Goal: Task Accomplishment & Management: Use online tool/utility

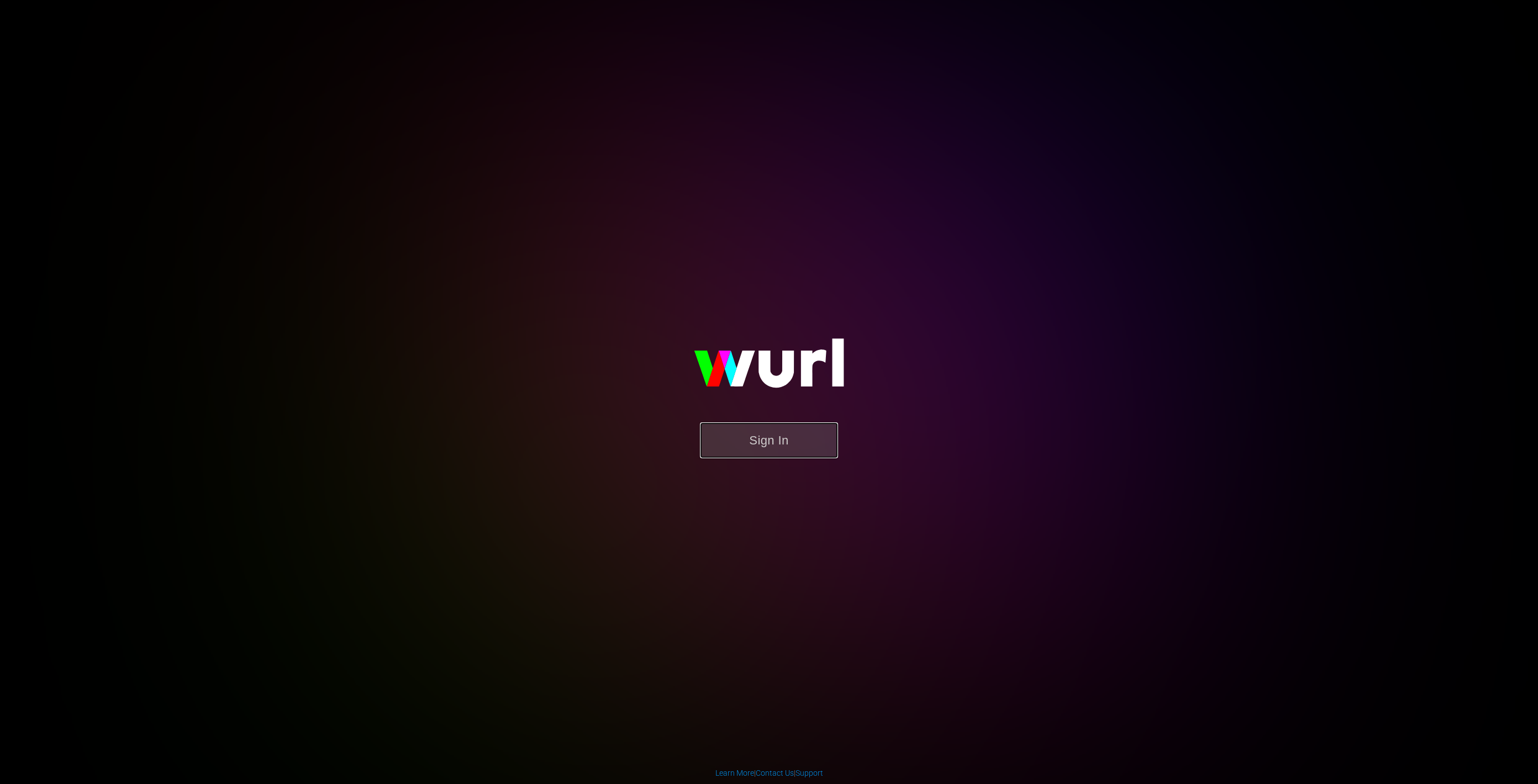
click at [743, 423] on button "Sign In" at bounding box center [769, 441] width 138 height 36
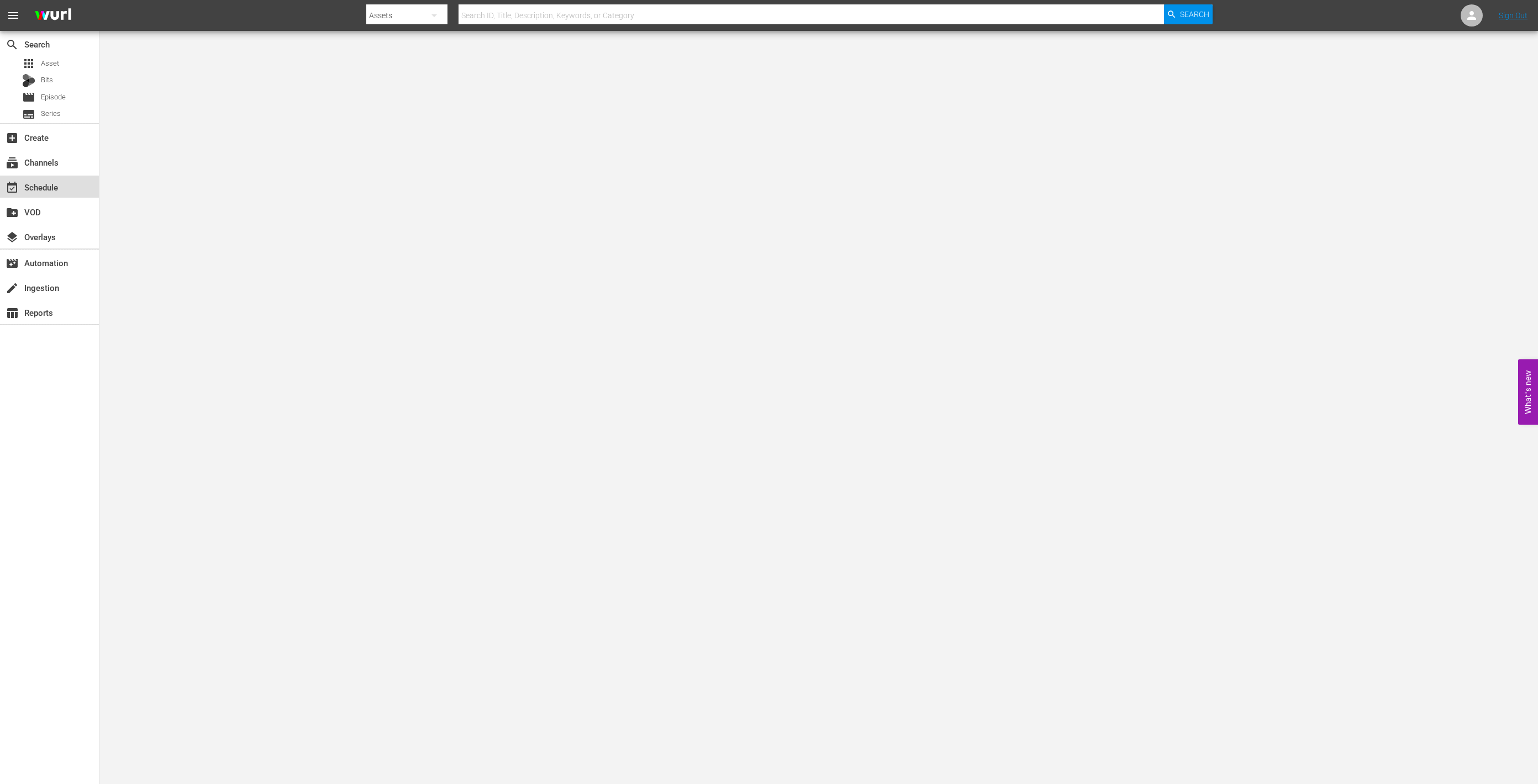
click at [42, 188] on div "event_available Schedule" at bounding box center [30, 185] width 62 height 10
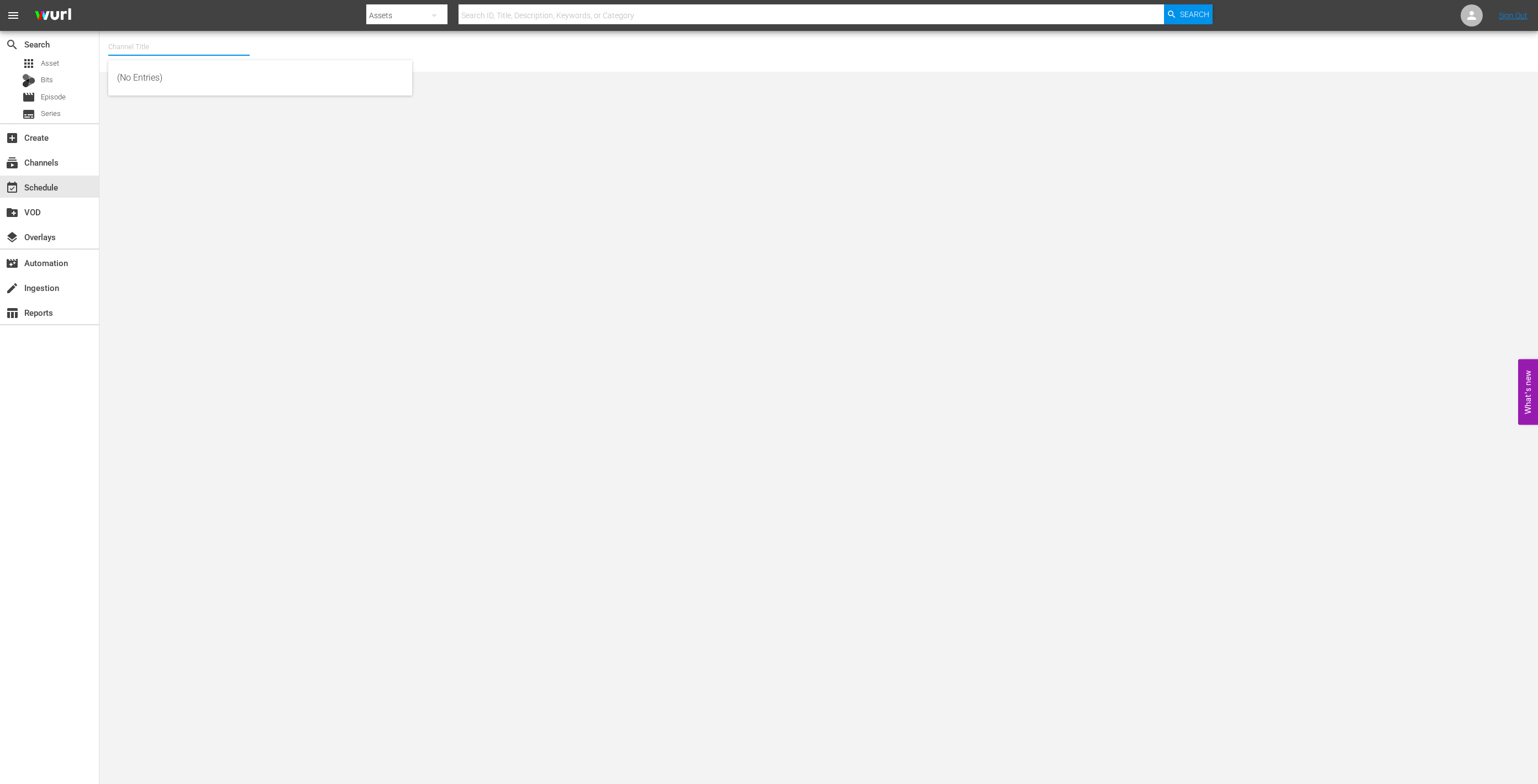
click at [174, 45] on input "text" at bounding box center [179, 47] width 142 height 27
type input "world"
click at [139, 43] on input "world" at bounding box center [179, 47] width 142 height 27
click at [144, 74] on div "(No Entries)" at bounding box center [260, 78] width 286 height 27
type input "(No Entries)"
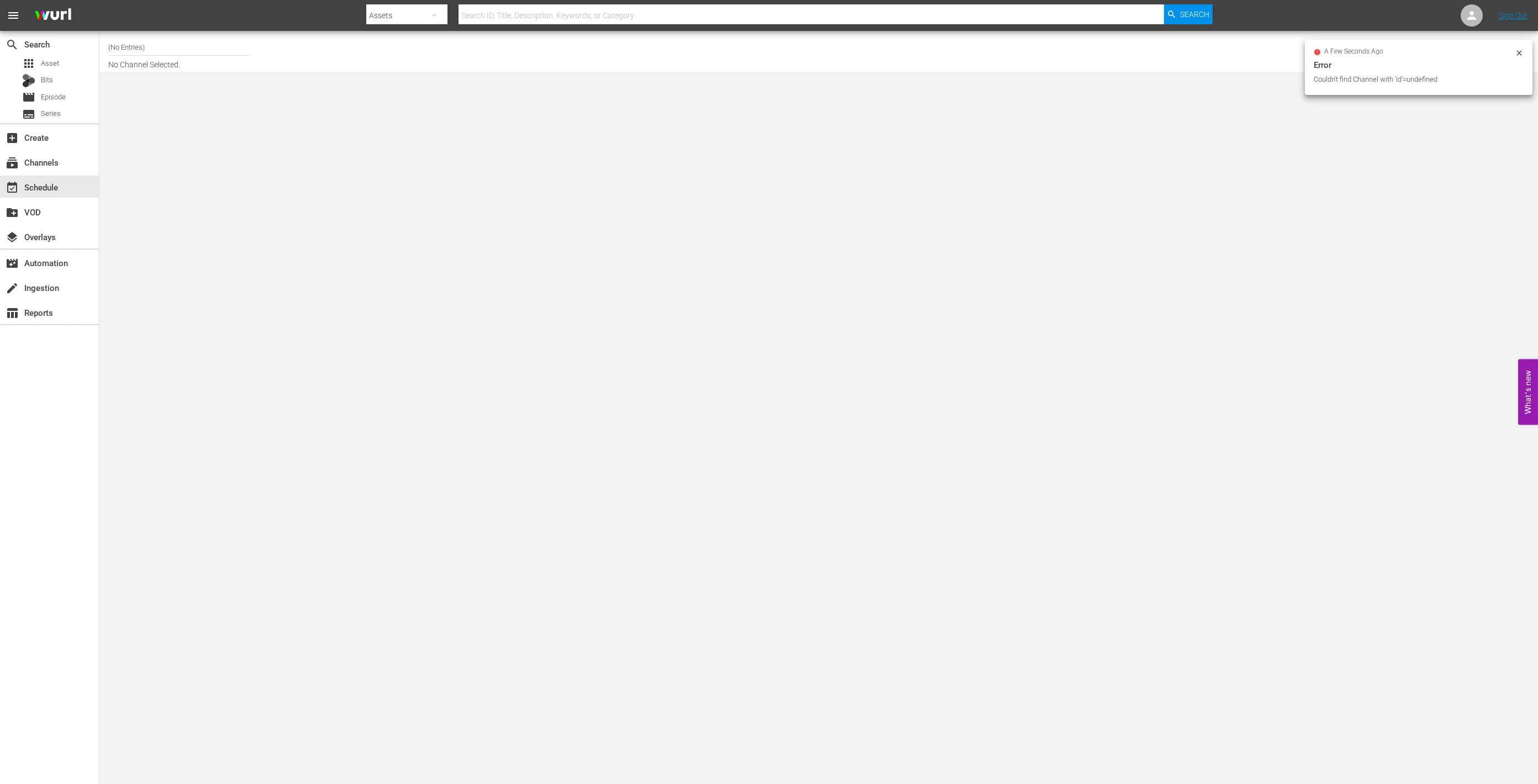
click at [183, 49] on input "(No Entries)" at bounding box center [179, 47] width 142 height 27
click at [171, 42] on input "(No Entries)" at bounding box center [179, 47] width 142 height 27
drag, startPoint x: 67, startPoint y: 46, endPoint x: 38, endPoint y: 45, distance: 29.0
click at [99, 0] on div "search Search apps Asset Bits movie Episode subtitles Series add_box Create sub…" at bounding box center [818, 0] width 1439 height 0
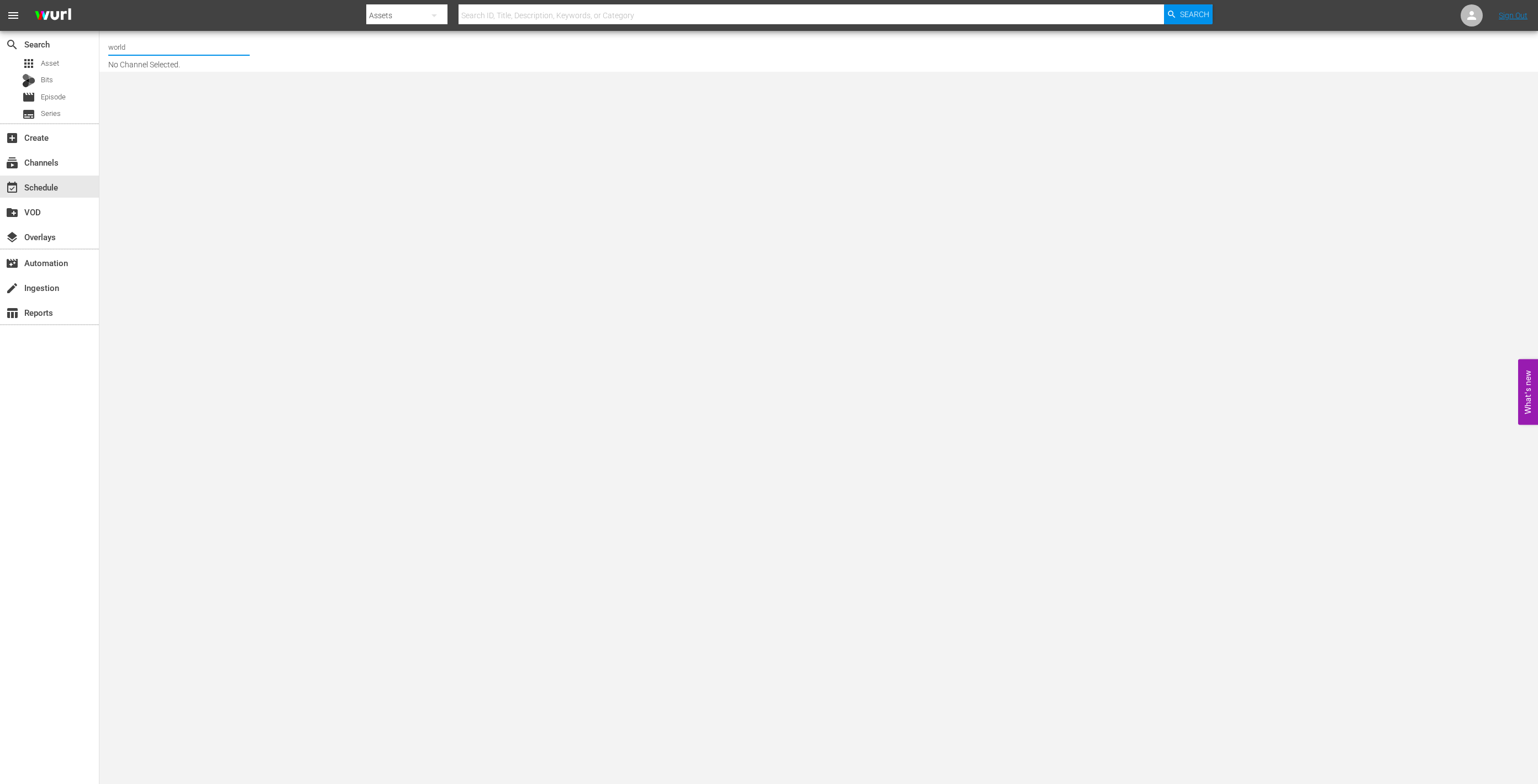
click at [194, 50] on input "world" at bounding box center [179, 47] width 142 height 27
click at [118, 49] on input "world" at bounding box center [179, 47] width 142 height 27
click at [133, 49] on input "world" at bounding box center [179, 47] width 142 height 27
click at [140, 72] on div "World Billiards TV (967 - newidco_billiardstv_1)" at bounding box center [260, 78] width 286 height 27
type input "World Billiards TV (967 - newidco_billiardstv_1)"
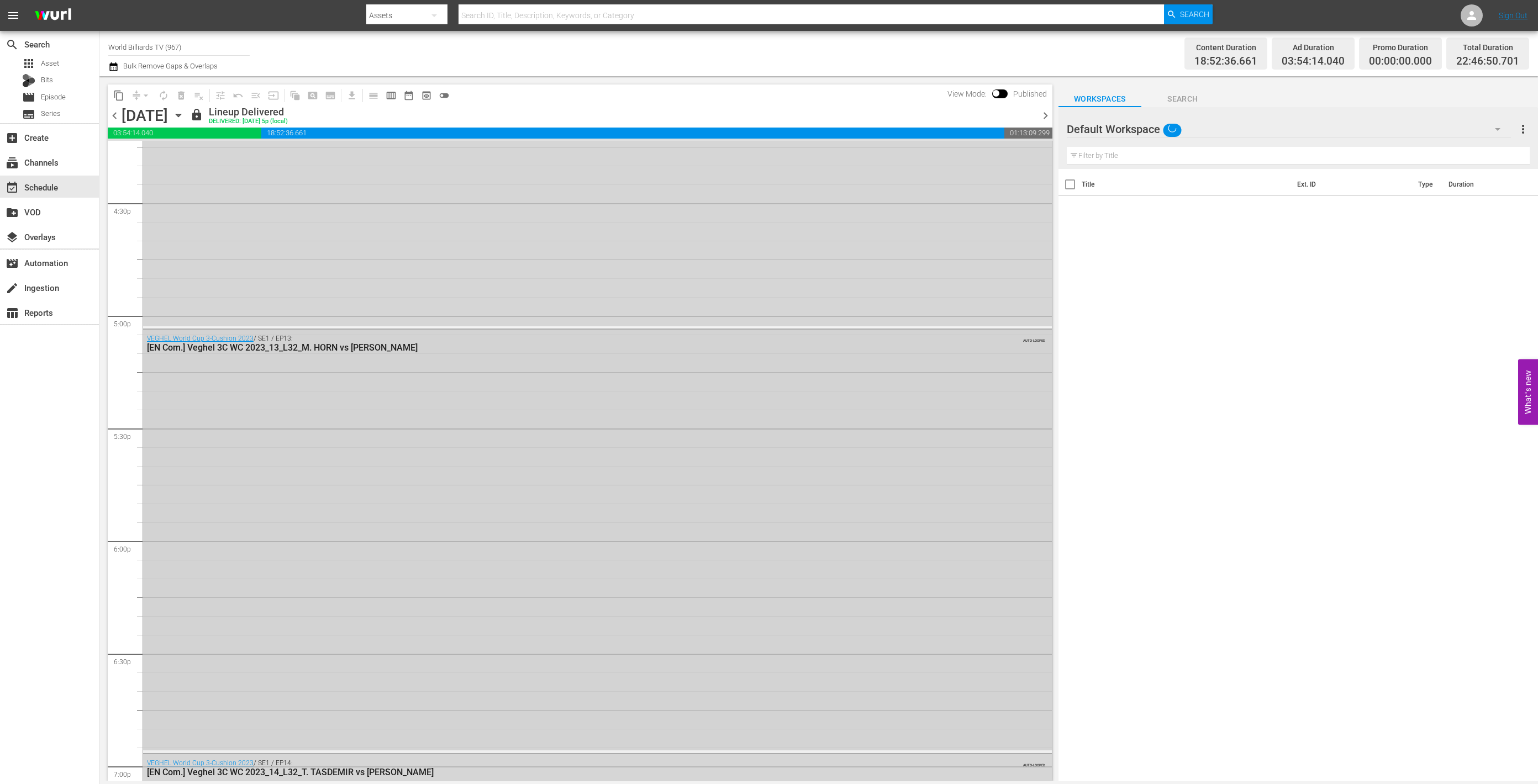
scroll to position [4798, 0]
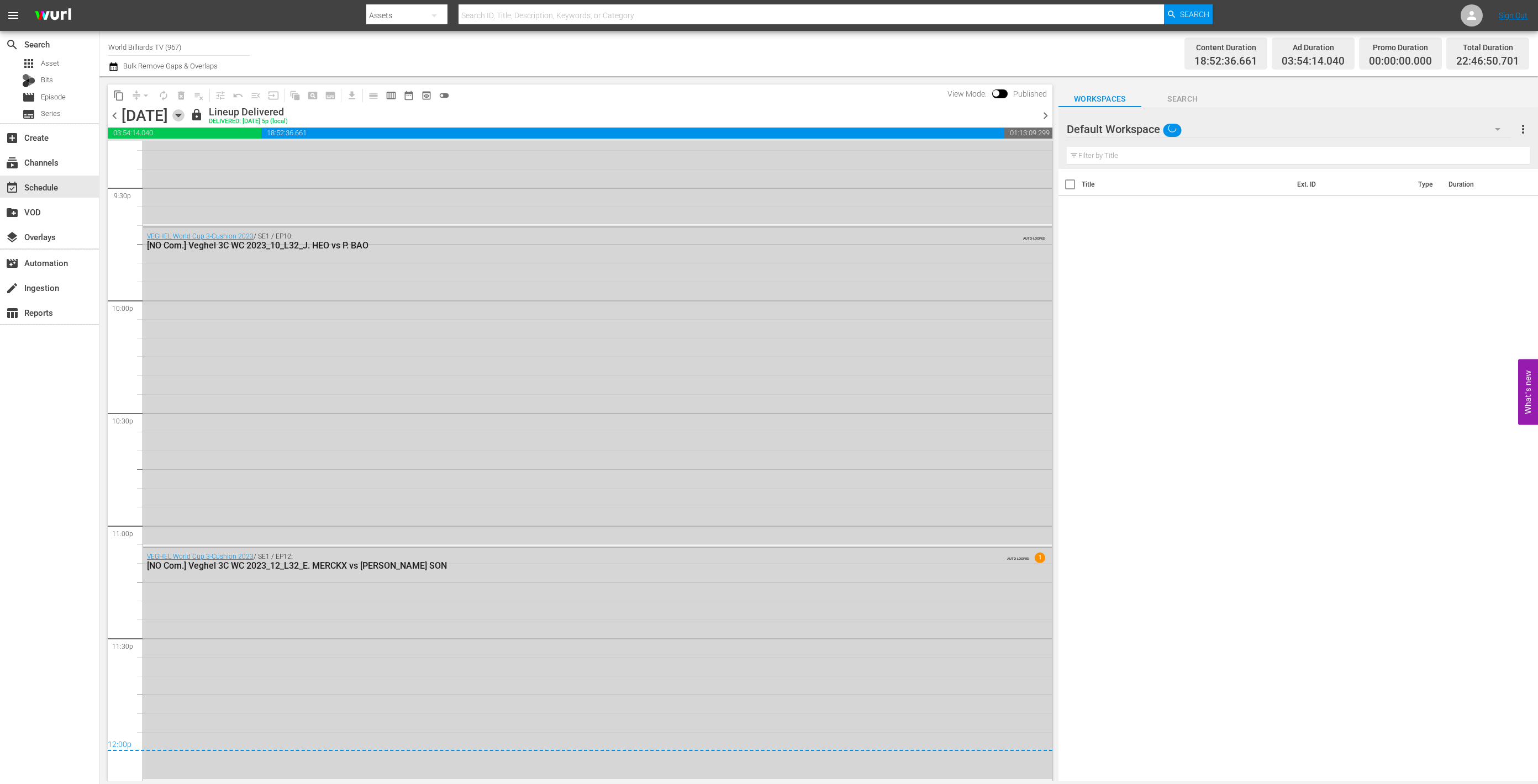
click at [185, 113] on icon "button" at bounding box center [178, 115] width 12 height 12
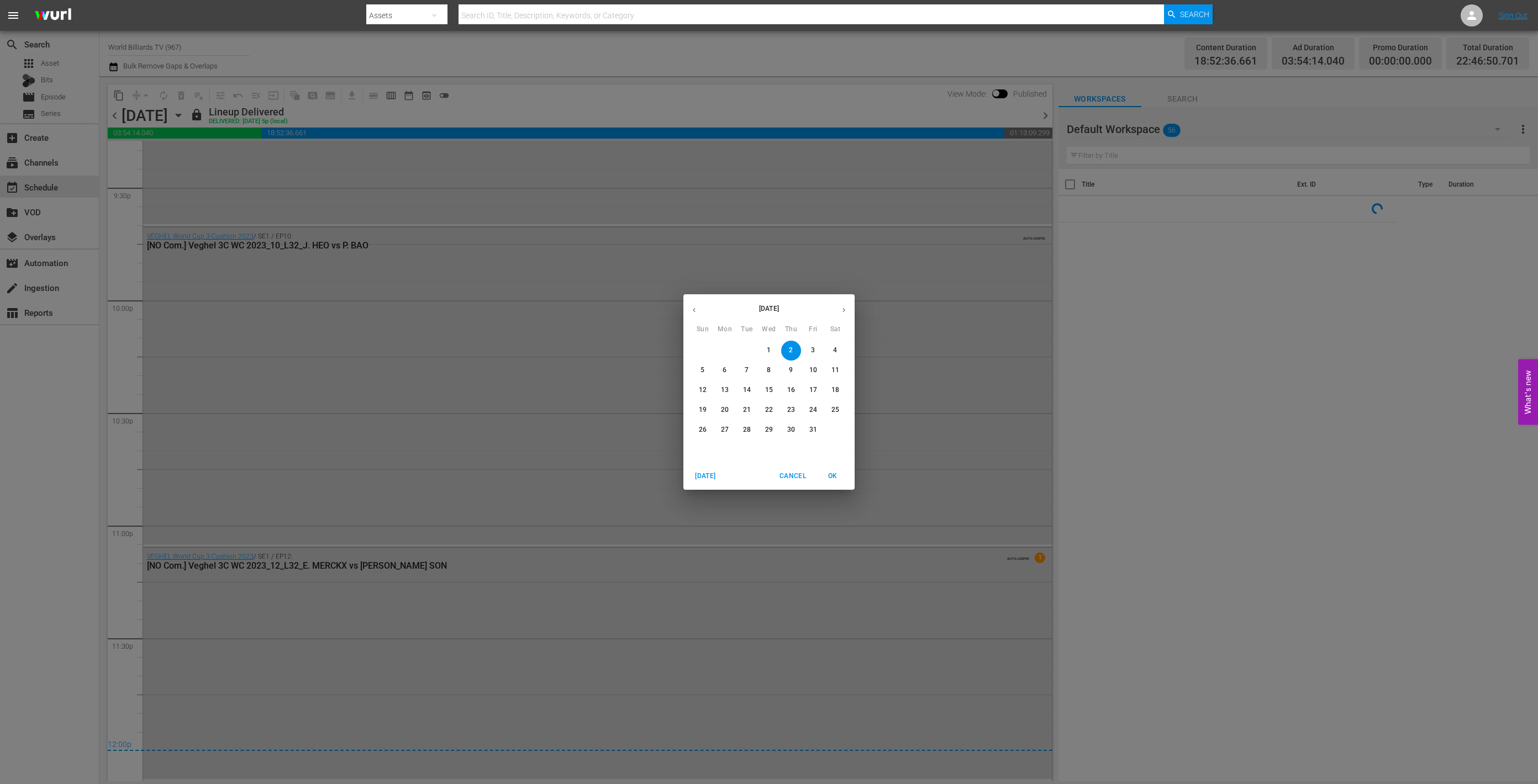
click at [809, 349] on span "3" at bounding box center [813, 350] width 20 height 10
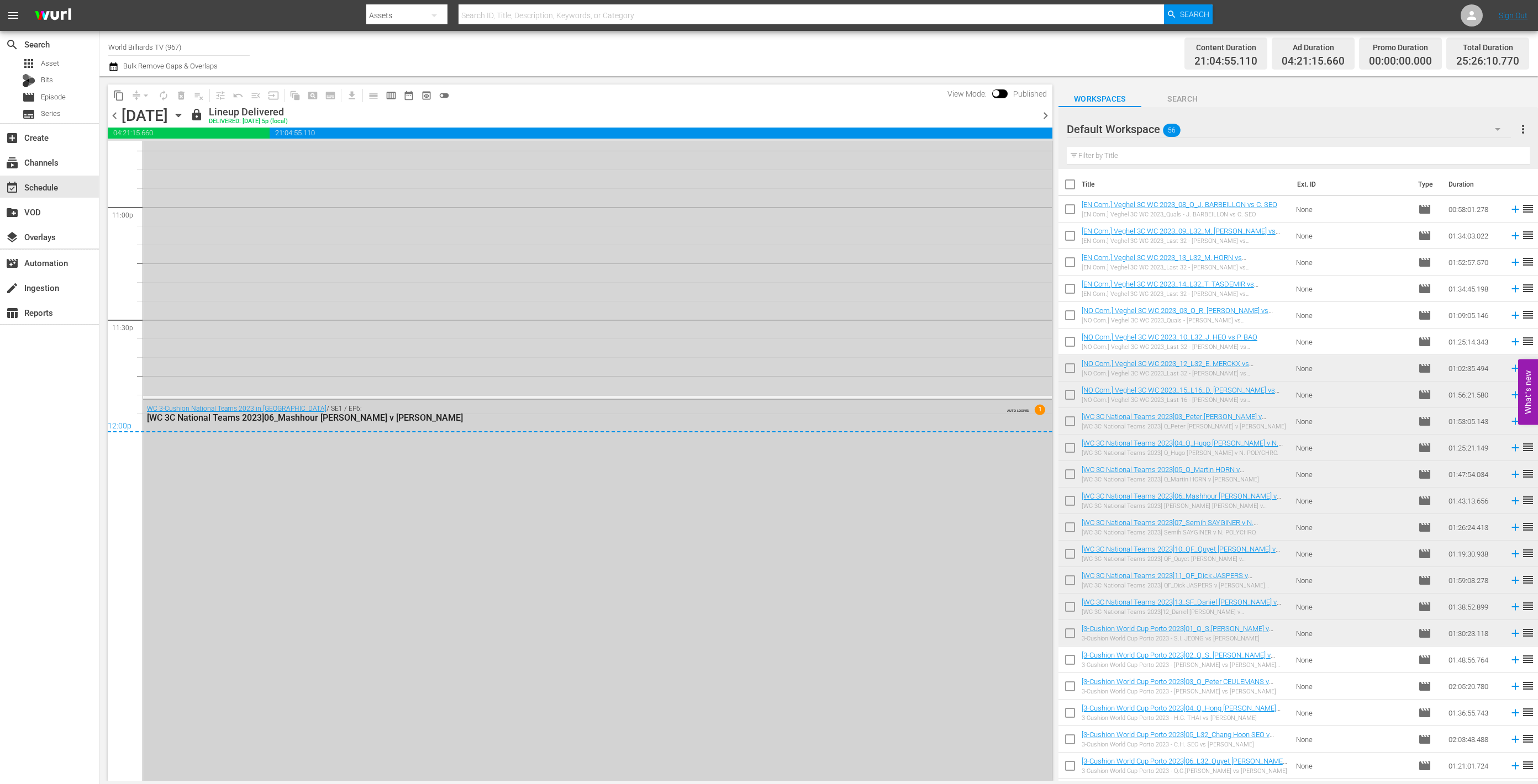
scroll to position [5122, 0]
click at [185, 119] on icon "button" at bounding box center [178, 115] width 12 height 12
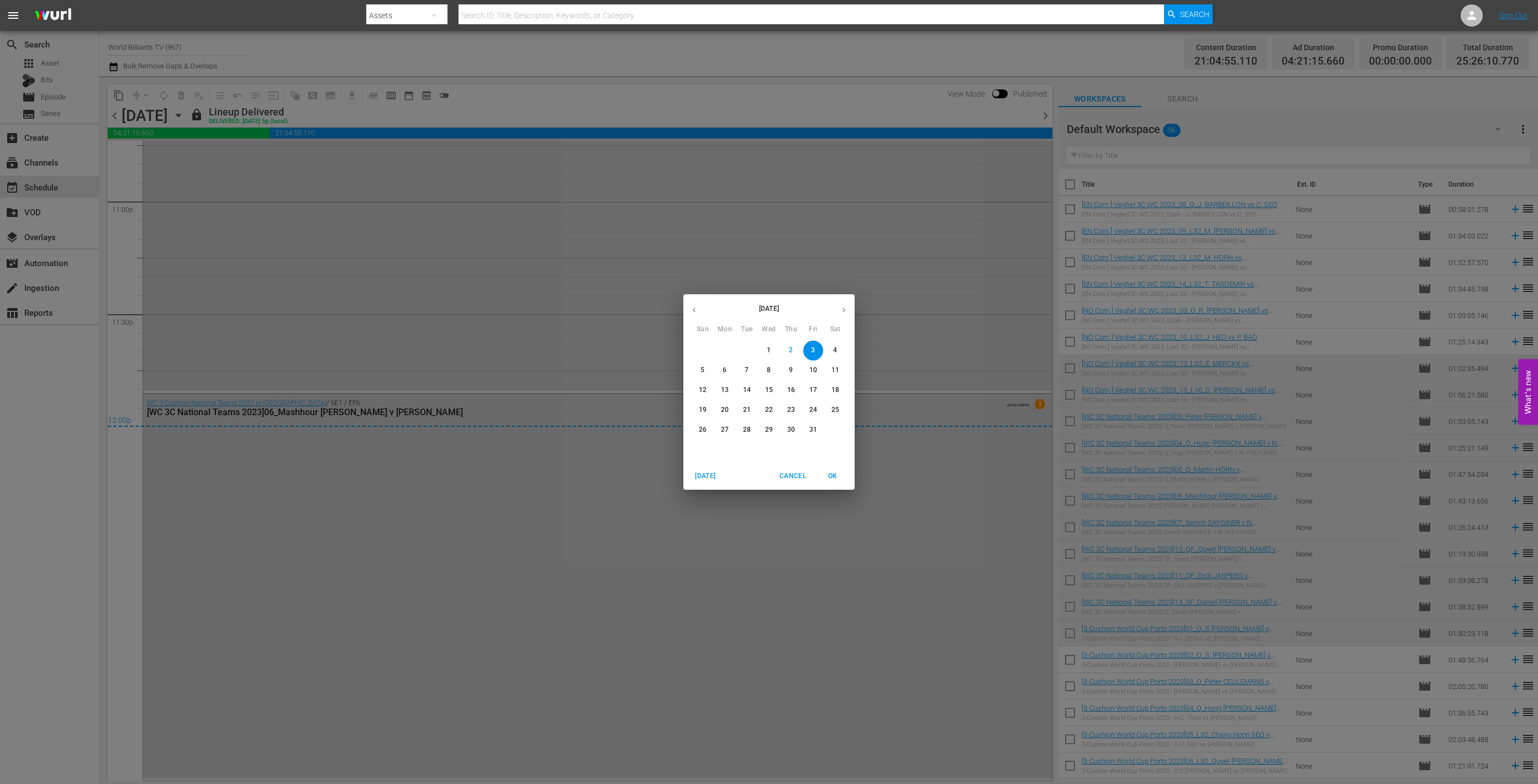
click at [832, 343] on button "4" at bounding box center [835, 350] width 20 height 20
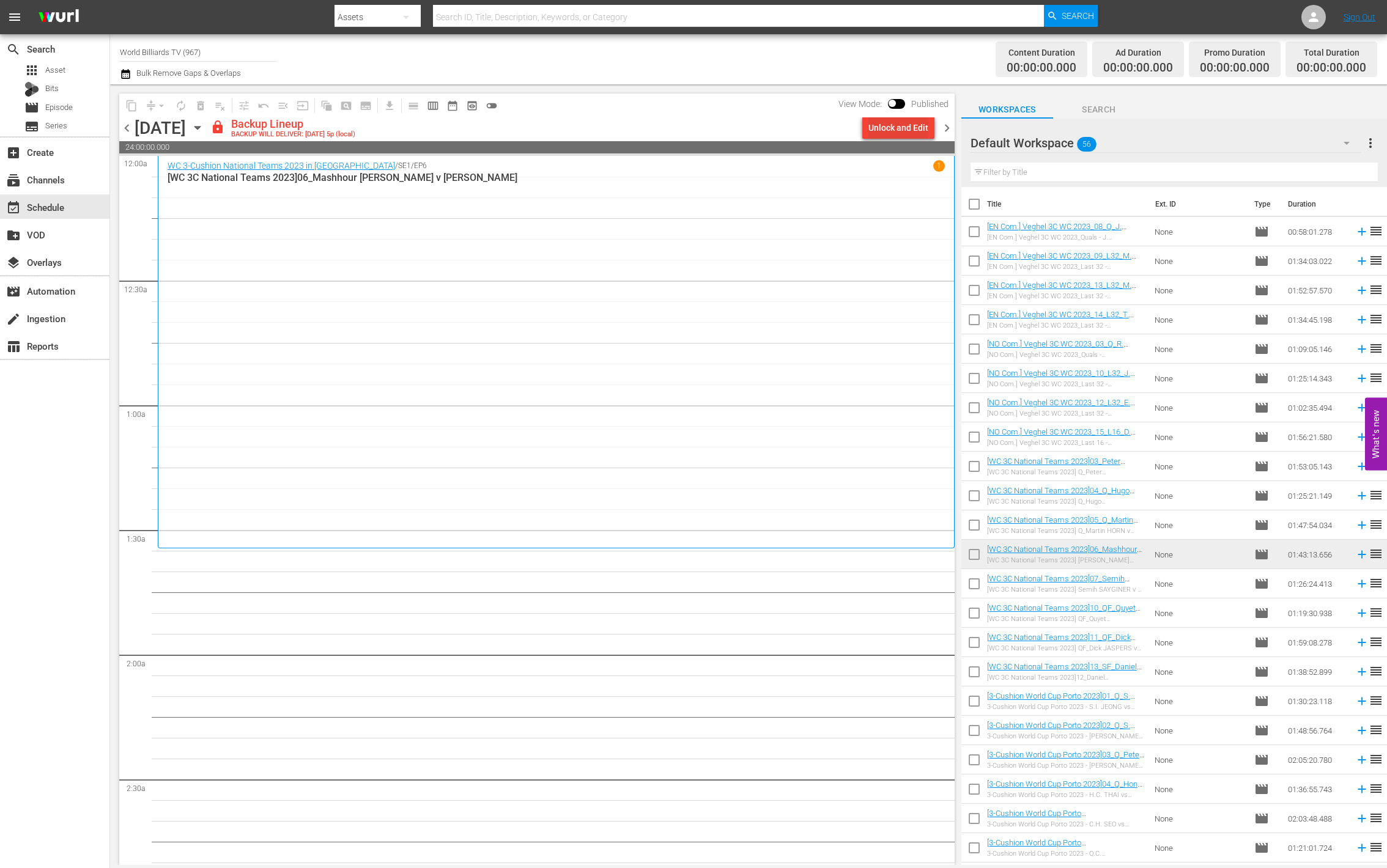
click at [895, 123] on div "Unlock and Edit" at bounding box center [898, 127] width 60 height 22
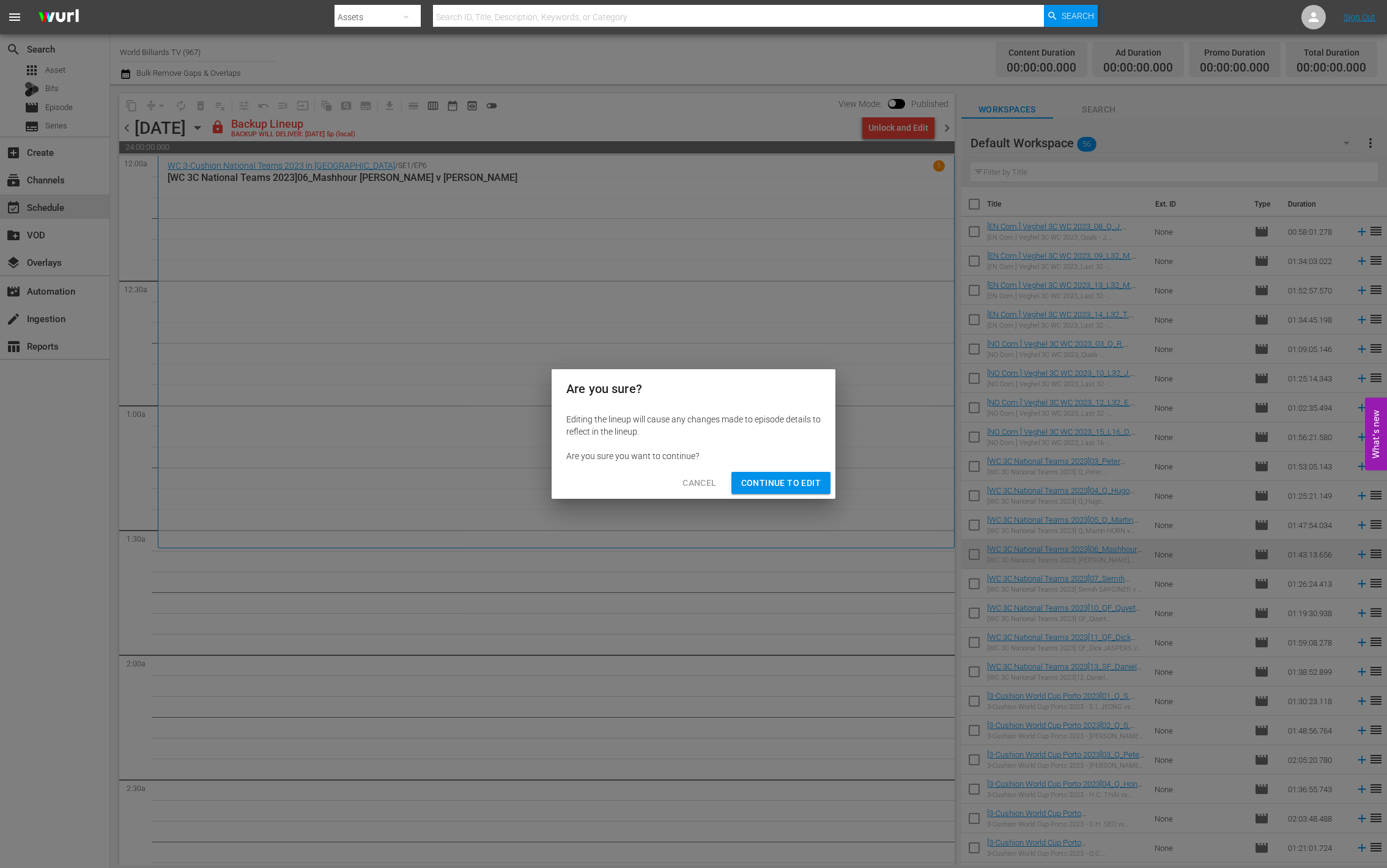
click at [758, 490] on button "Continue to Edit" at bounding box center [781, 484] width 99 height 23
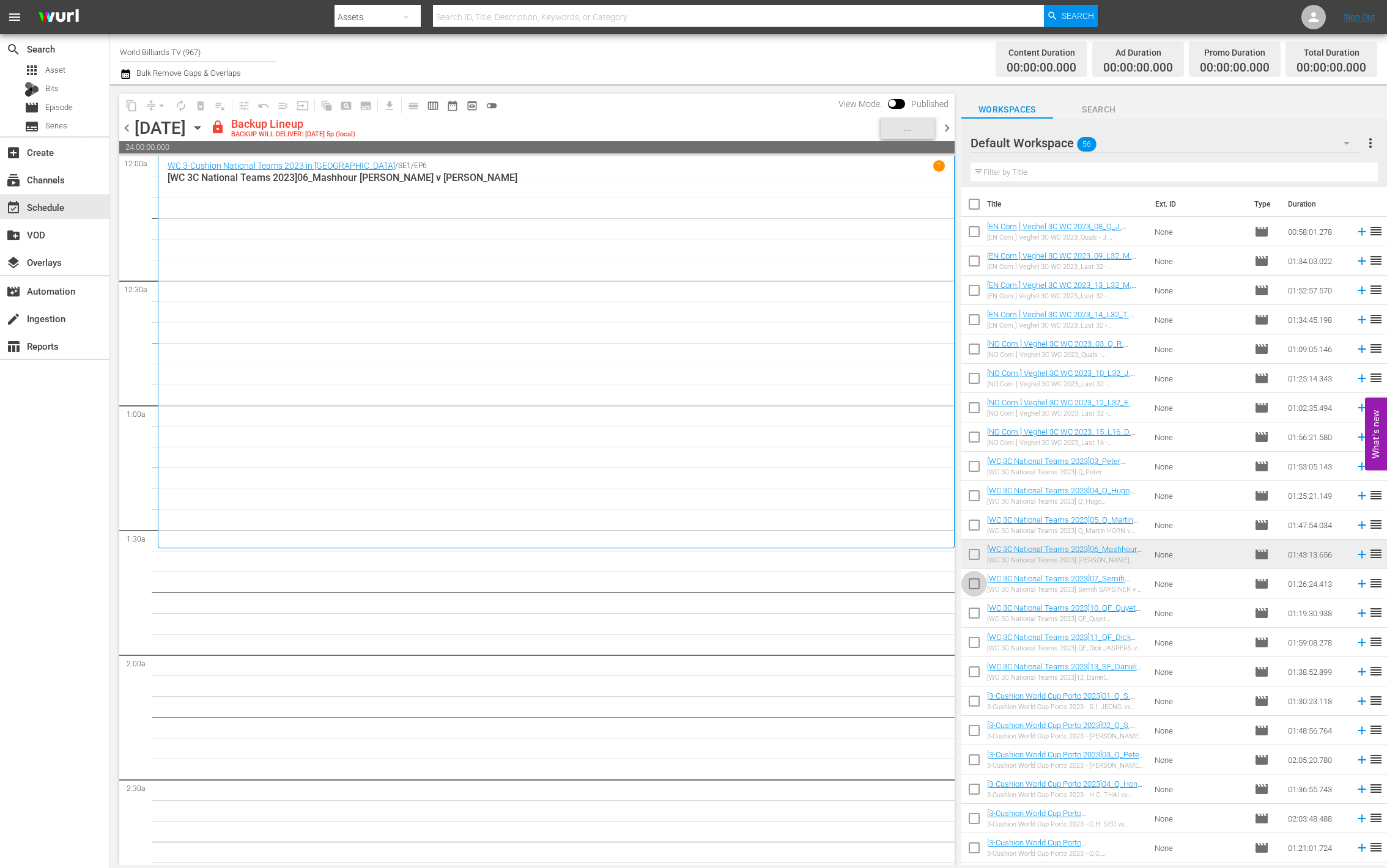
click at [978, 578] on input "checkbox" at bounding box center [974, 586] width 25 height 25
checkbox input "true"
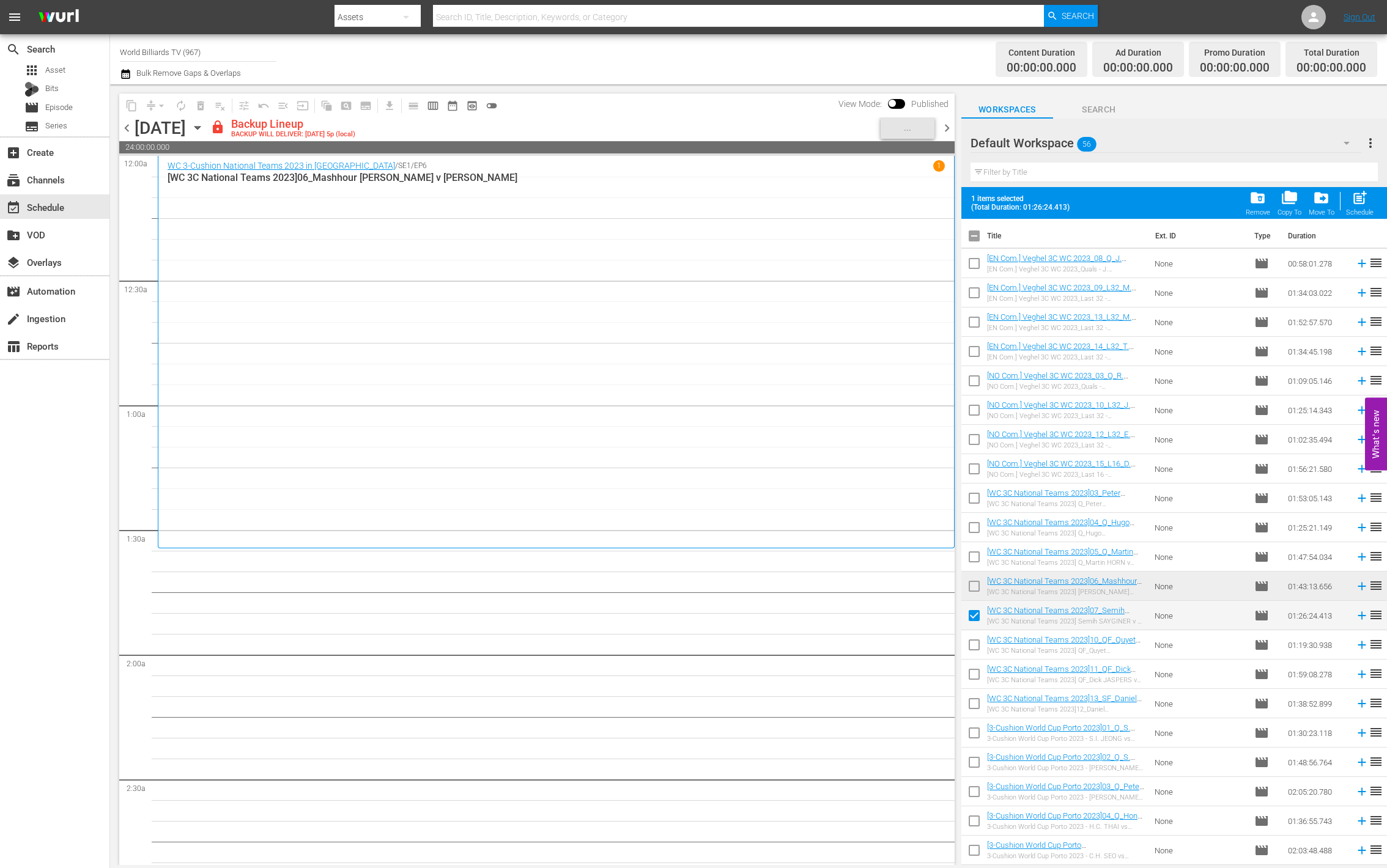
click at [976, 645] on input "checkbox" at bounding box center [974, 647] width 25 height 25
checkbox input "true"
click at [973, 682] on input "checkbox" at bounding box center [974, 677] width 25 height 25
checkbox input "true"
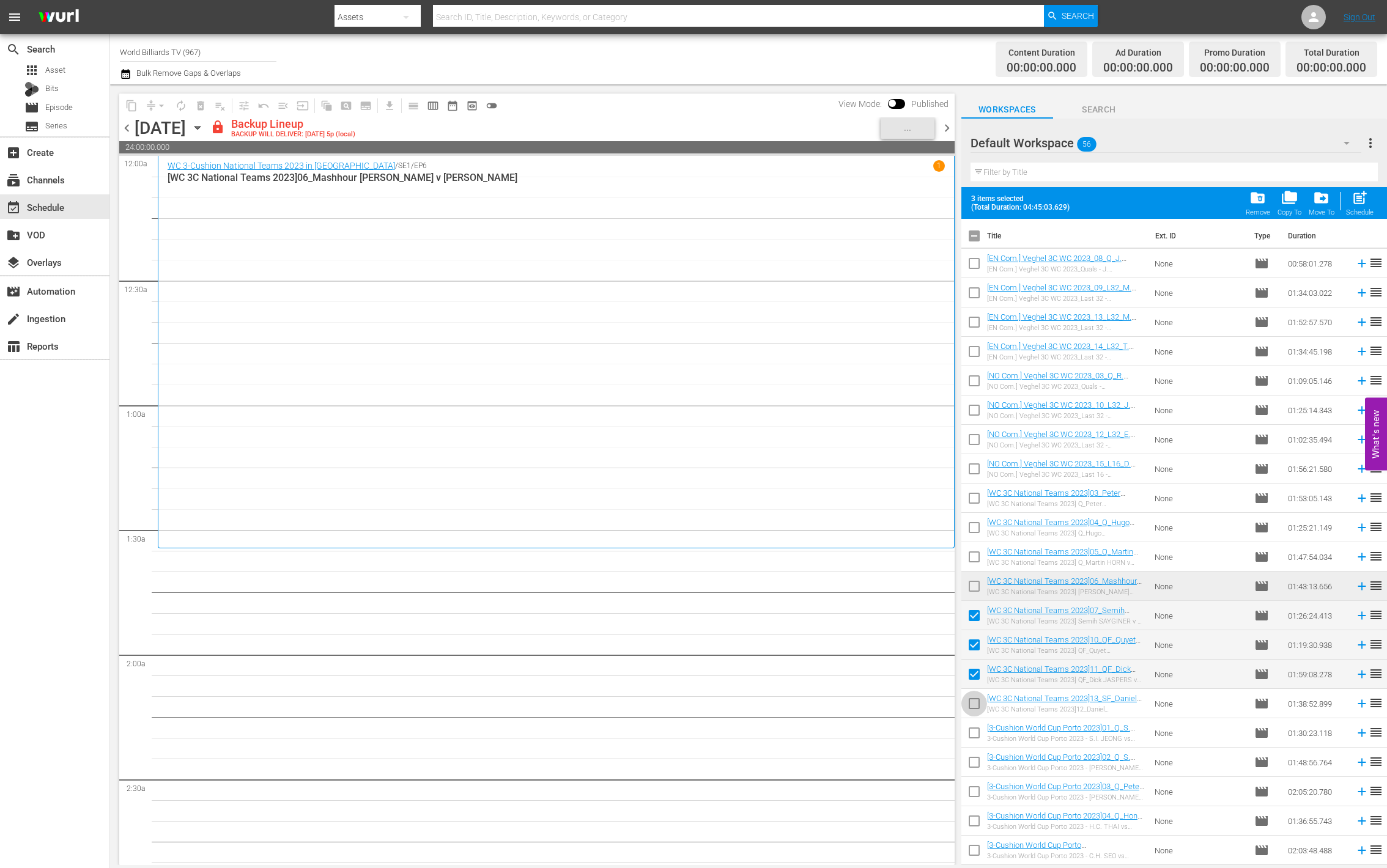
click at [973, 708] on input "checkbox" at bounding box center [974, 705] width 25 height 25
checkbox input "true"
click at [975, 732] on input "checkbox" at bounding box center [974, 735] width 25 height 25
checkbox input "true"
click at [976, 761] on input "checkbox" at bounding box center [974, 765] width 25 height 25
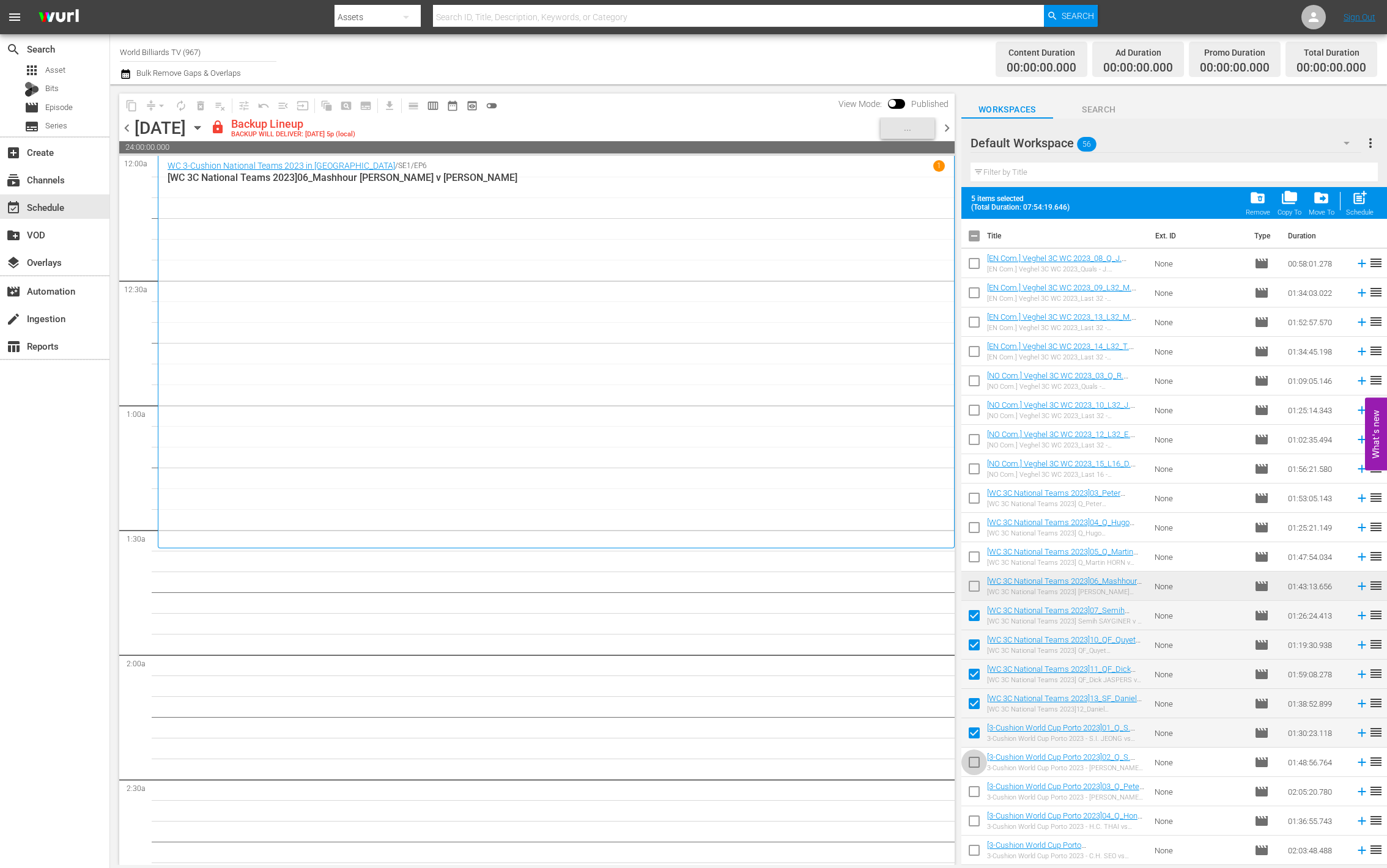
checkbox input "true"
click at [975, 791] on input "checkbox" at bounding box center [974, 794] width 25 height 25
checkbox input "true"
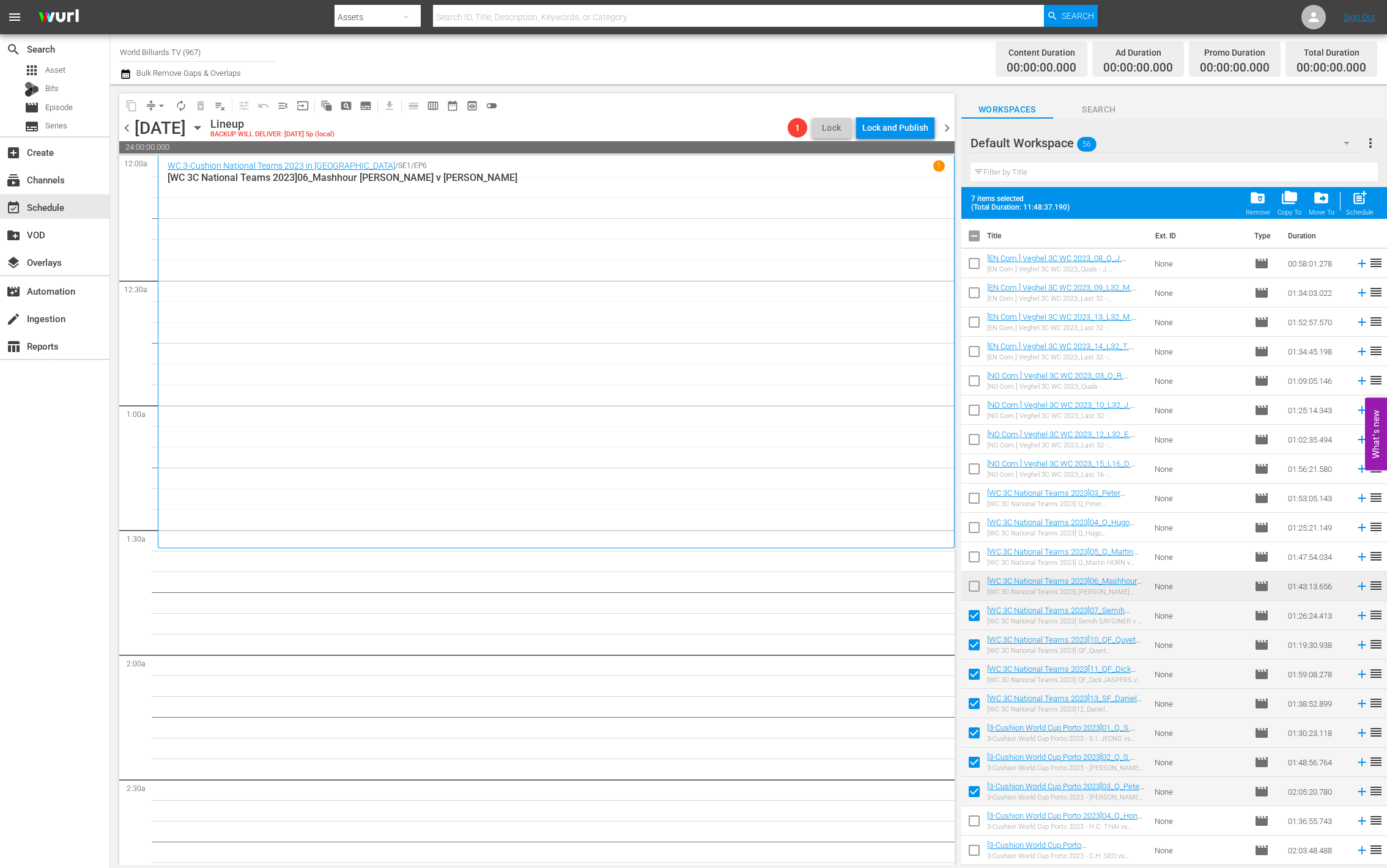
click at [971, 820] on input "checkbox" at bounding box center [974, 823] width 25 height 25
checkbox input "true"
click at [971, 851] on input "checkbox" at bounding box center [974, 852] width 25 height 25
checkbox input "true"
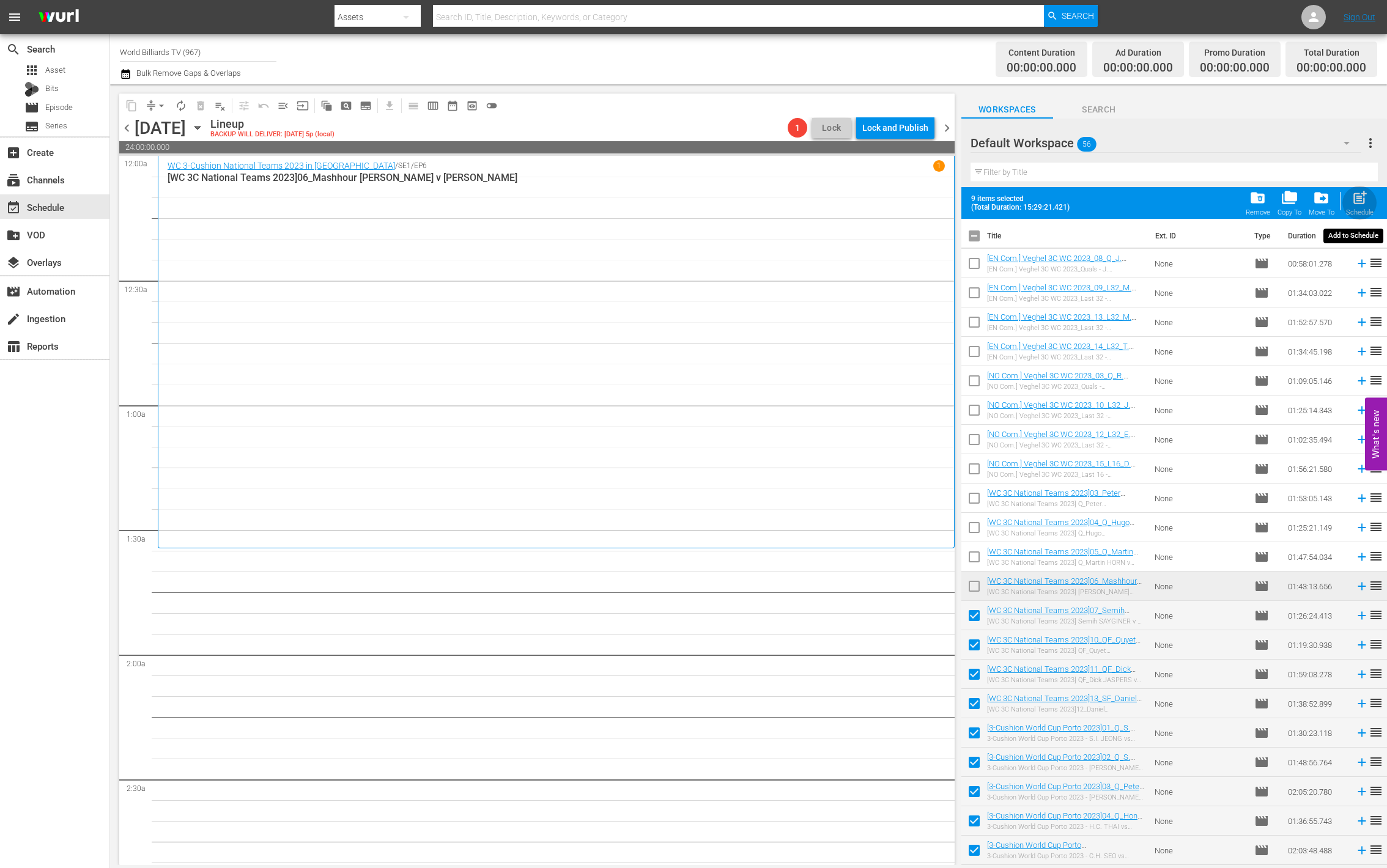
click at [1360, 198] on span "post_add" at bounding box center [1360, 198] width 16 height 16
checkbox input "false"
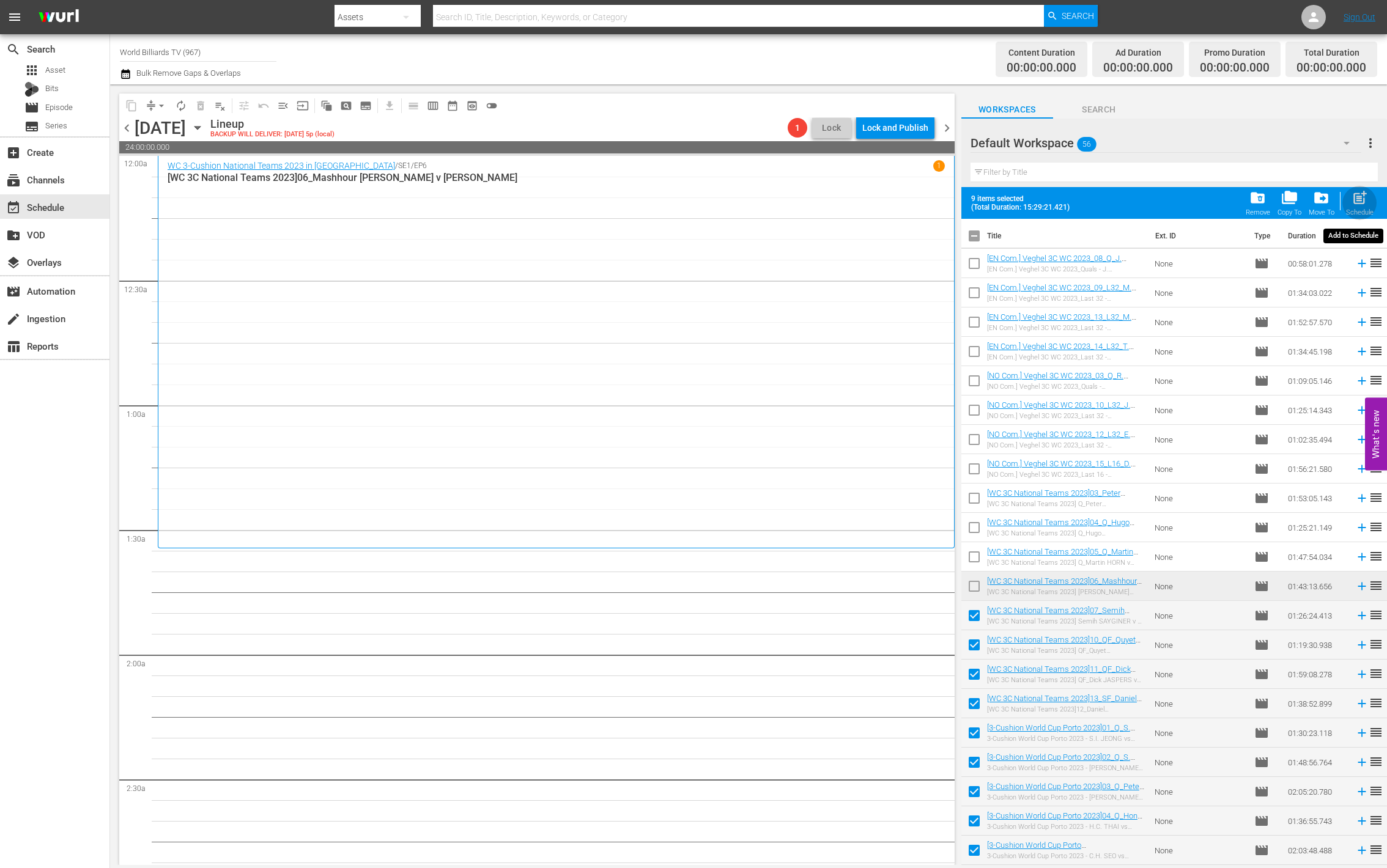
checkbox input "false"
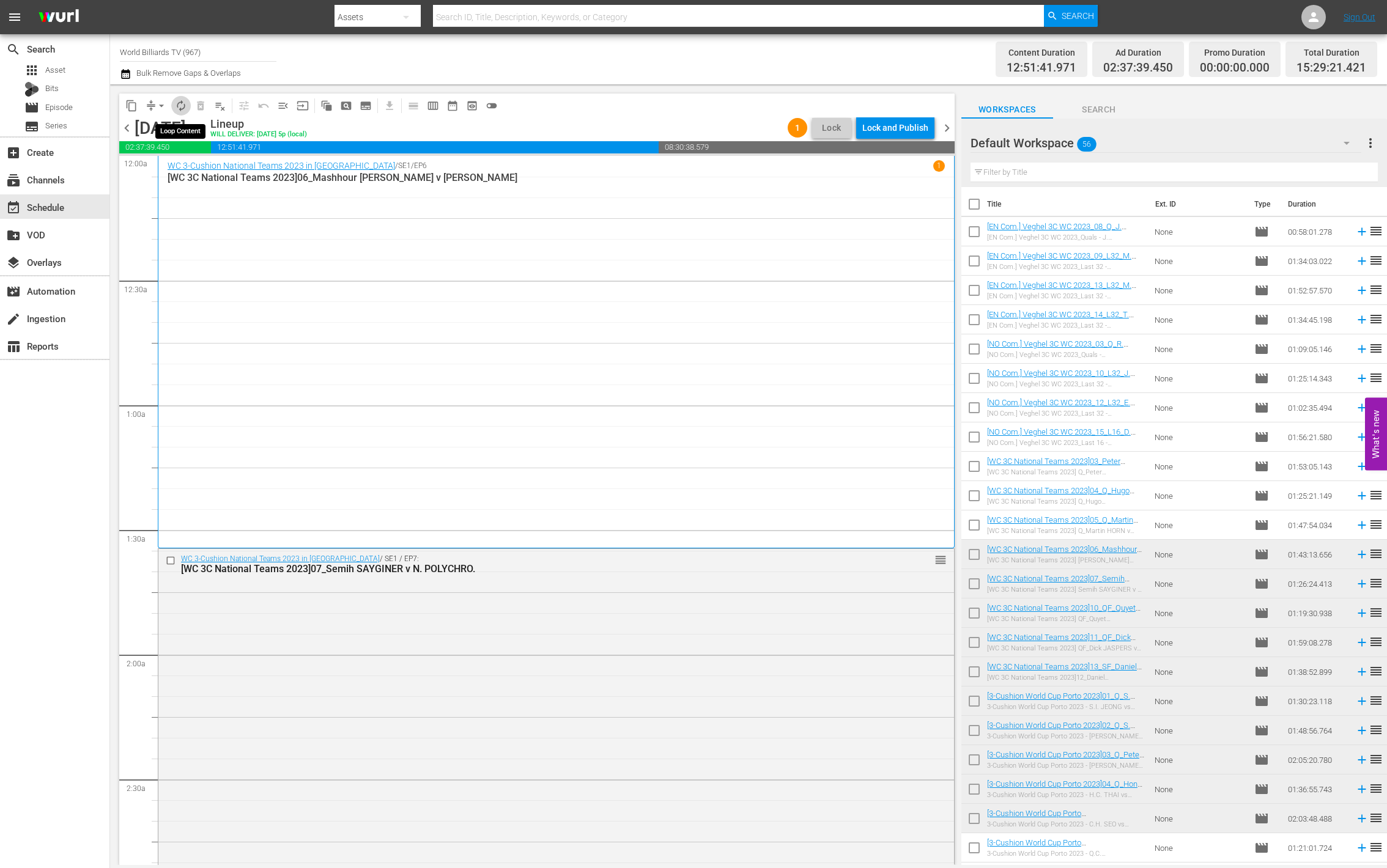
click at [182, 108] on span "autorenew_outlined" at bounding box center [181, 105] width 12 height 12
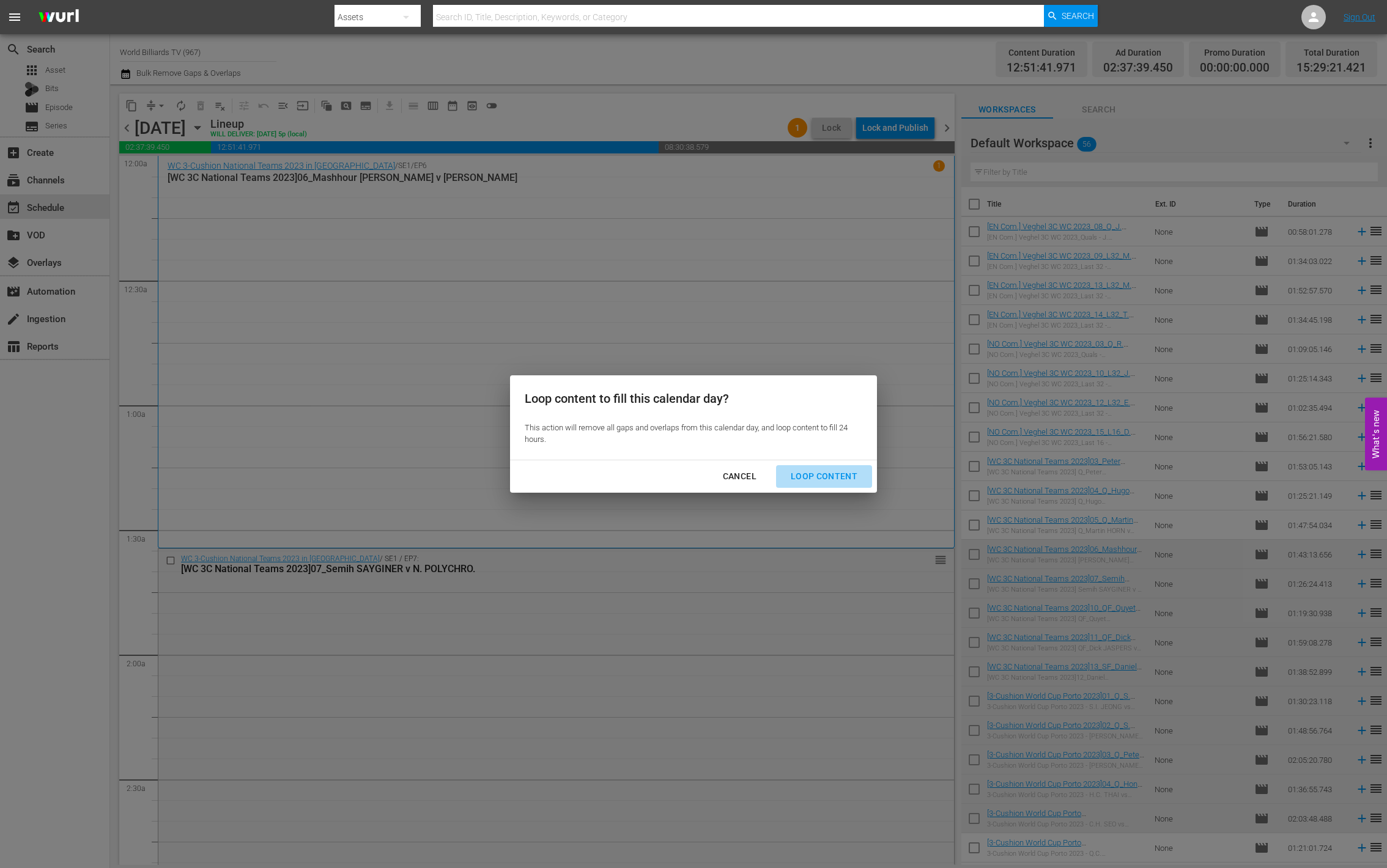
click at [832, 474] on div "Loop Content" at bounding box center [824, 476] width 86 height 16
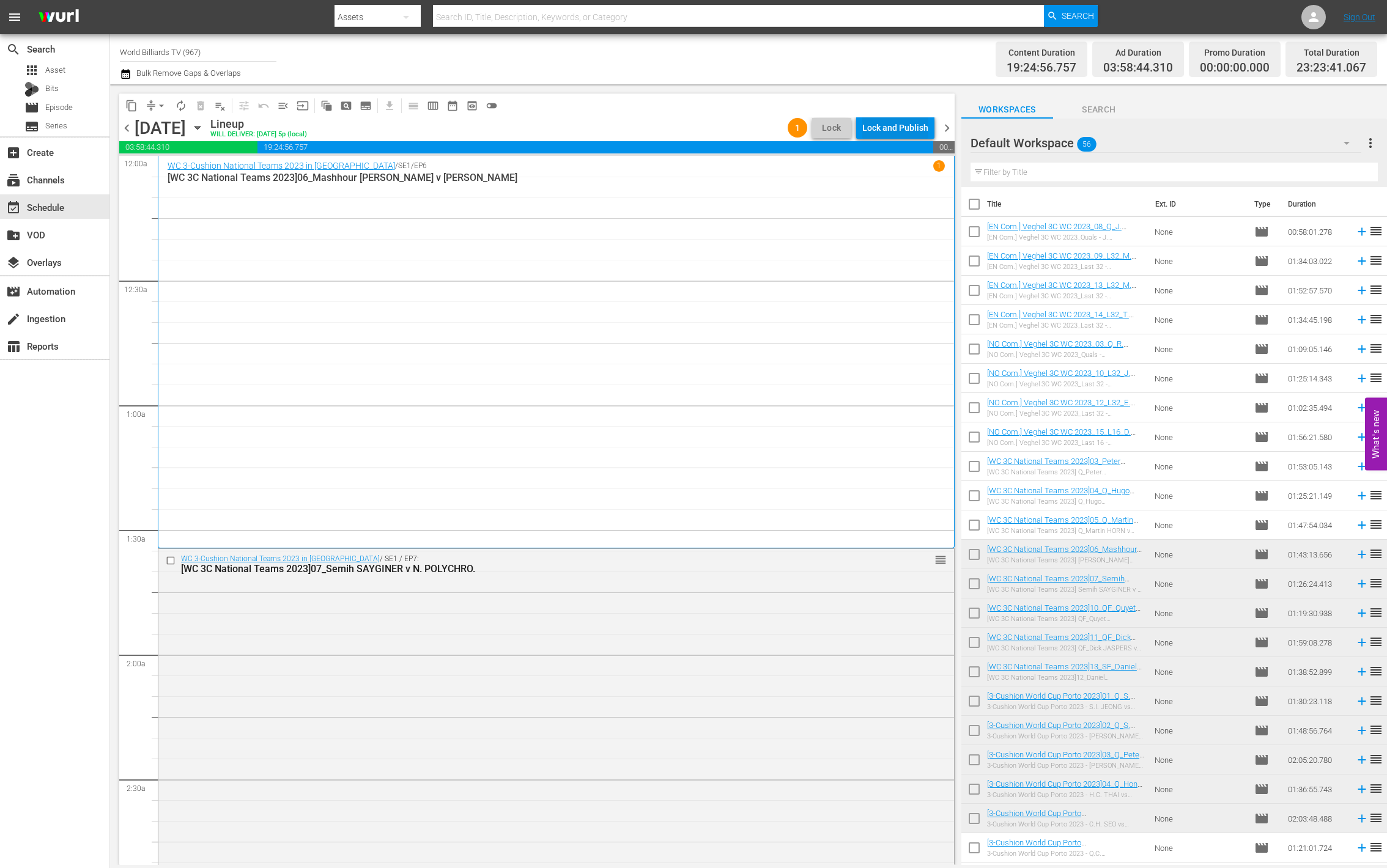
click at [888, 130] on div "Lock and Publish" at bounding box center [895, 127] width 66 height 22
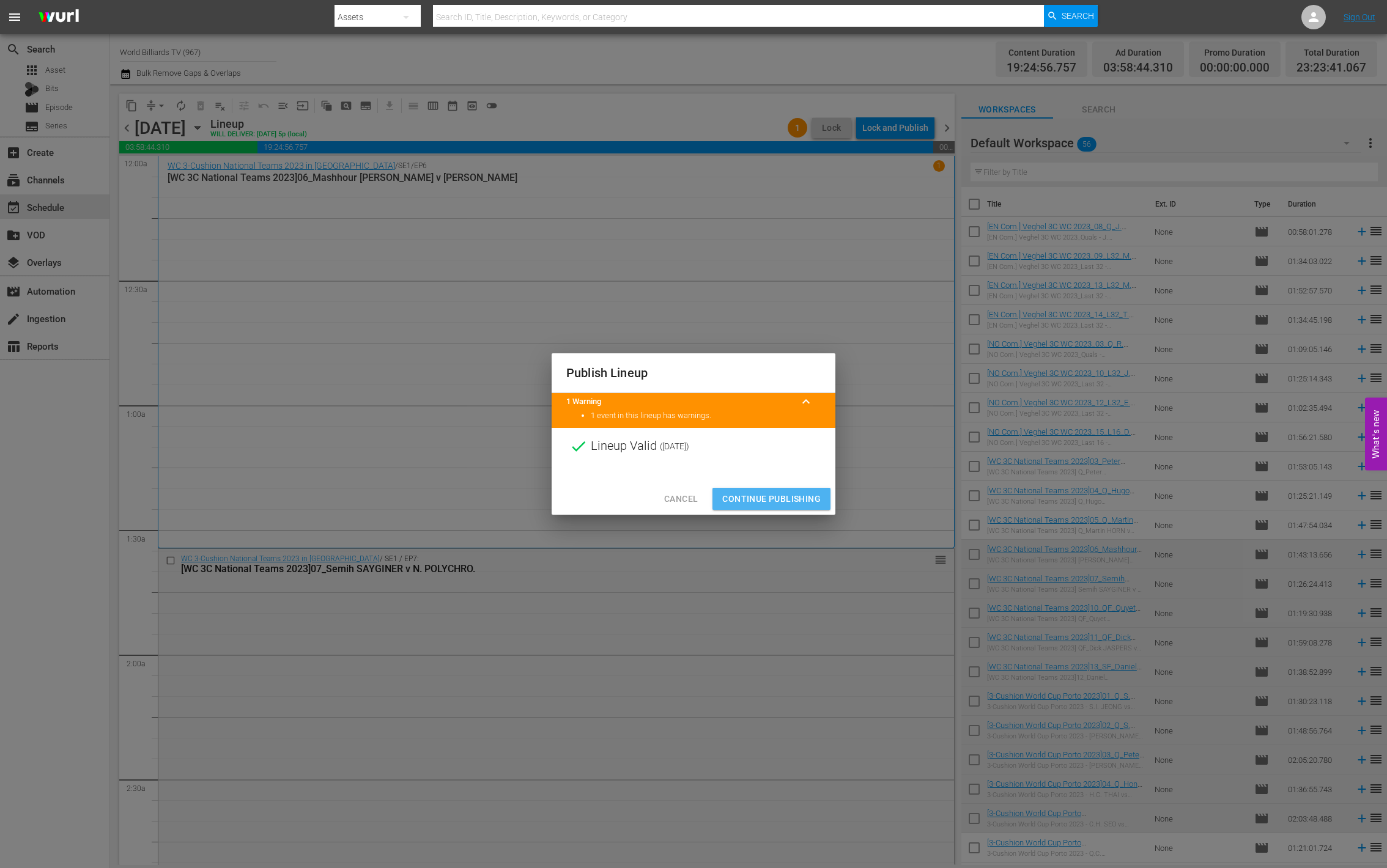
click at [789, 499] on span "Continue Publishing" at bounding box center [771, 499] width 99 height 16
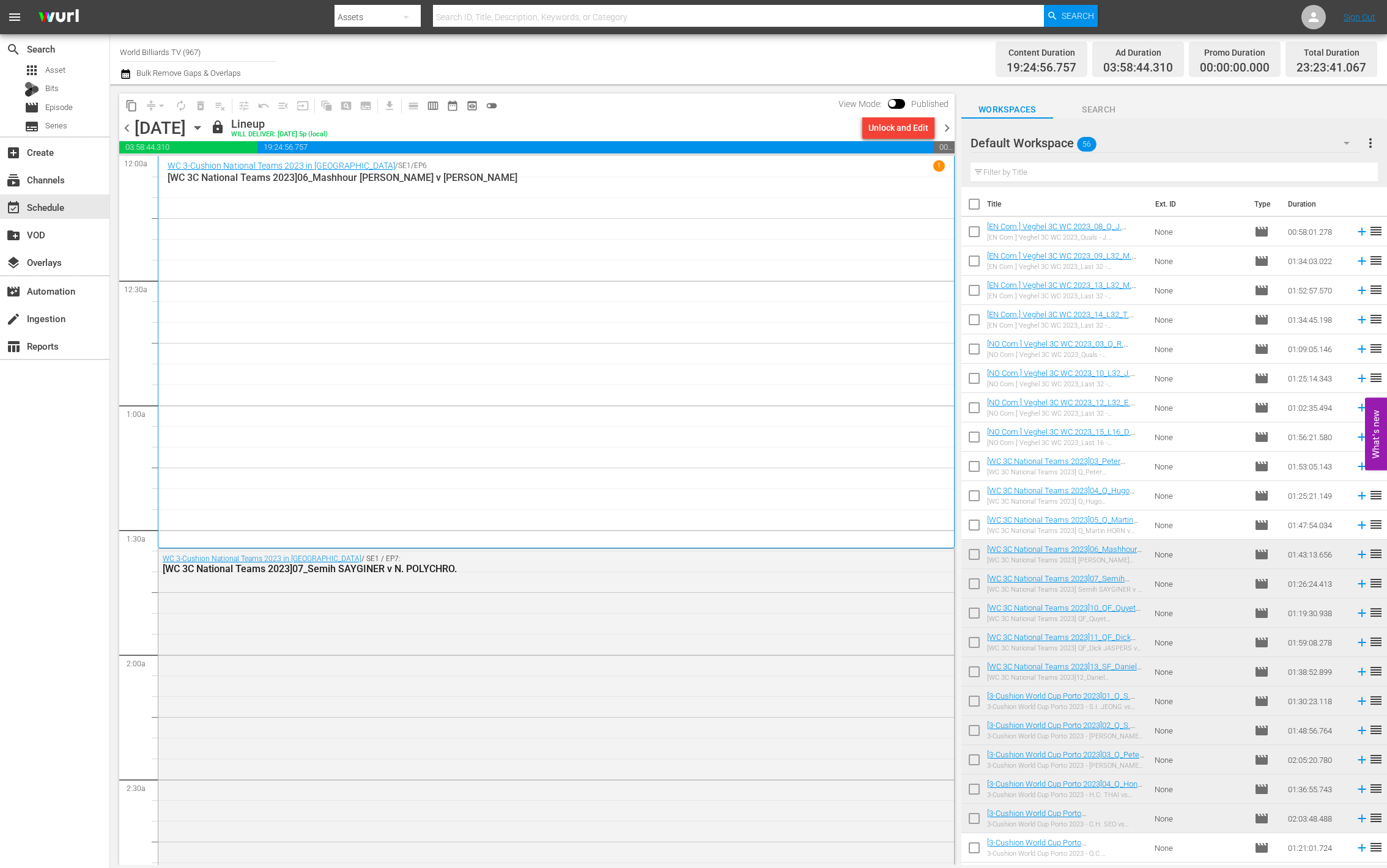
click at [204, 126] on icon "button" at bounding box center [197, 127] width 13 height 13
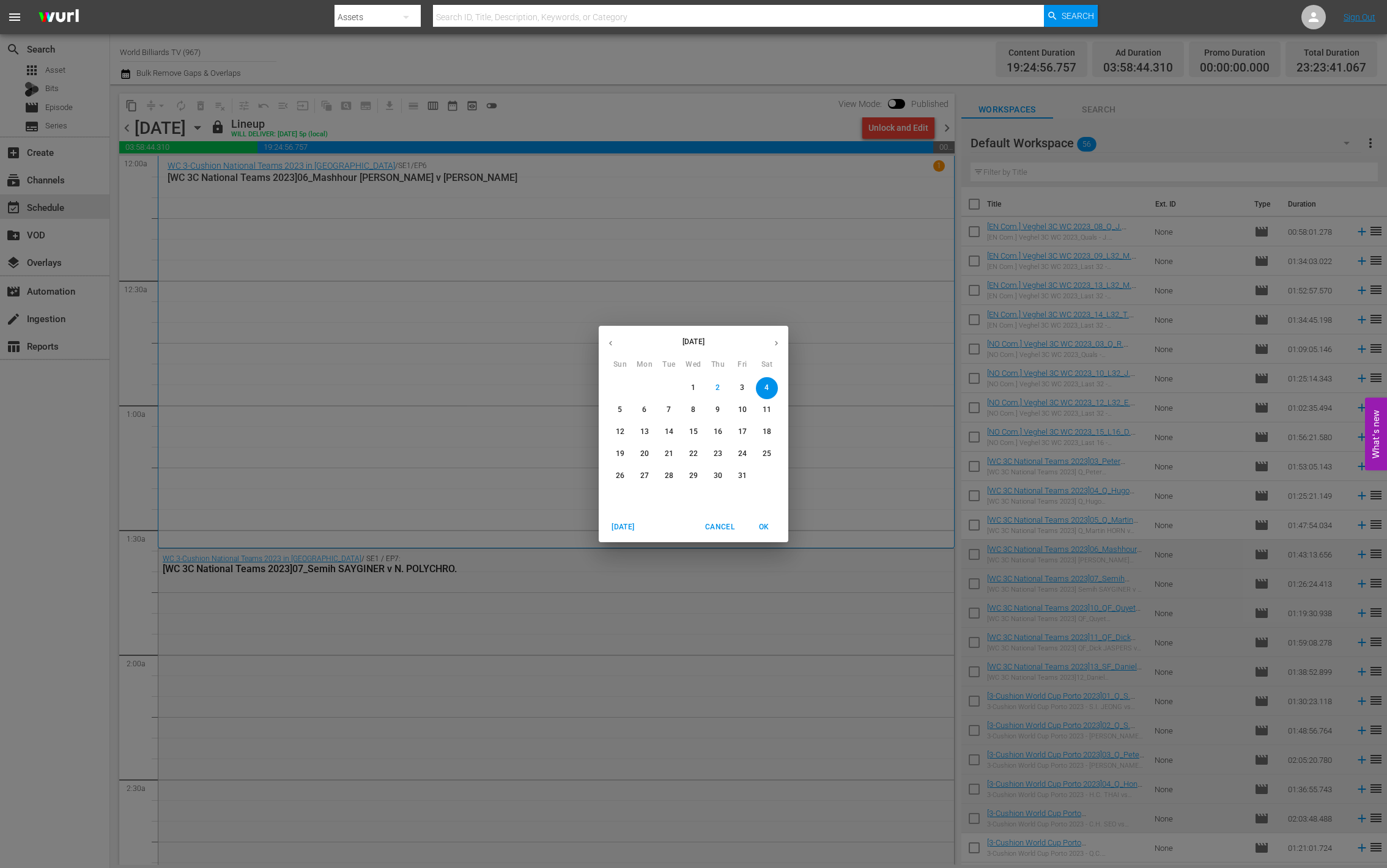
click at [619, 412] on p "5" at bounding box center [619, 410] width 4 height 11
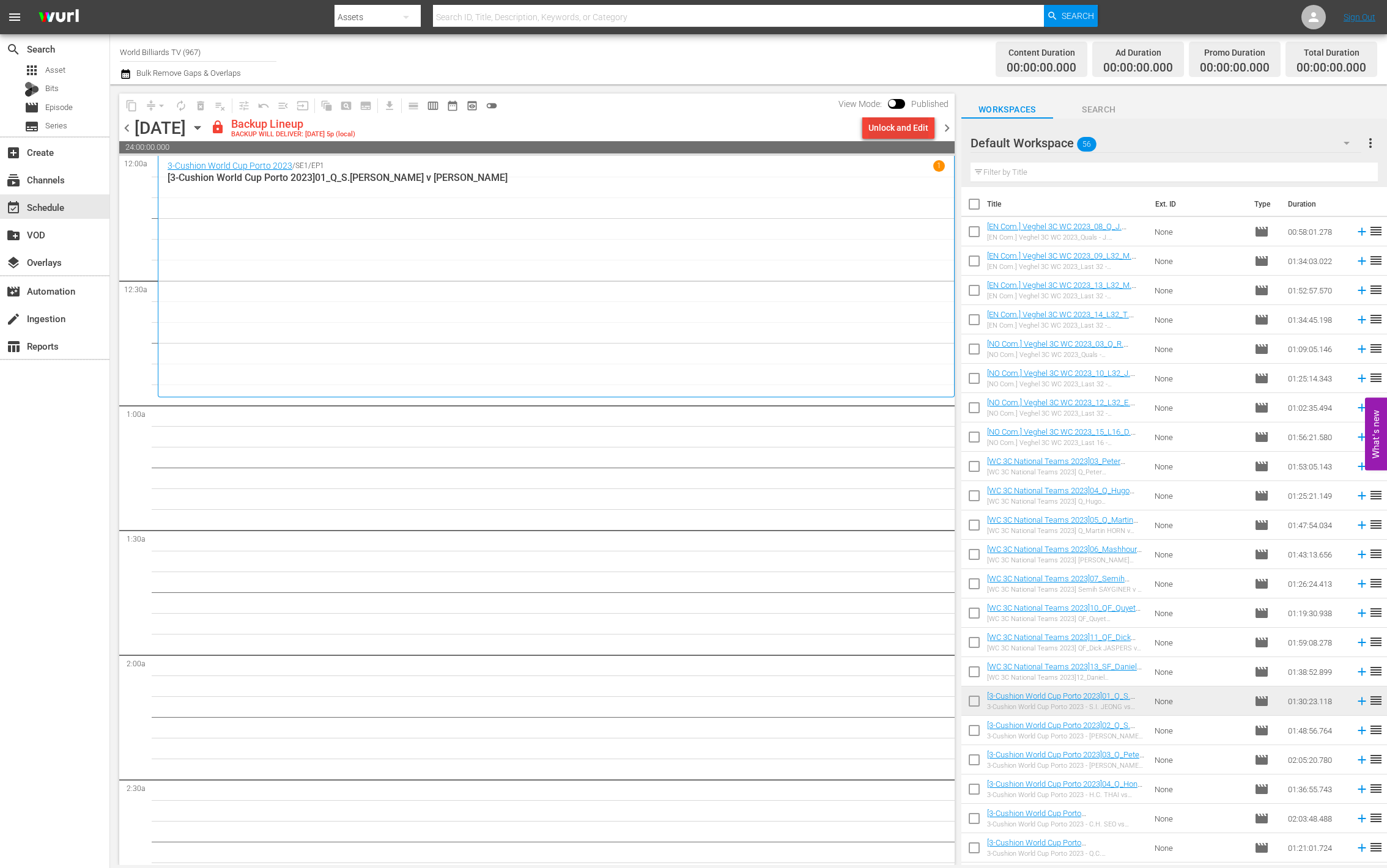
click at [921, 123] on div "Unlock and Edit" at bounding box center [898, 127] width 60 height 22
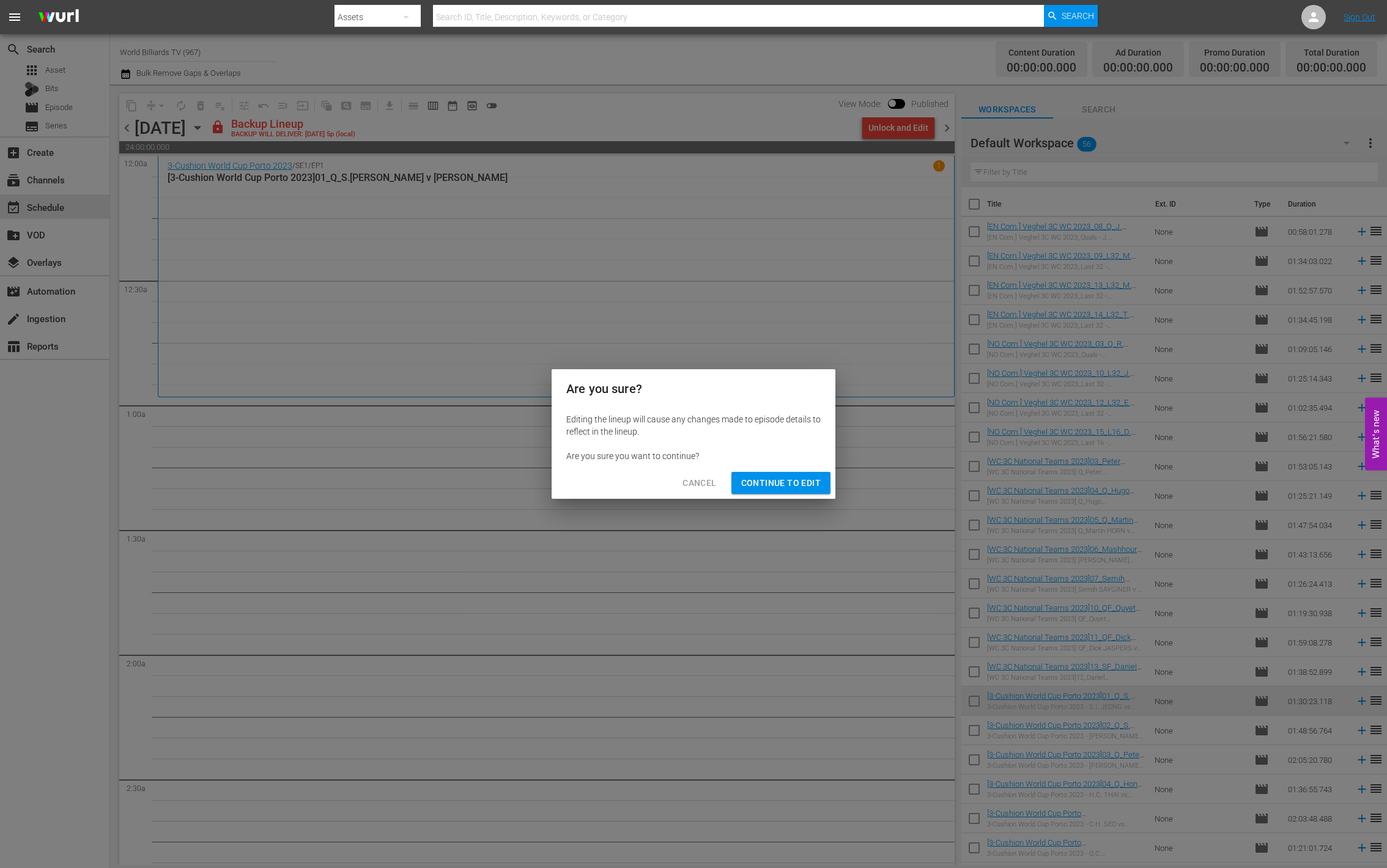
click at [782, 478] on span "Continue to Edit" at bounding box center [781, 483] width 80 height 16
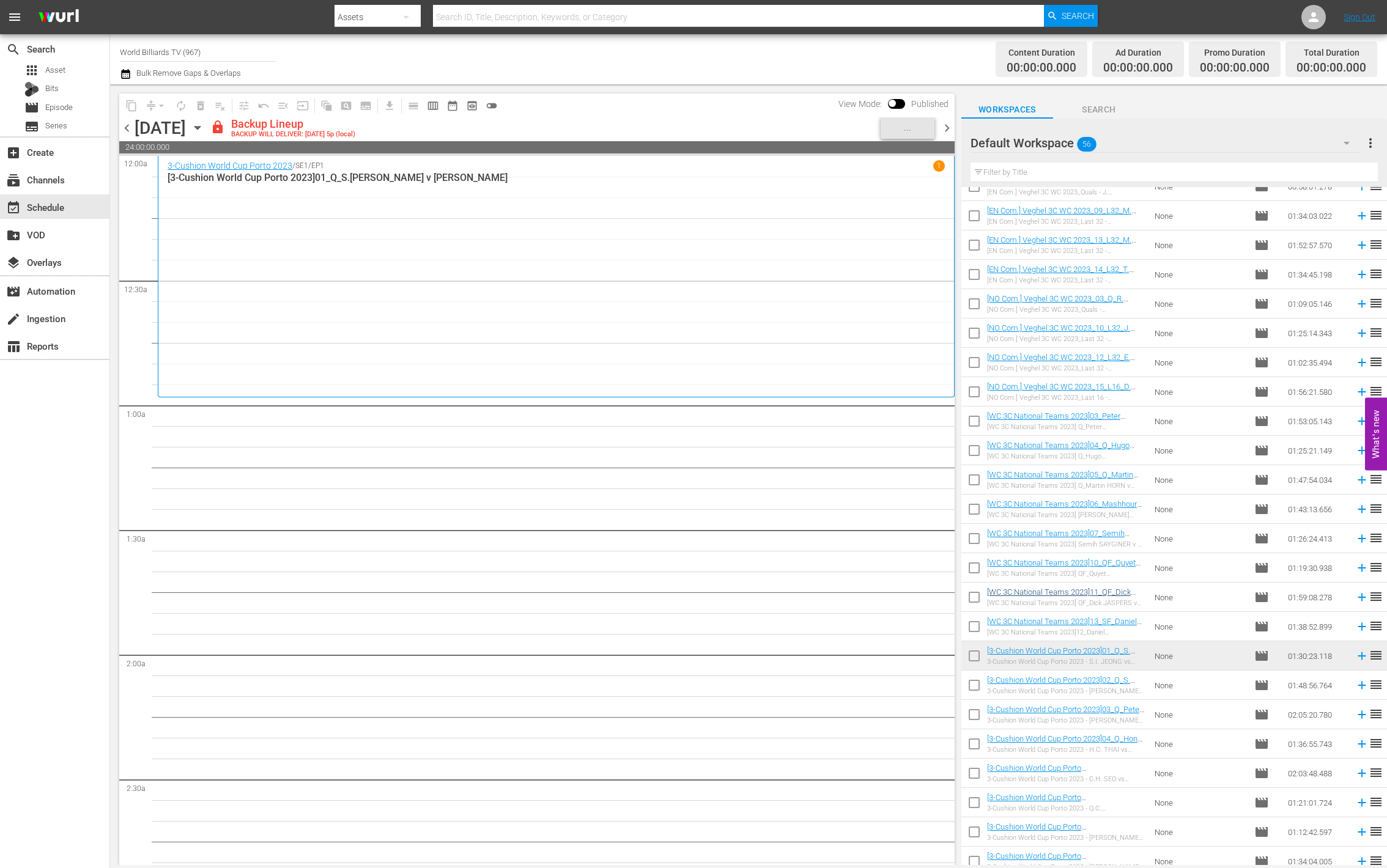
scroll to position [235, 0]
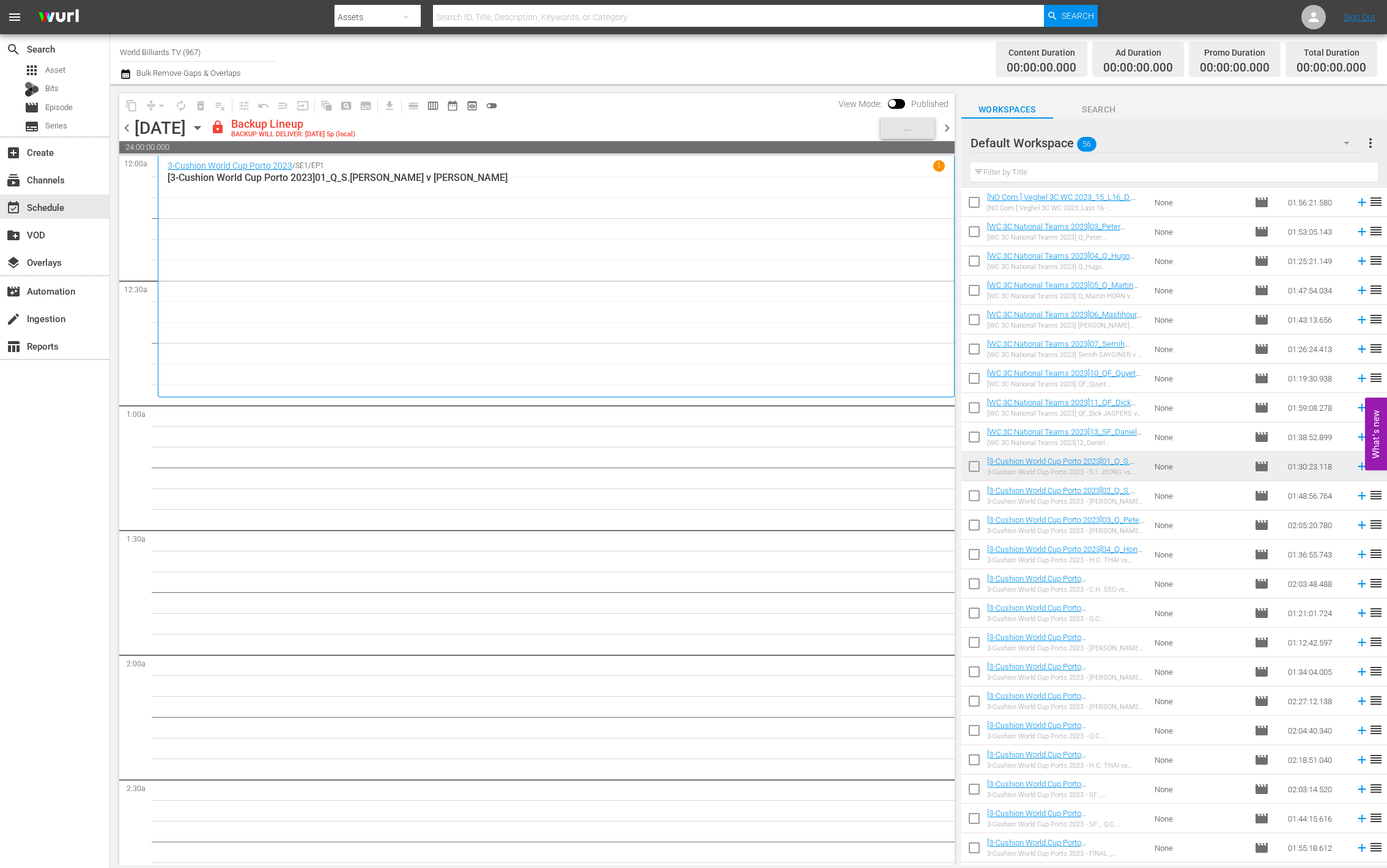
click at [974, 504] on input "checkbox" at bounding box center [974, 498] width 25 height 25
checkbox input "true"
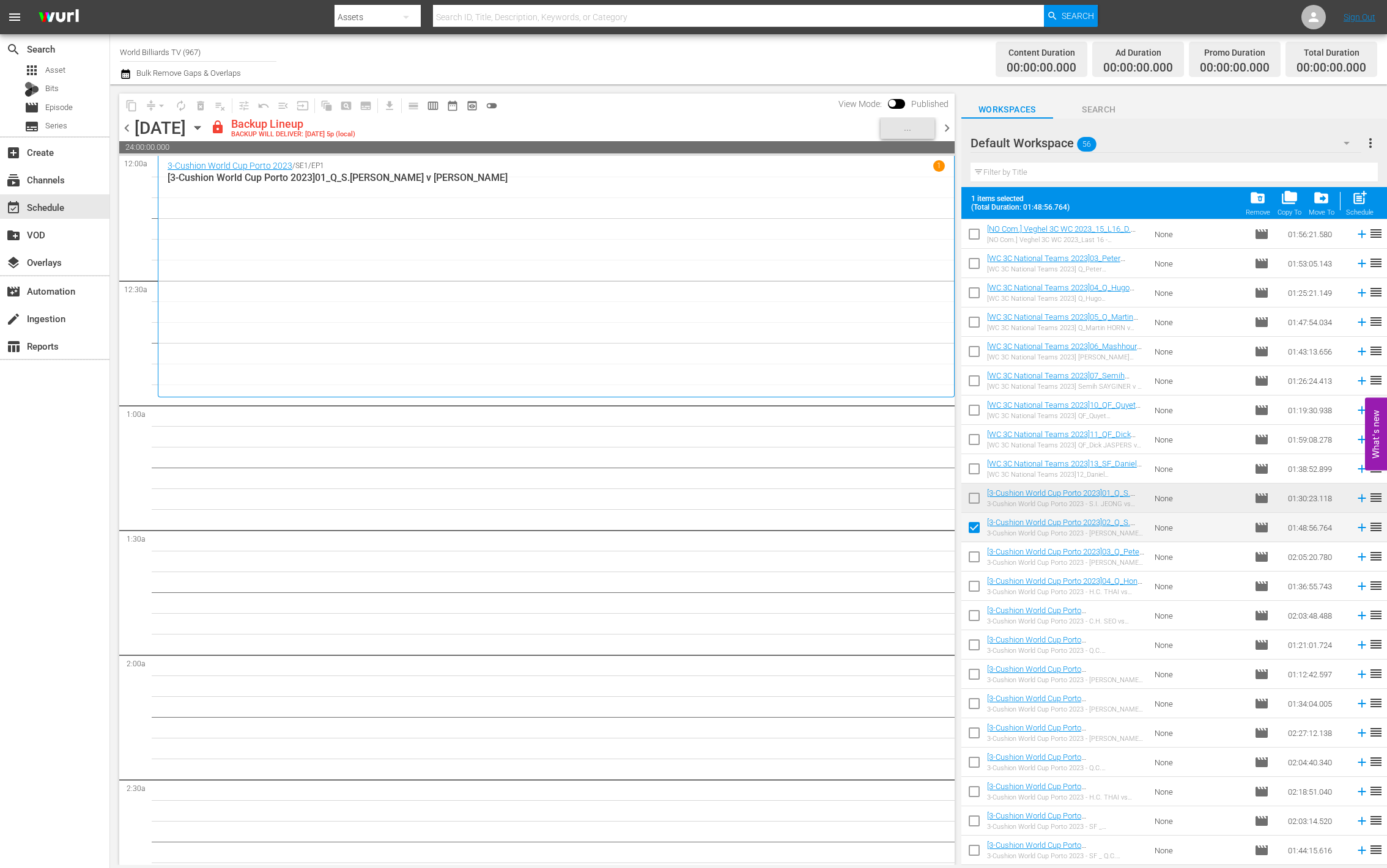
click at [971, 561] on input "checkbox" at bounding box center [974, 559] width 25 height 25
checkbox input "true"
click at [974, 594] on input "checkbox" at bounding box center [974, 589] width 25 height 25
checkbox input "true"
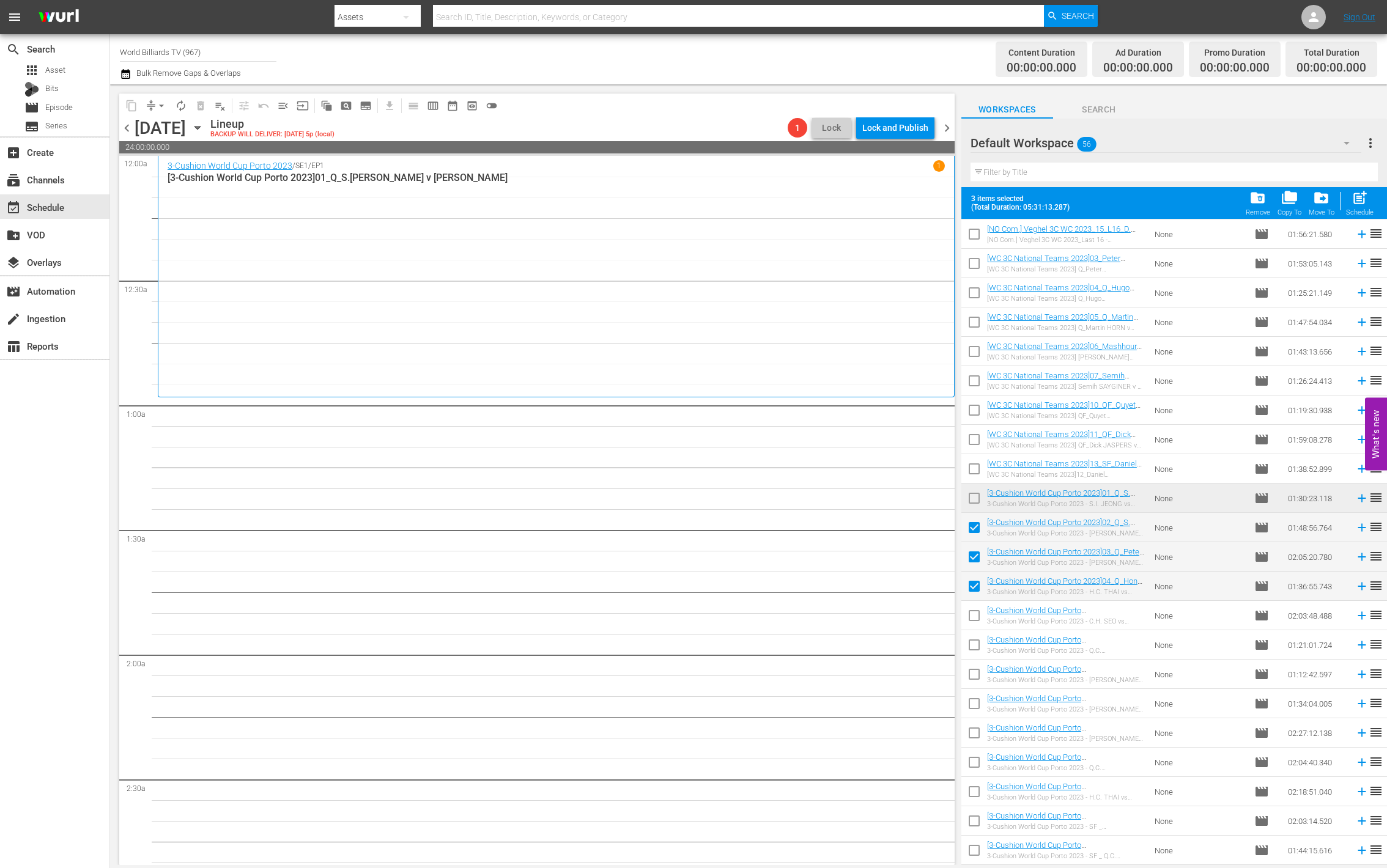
click at [972, 626] on input "checkbox" at bounding box center [974, 618] width 25 height 25
checkbox input "true"
click at [968, 651] on input "checkbox" at bounding box center [974, 647] width 25 height 25
checkbox input "true"
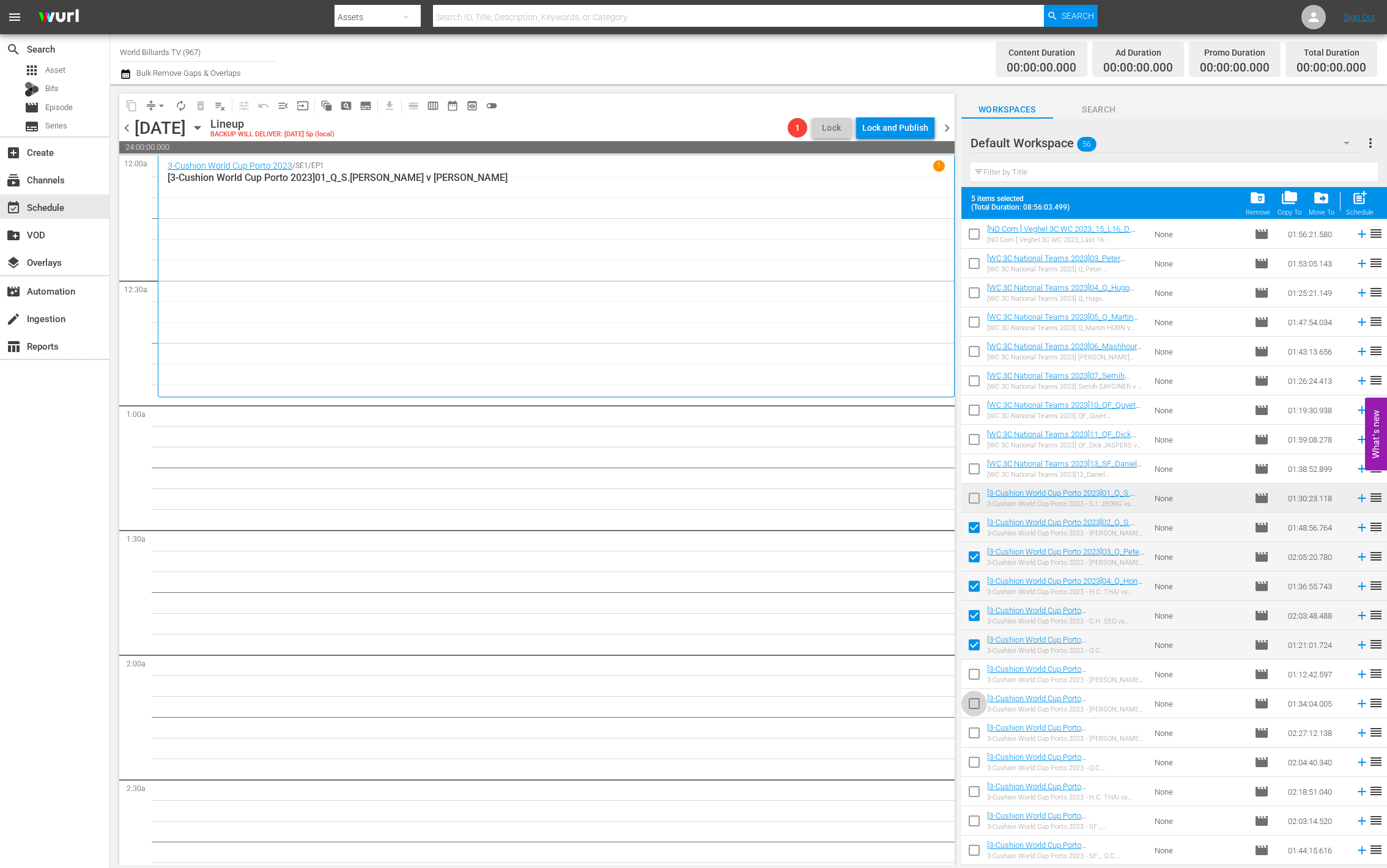
click at [972, 704] on input "checkbox" at bounding box center [974, 705] width 25 height 25
checkbox input "true"
click at [976, 677] on input "checkbox" at bounding box center [974, 677] width 25 height 25
checkbox input "true"
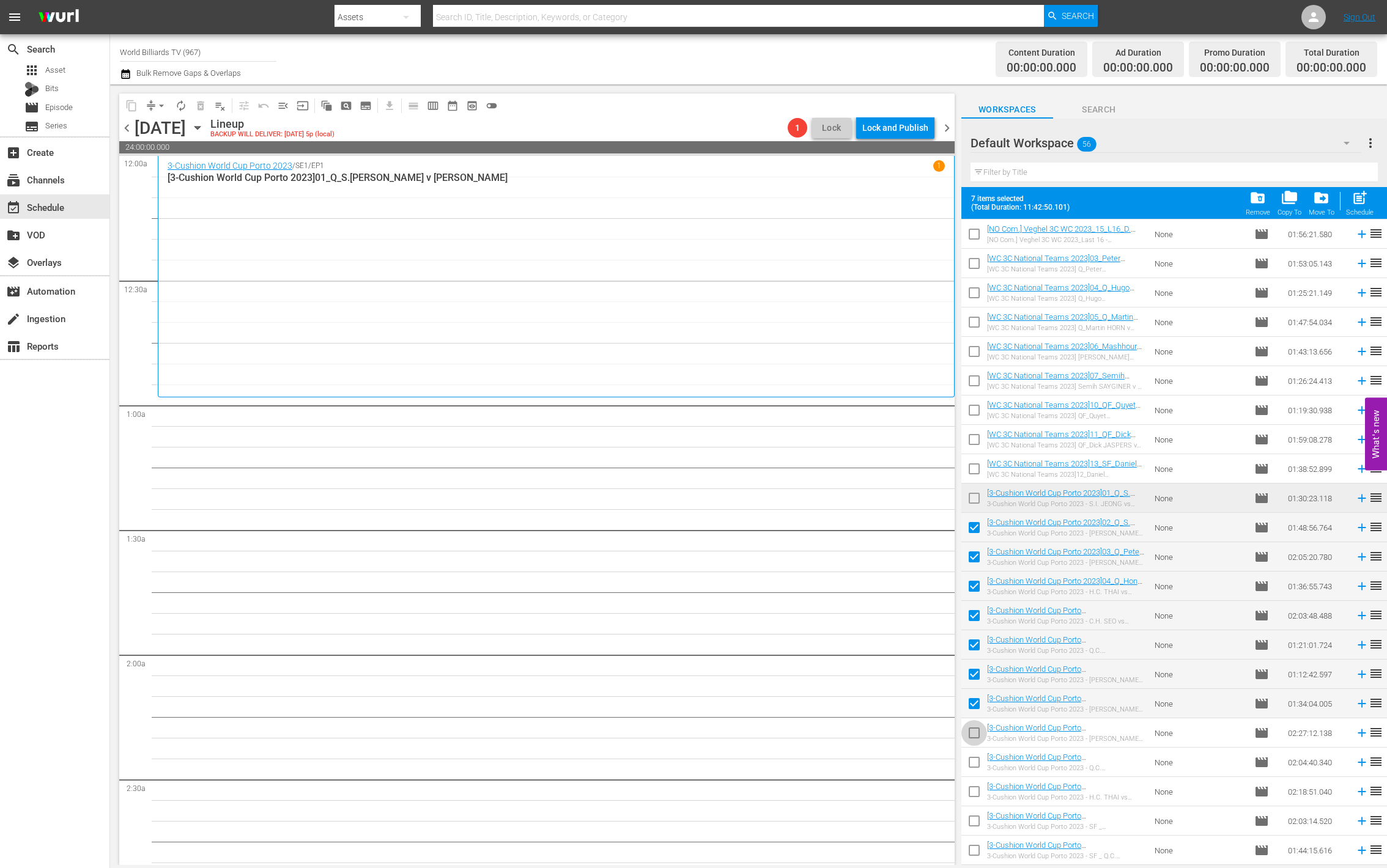
click at [969, 732] on input "checkbox" at bounding box center [974, 735] width 25 height 25
checkbox input "true"
click at [1359, 199] on span "post_add" at bounding box center [1360, 198] width 16 height 16
checkbox input "false"
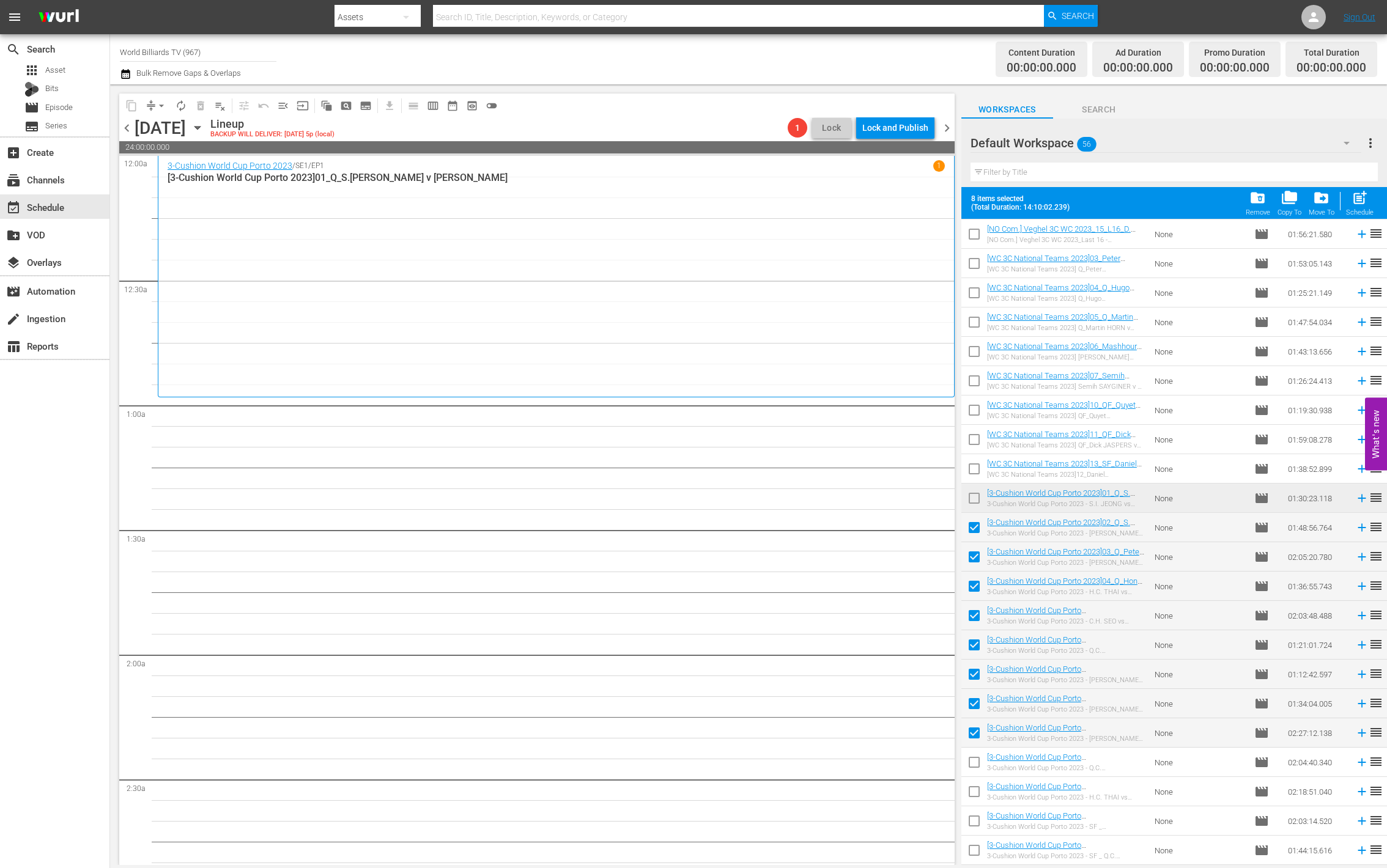
checkbox input "false"
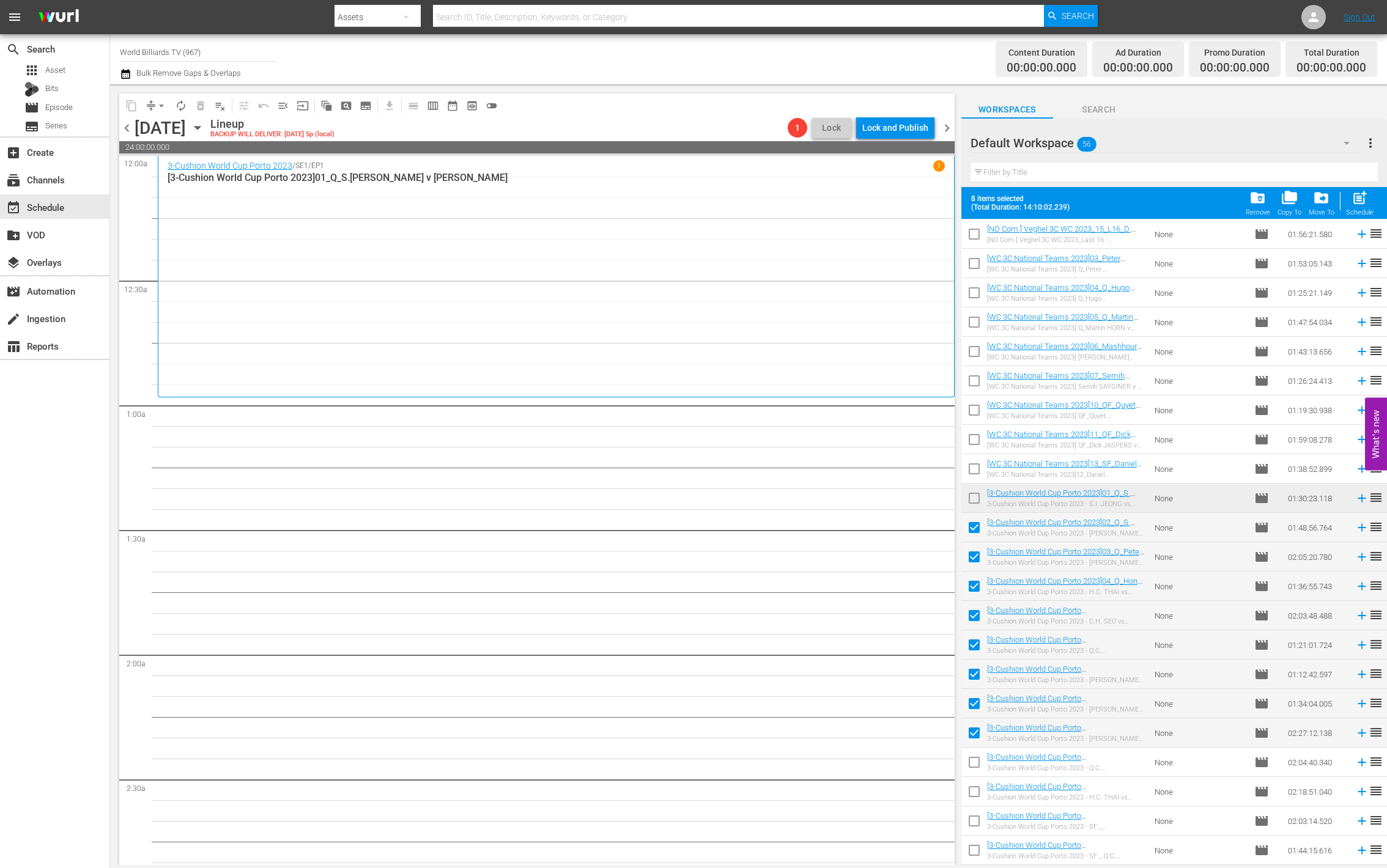
checkbox input "false"
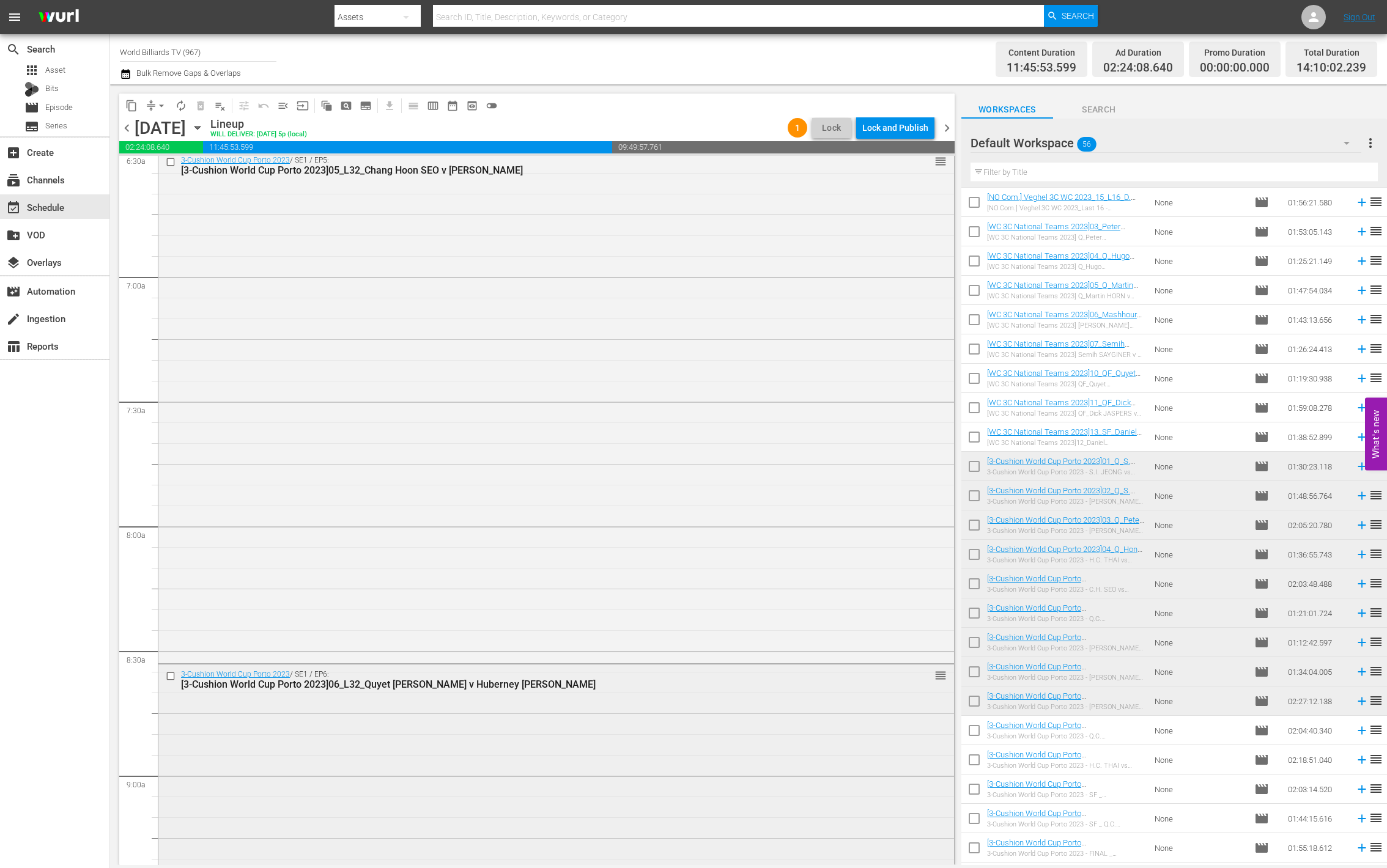
scroll to position [1944, 0]
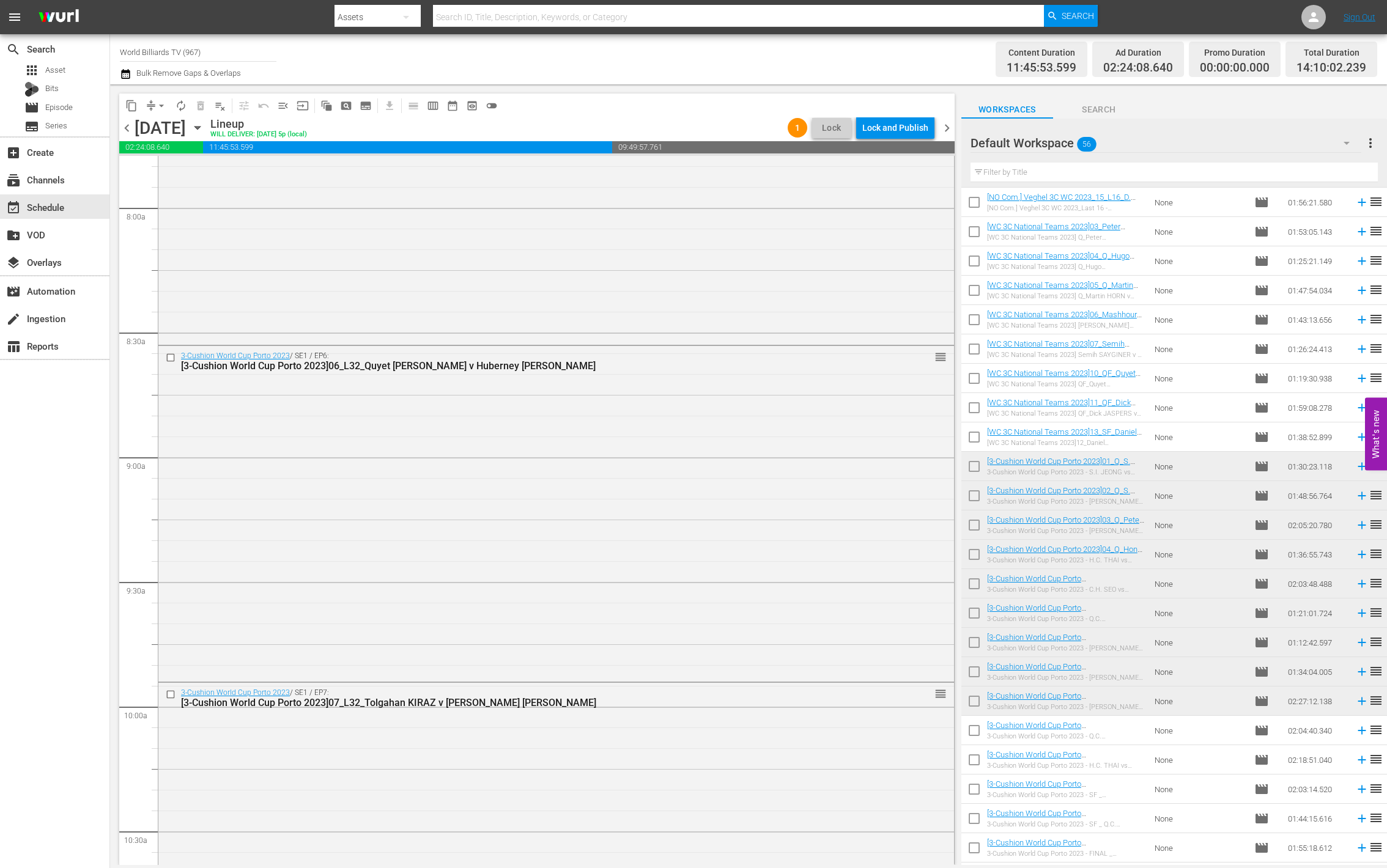
click at [184, 104] on span "autorenew_outlined" at bounding box center [181, 105] width 12 height 12
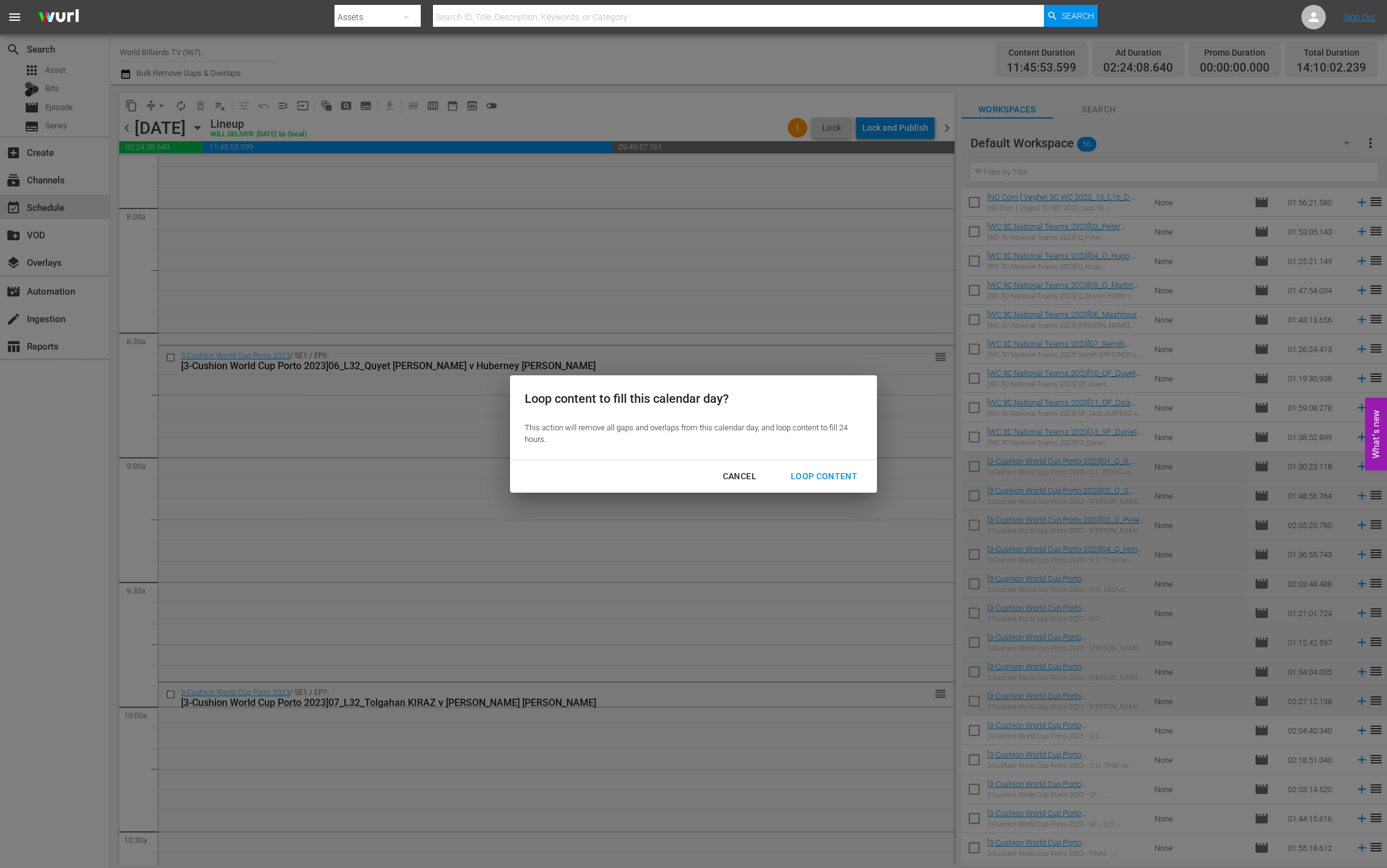
click at [802, 473] on div "Loop Content" at bounding box center [824, 476] width 86 height 16
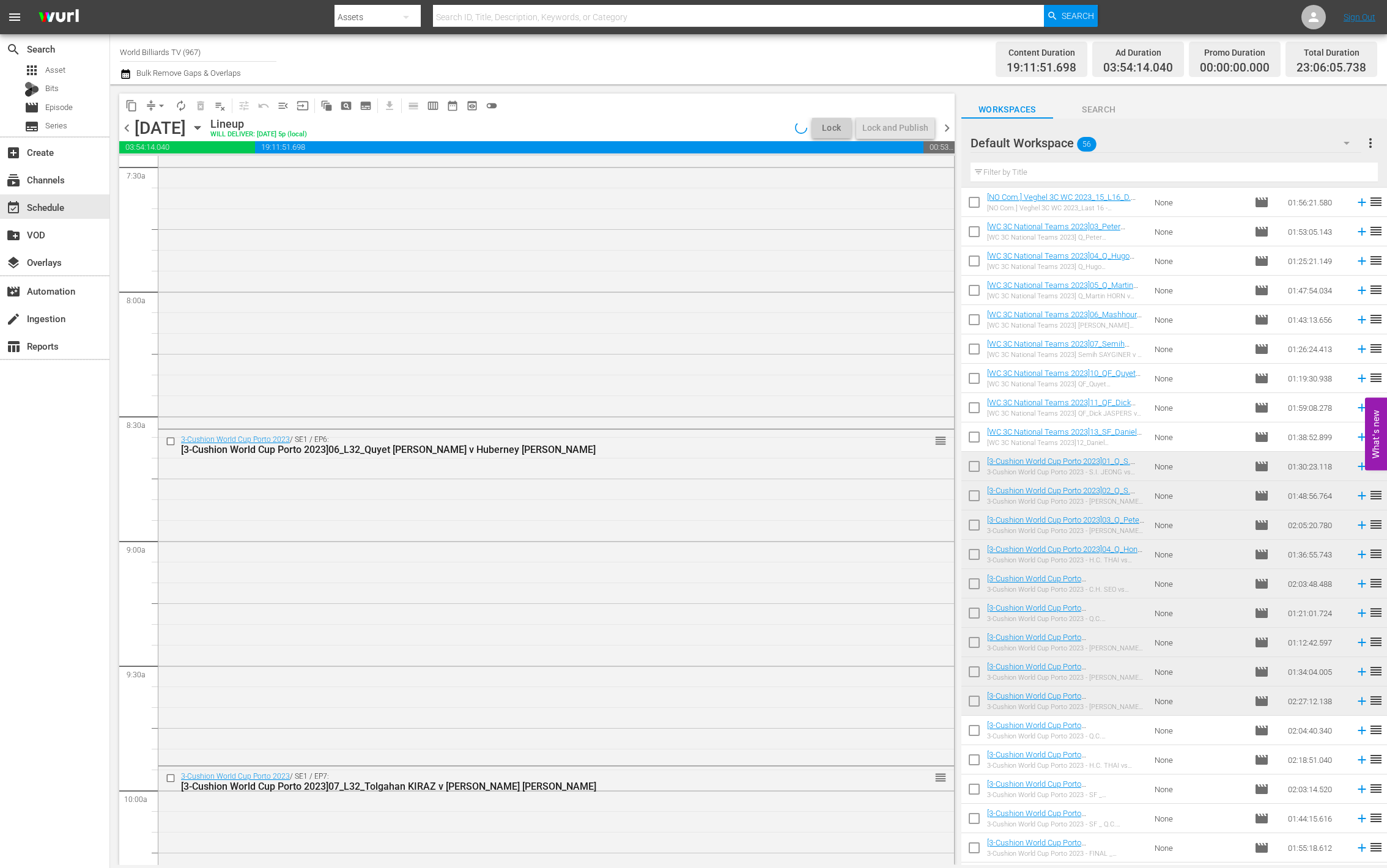
scroll to position [0, 0]
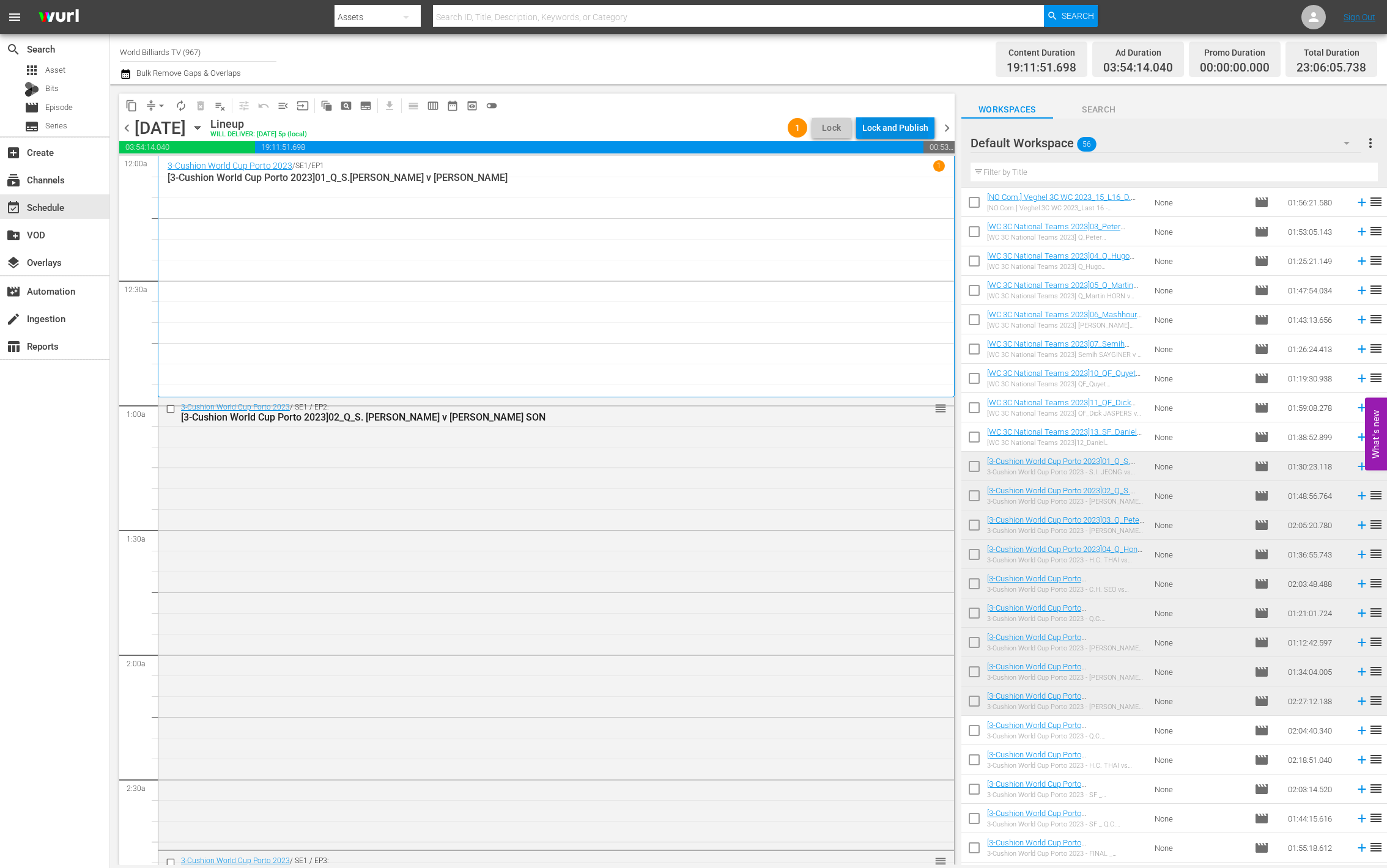
click at [910, 127] on div "Lock and Publish" at bounding box center [895, 127] width 66 height 22
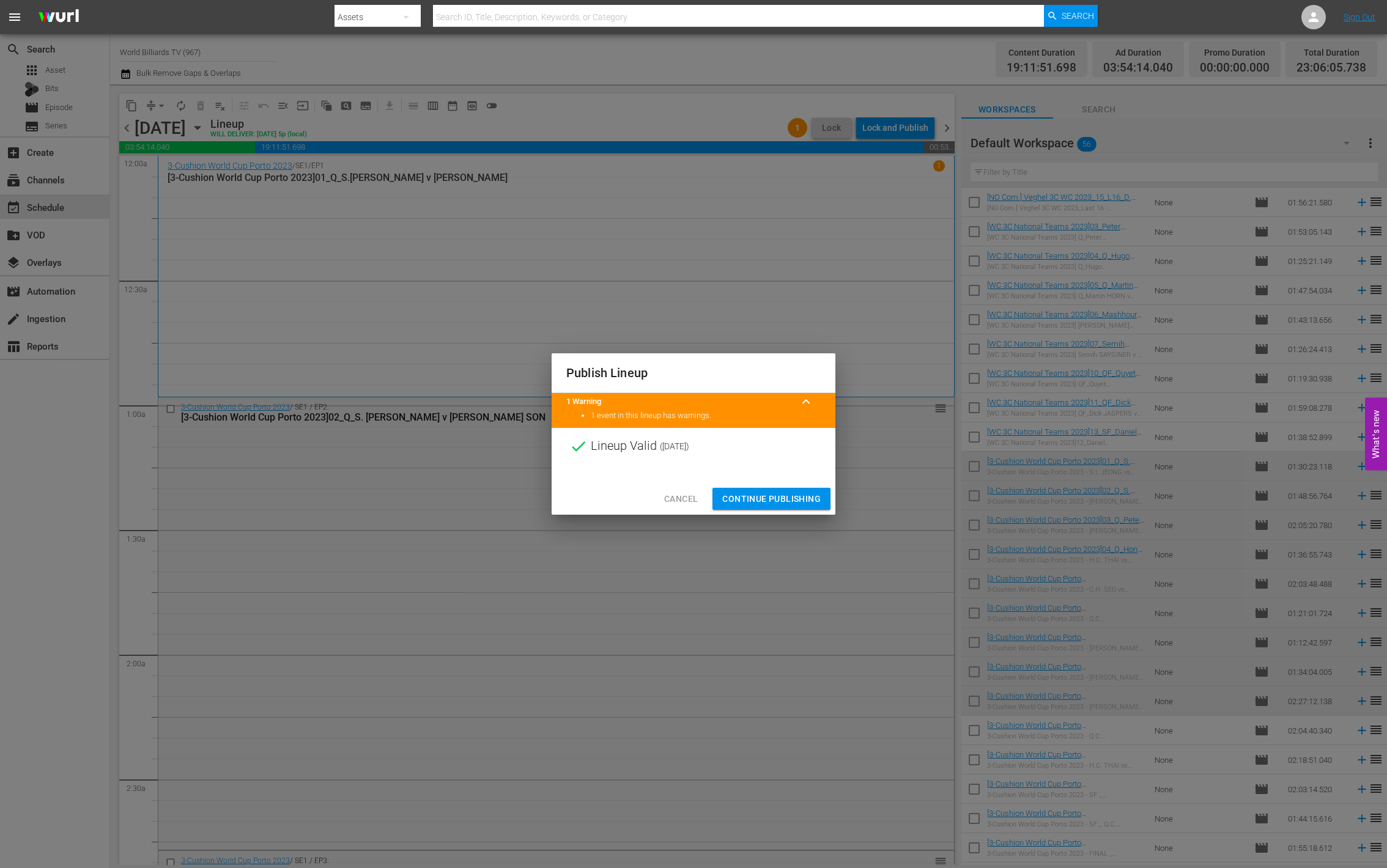
click at [760, 498] on span "Continue Publishing" at bounding box center [771, 499] width 99 height 16
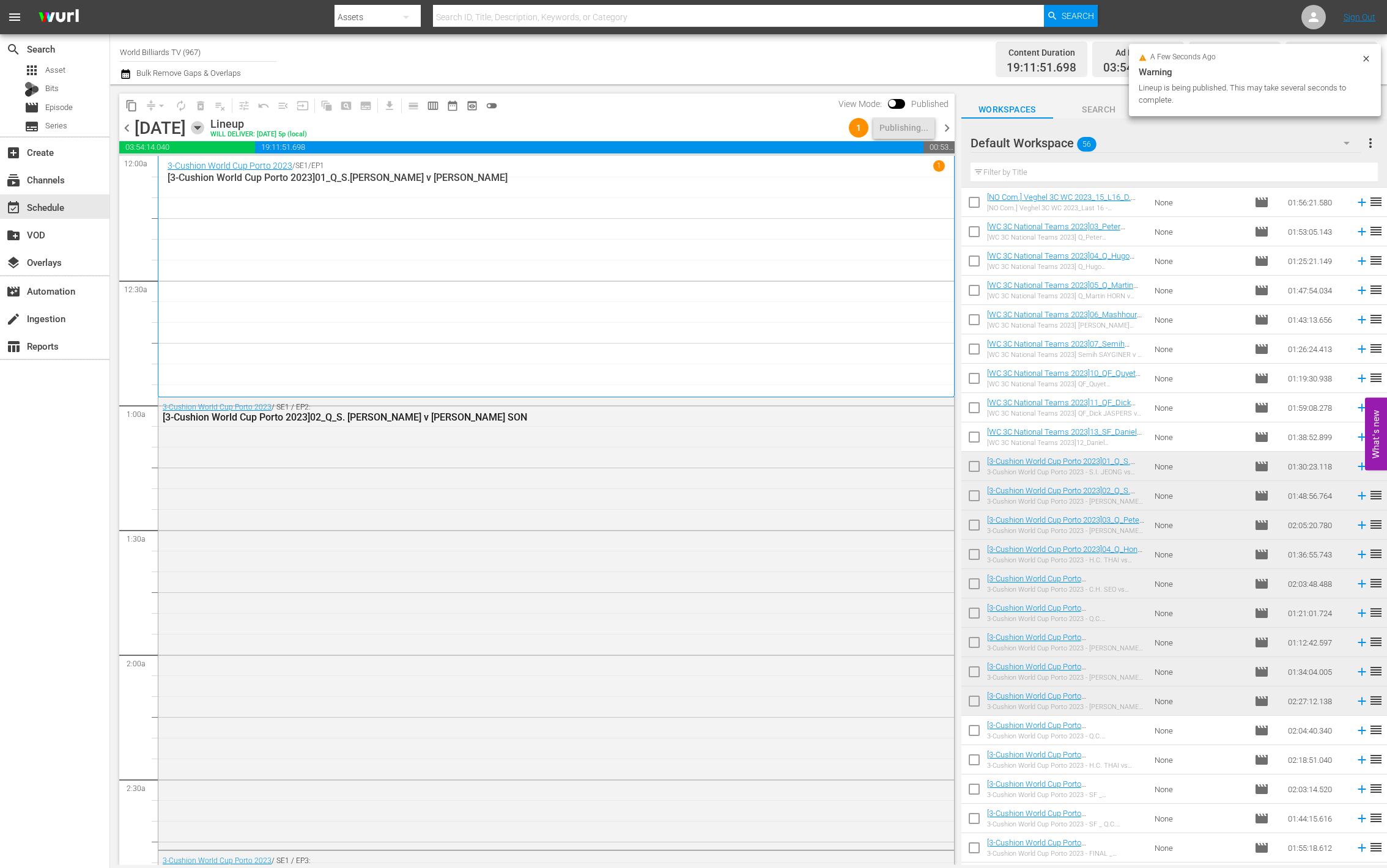
click at [204, 126] on icon "button" at bounding box center [197, 127] width 13 height 13
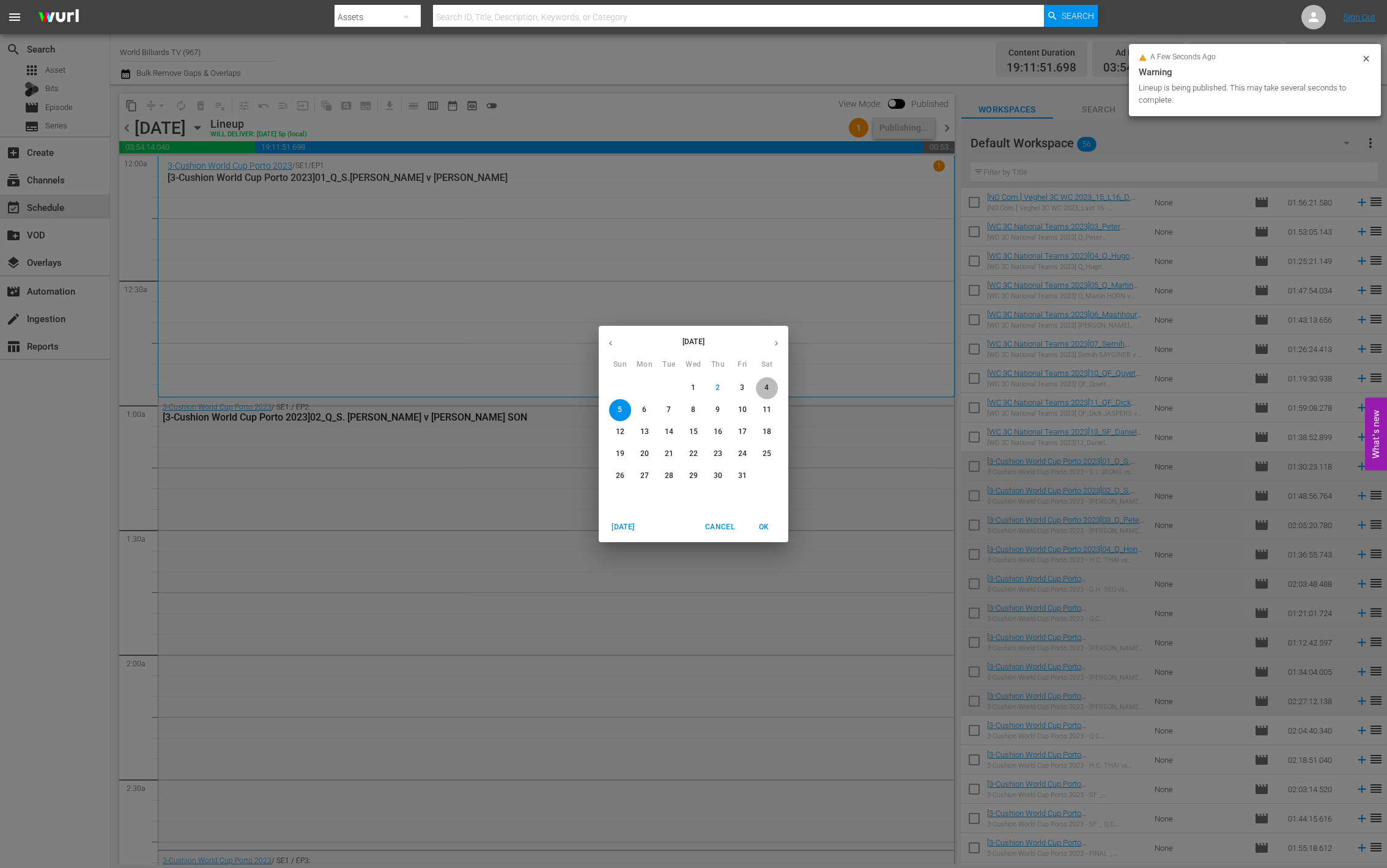
click at [768, 392] on p "4" at bounding box center [766, 388] width 4 height 11
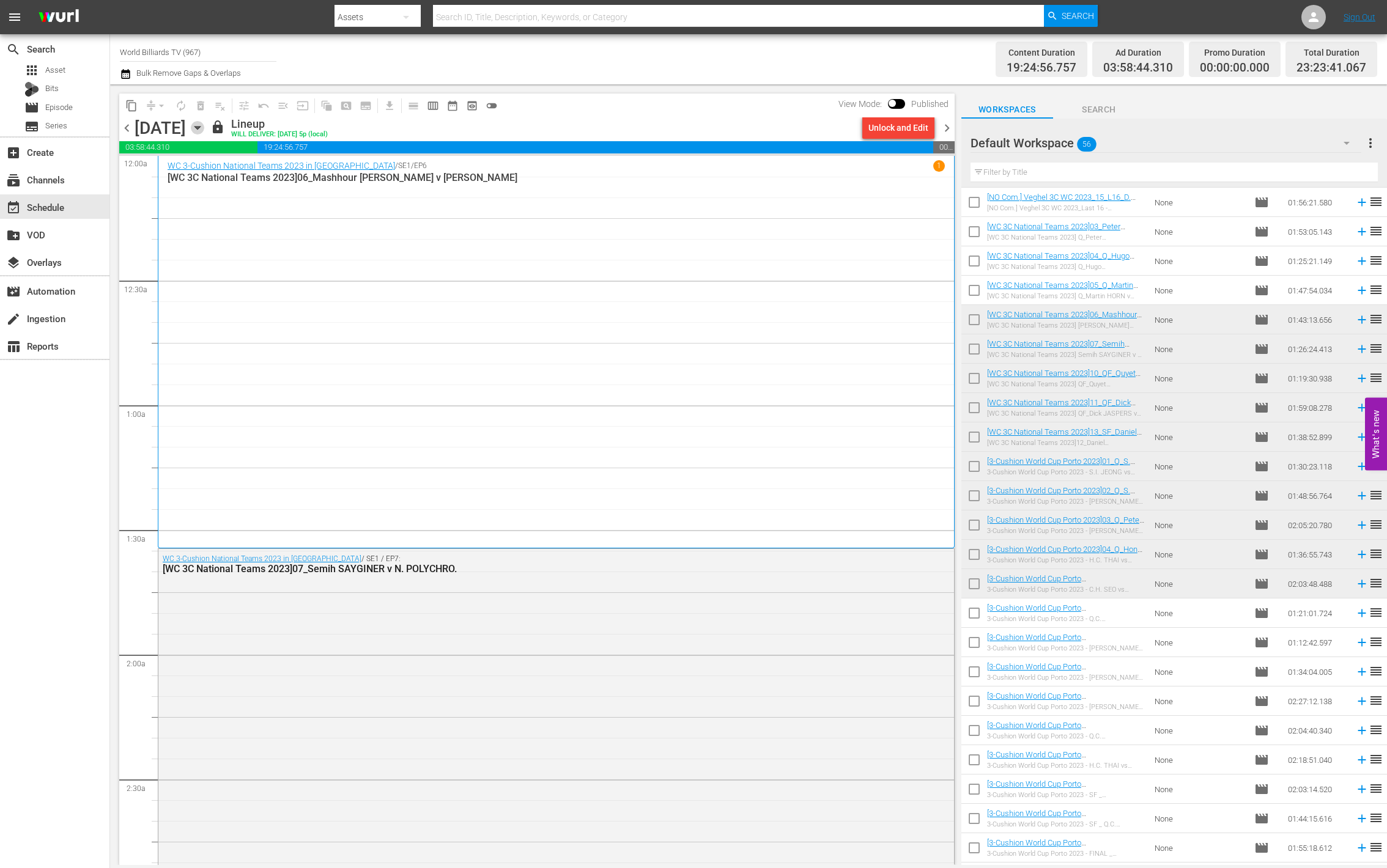
click at [200, 128] on icon "button" at bounding box center [197, 128] width 6 height 3
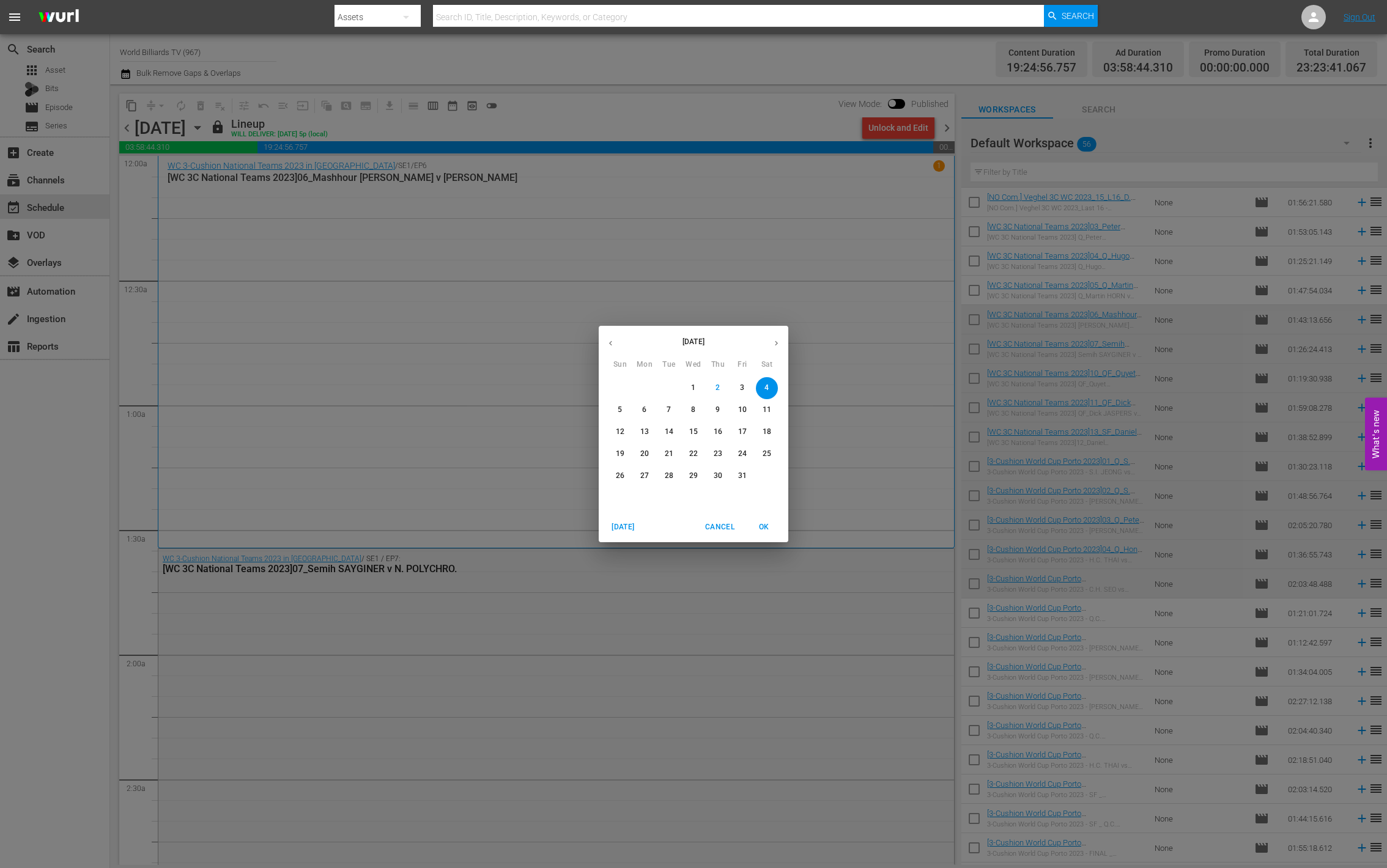
click at [643, 411] on p "6" at bounding box center [644, 410] width 4 height 11
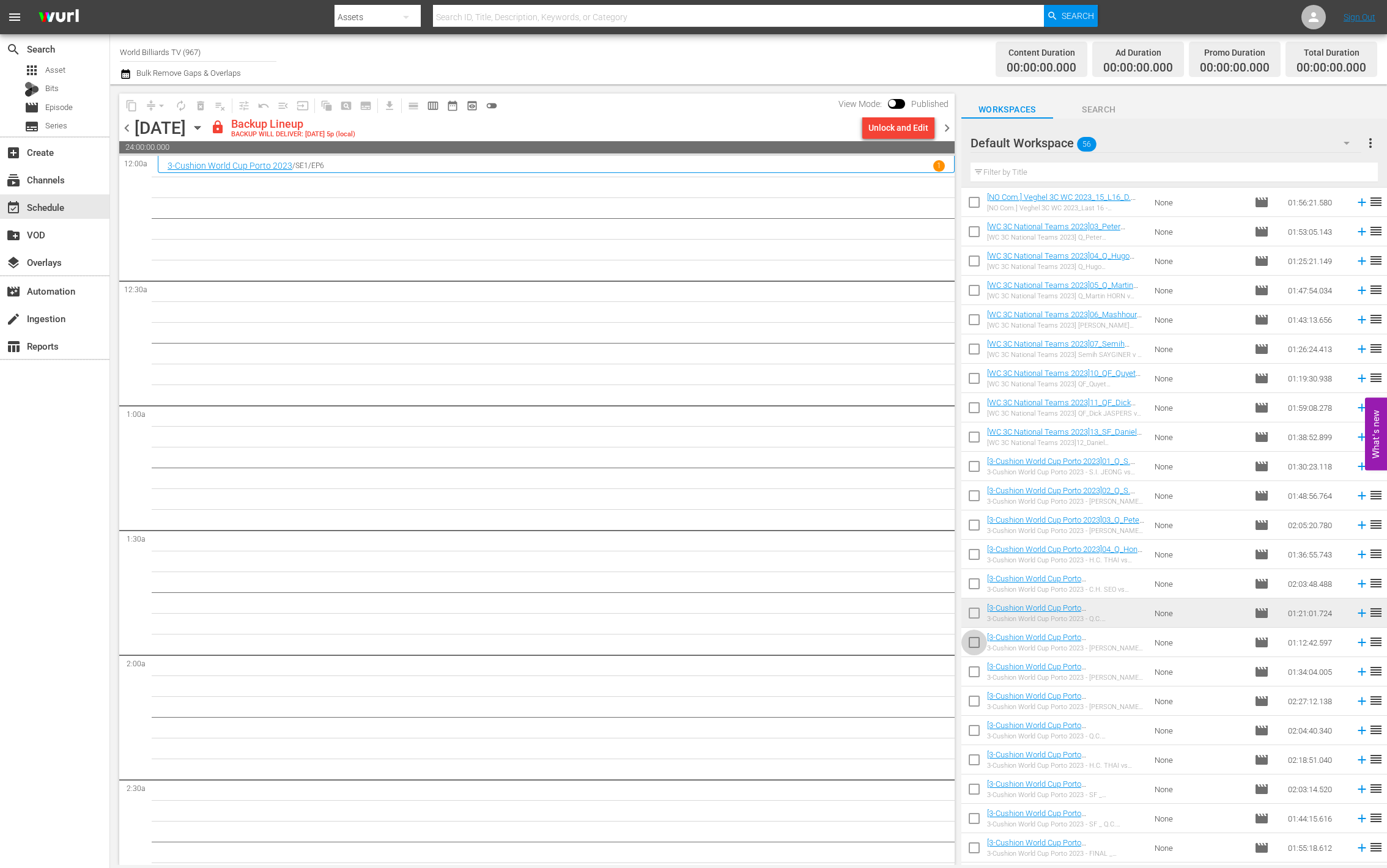
click at [967, 638] on input "checkbox" at bounding box center [974, 645] width 25 height 25
checkbox input "true"
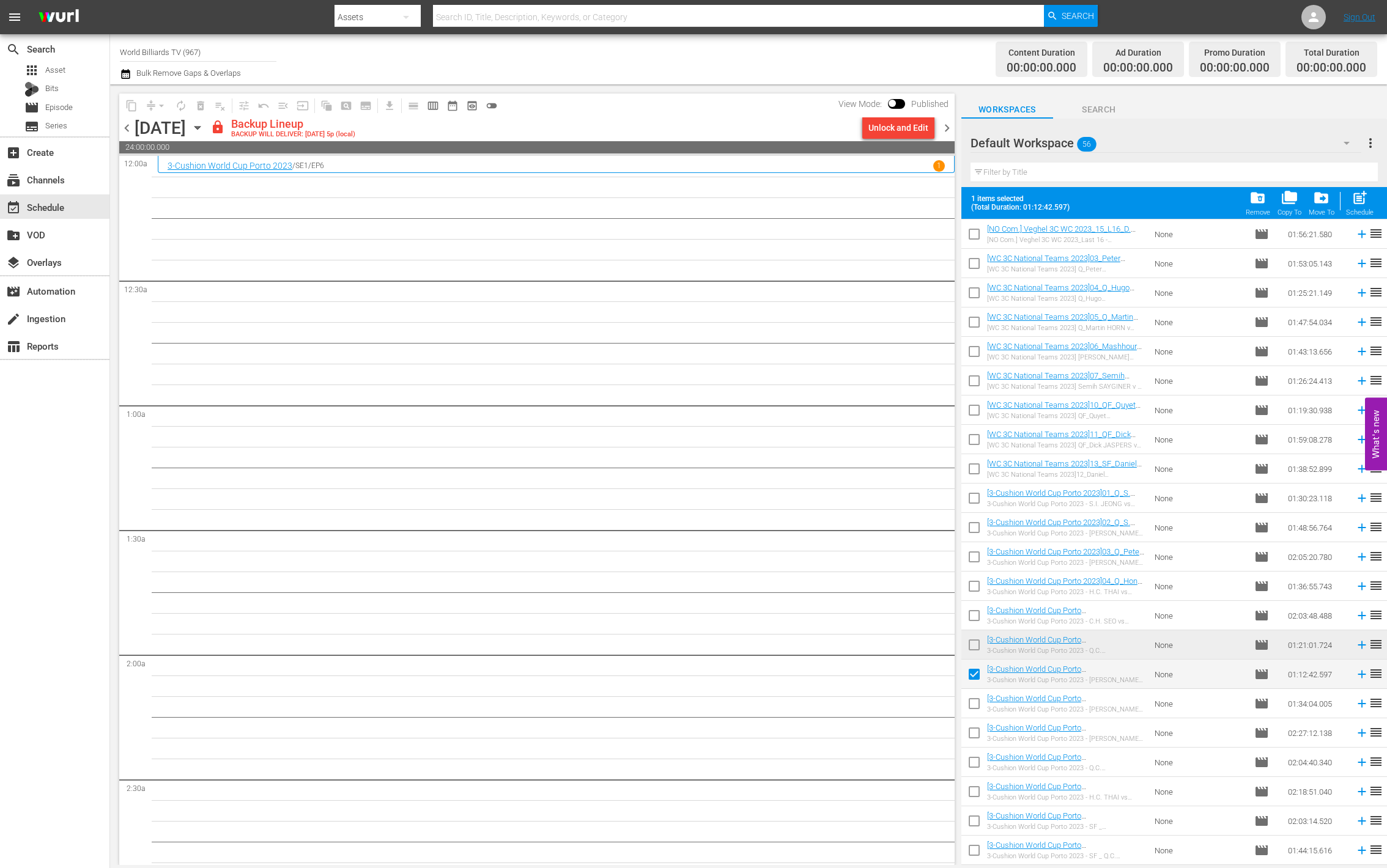
click at [976, 709] on input "checkbox" at bounding box center [974, 705] width 25 height 25
checkbox input "true"
click at [973, 737] on input "checkbox" at bounding box center [974, 735] width 25 height 25
checkbox input "true"
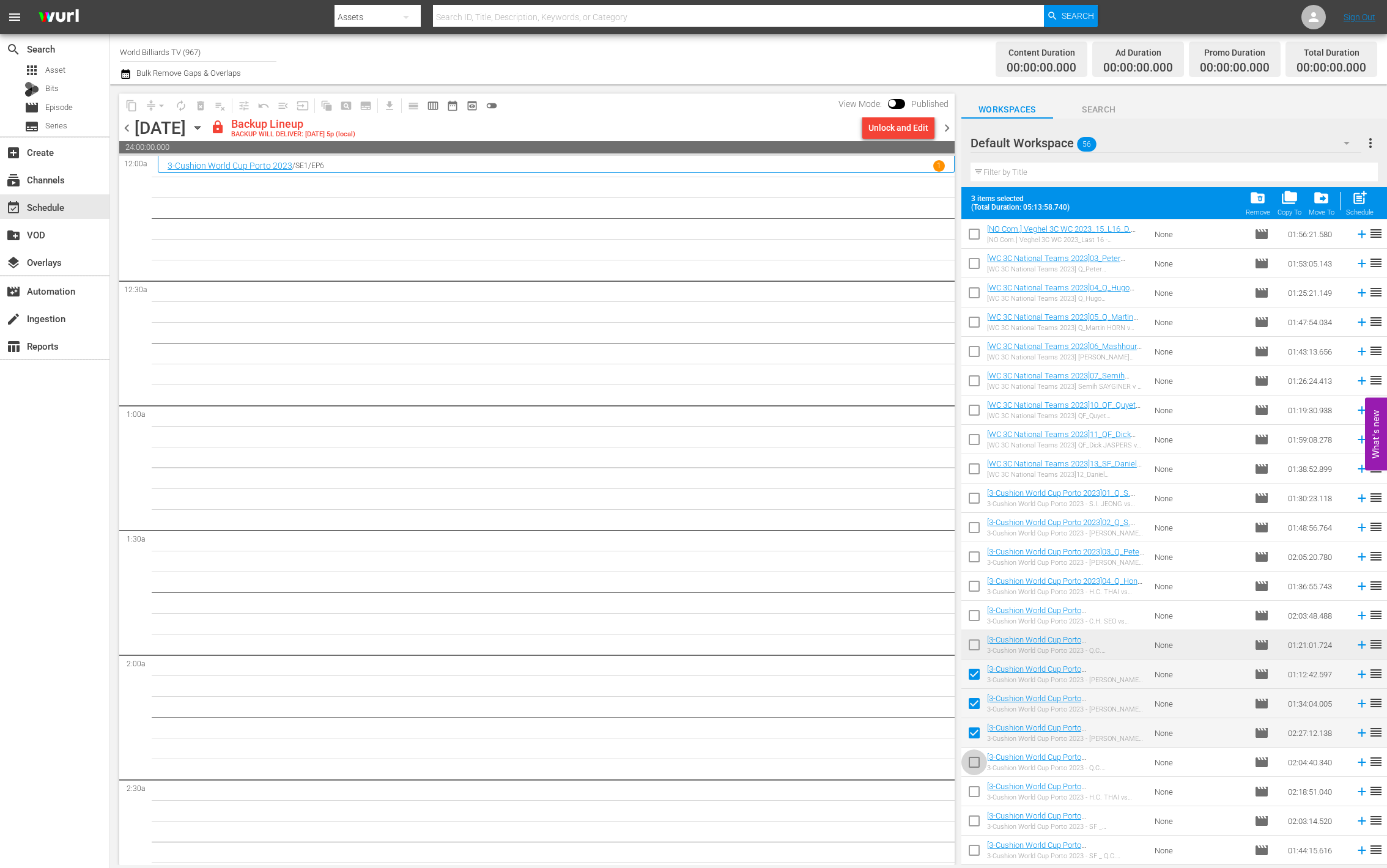
click at [976, 757] on input "checkbox" at bounding box center [974, 765] width 25 height 25
checkbox input "true"
click at [972, 780] on span at bounding box center [974, 792] width 25 height 25
click at [970, 797] on input "checkbox" at bounding box center [974, 794] width 25 height 25
checkbox input "true"
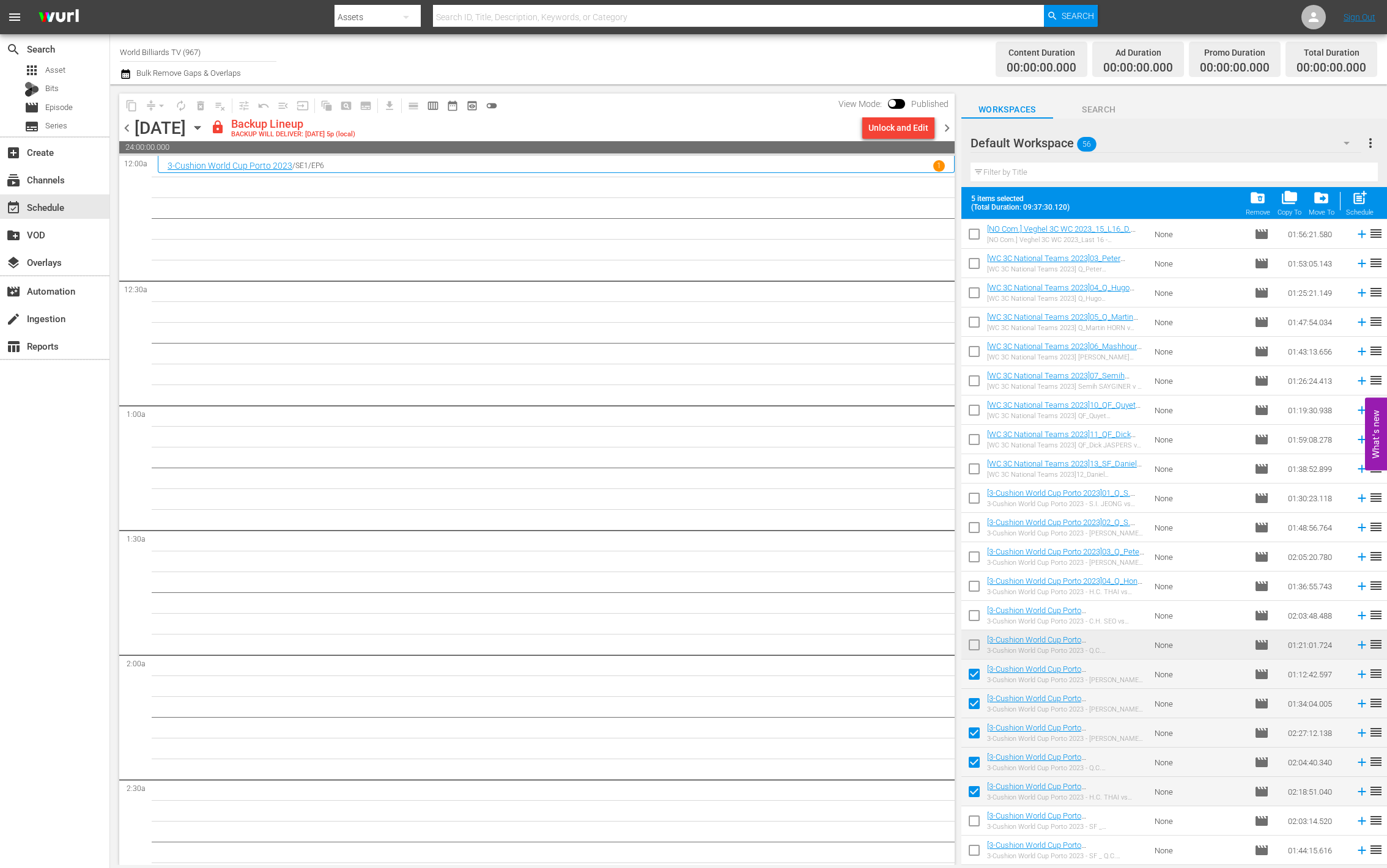
click at [970, 816] on input "checkbox" at bounding box center [974, 823] width 25 height 25
checkbox input "true"
drag, startPoint x: 972, startPoint y: 853, endPoint x: 973, endPoint y: 805, distance: 48.0
click at [973, 853] on input "checkbox" at bounding box center [974, 852] width 25 height 25
checkbox input "true"
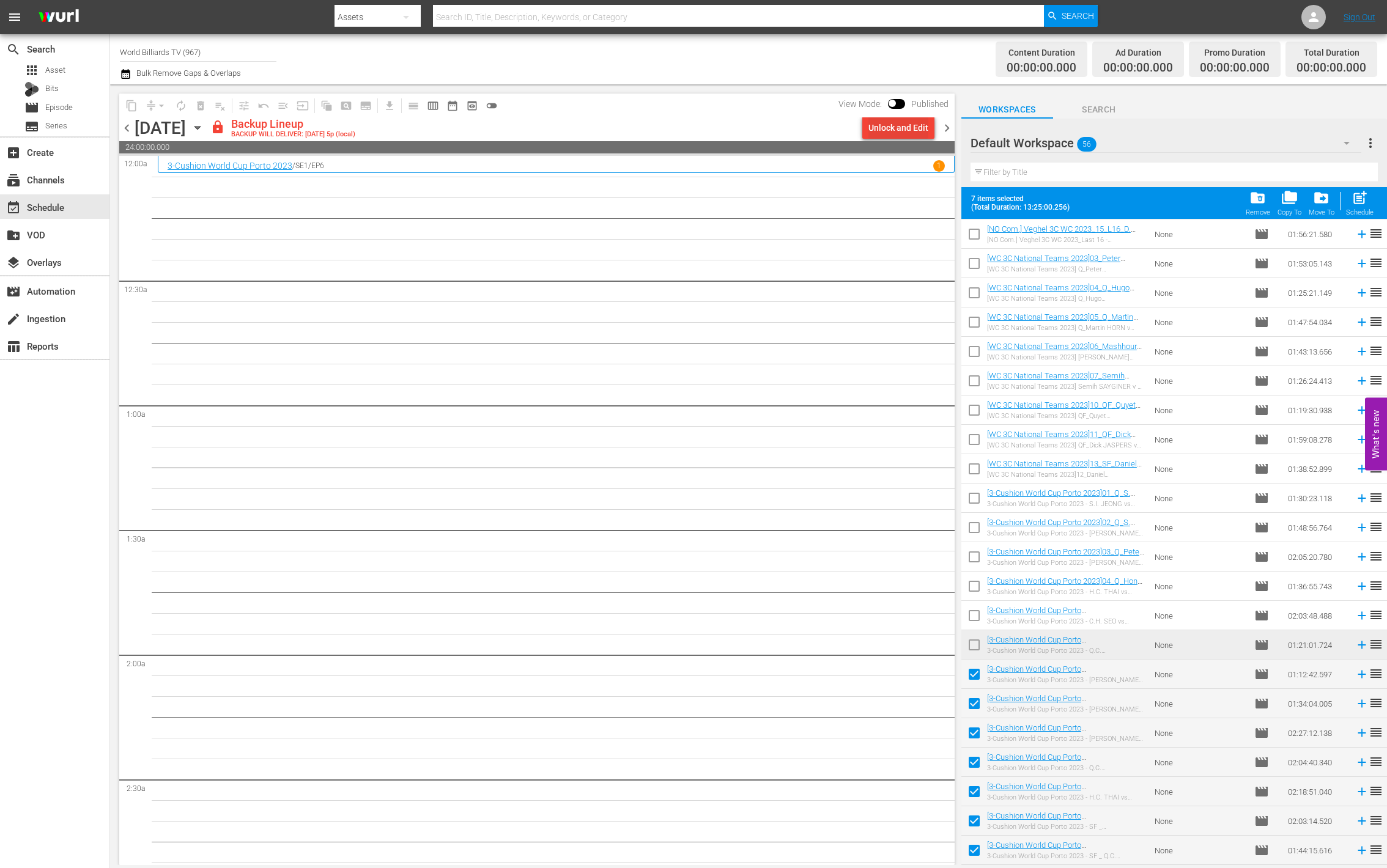
click at [896, 131] on div "Unlock and Edit" at bounding box center [898, 127] width 60 height 22
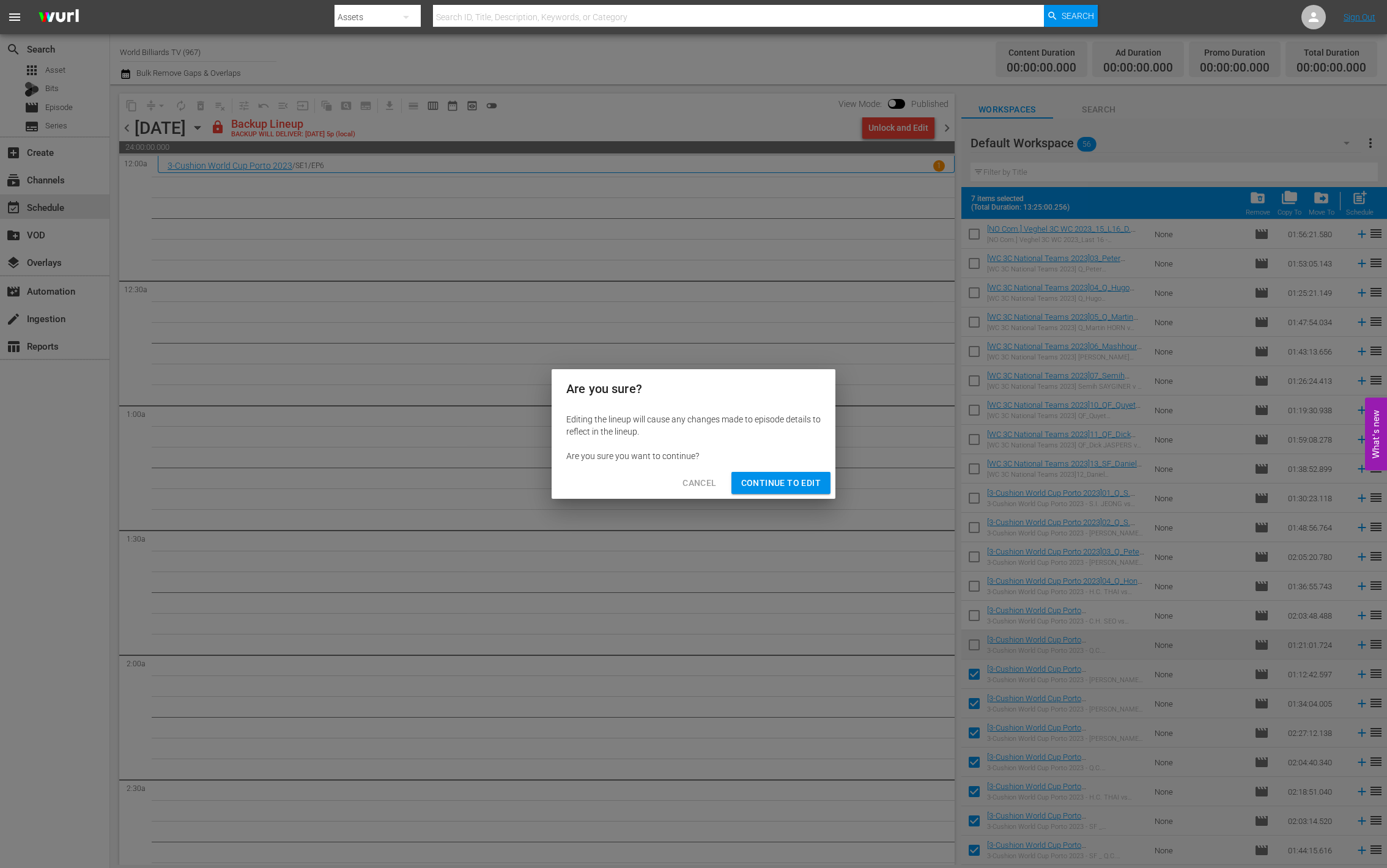
click at [756, 489] on span "Continue to Edit" at bounding box center [781, 483] width 80 height 16
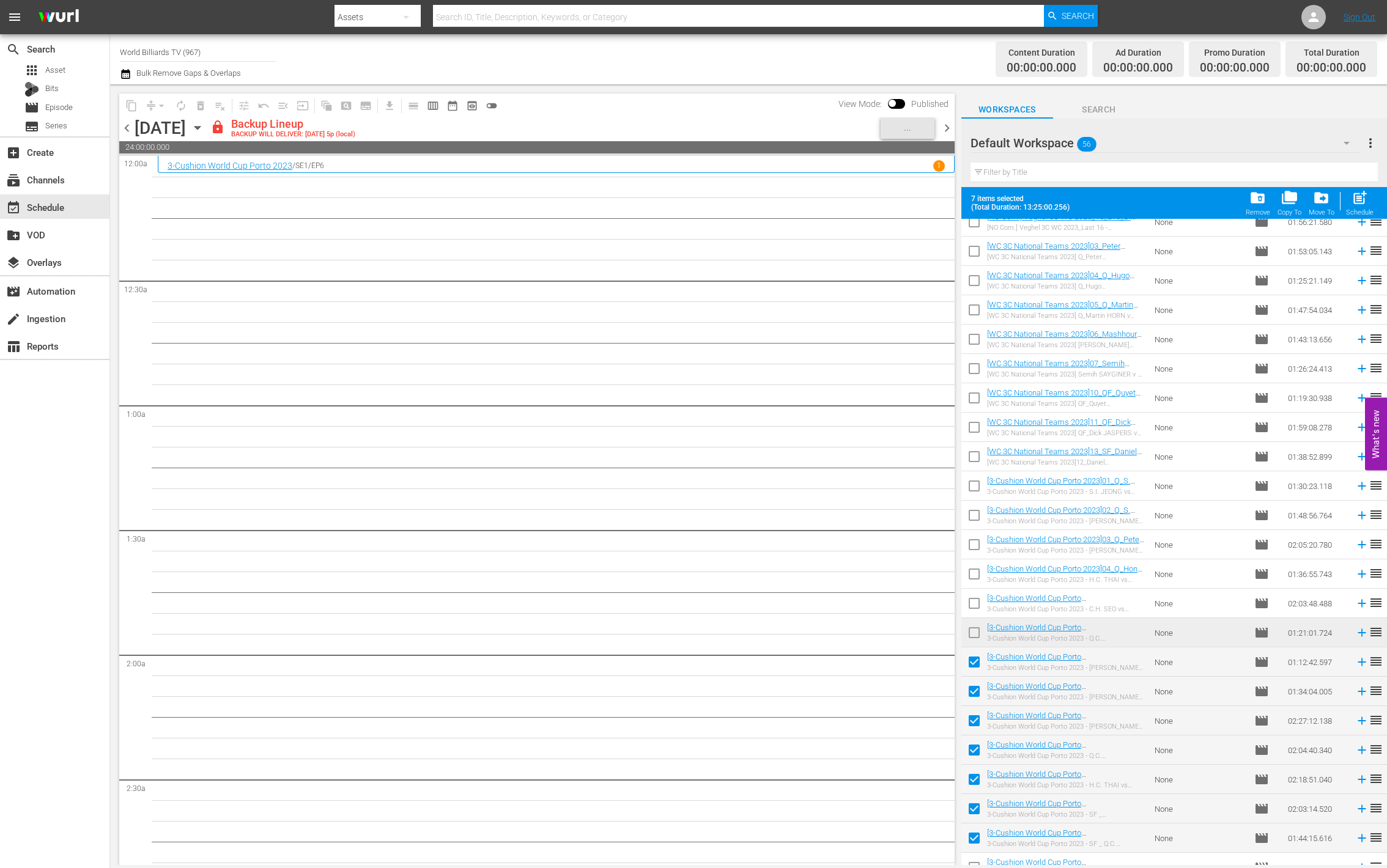
scroll to position [291, 0]
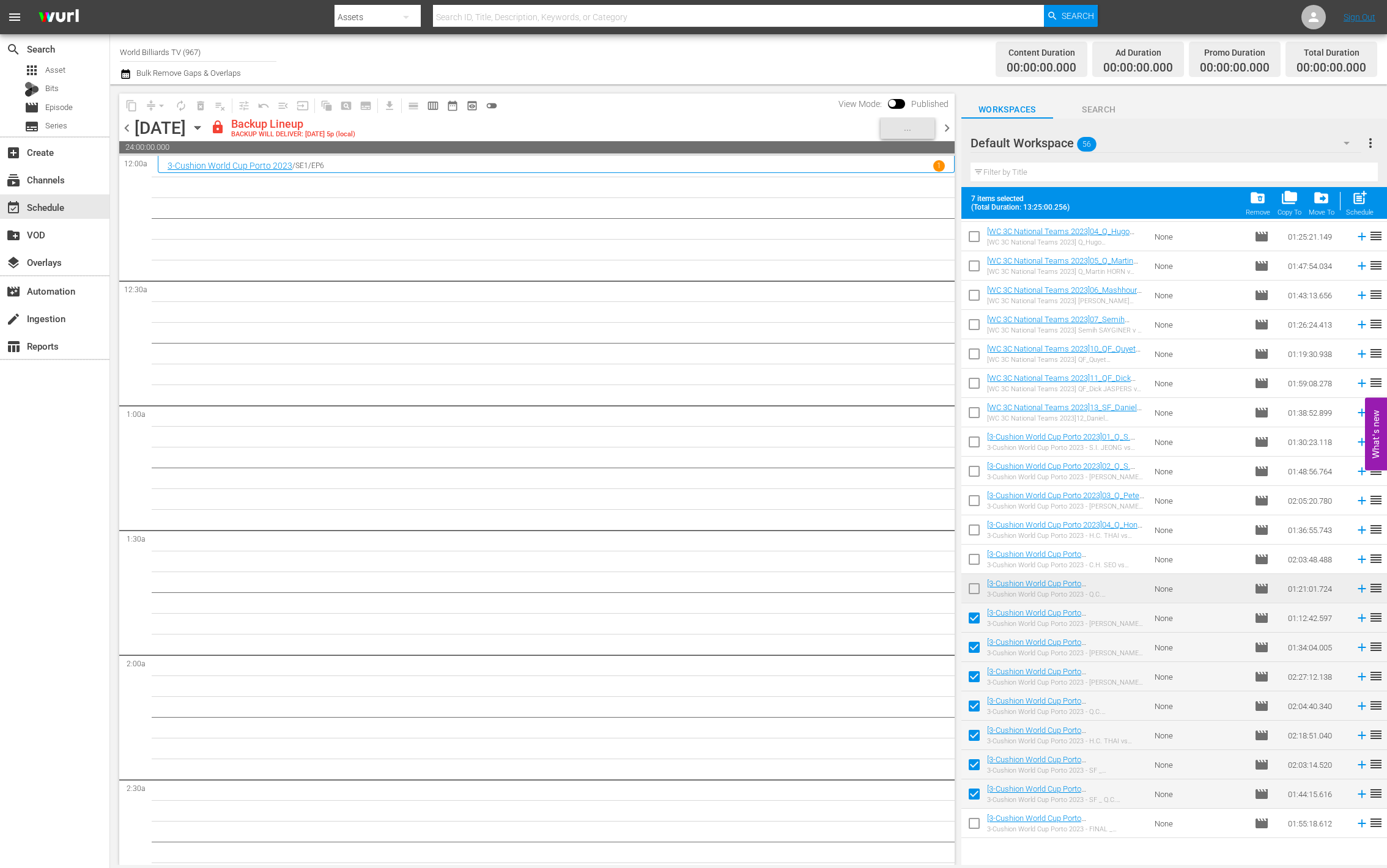
click at [971, 825] on input "checkbox" at bounding box center [974, 825] width 25 height 25
checkbox input "true"
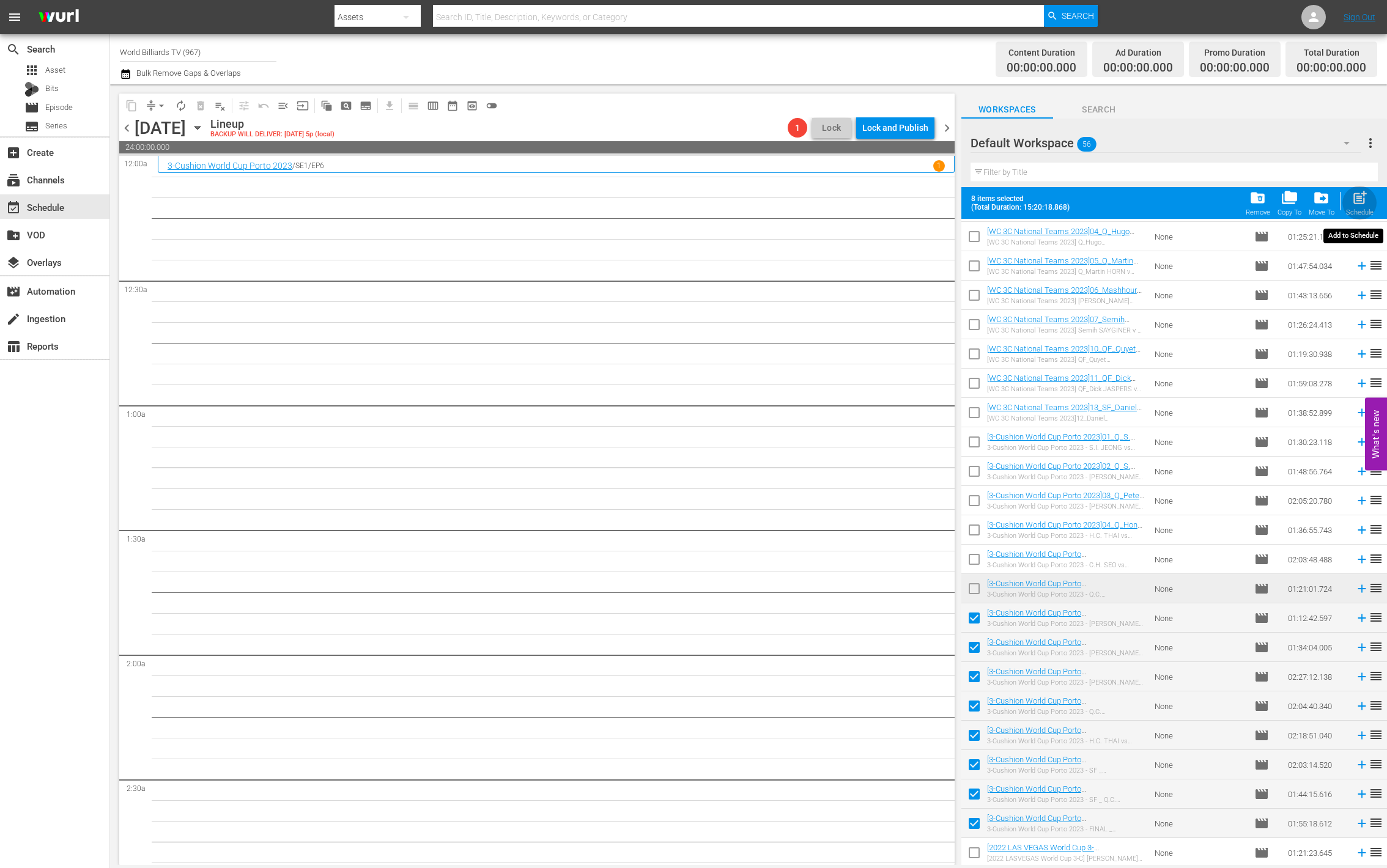
click at [1362, 195] on span "post_add" at bounding box center [1360, 198] width 16 height 16
checkbox input "false"
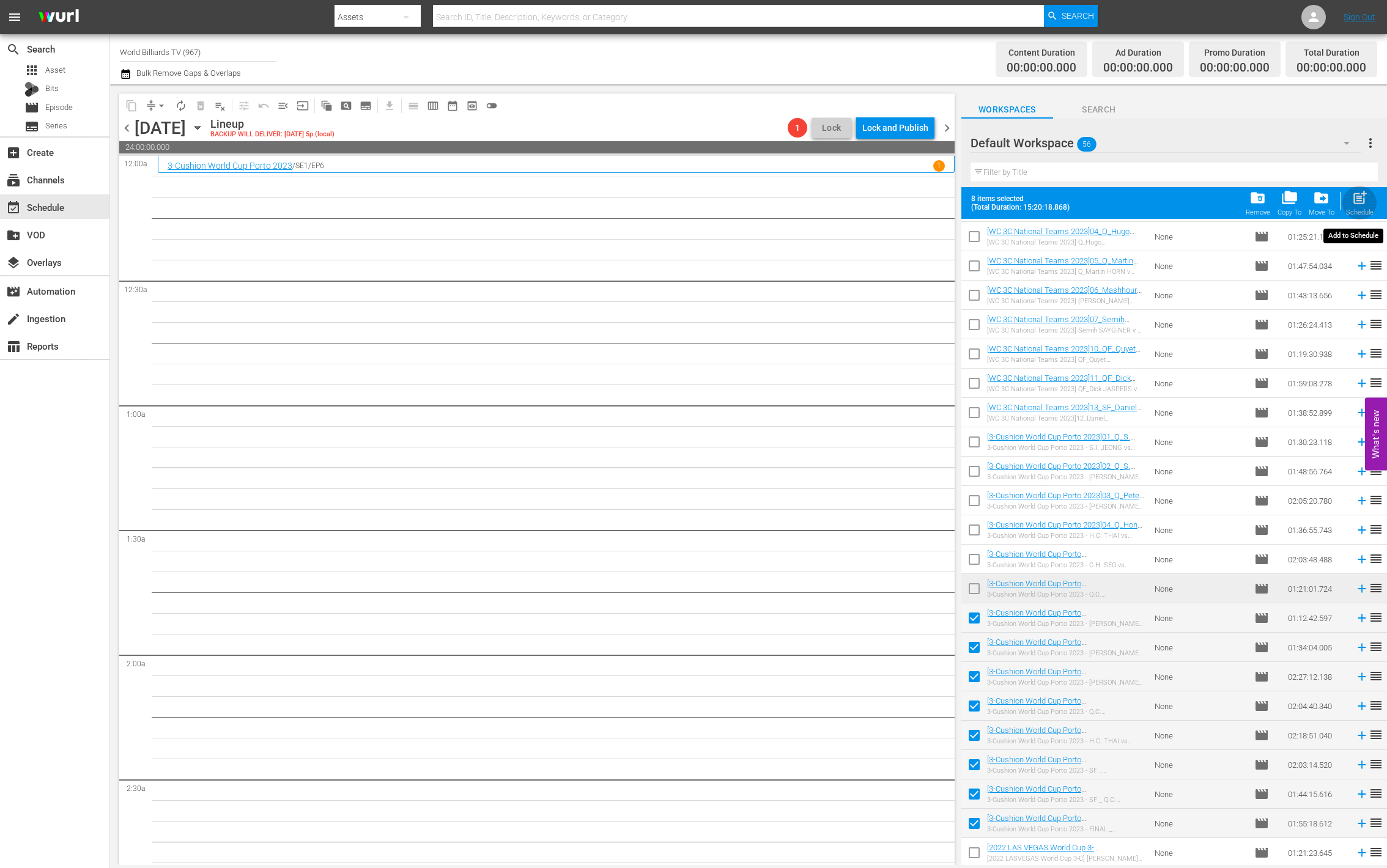
checkbox input "false"
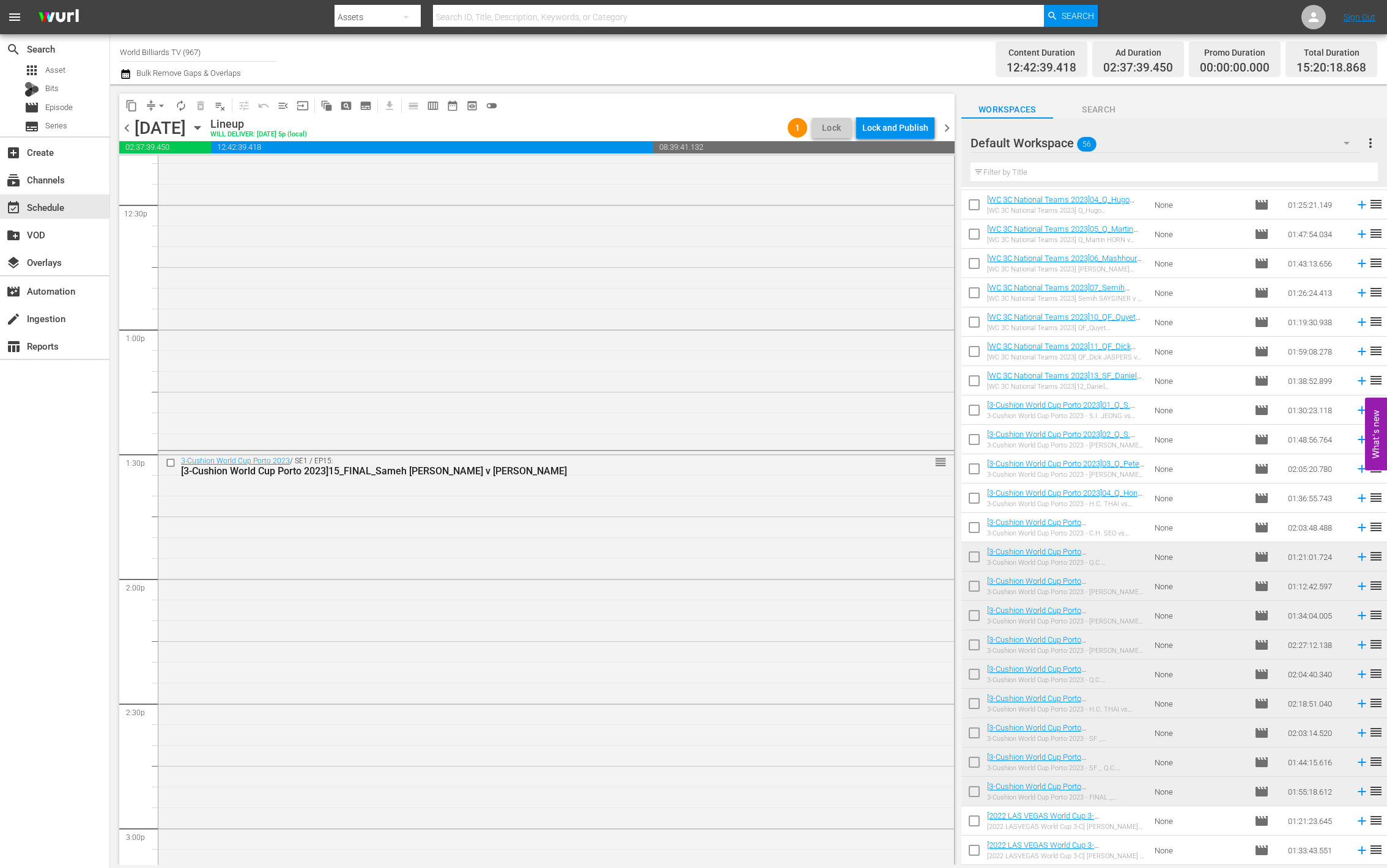
scroll to position [3419, 0]
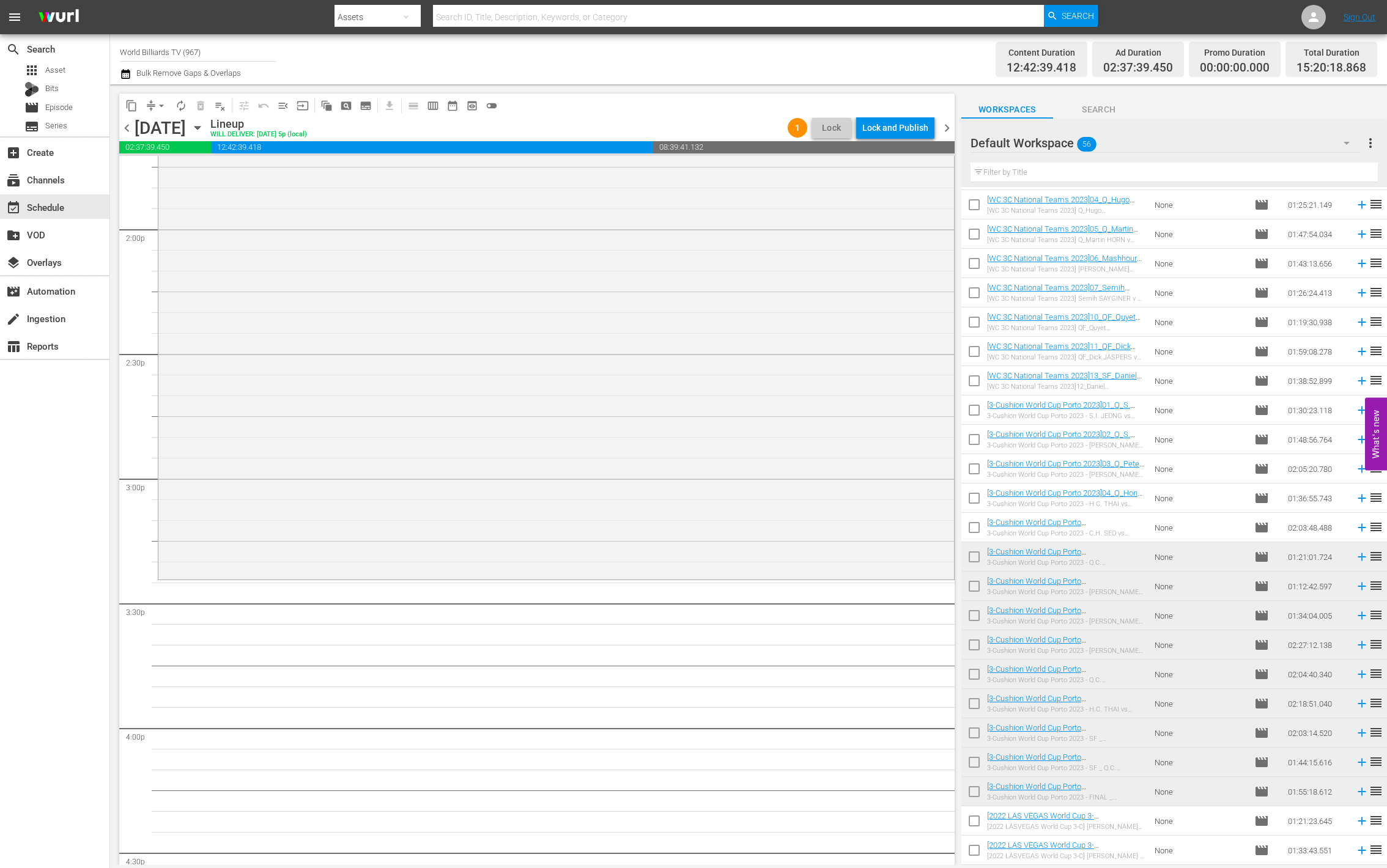
click at [180, 105] on span "autorenew_outlined" at bounding box center [181, 105] width 12 height 12
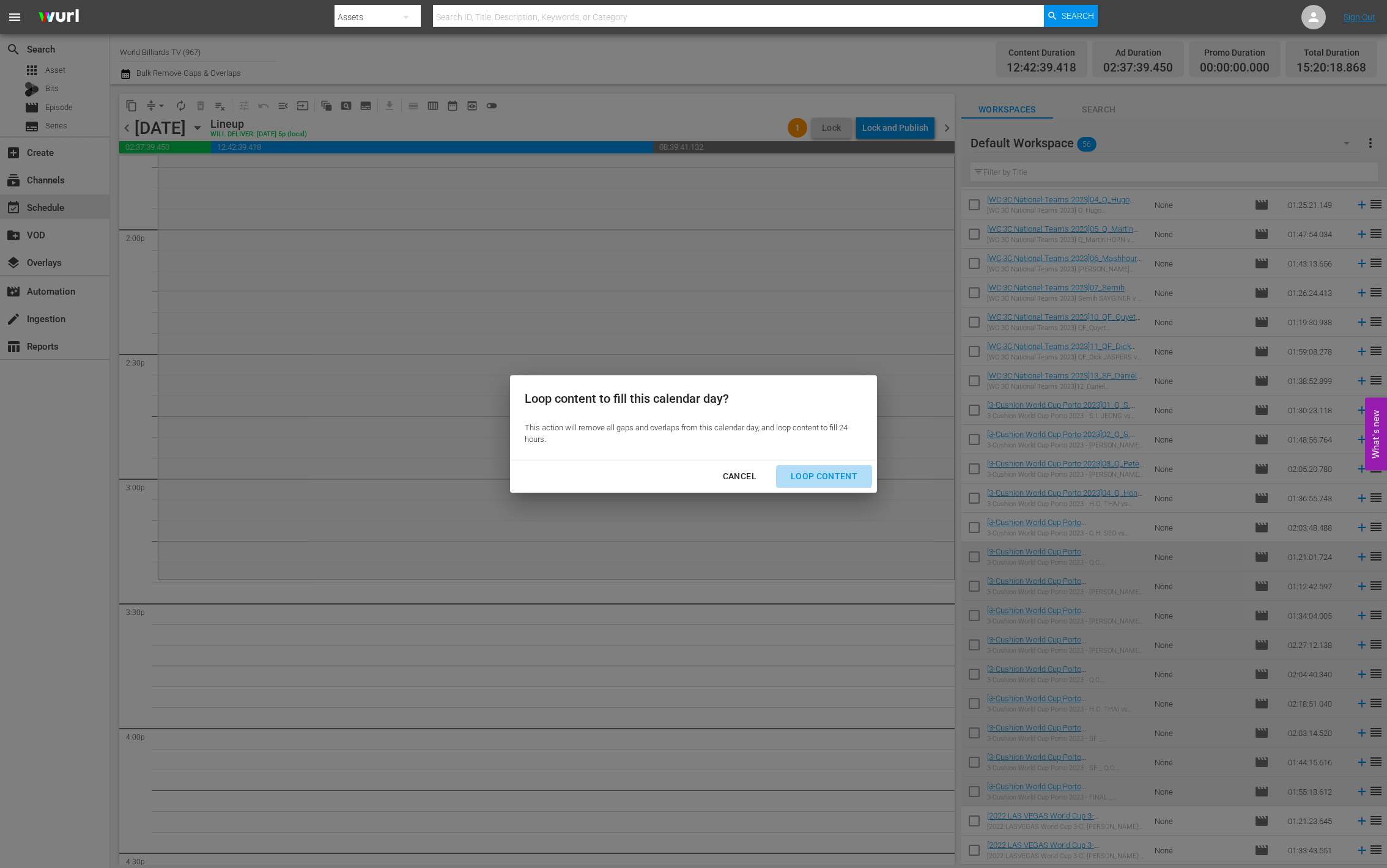
click at [802, 466] on button "Loop Content" at bounding box center [824, 477] width 96 height 23
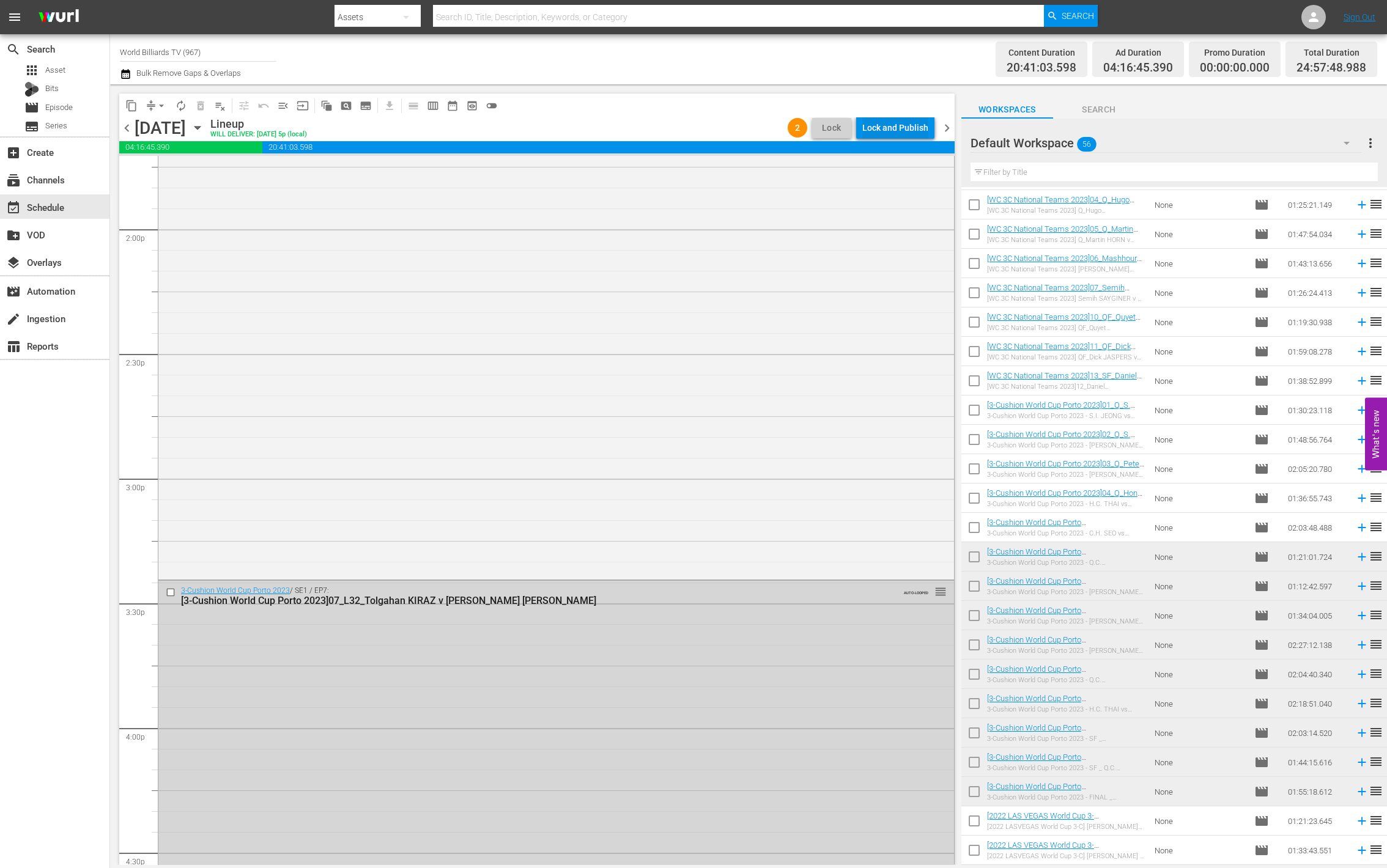
click at [913, 131] on div "Lock and Publish" at bounding box center [895, 127] width 66 height 22
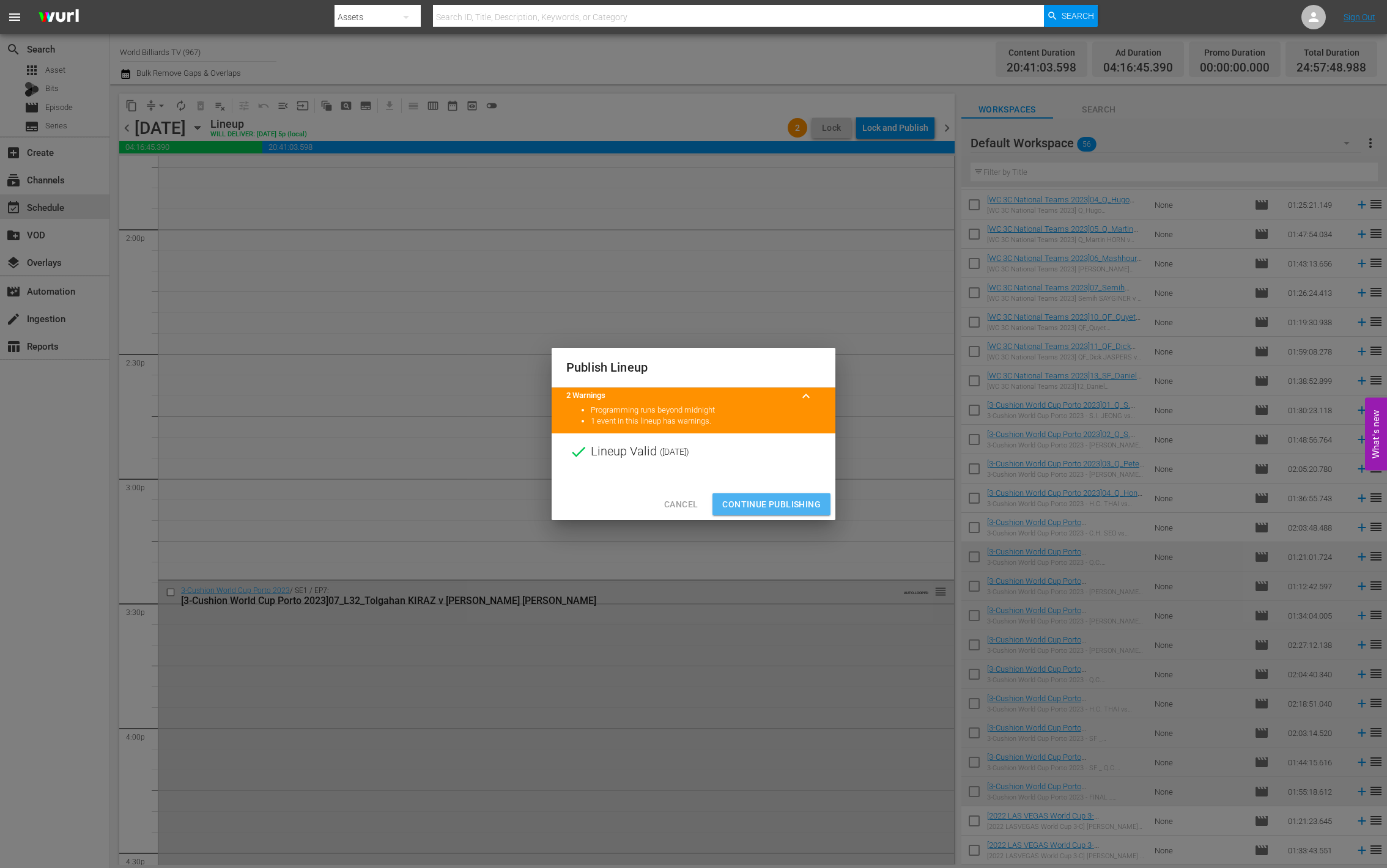
click at [775, 496] on button "Continue Publishing" at bounding box center [772, 505] width 118 height 23
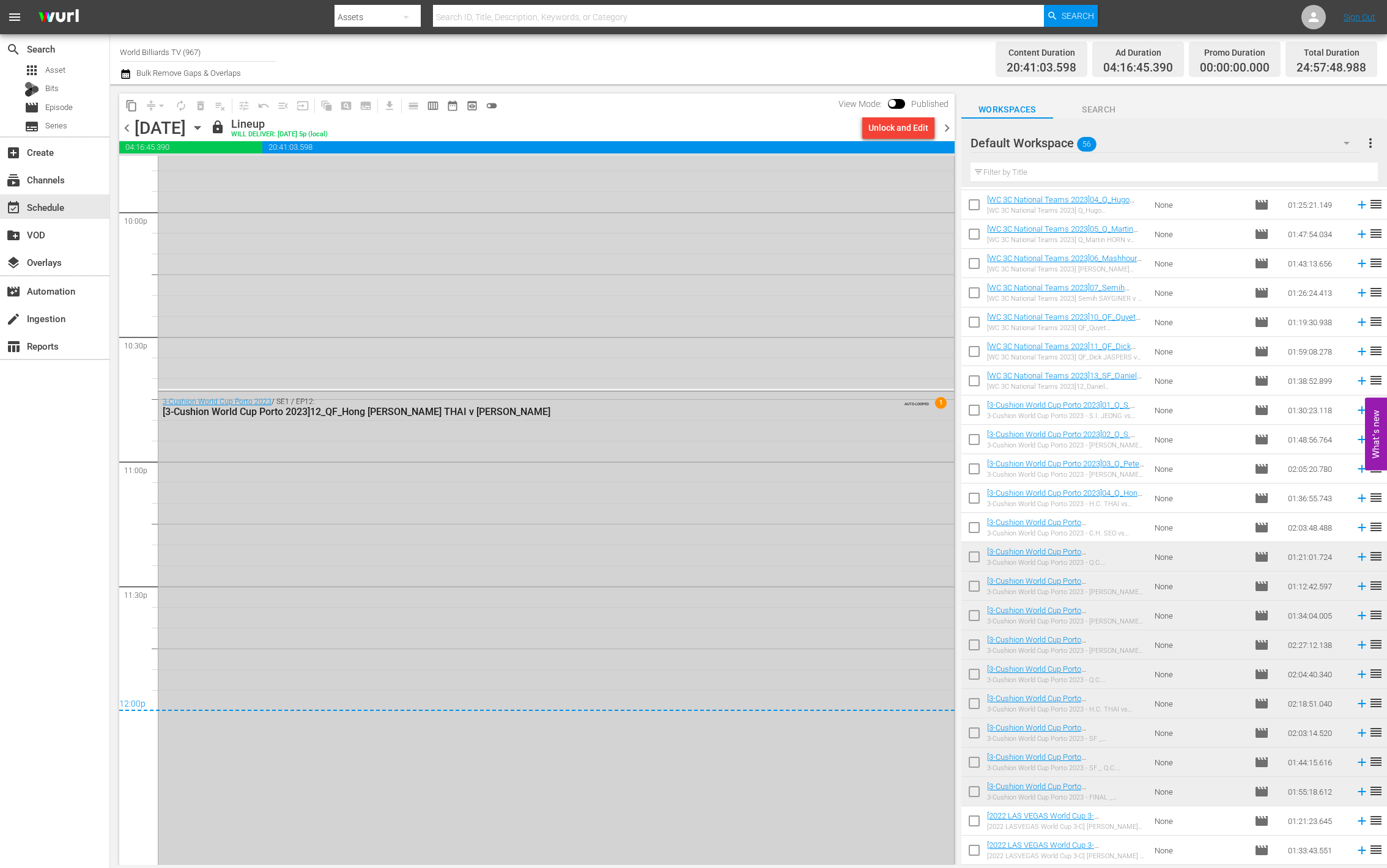
scroll to position [5536, 0]
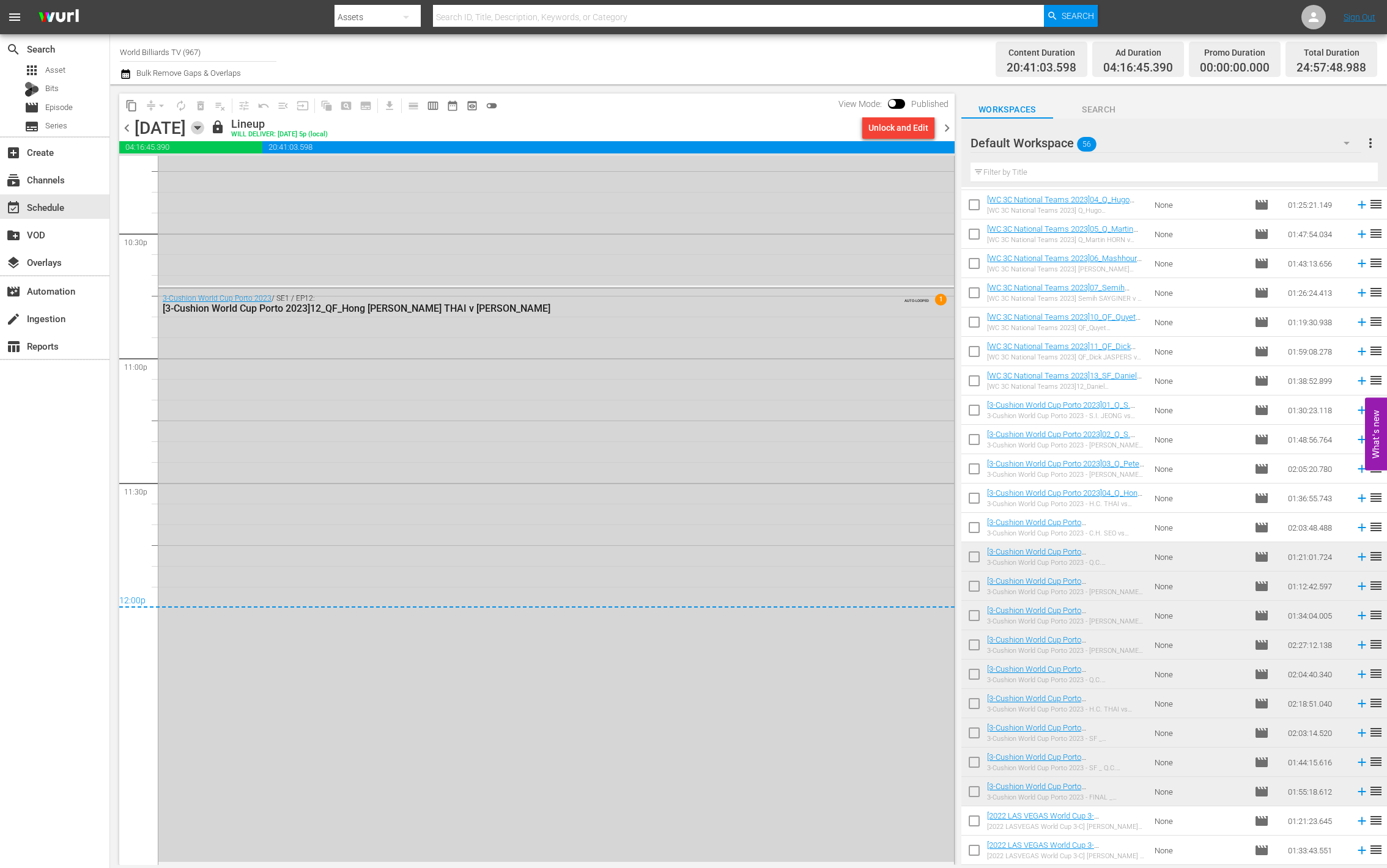
click at [204, 129] on icon "button" at bounding box center [197, 127] width 13 height 13
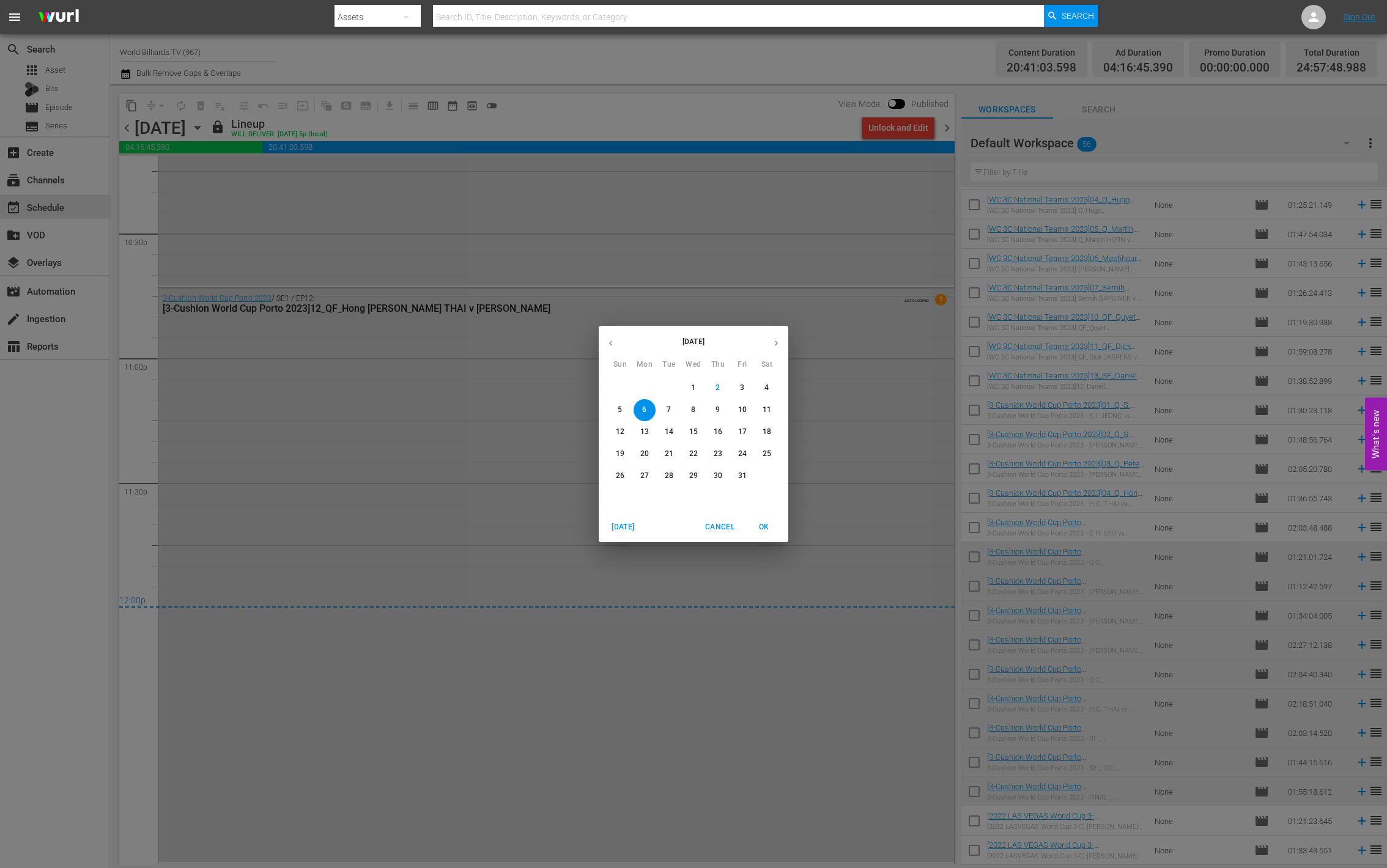
click at [670, 410] on p "7" at bounding box center [668, 410] width 4 height 11
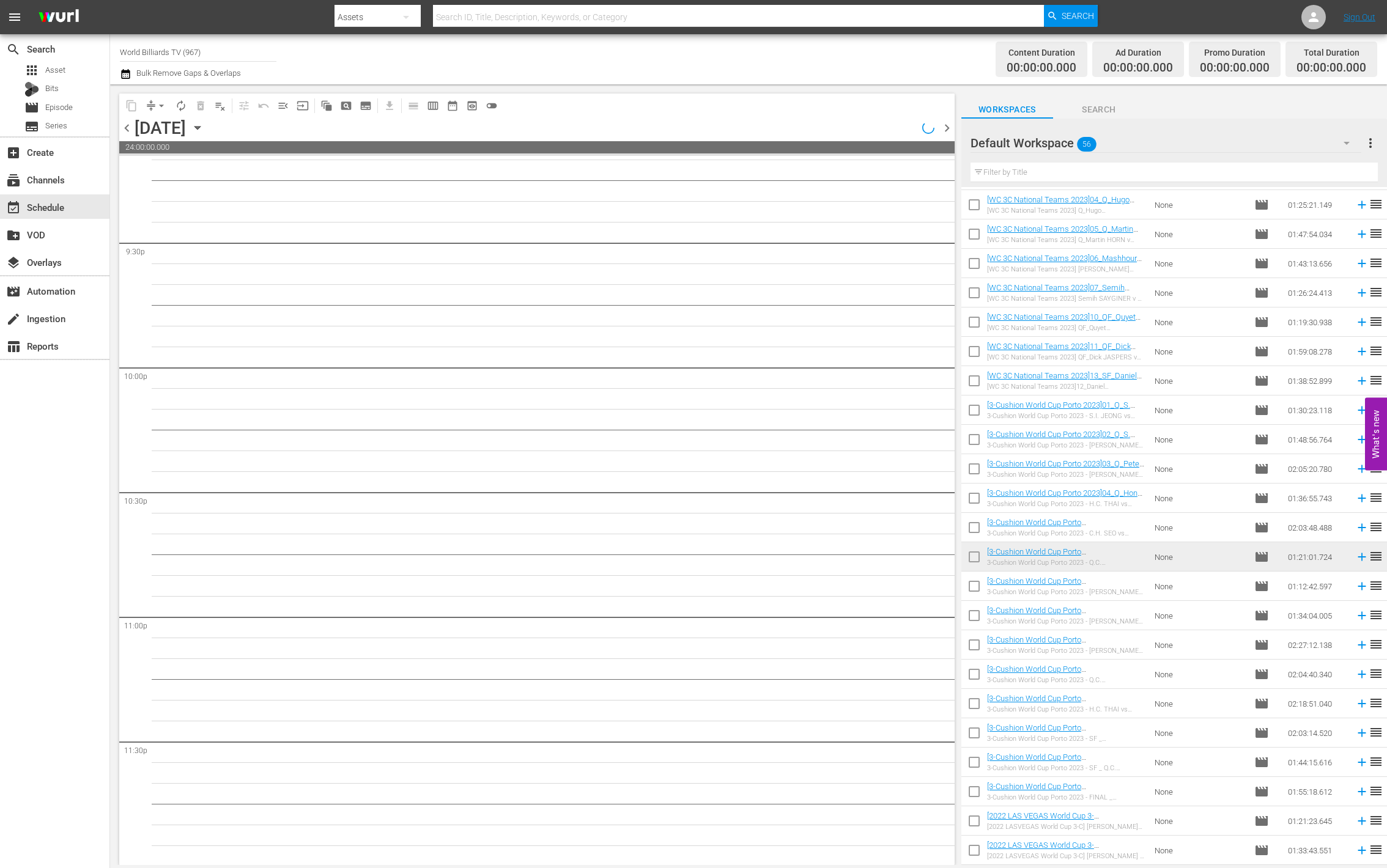
scroll to position [5279, 0]
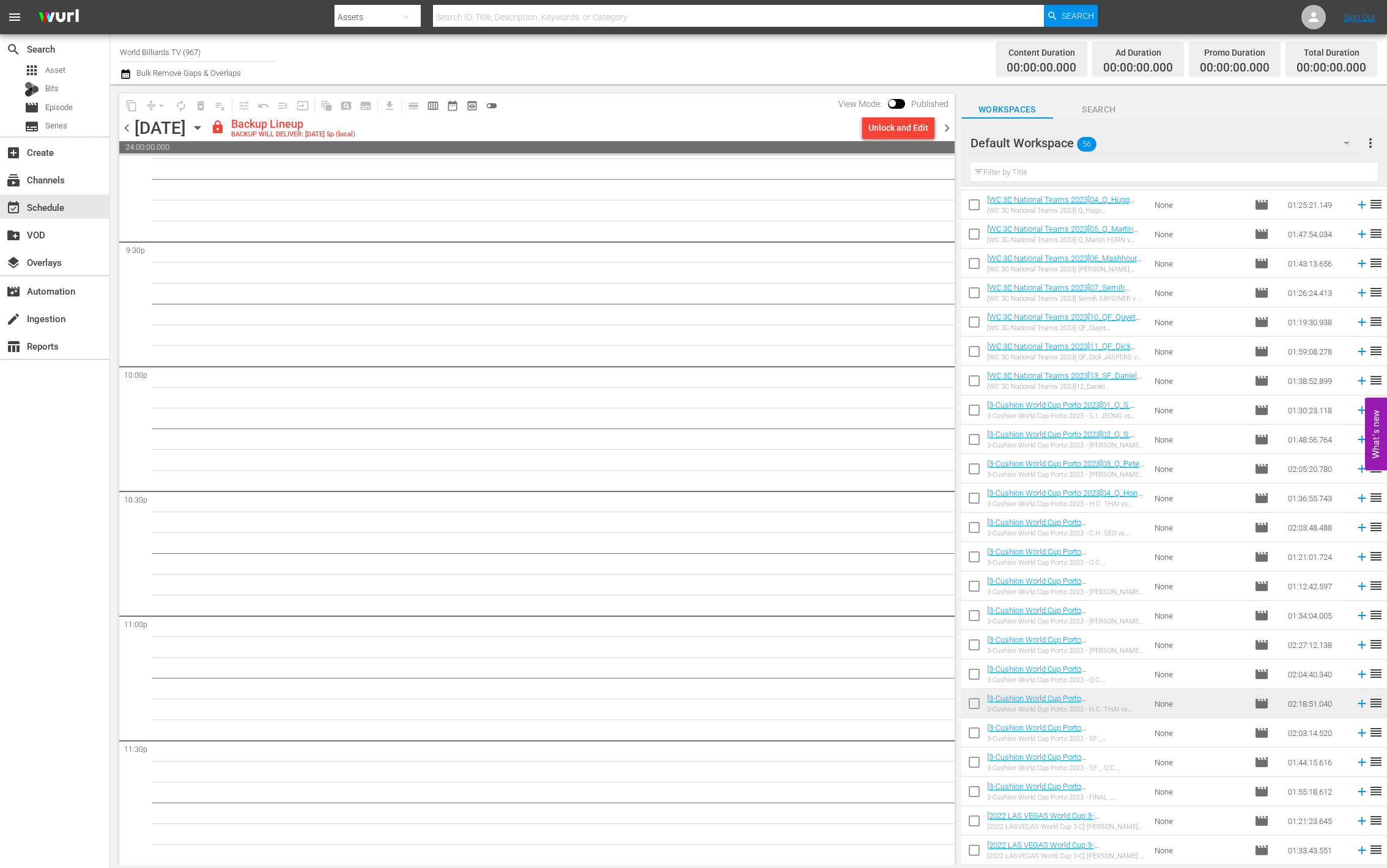
click at [983, 734] on input "checkbox" at bounding box center [974, 735] width 25 height 25
checkbox input "true"
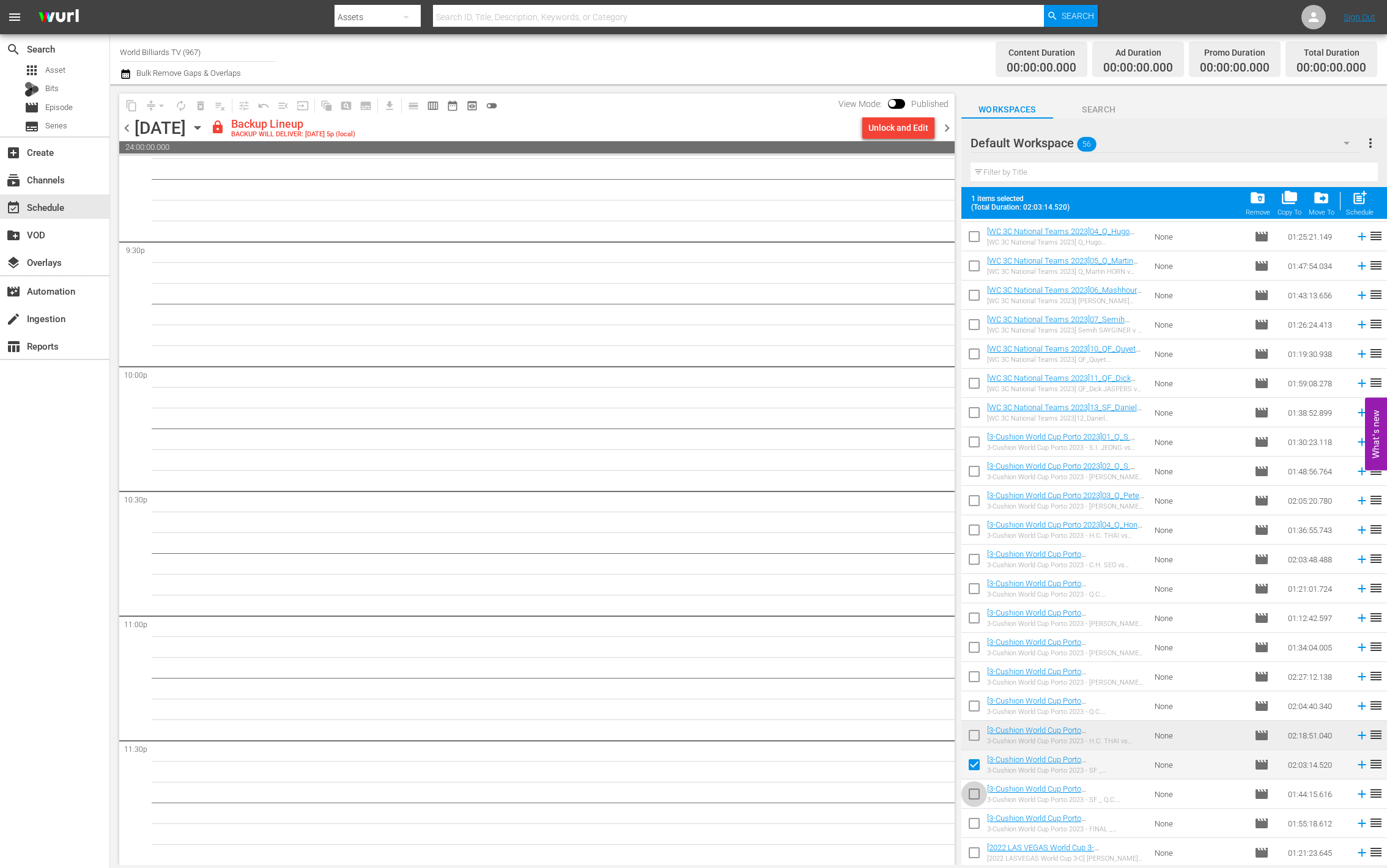
click at [972, 792] on input "checkbox" at bounding box center [974, 797] width 25 height 25
checkbox input "true"
click at [974, 823] on input "checkbox" at bounding box center [974, 825] width 25 height 25
checkbox input "true"
click at [975, 851] on input "checkbox" at bounding box center [974, 855] width 25 height 25
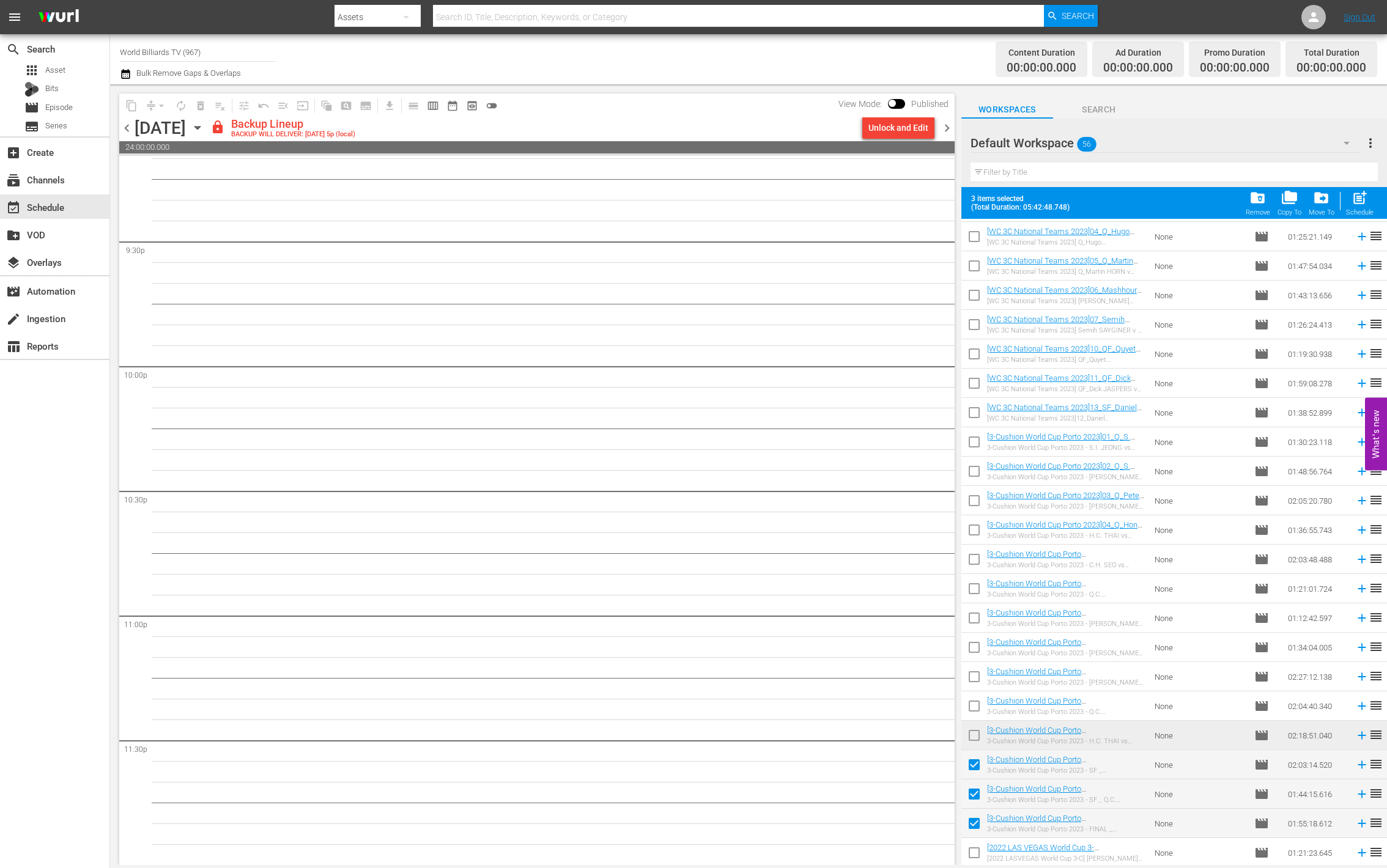
checkbox input "true"
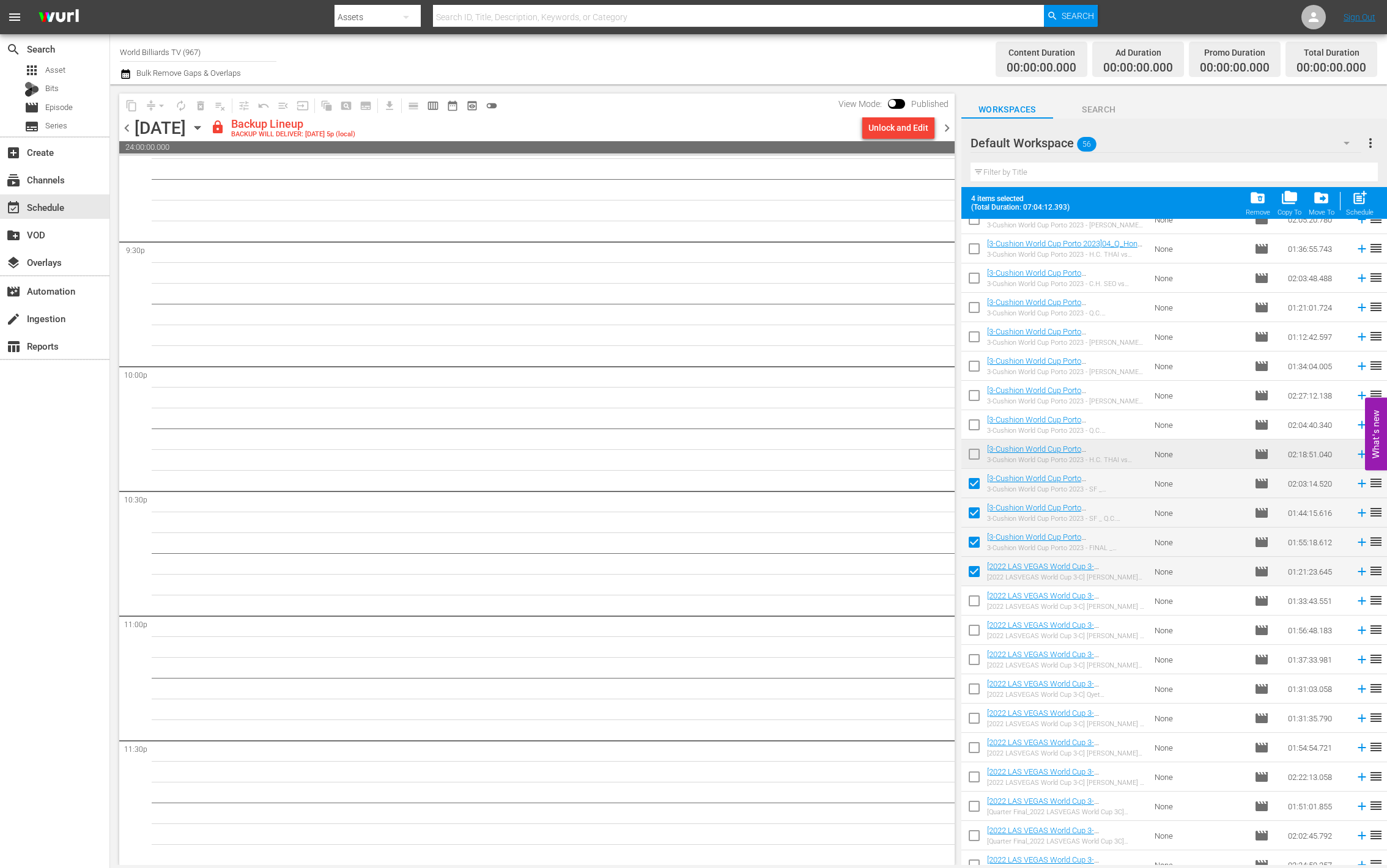
scroll to position [744, 0]
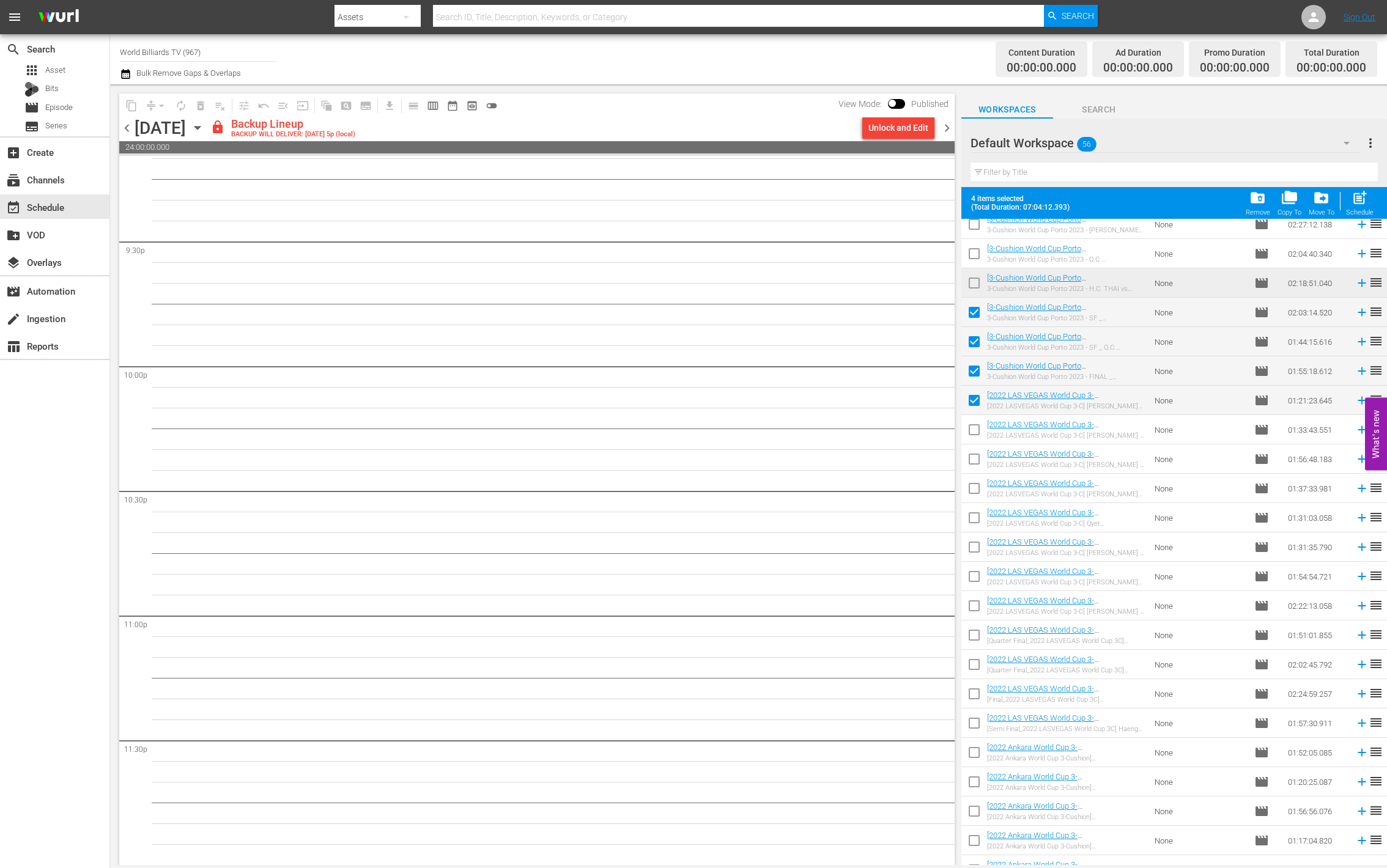
click at [973, 434] on input "checkbox" at bounding box center [974, 432] width 25 height 25
checkbox input "true"
drag, startPoint x: 975, startPoint y: 457, endPoint x: 975, endPoint y: 479, distance: 22.0
click at [975, 458] on input "checkbox" at bounding box center [974, 462] width 25 height 25
checkbox input "true"
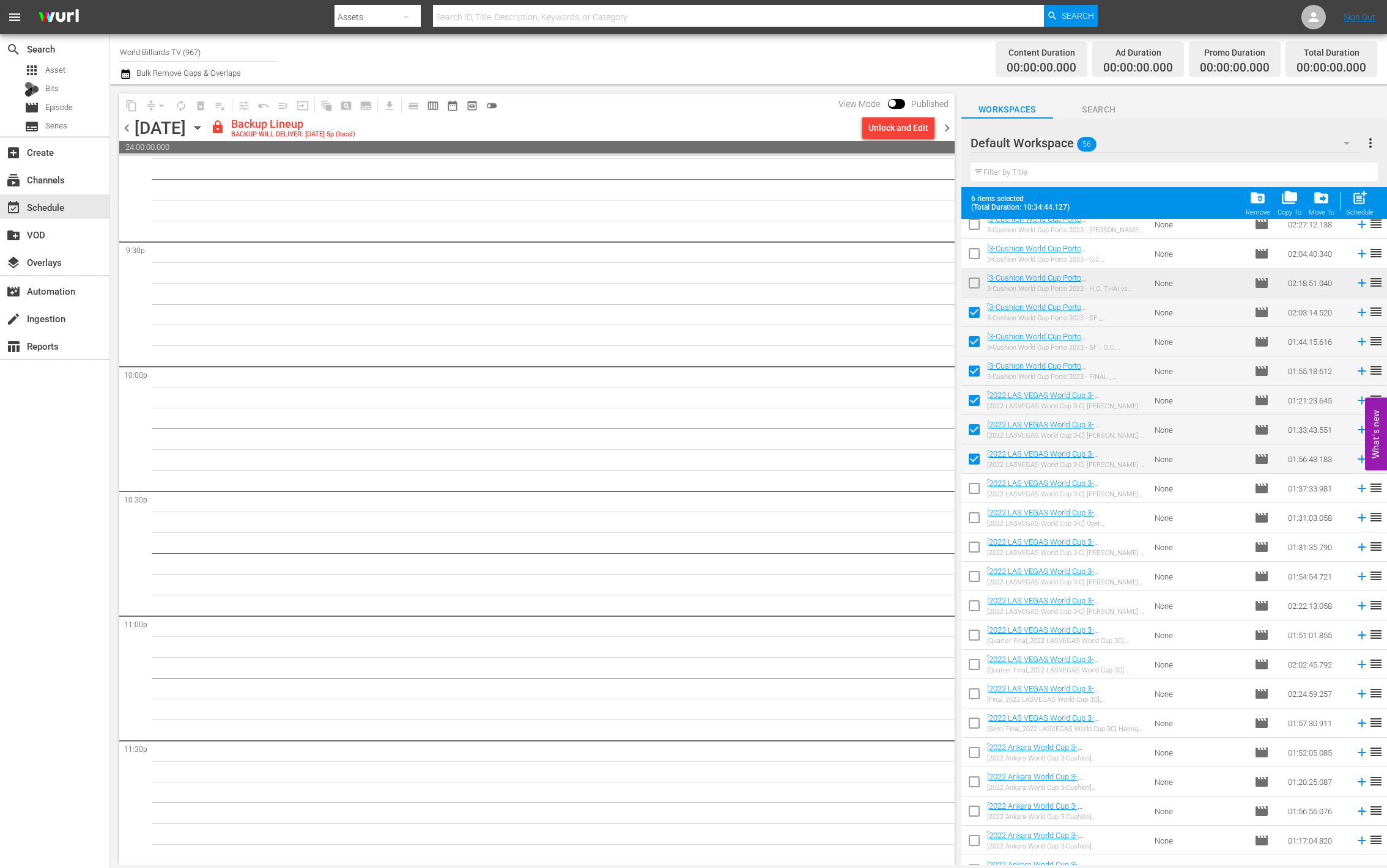
click at [975, 493] on input "checkbox" at bounding box center [974, 490] width 25 height 25
checkbox input "true"
click at [975, 517] on input "checkbox" at bounding box center [974, 520] width 25 height 25
checkbox input "true"
click at [975, 548] on input "checkbox" at bounding box center [974, 549] width 25 height 25
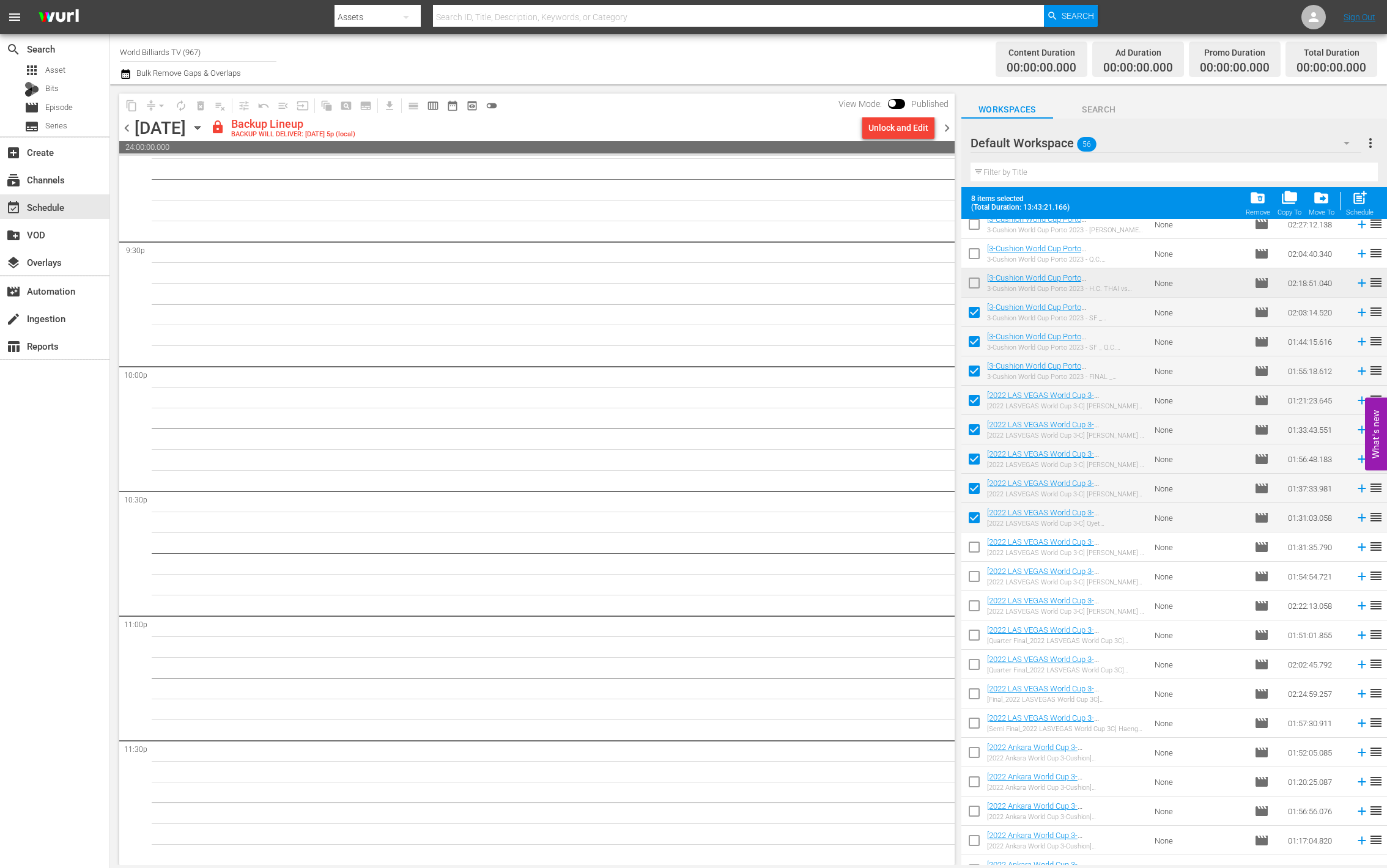
checkbox input "true"
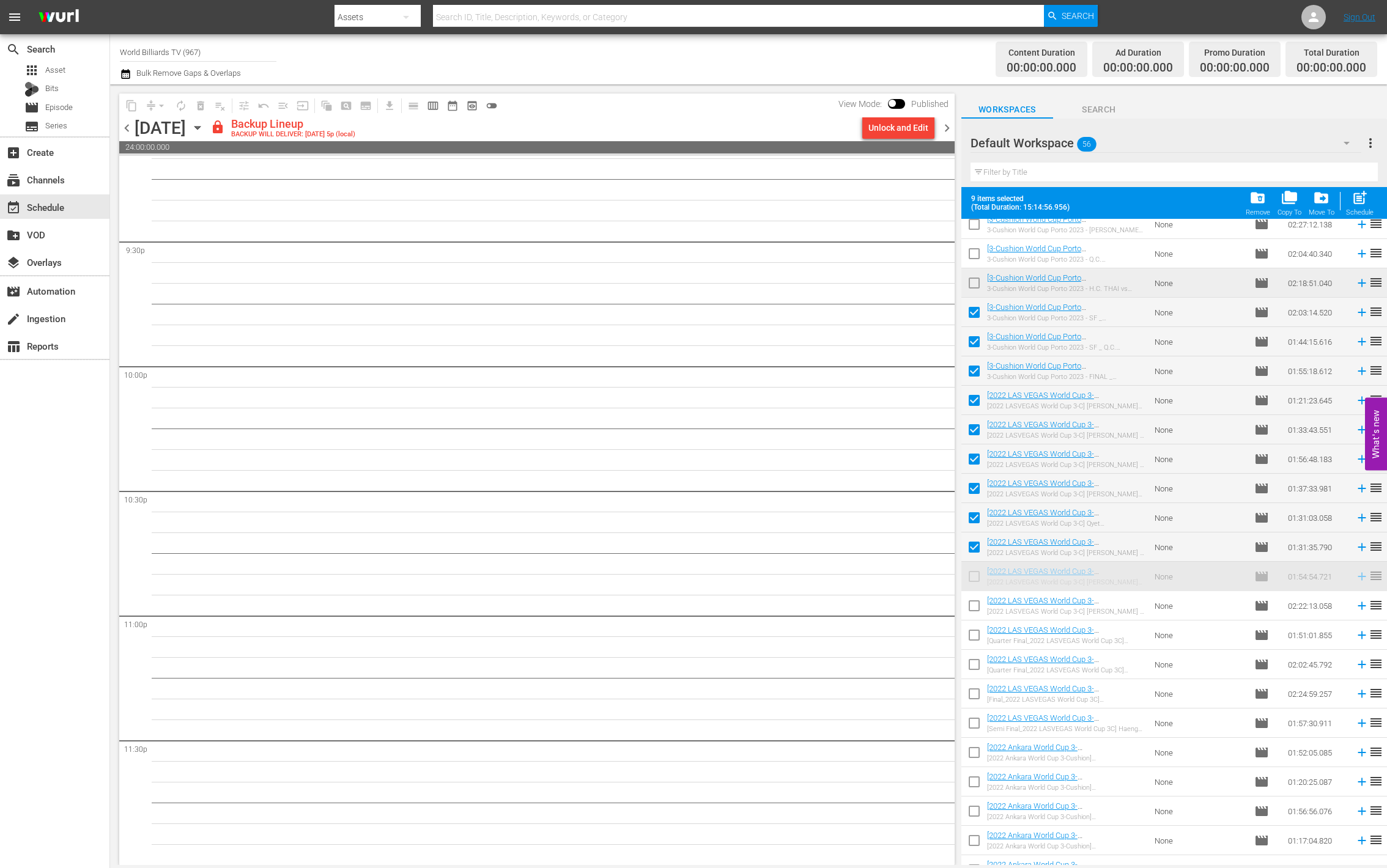
click at [972, 606] on input "checkbox" at bounding box center [974, 608] width 25 height 25
checkbox input "true"
click at [972, 573] on input "checkbox" at bounding box center [974, 579] width 25 height 25
checkbox input "true"
click at [890, 121] on div "Unlock and Edit" at bounding box center [898, 127] width 60 height 22
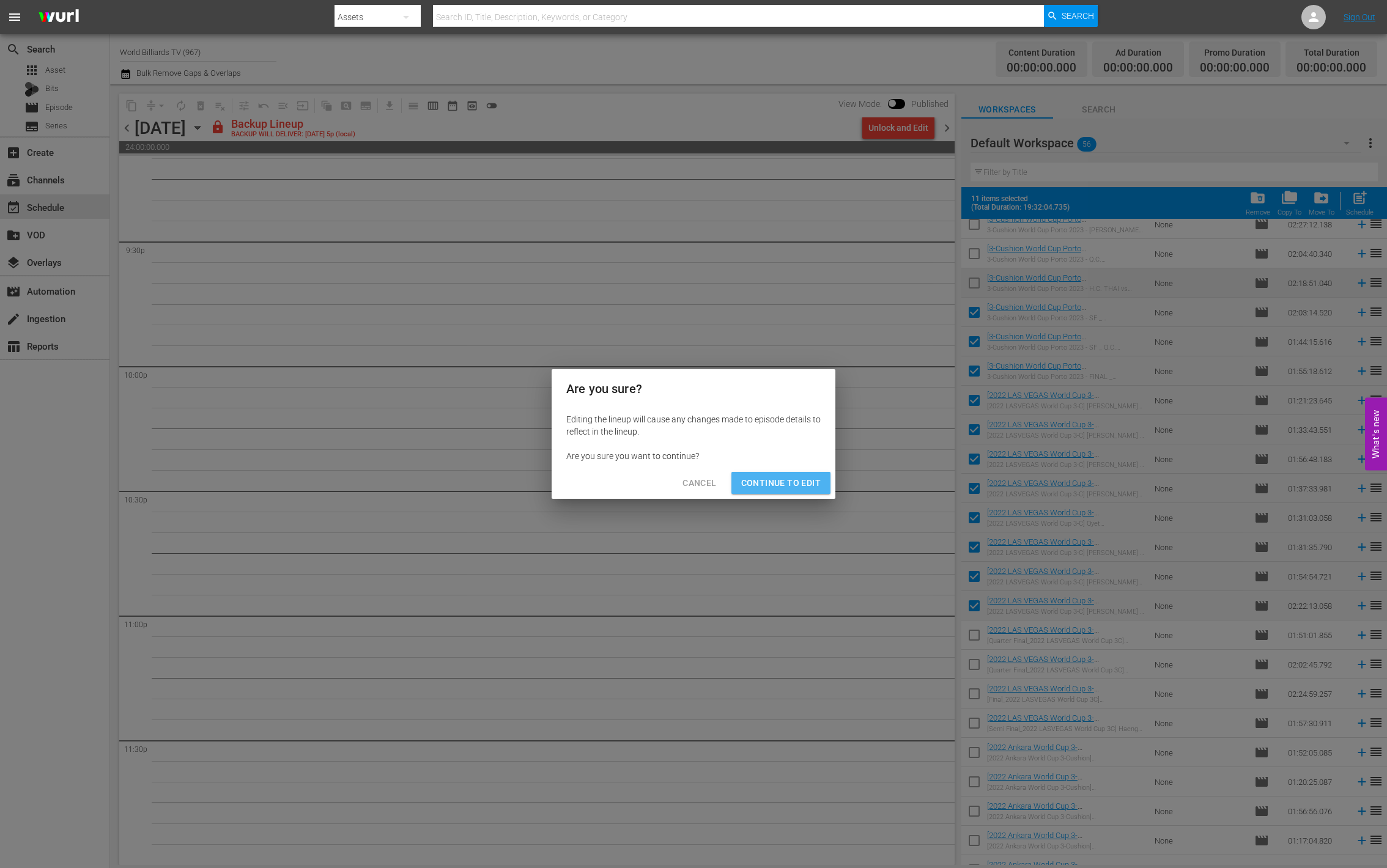
click at [795, 480] on span "Continue to Edit" at bounding box center [781, 483] width 80 height 16
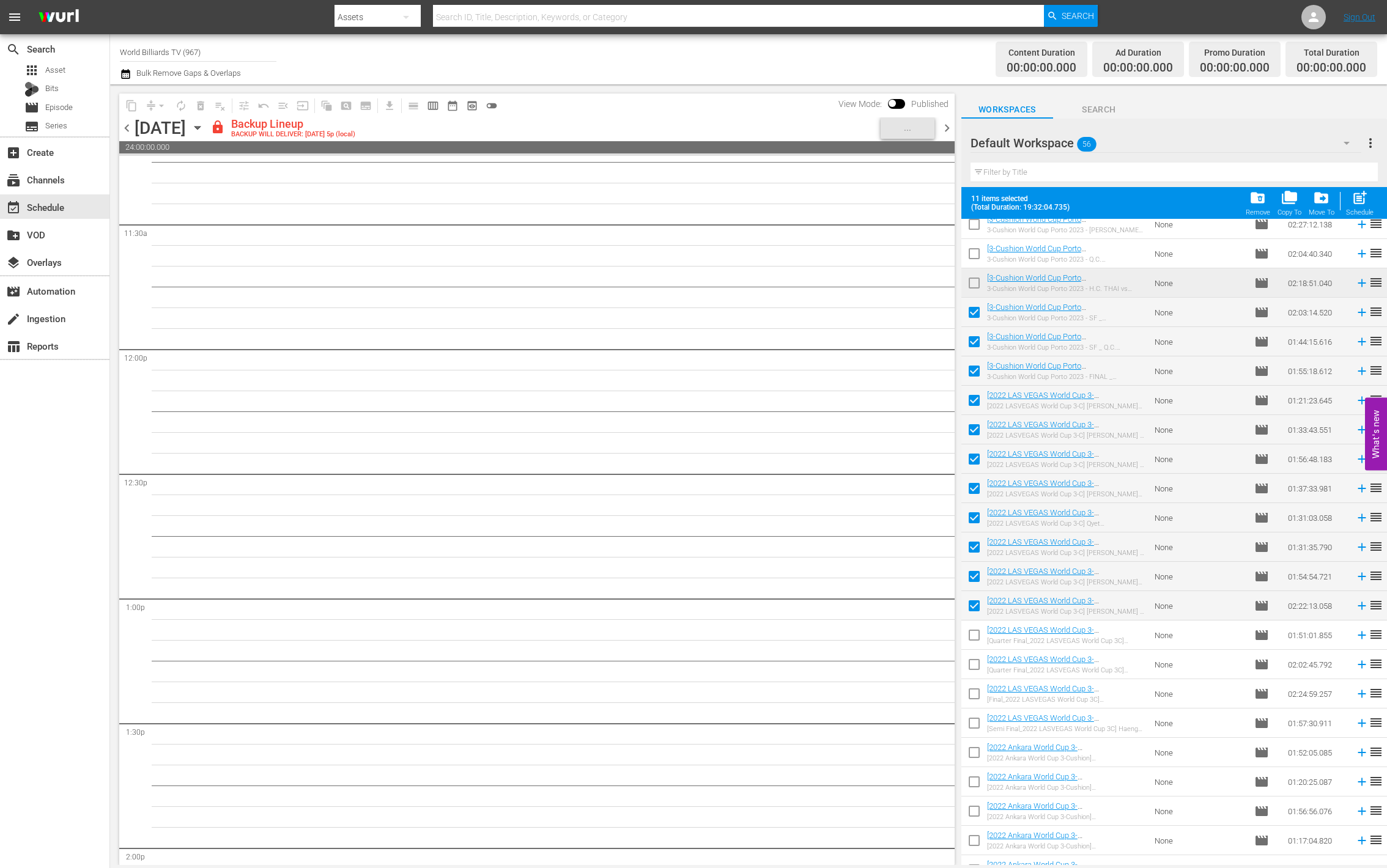
scroll to position [0, 0]
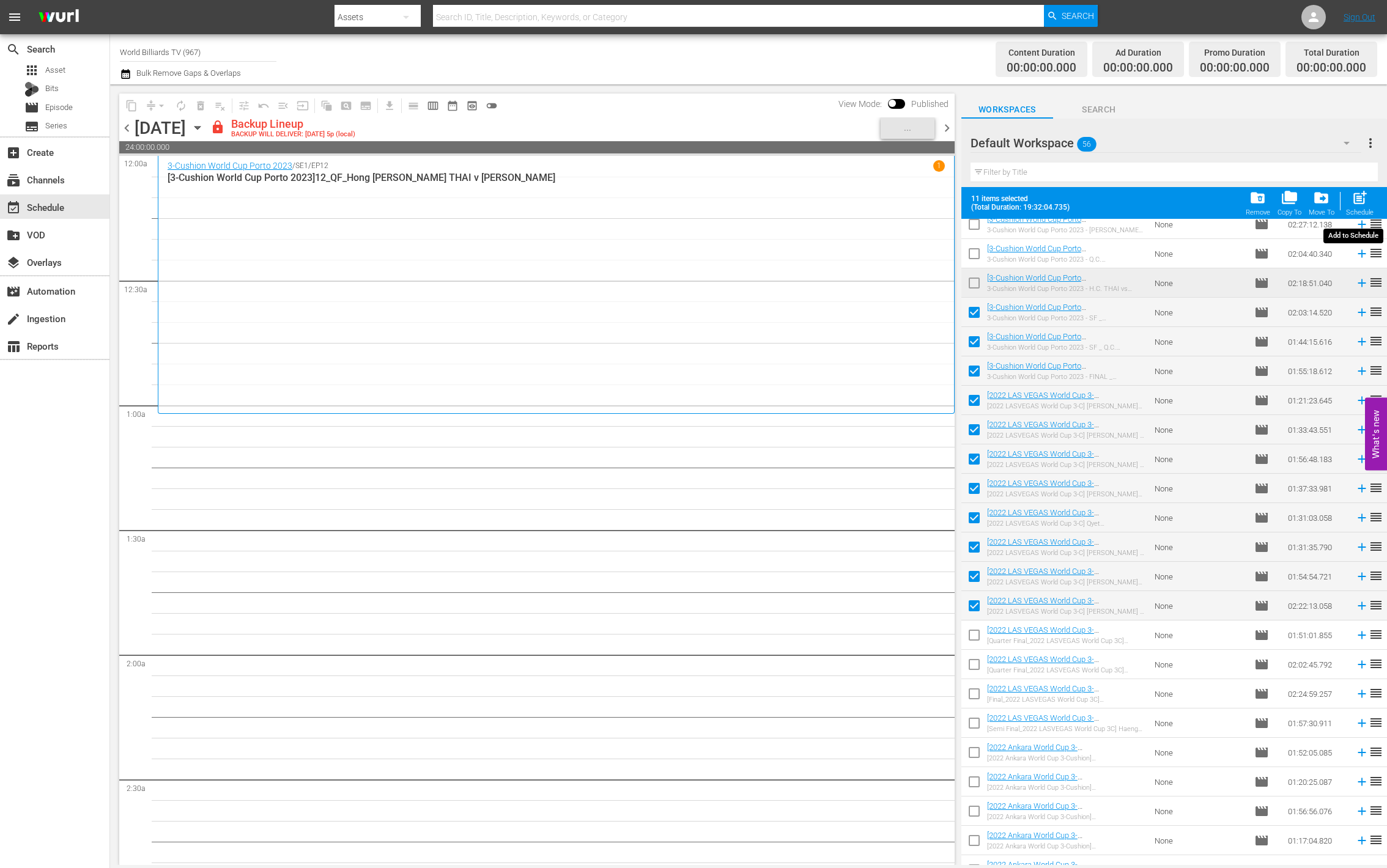
click at [1361, 198] on span "post_add" at bounding box center [1360, 198] width 16 height 16
checkbox input "false"
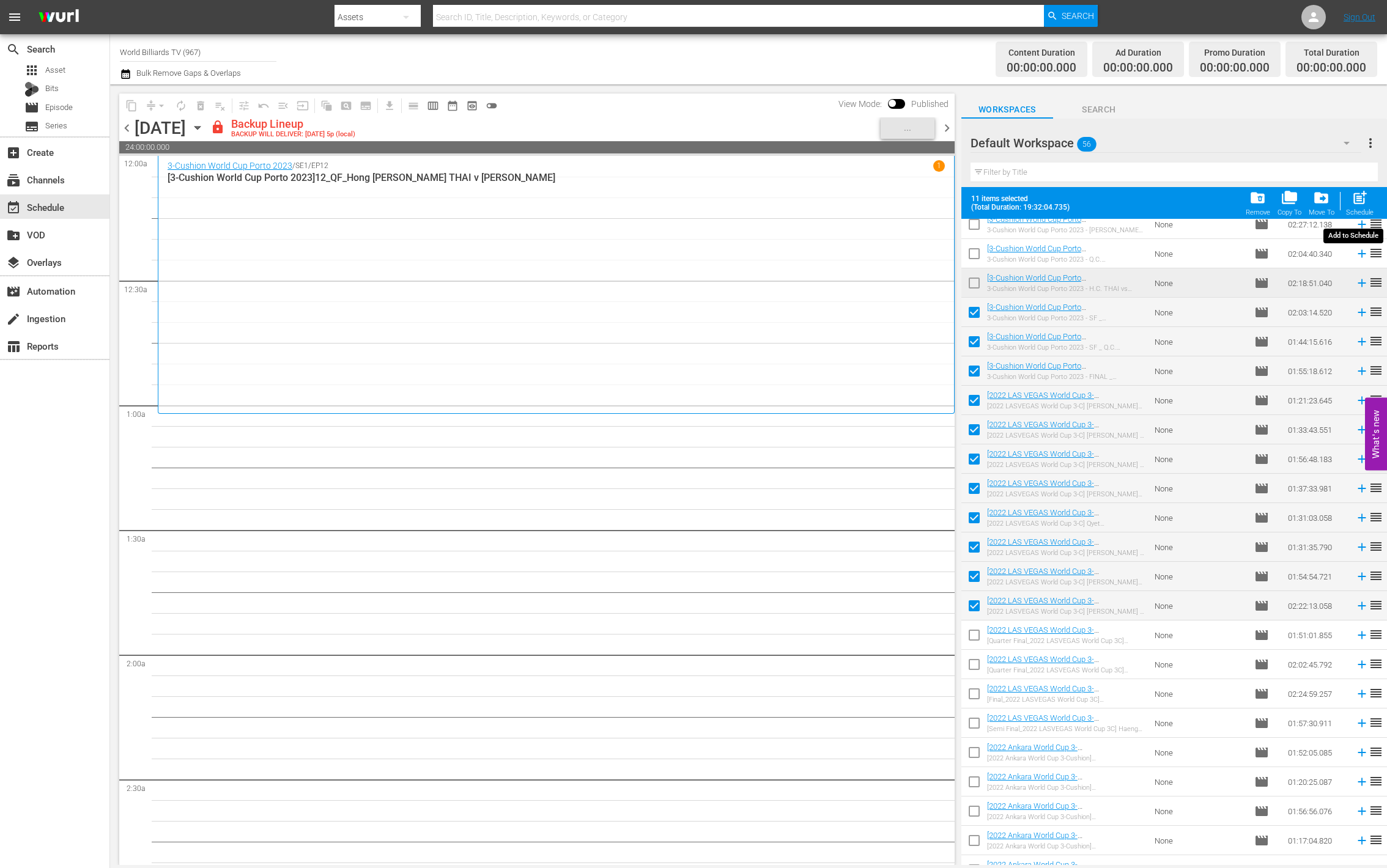
checkbox input "false"
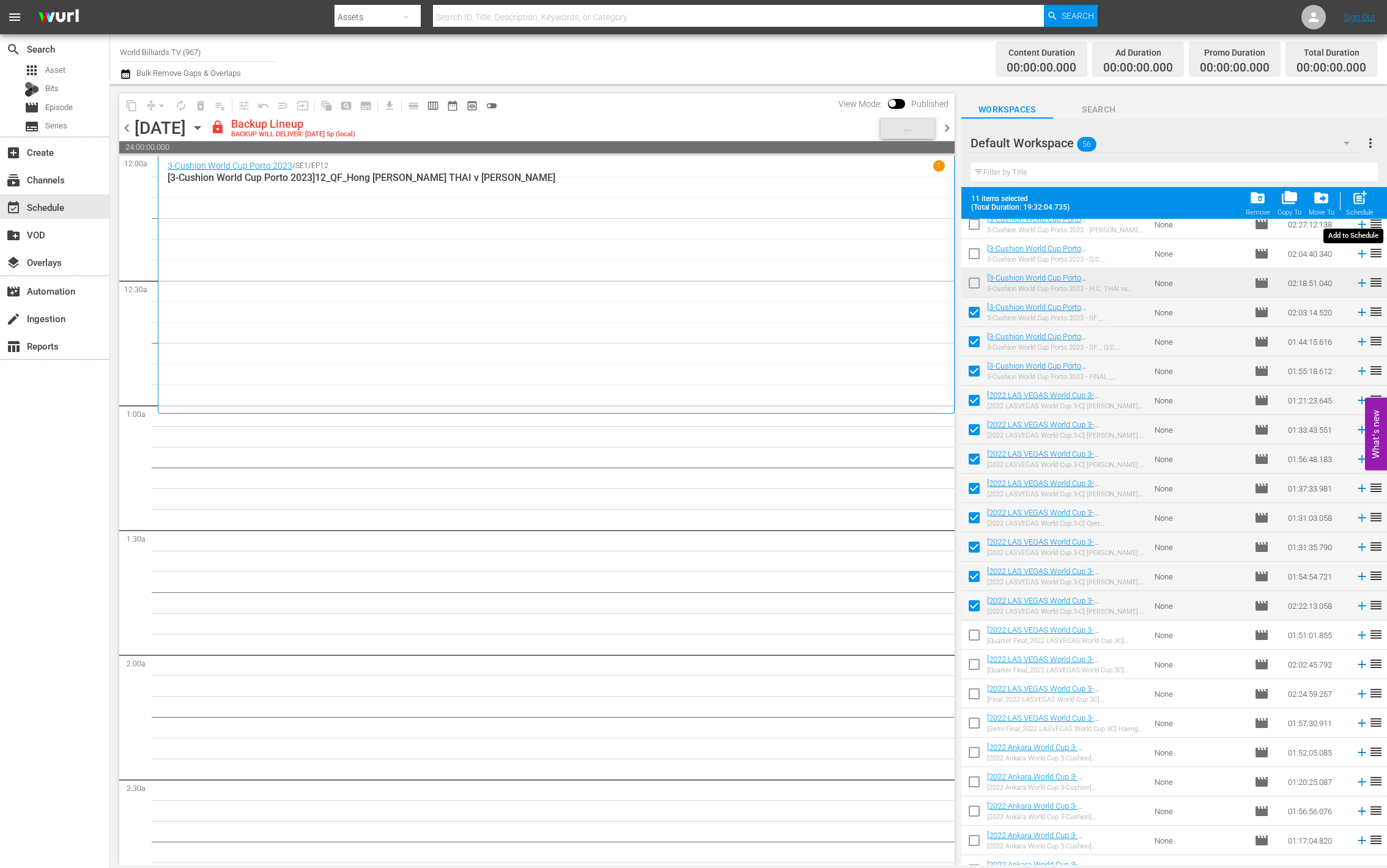
checkbox input "false"
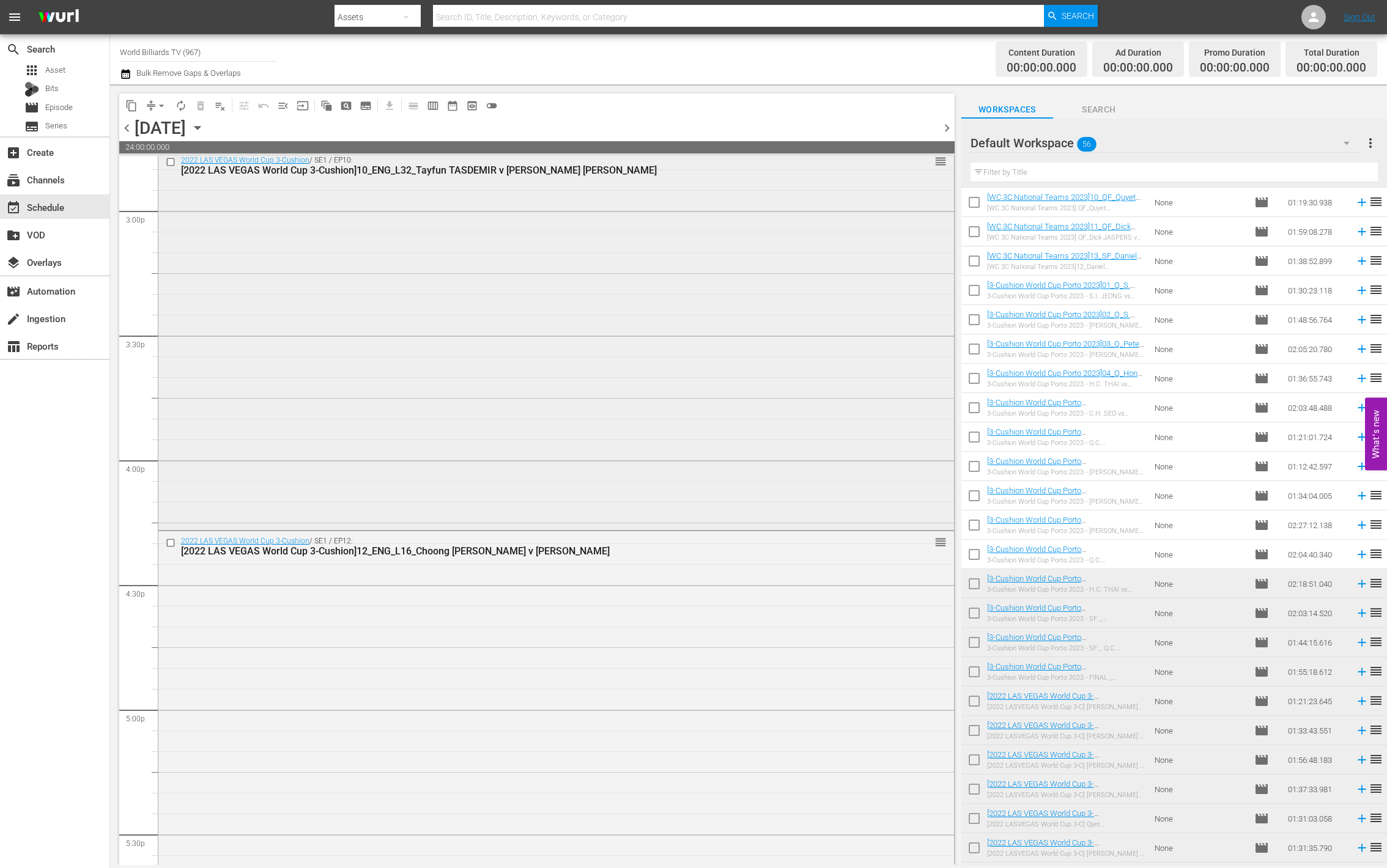
scroll to position [3699, 0]
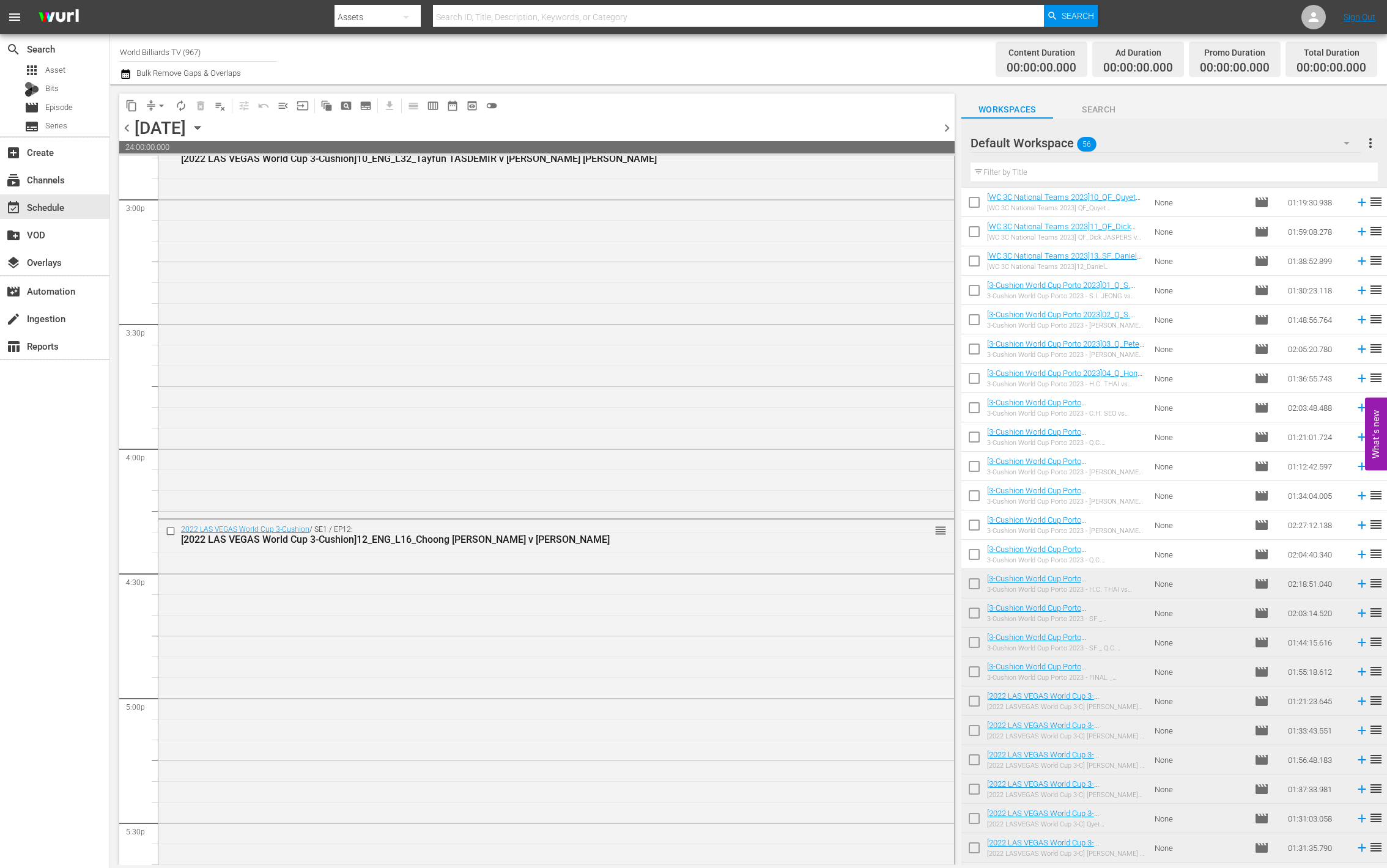
click at [179, 103] on span "autorenew_outlined" at bounding box center [181, 105] width 12 height 12
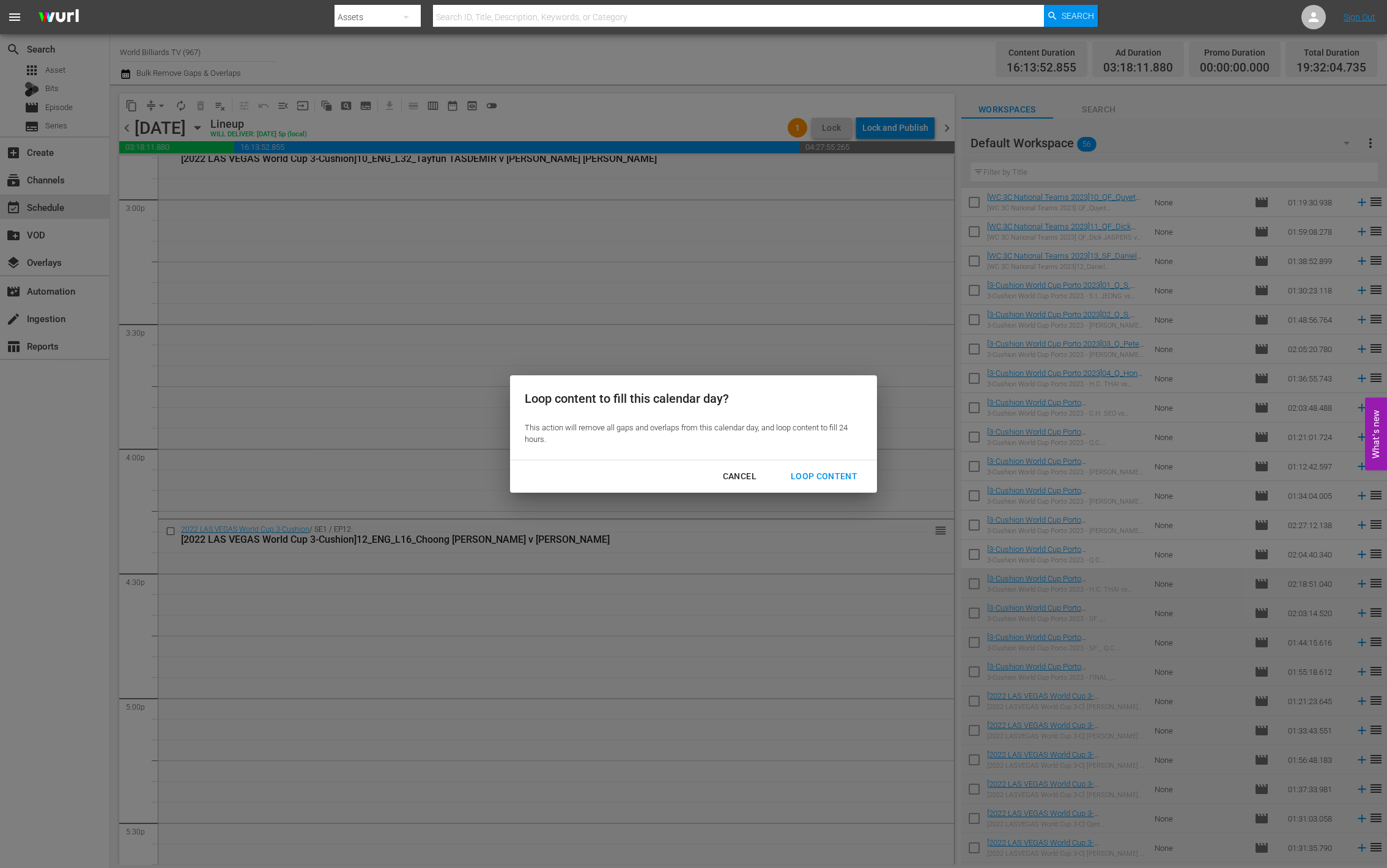
click at [845, 467] on button "Loop Content" at bounding box center [824, 477] width 96 height 23
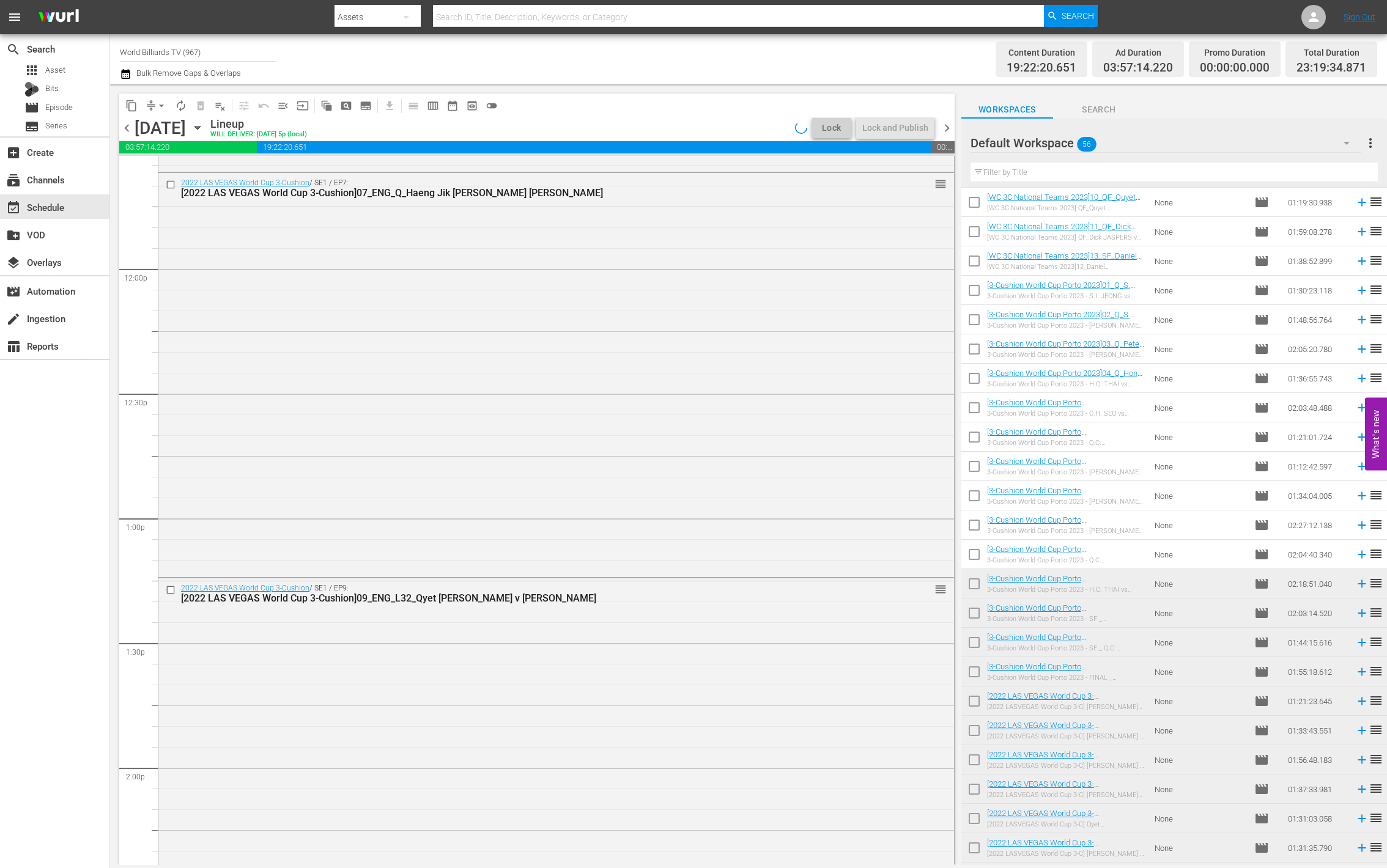
scroll to position [0, 0]
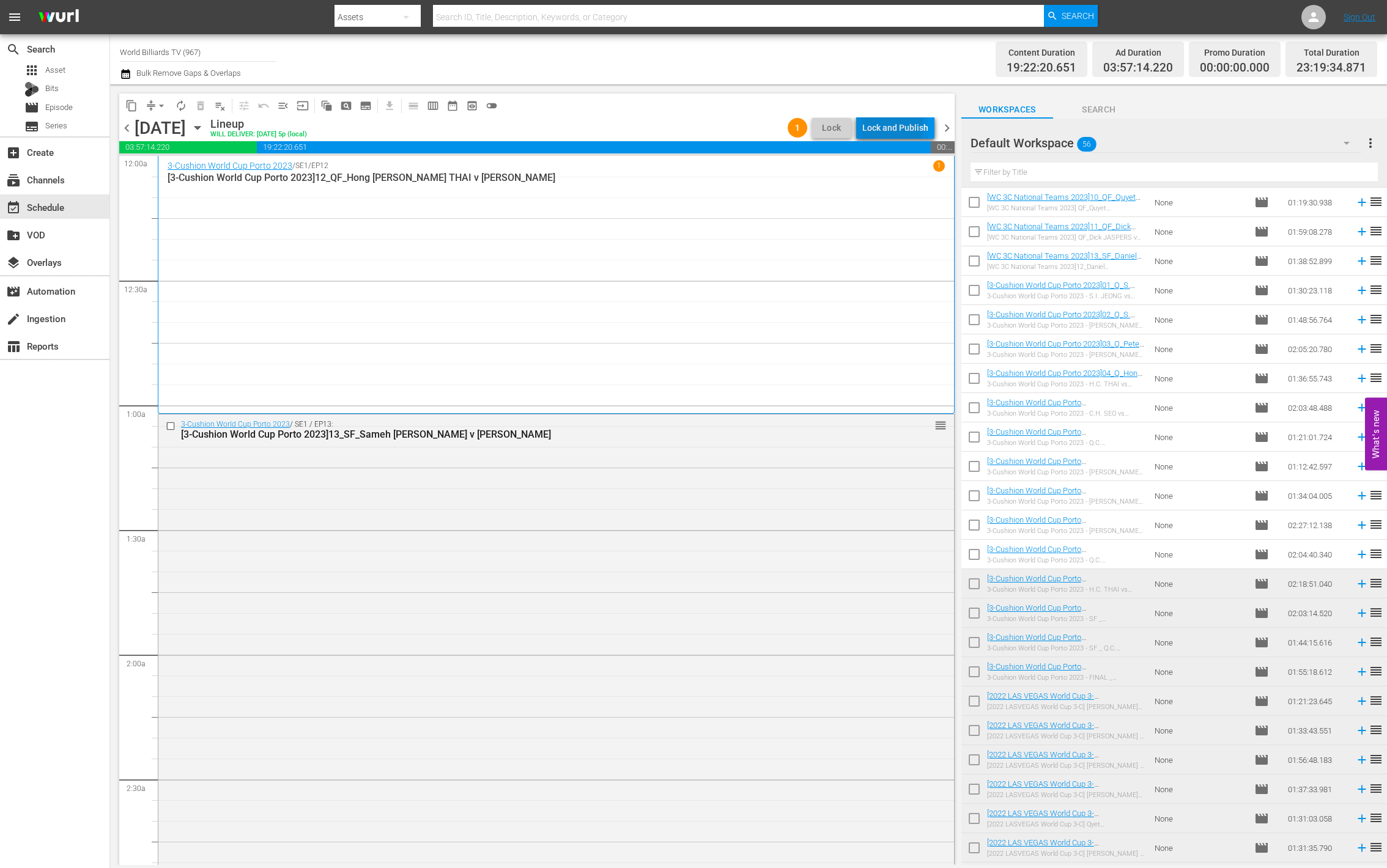
click at [869, 124] on div "Lock and Publish" at bounding box center [895, 127] width 66 height 22
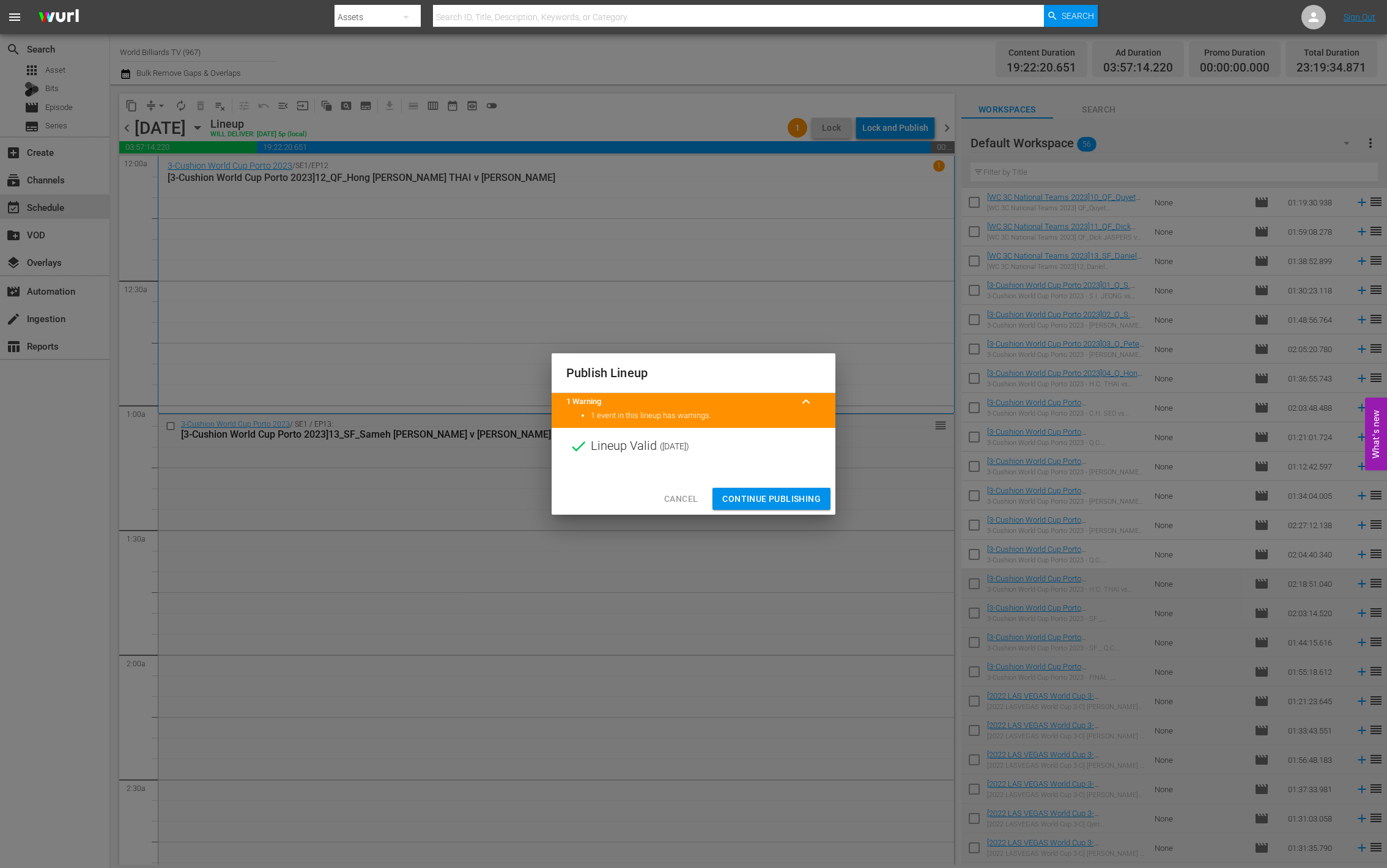
click at [746, 503] on span "Continue Publishing" at bounding box center [771, 499] width 99 height 16
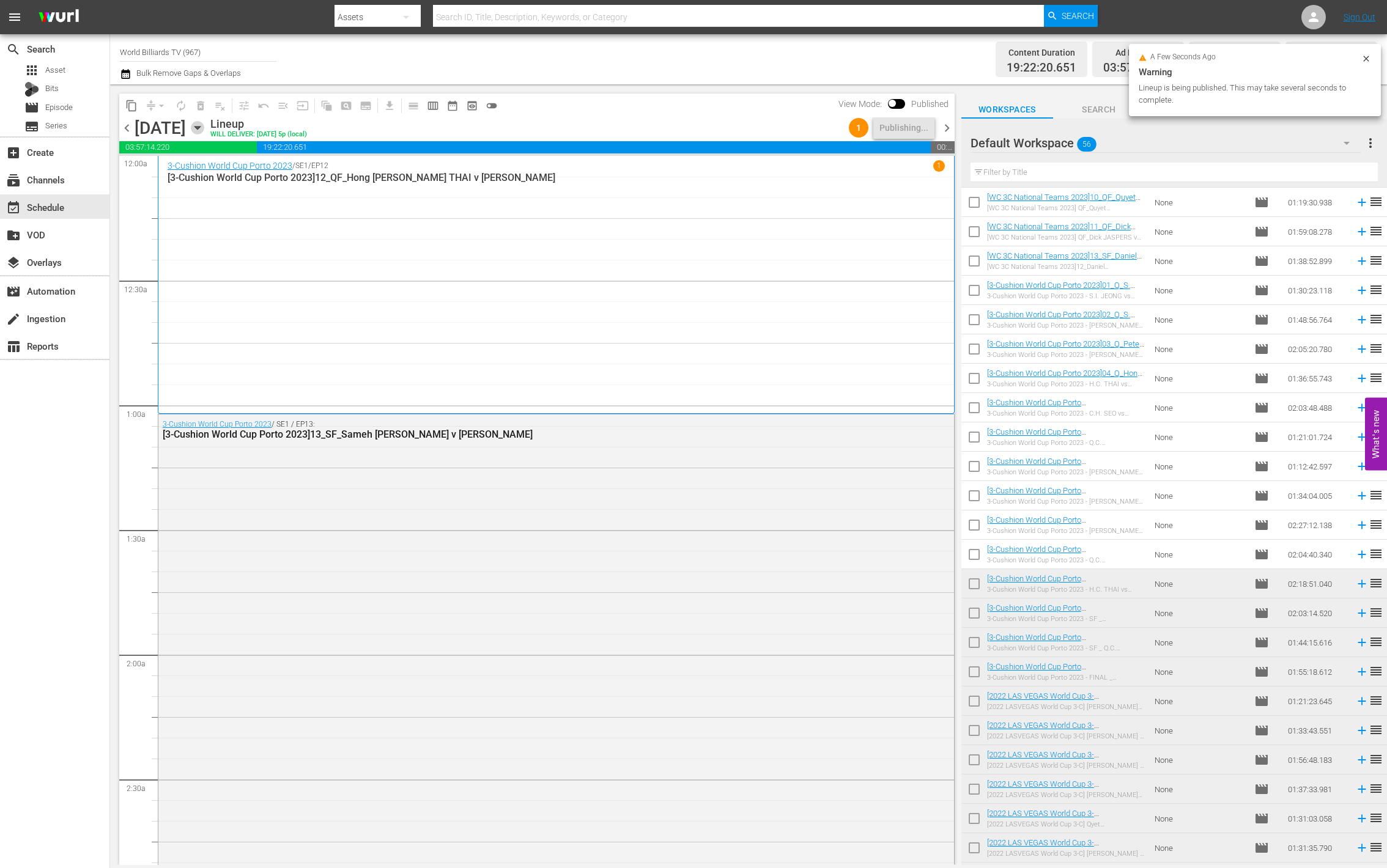
click at [200, 126] on icon "button" at bounding box center [197, 128] width 6 height 3
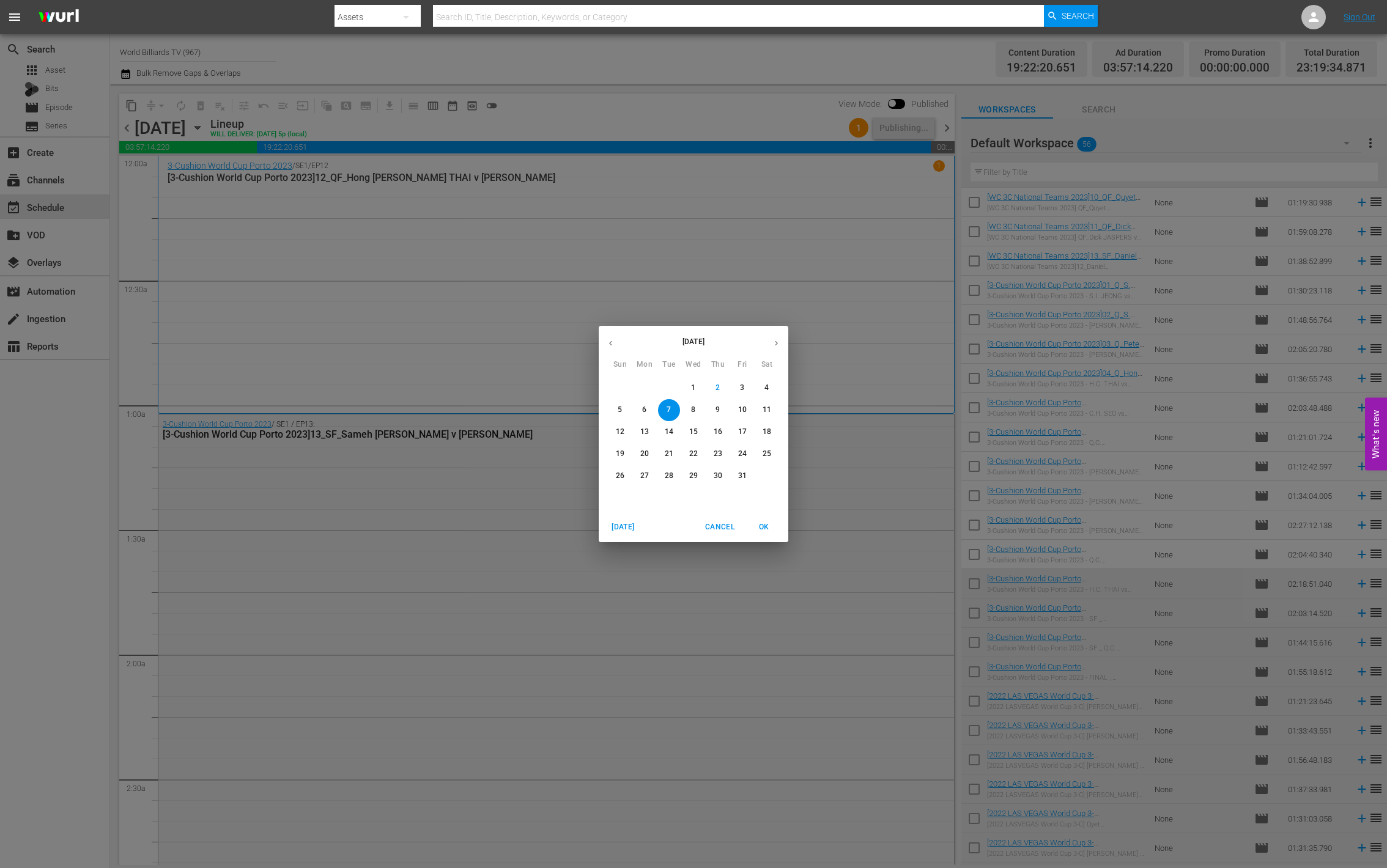
click at [646, 409] on span "6" at bounding box center [645, 410] width 22 height 11
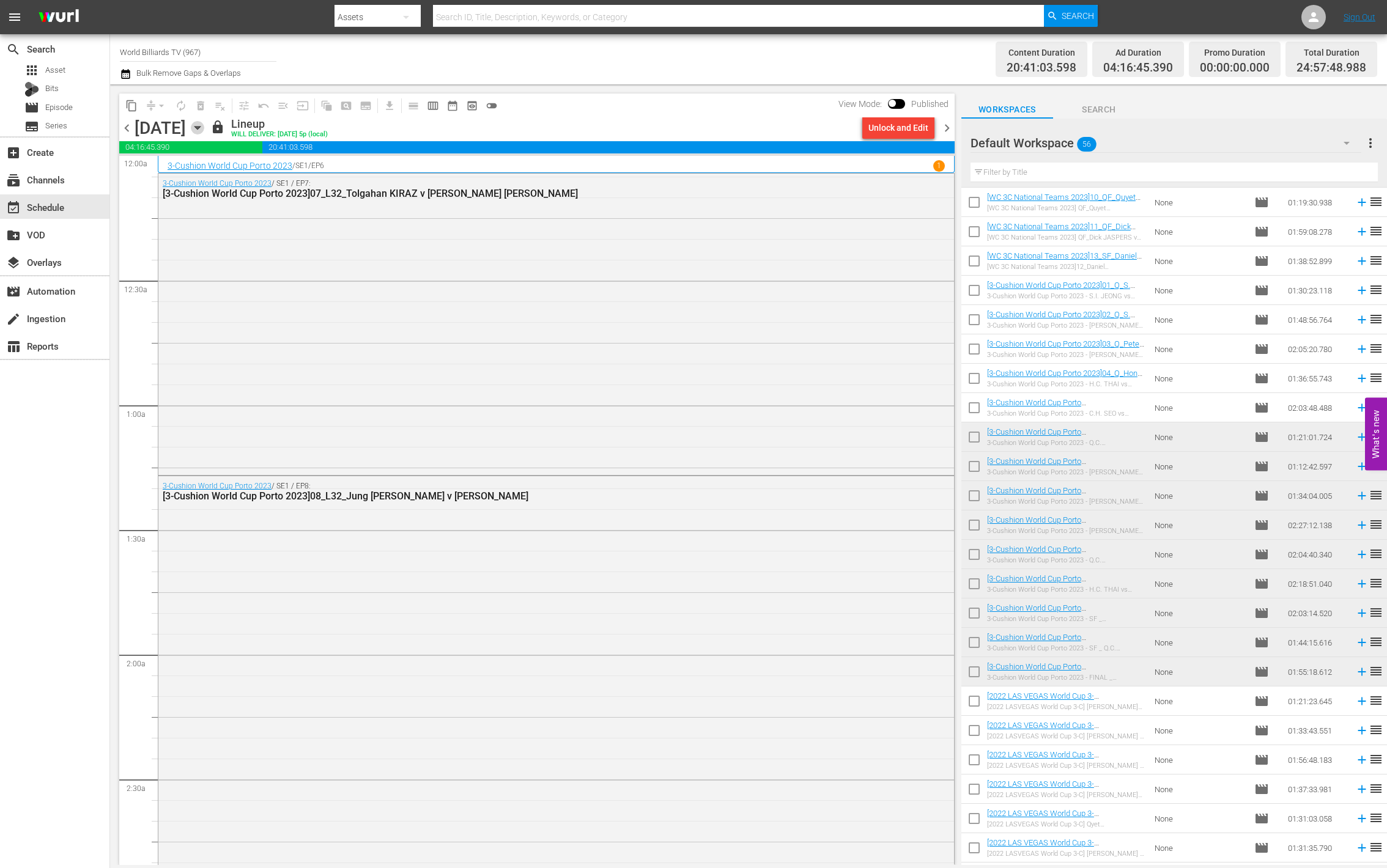
click at [200, 127] on icon "button" at bounding box center [197, 128] width 6 height 3
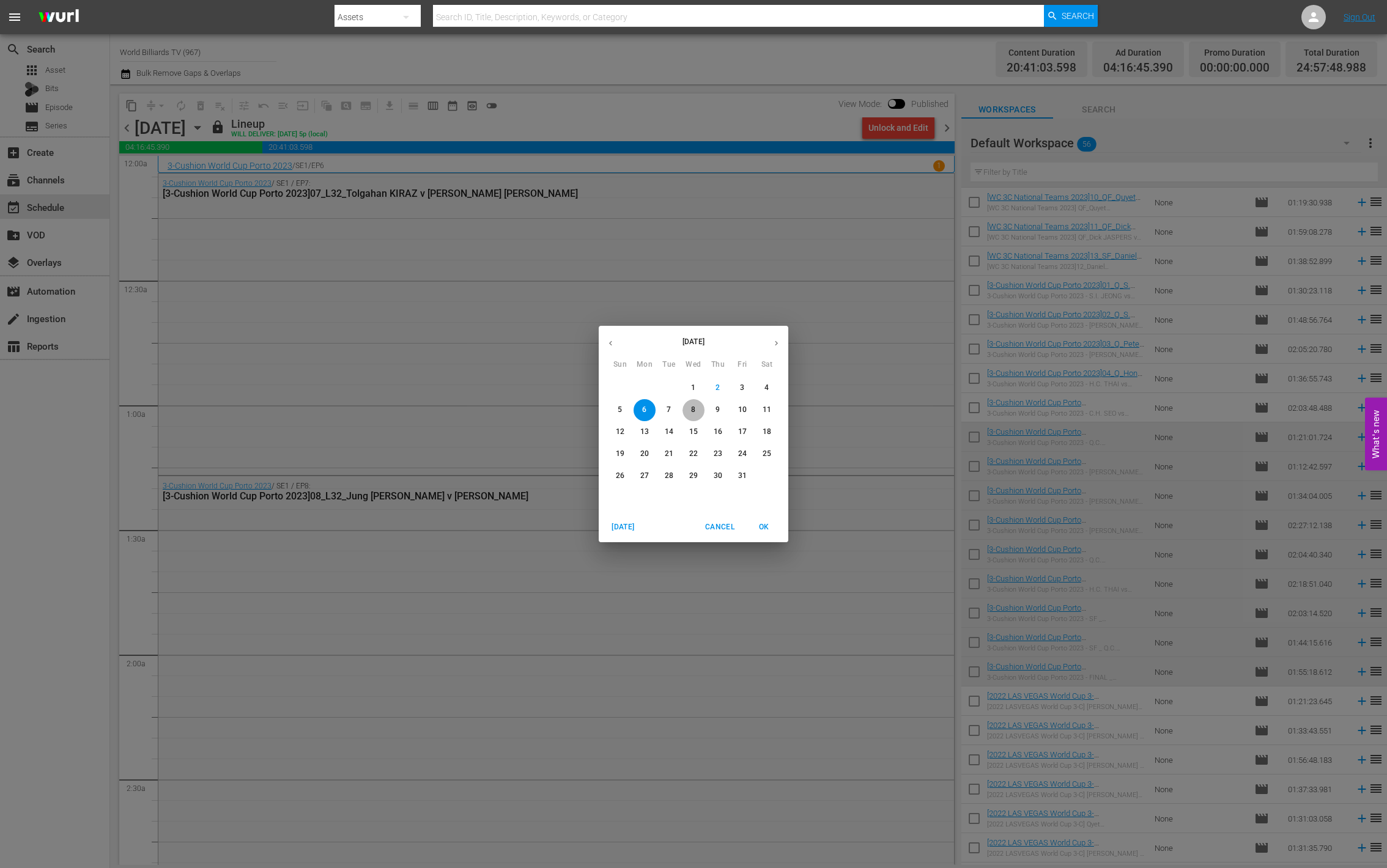
click at [693, 411] on p "8" at bounding box center [693, 410] width 4 height 11
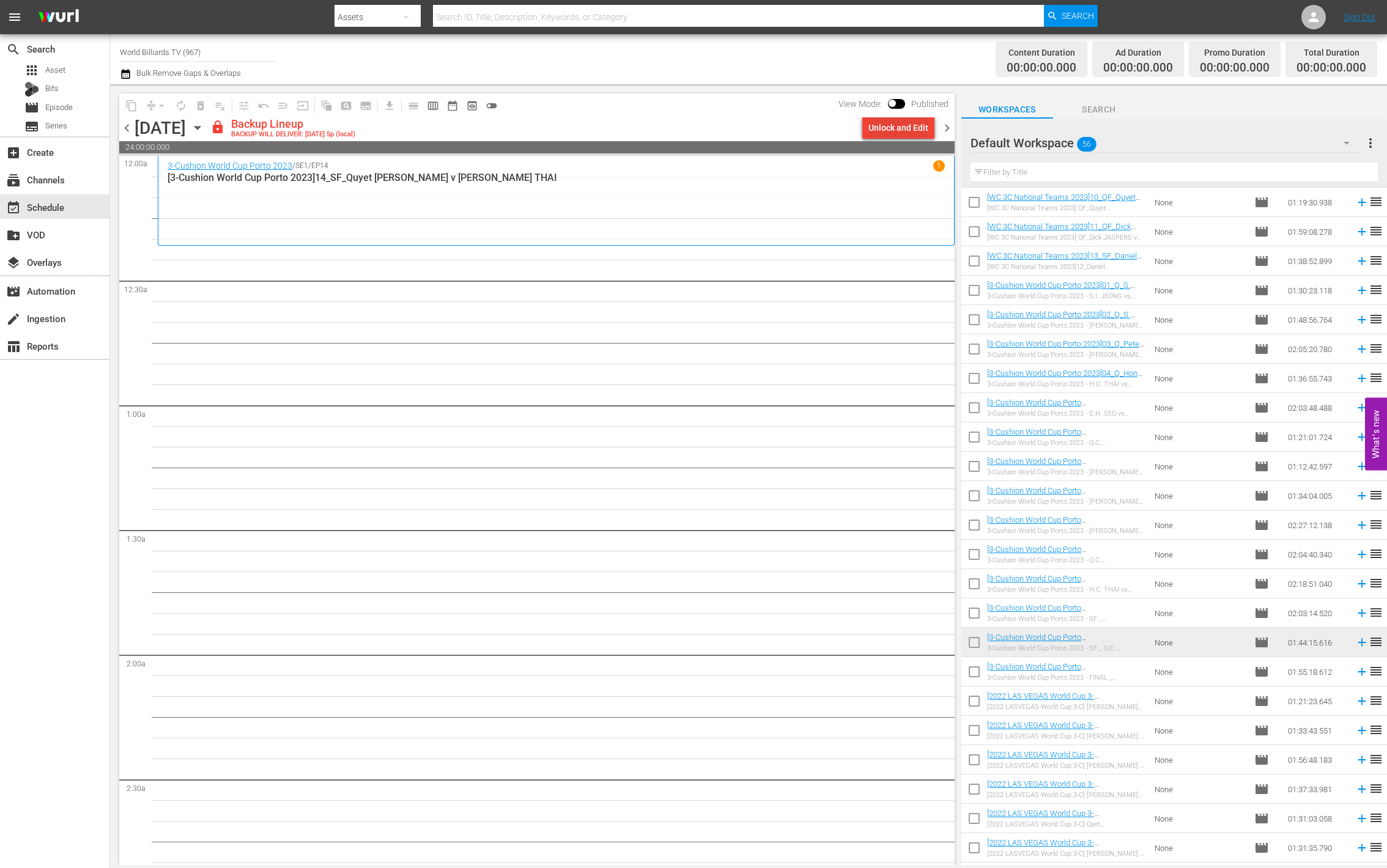
click at [909, 117] on div "Unlock and Edit" at bounding box center [898, 127] width 60 height 22
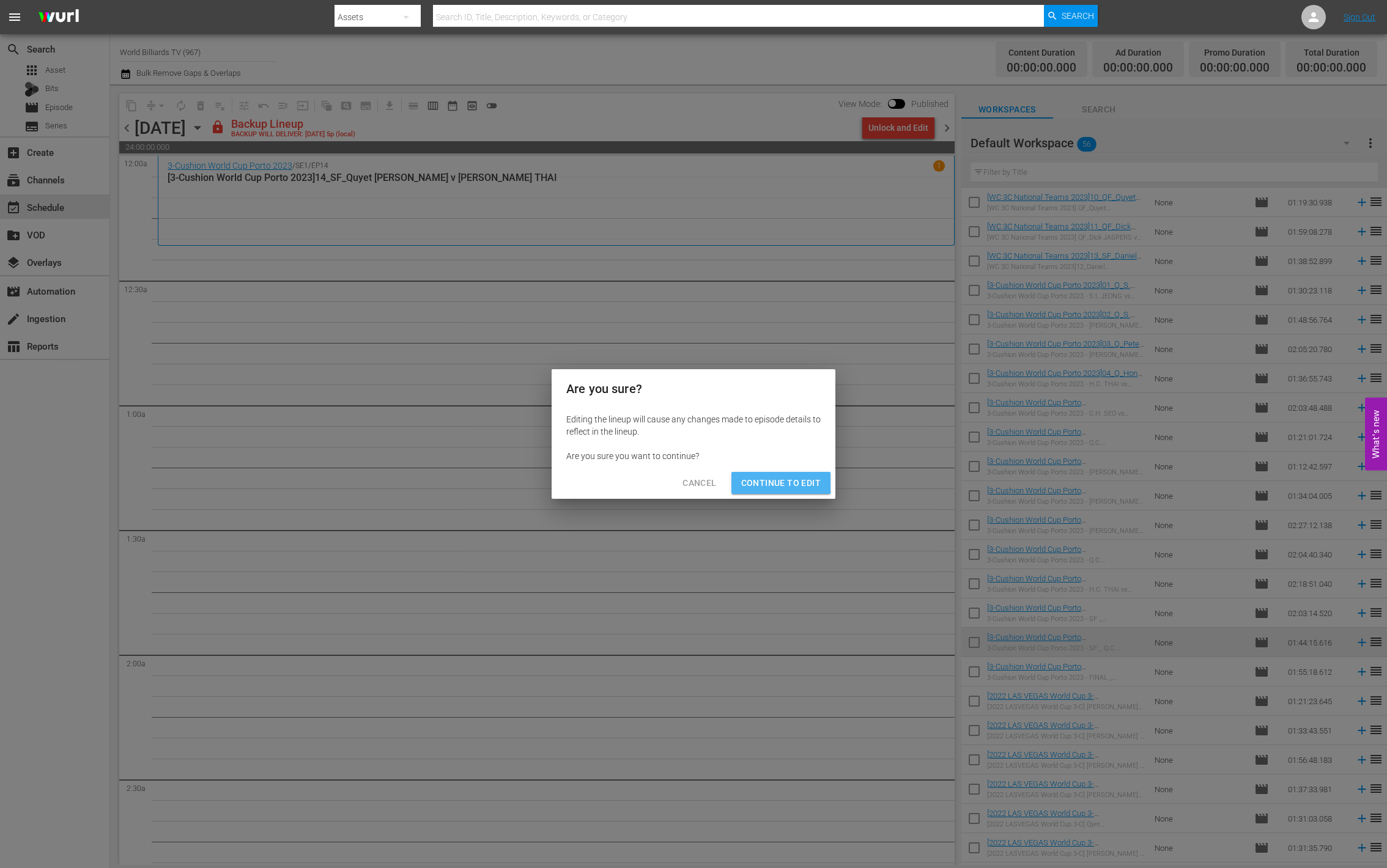
click at [774, 482] on span "Continue to Edit" at bounding box center [781, 483] width 80 height 16
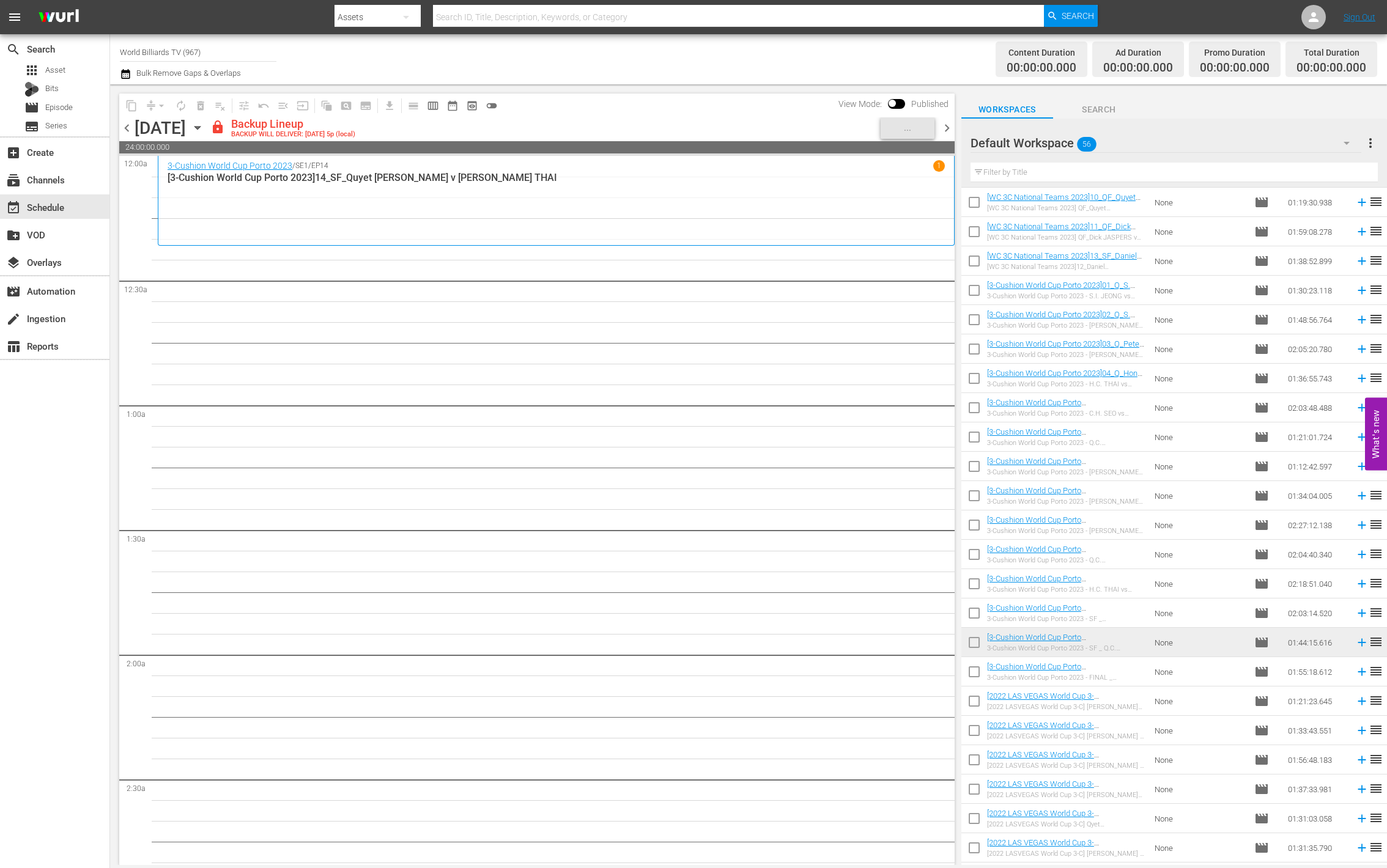
click at [974, 679] on input "checkbox" at bounding box center [974, 674] width 25 height 25
checkbox input "true"
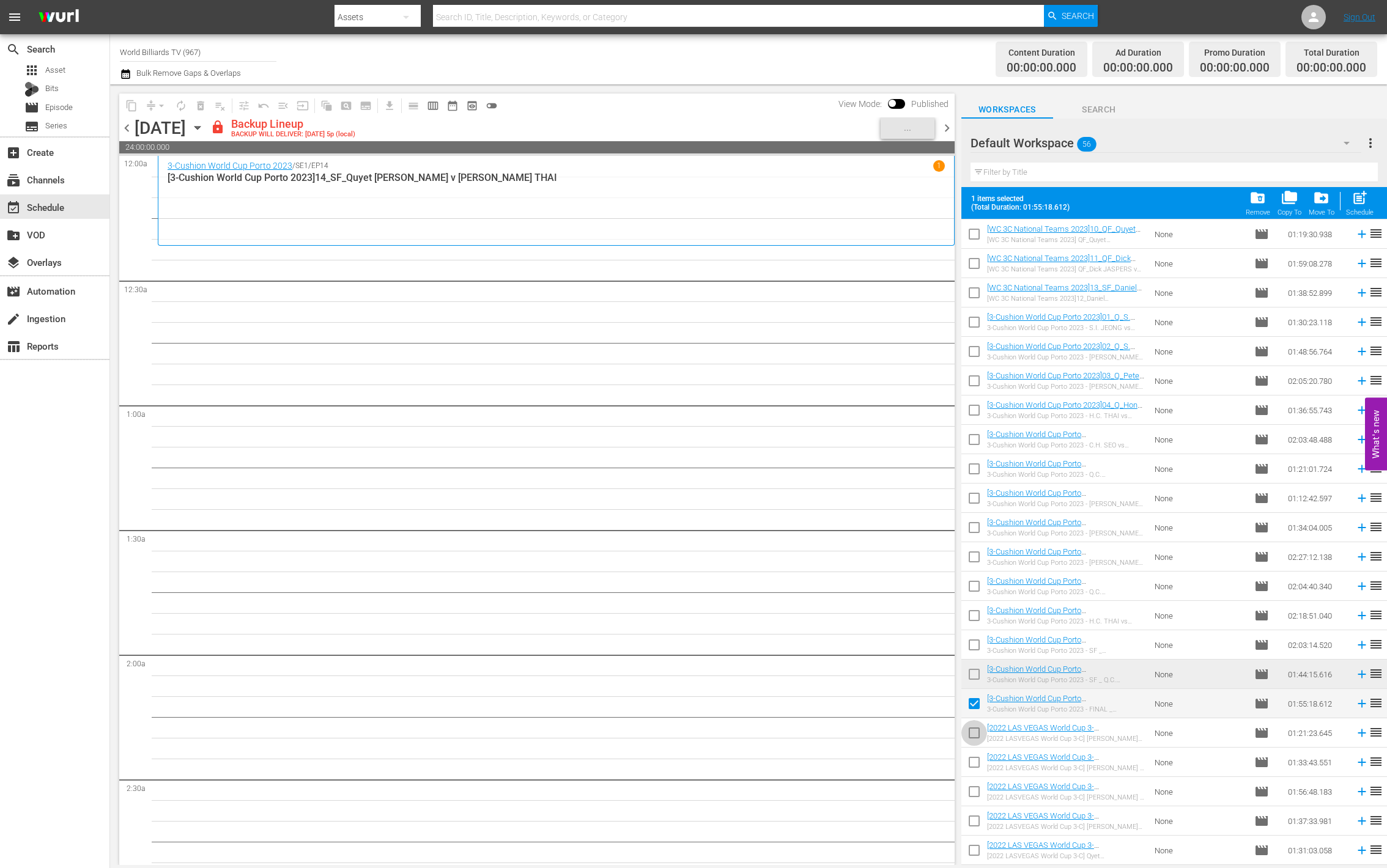
click at [983, 734] on input "checkbox" at bounding box center [974, 735] width 25 height 25
checkbox input "true"
click at [976, 760] on input "checkbox" at bounding box center [974, 765] width 25 height 25
checkbox input "true"
click at [969, 789] on input "checkbox" at bounding box center [974, 794] width 25 height 25
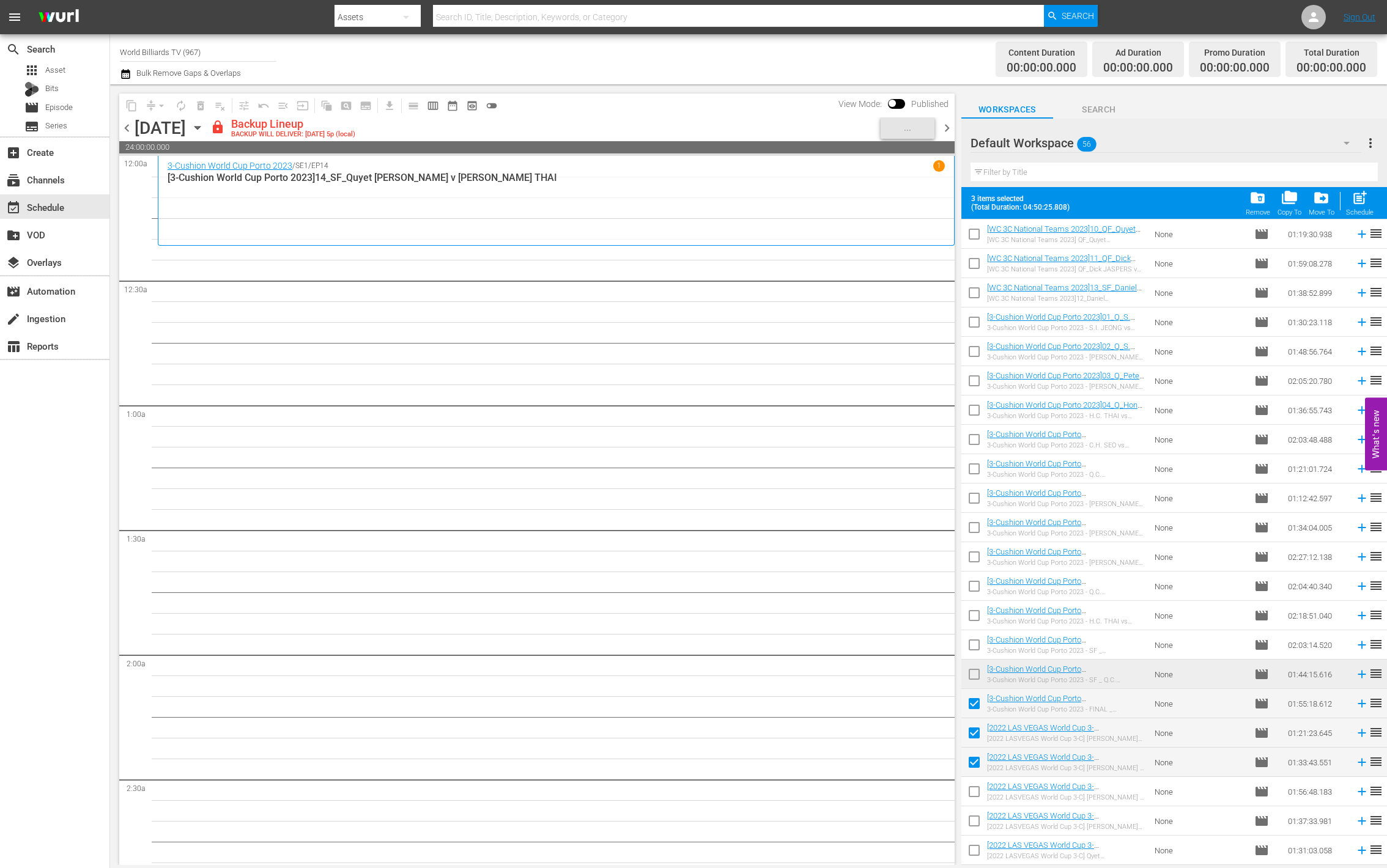
checkbox input "true"
click at [970, 820] on input "checkbox" at bounding box center [974, 823] width 25 height 25
checkbox input "true"
click at [971, 841] on input "checkbox" at bounding box center [974, 852] width 25 height 25
checkbox input "true"
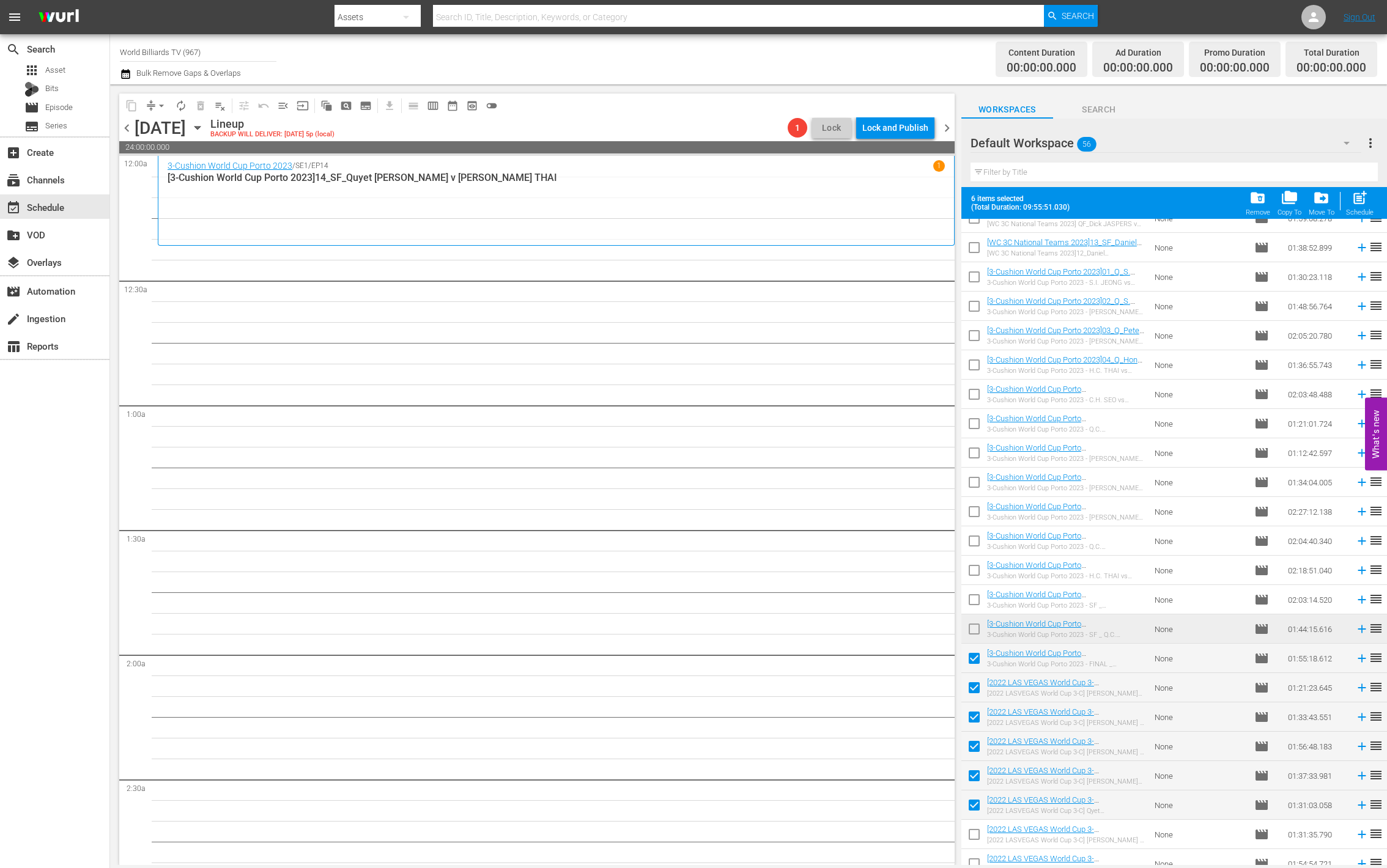
scroll to position [610, 0]
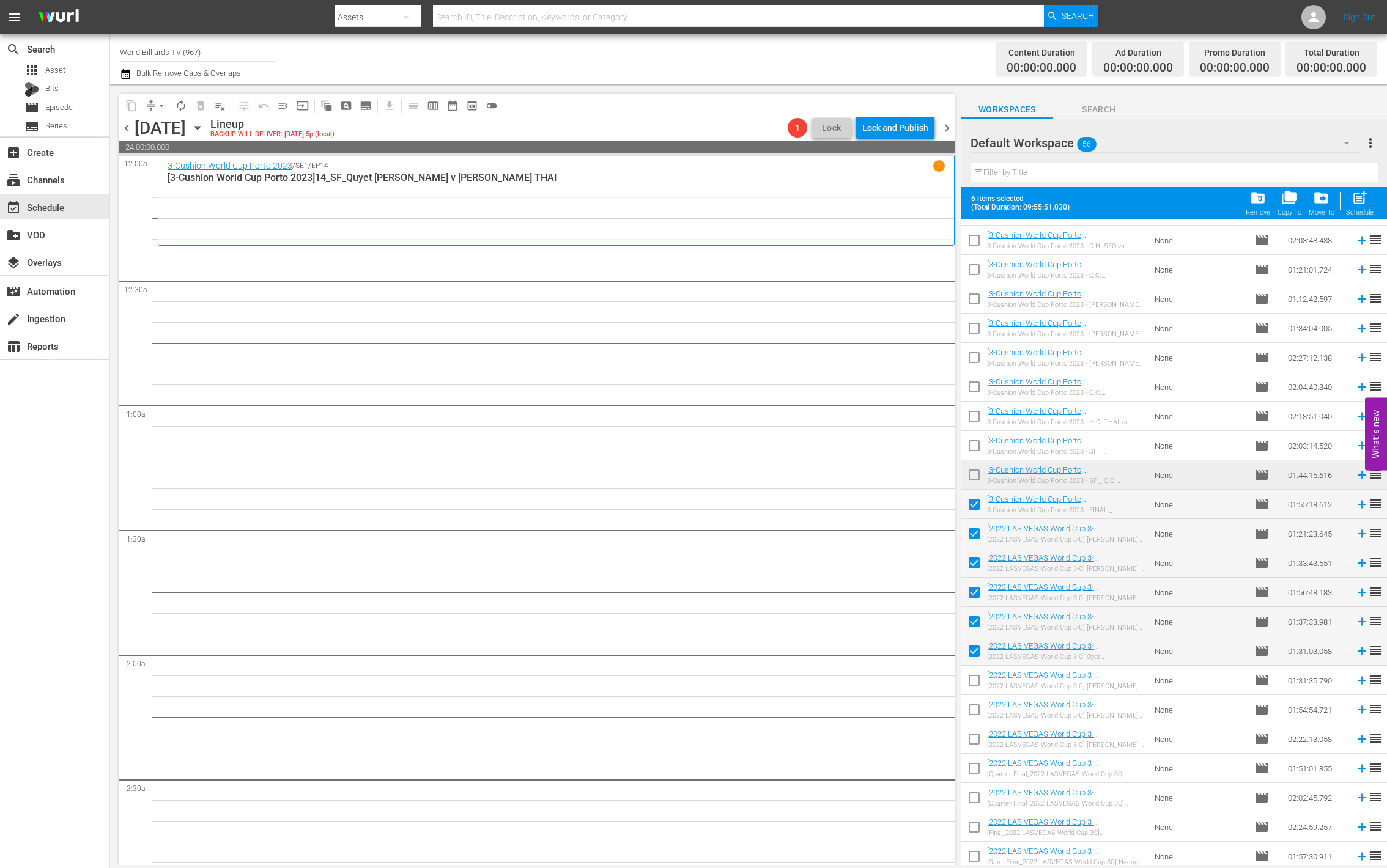
click at [977, 687] on input "checkbox" at bounding box center [974, 682] width 25 height 25
checkbox input "true"
click at [974, 710] on input "checkbox" at bounding box center [974, 712] width 25 height 25
checkbox input "true"
click at [1362, 204] on span "post_add" at bounding box center [1360, 198] width 16 height 16
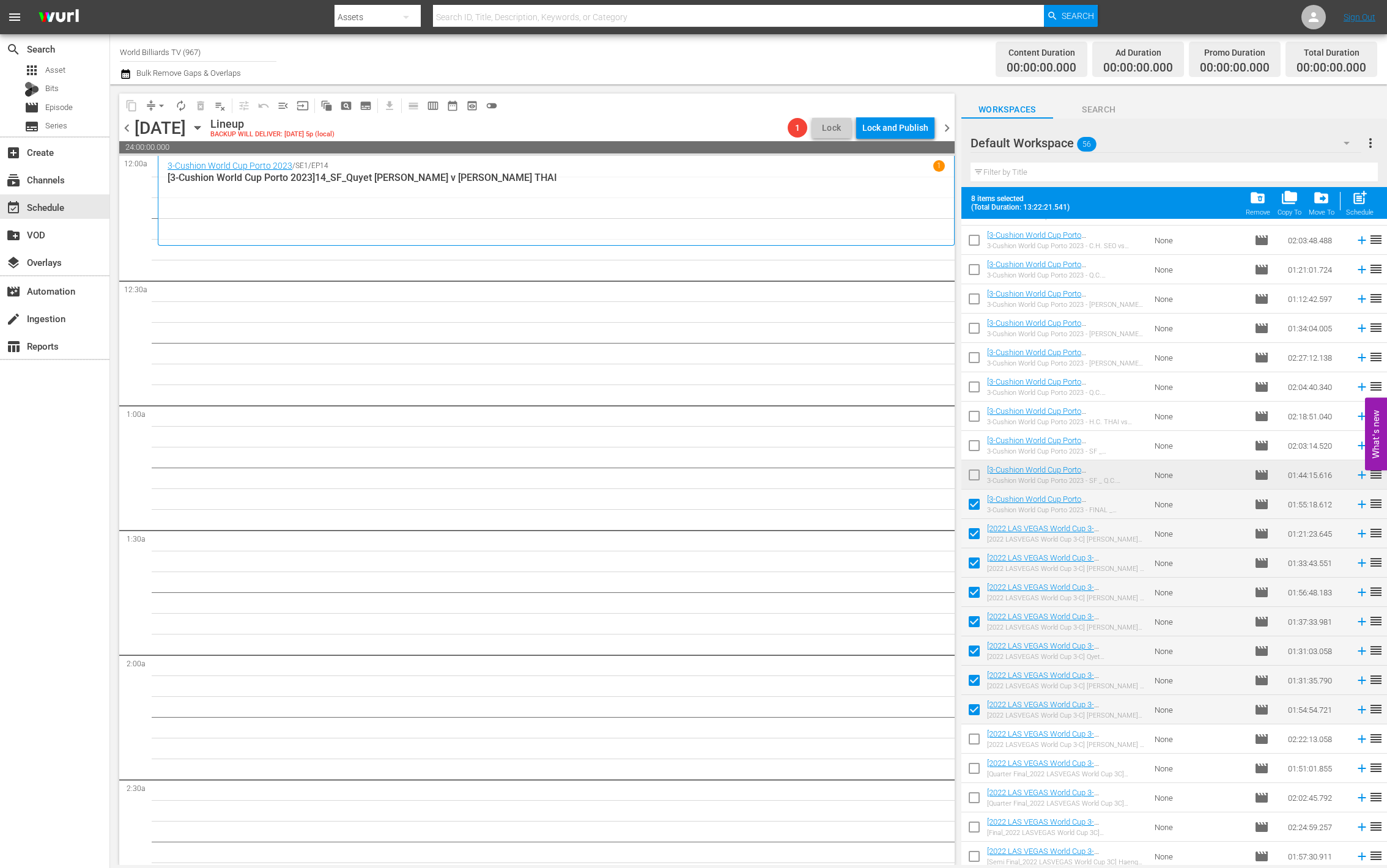
checkbox input "false"
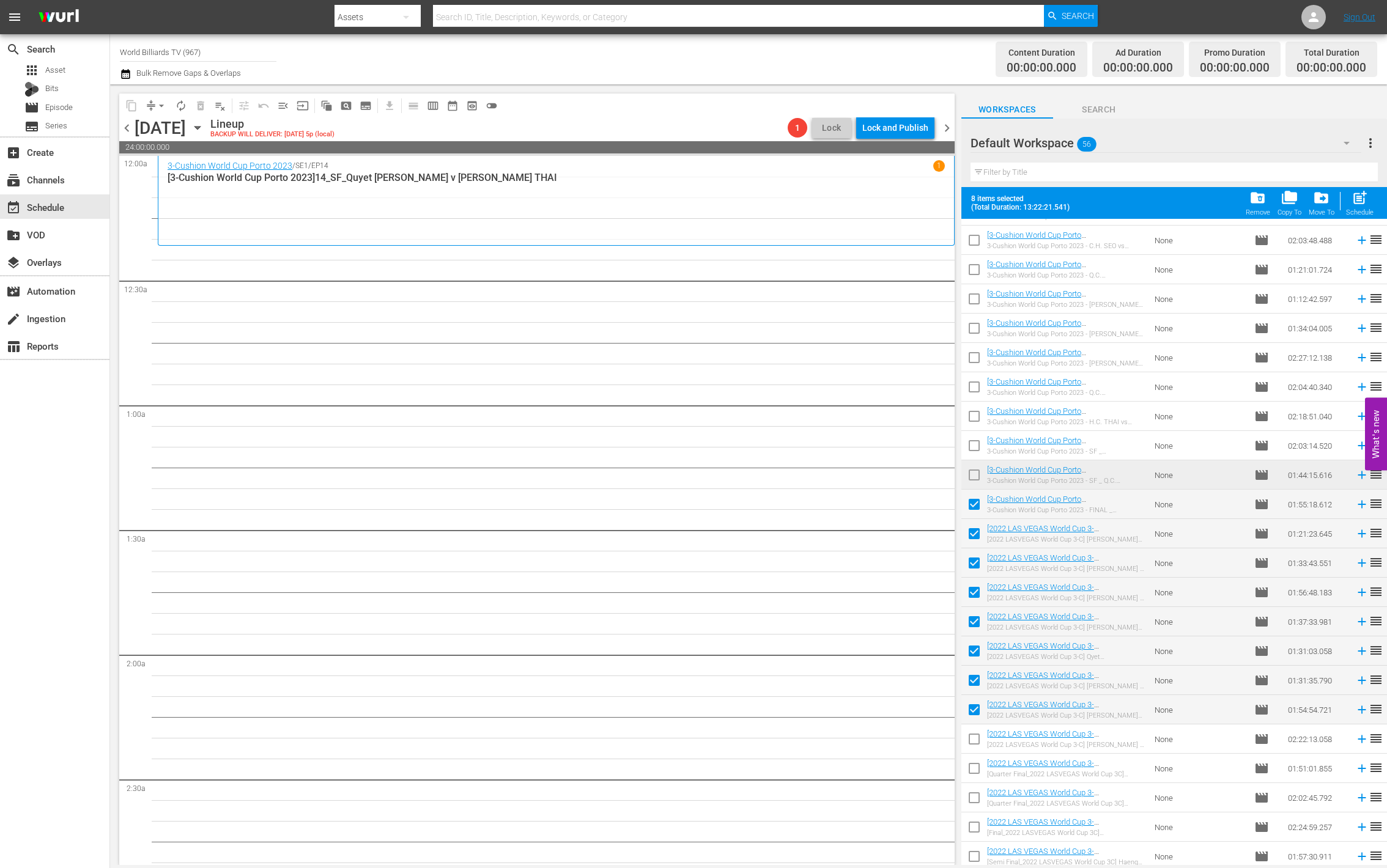
checkbox input "false"
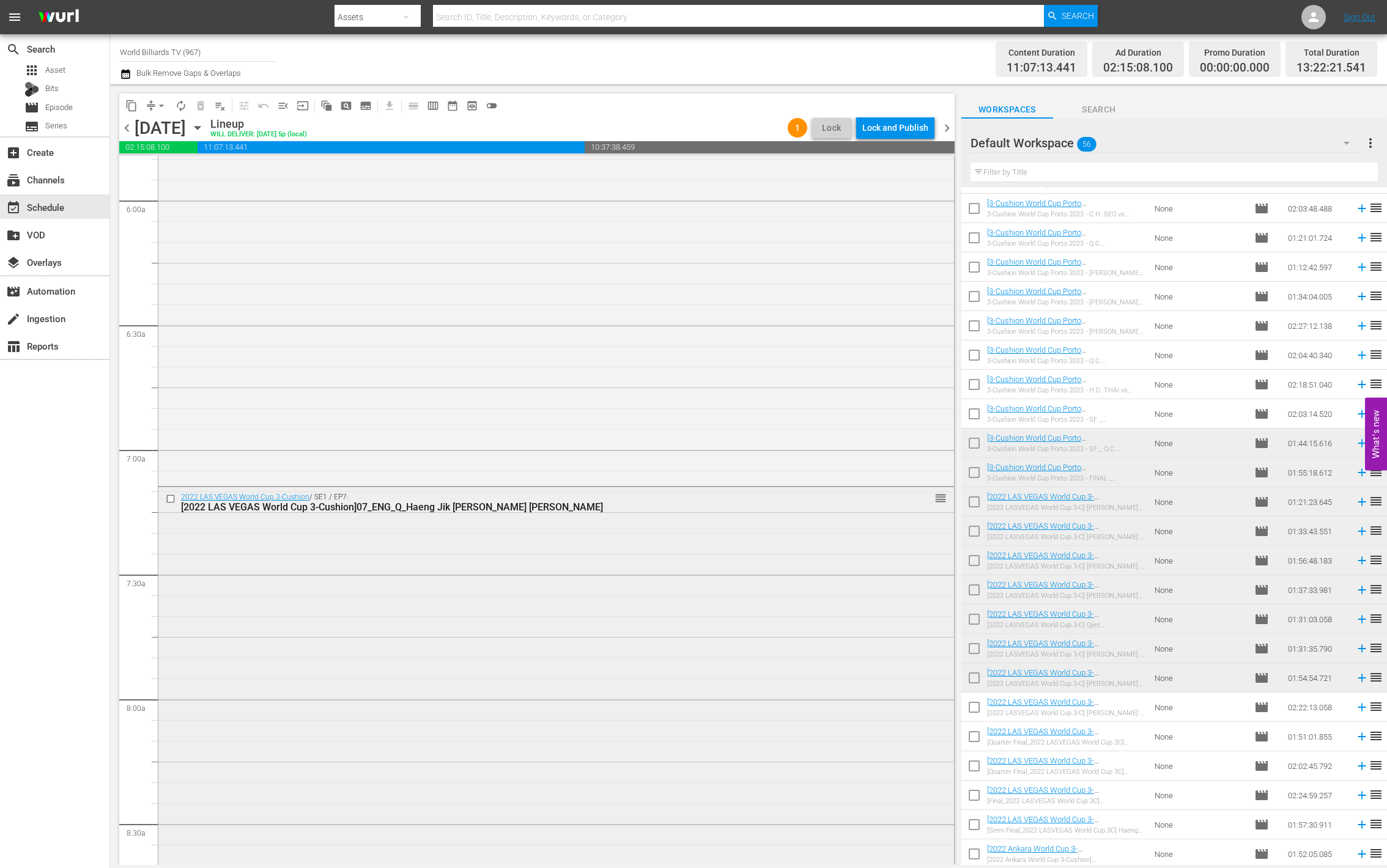
scroll to position [2914, 0]
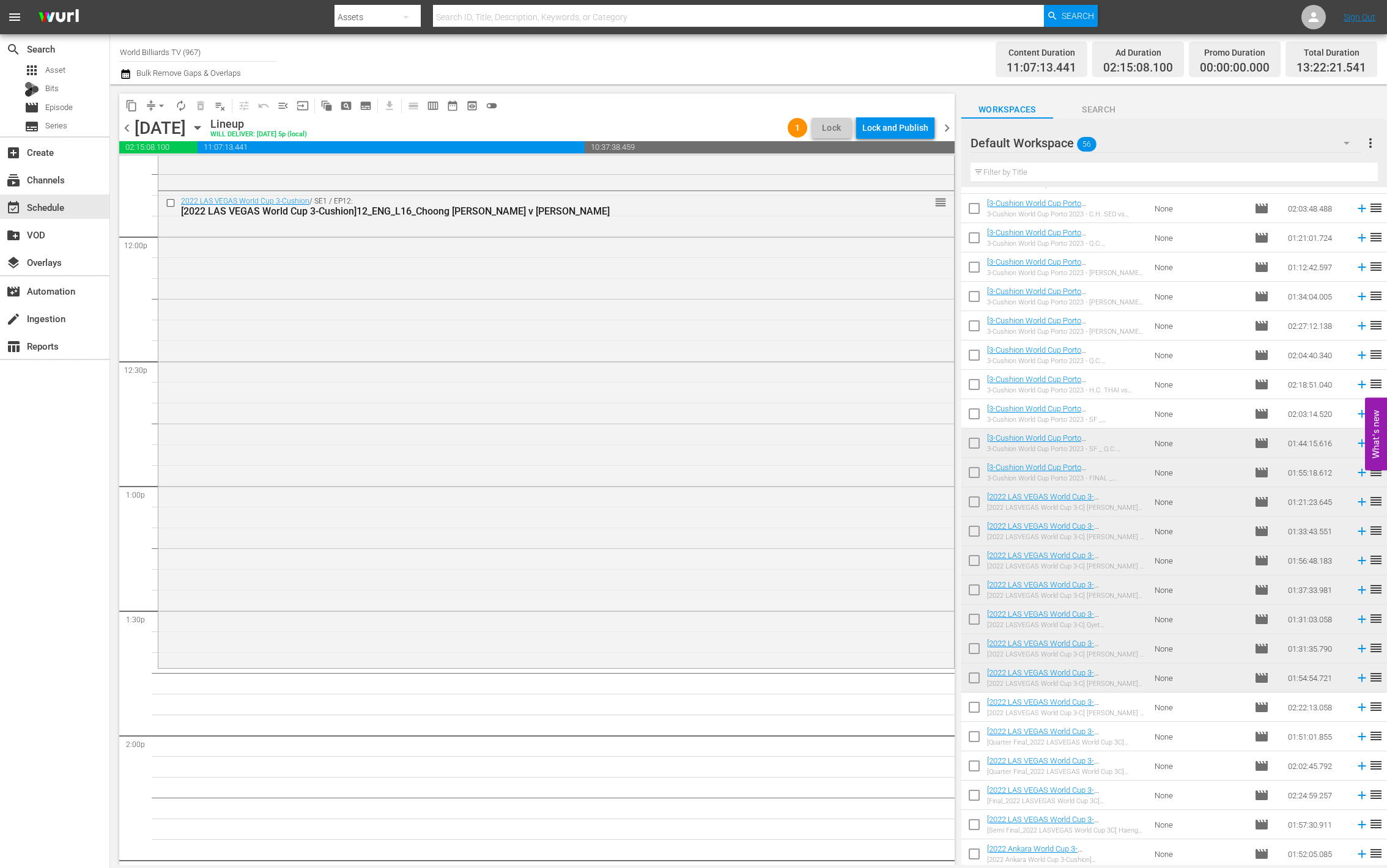
click at [181, 104] on span "autorenew_outlined" at bounding box center [181, 105] width 12 height 12
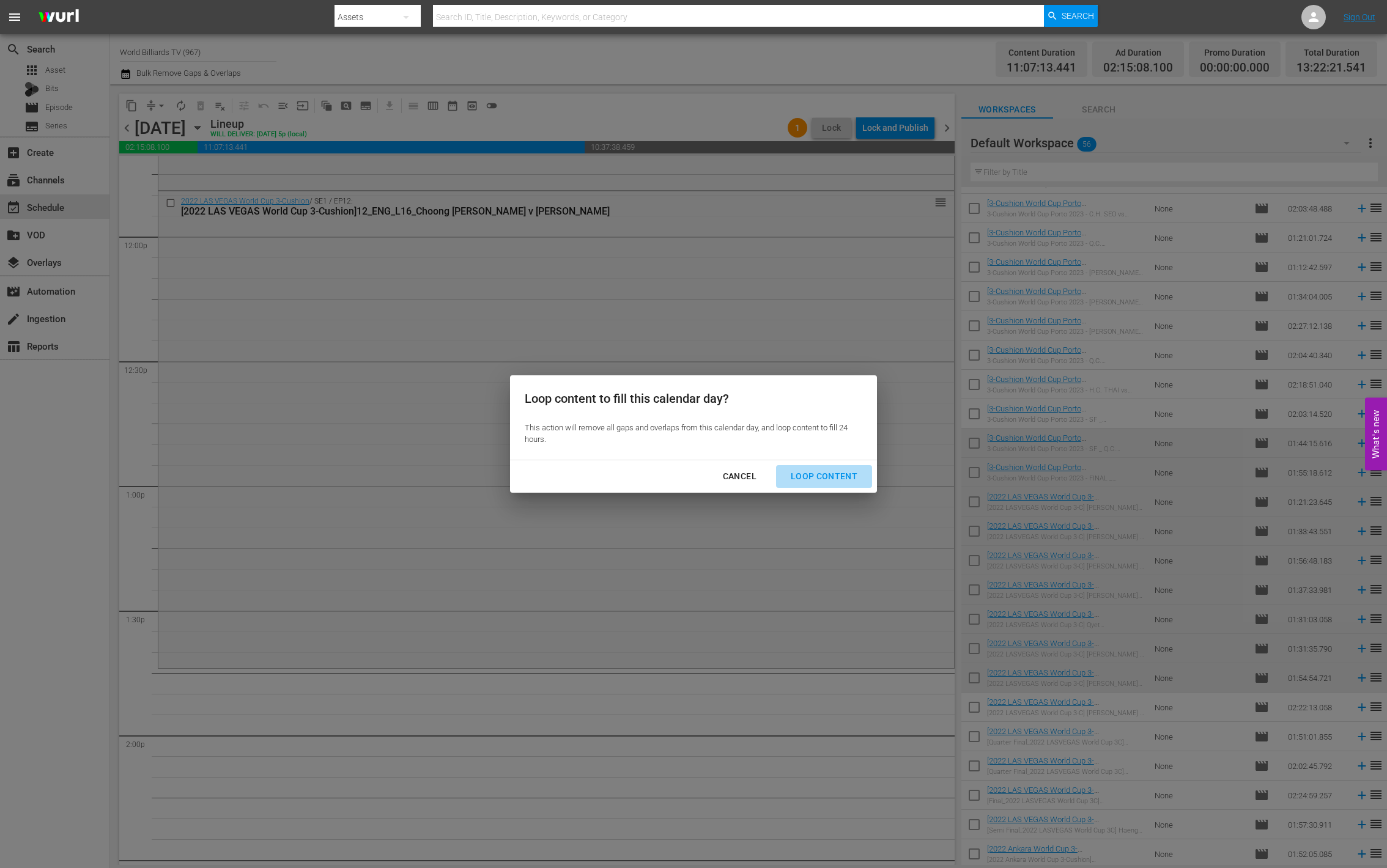
click at [854, 468] on button "Loop Content" at bounding box center [824, 477] width 96 height 23
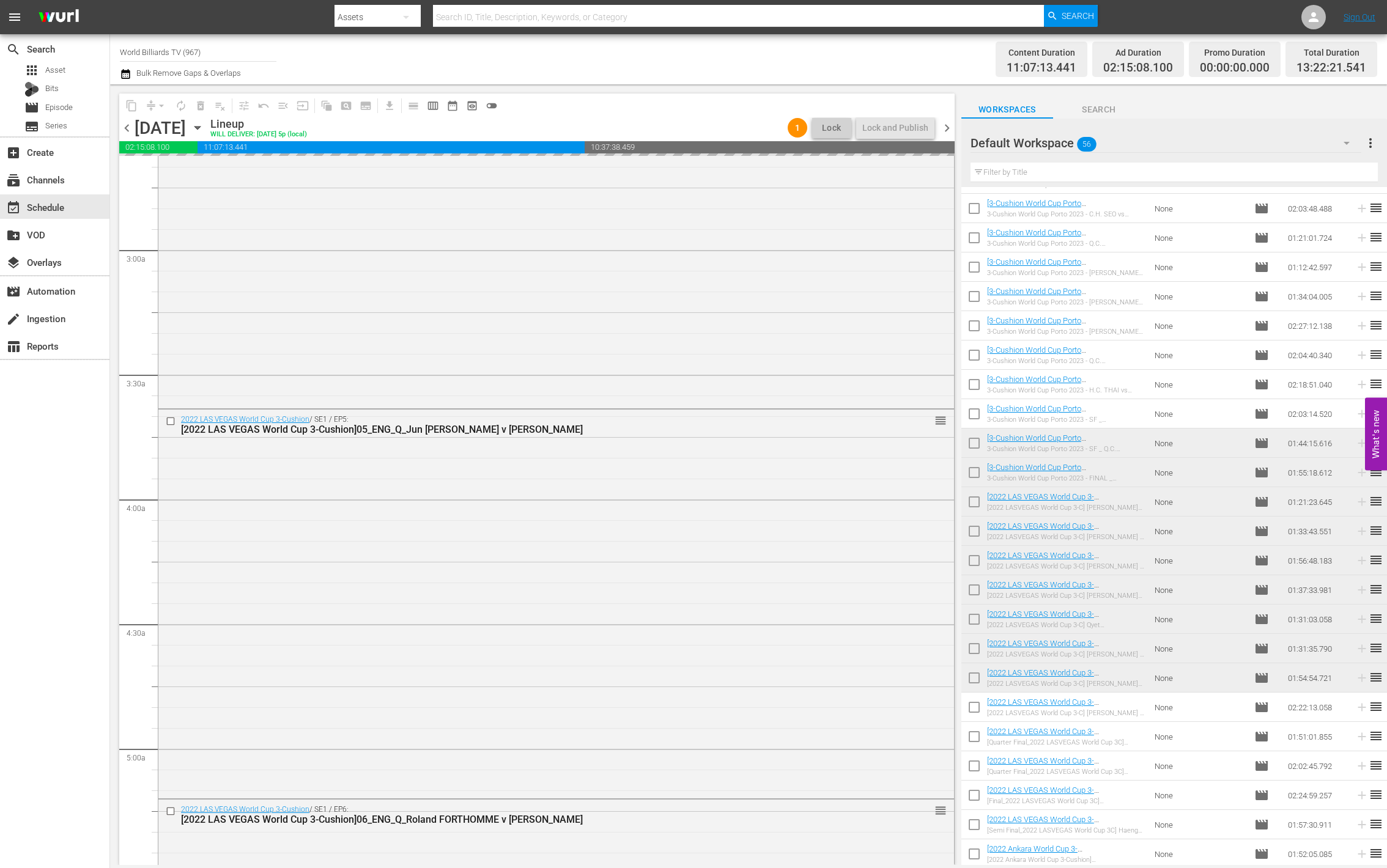
scroll to position [0, 0]
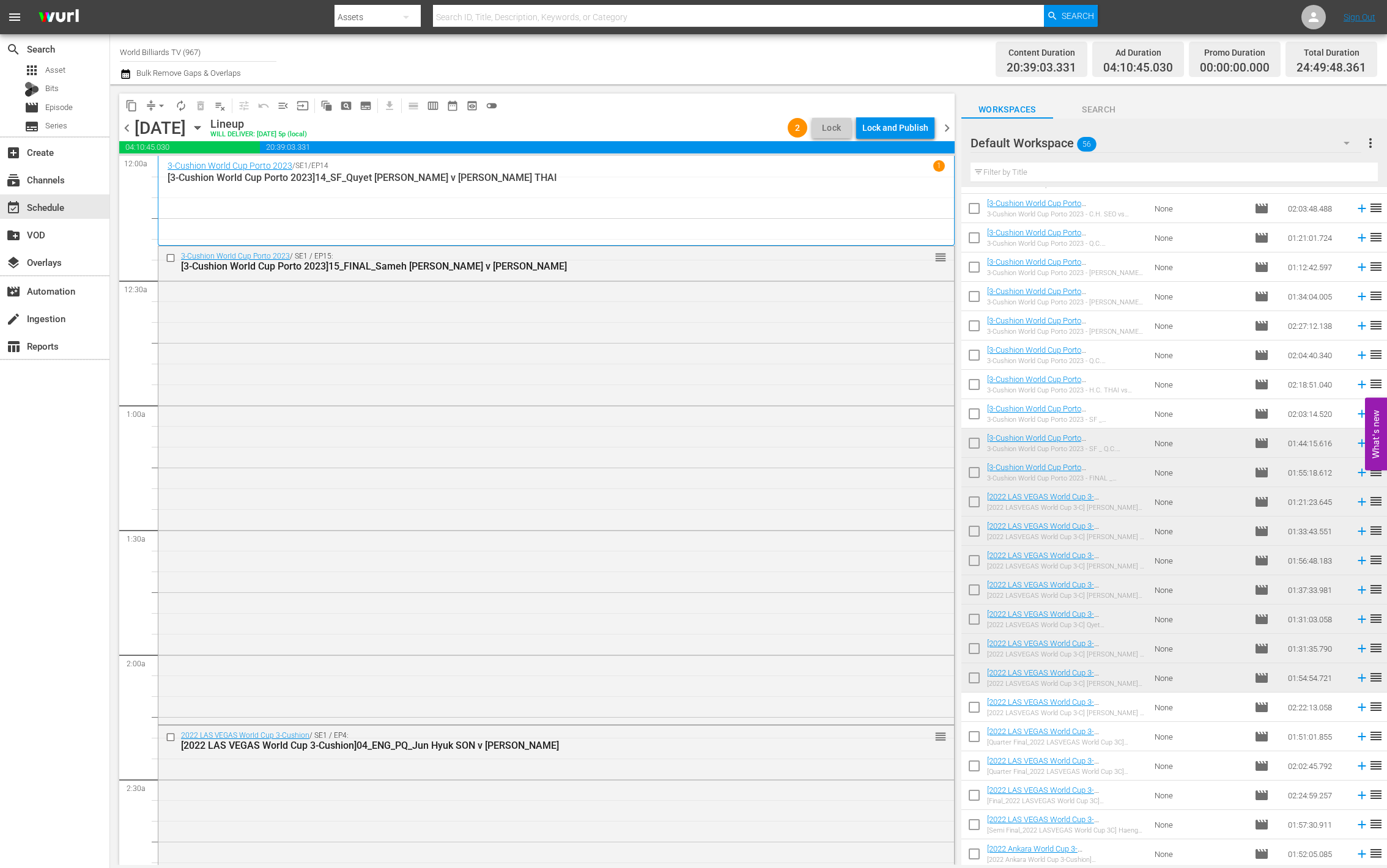
click at [204, 131] on icon "button" at bounding box center [197, 127] width 13 height 13
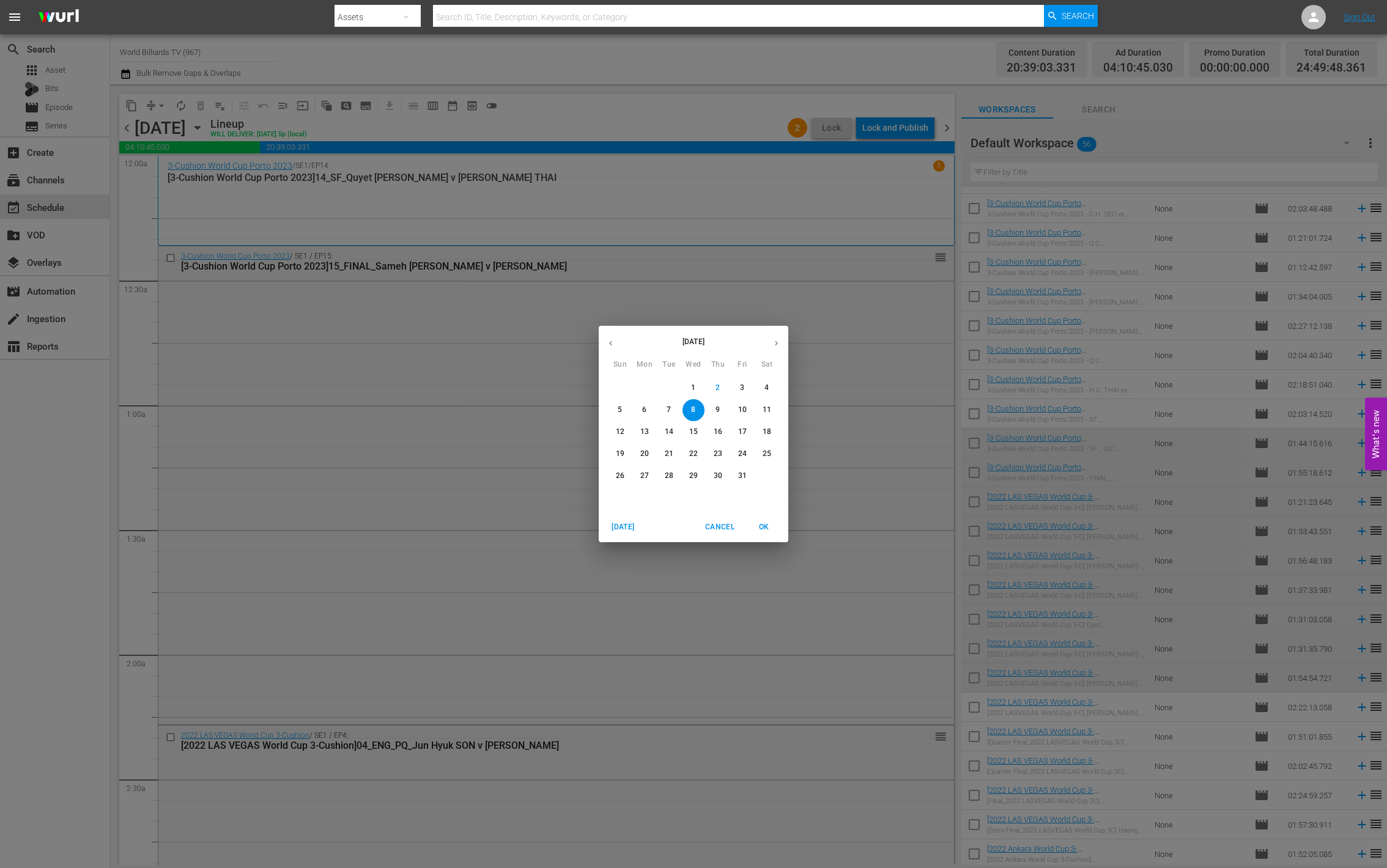
click at [637, 409] on span "6" at bounding box center [645, 410] width 22 height 11
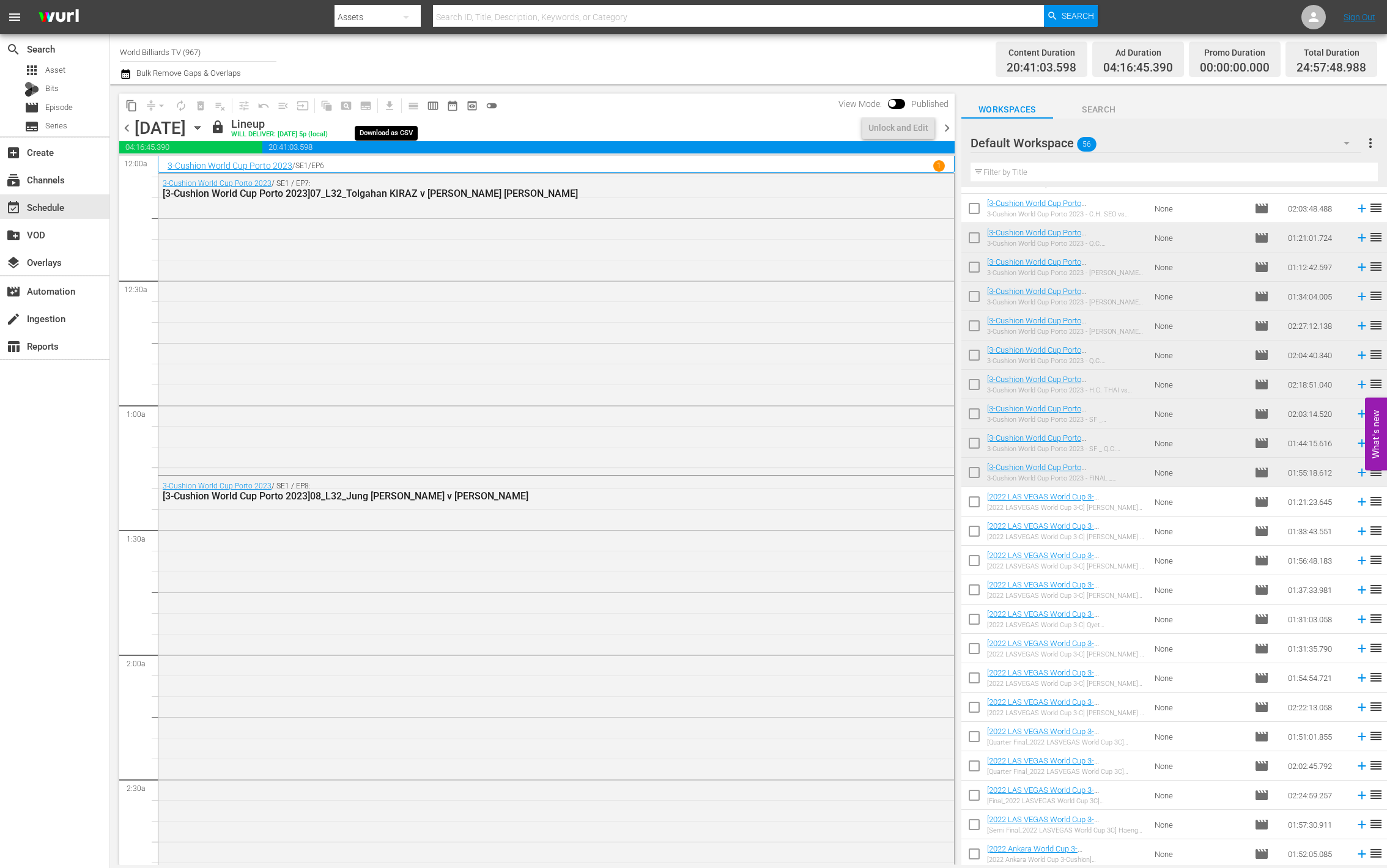
click at [388, 103] on span "get_app" at bounding box center [387, 105] width 24 height 24
click at [389, 106] on span "get_app" at bounding box center [387, 105] width 24 height 24
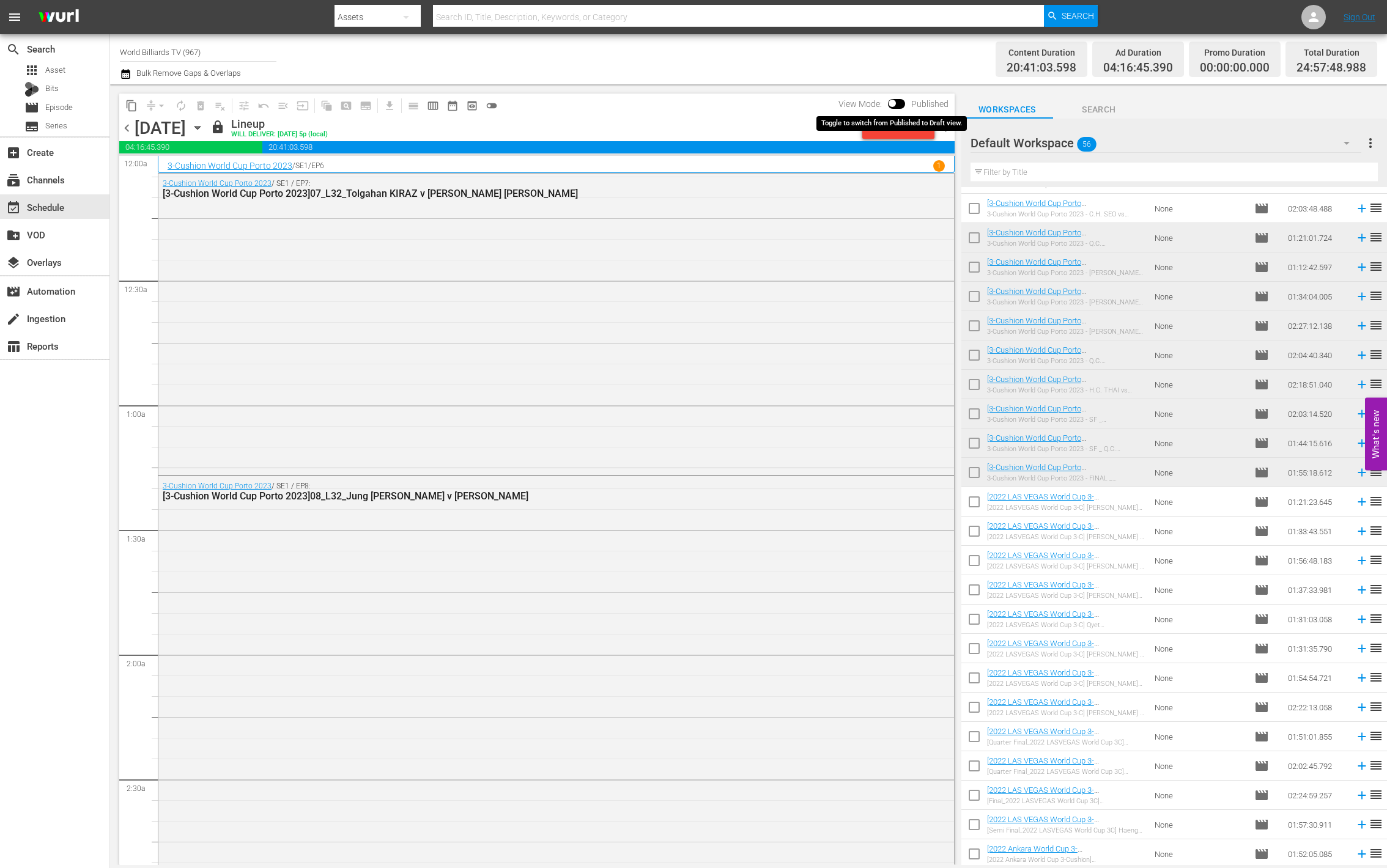
click at [902, 103] on input "checkbox" at bounding box center [892, 106] width 25 height 8
click at [902, 103] on input "checkbox" at bounding box center [906, 106] width 25 height 8
checkbox input "false"
click at [382, 109] on span "get_app" at bounding box center [387, 105] width 24 height 24
click at [389, 108] on span "get_app" at bounding box center [387, 105] width 24 height 24
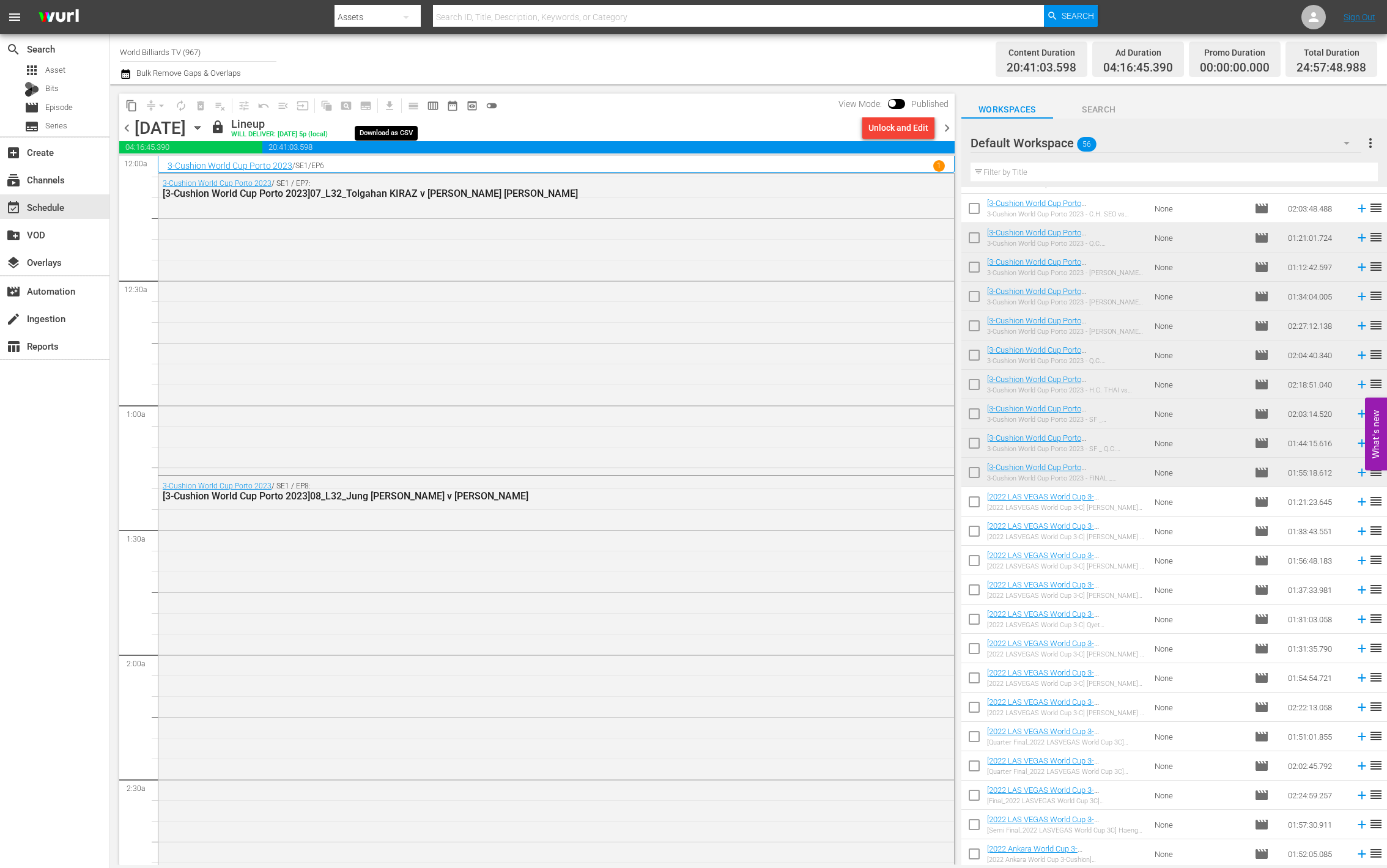
click at [389, 108] on span "get_app" at bounding box center [387, 105] width 24 height 24
click at [204, 128] on icon "button" at bounding box center [197, 127] width 13 height 13
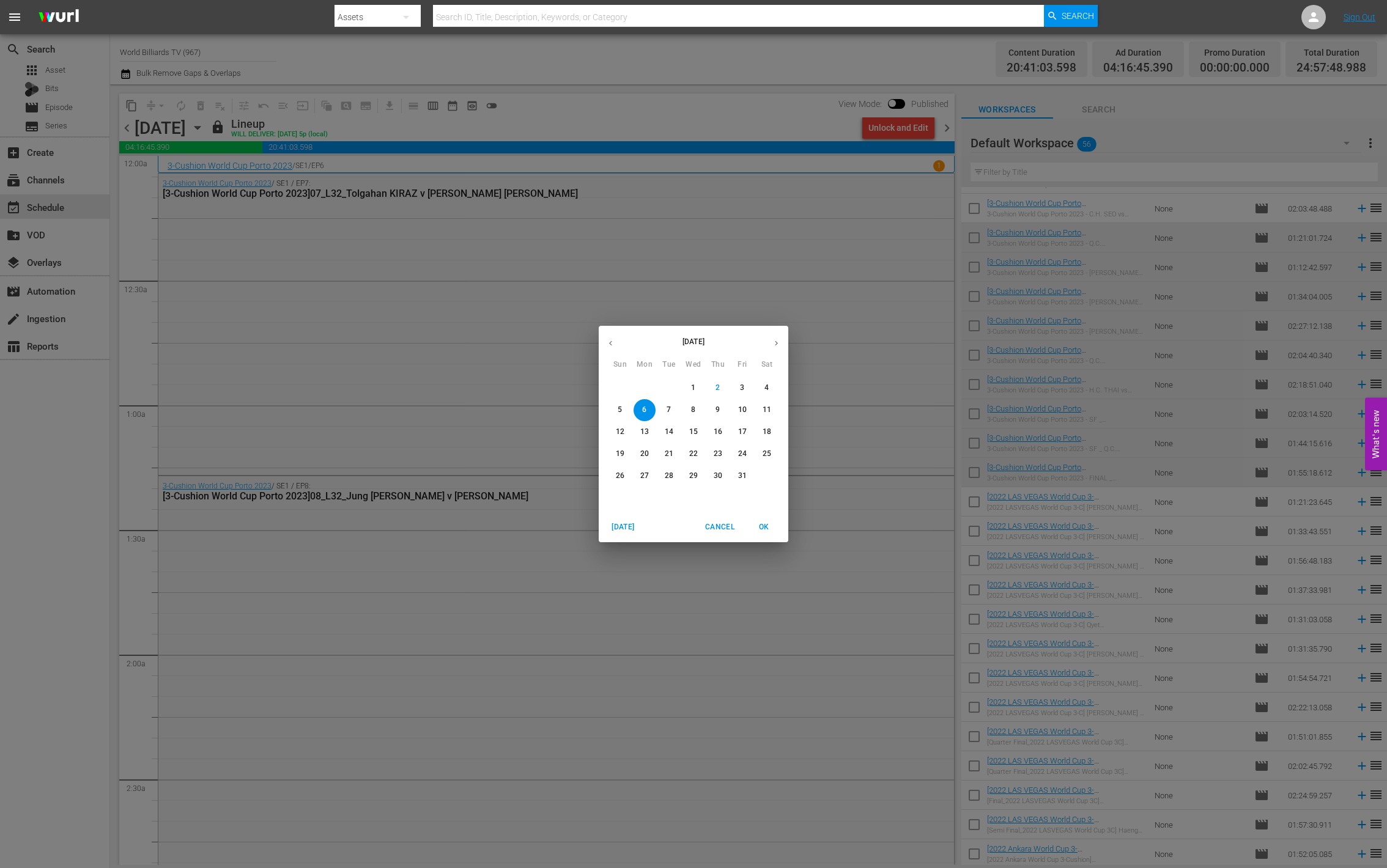
click at [732, 412] on span "10" at bounding box center [742, 410] width 22 height 11
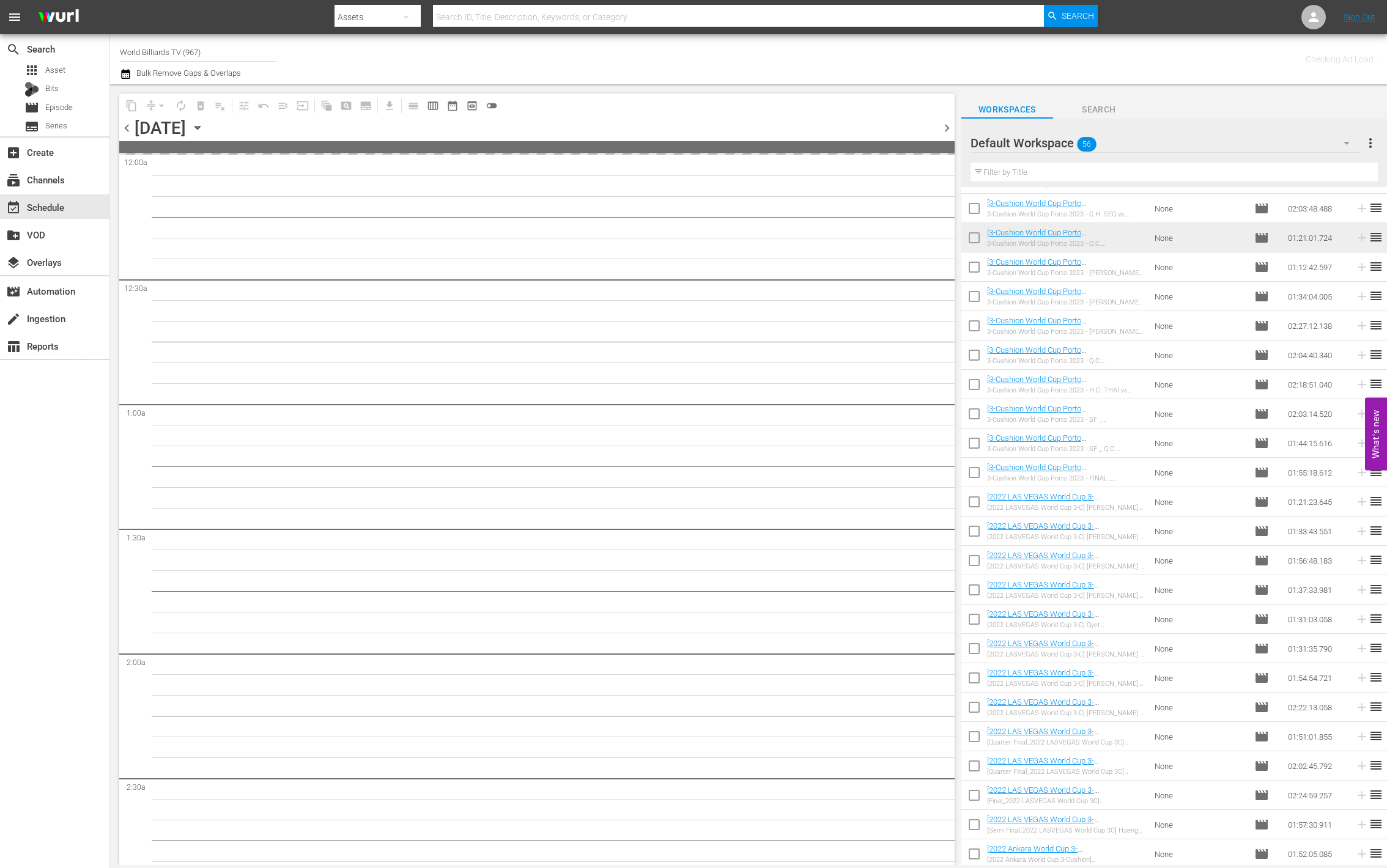
click at [204, 131] on icon "button" at bounding box center [197, 127] width 13 height 13
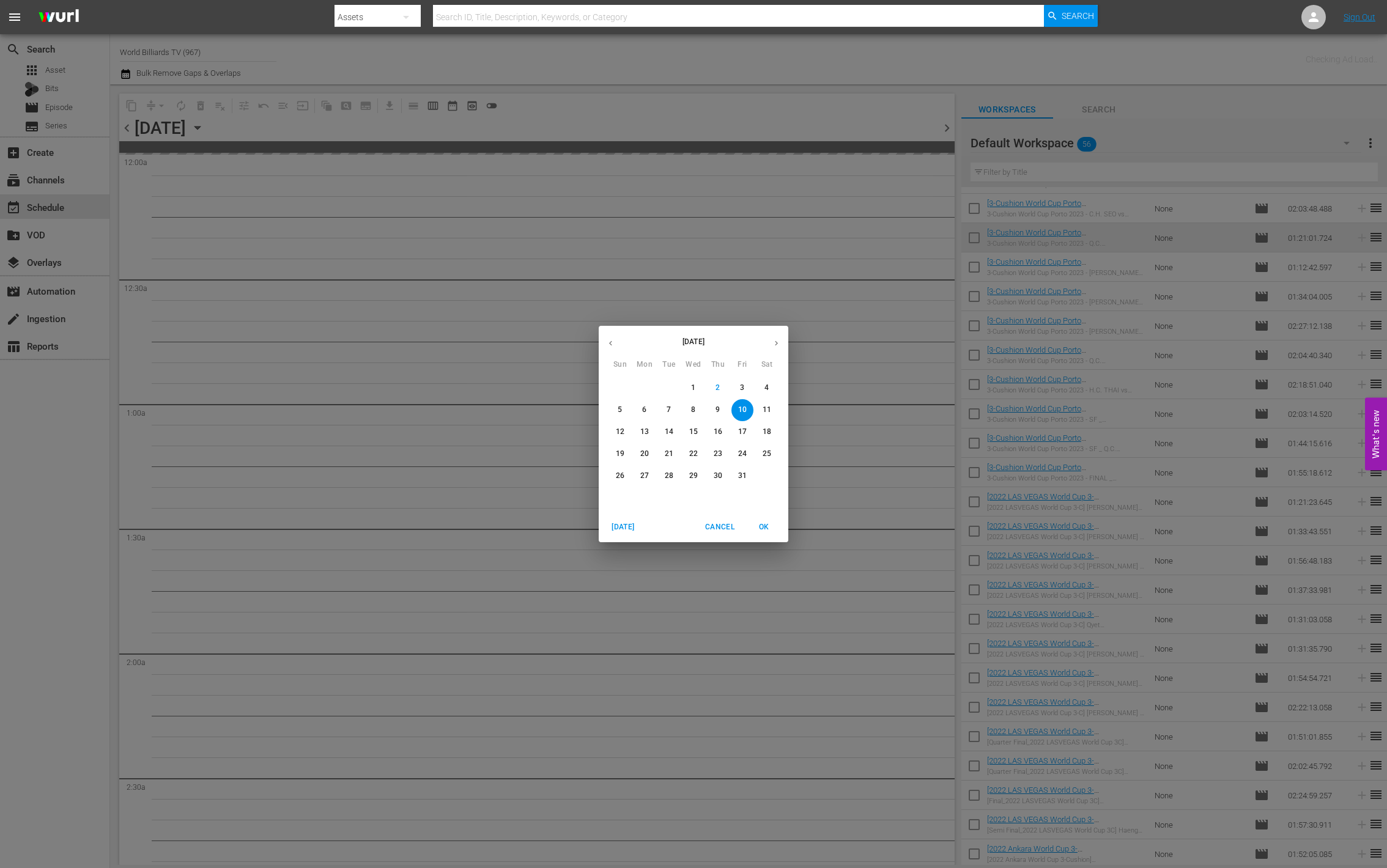
click at [677, 358] on div "[DATE] Sun Mon Tue Wed Thu Fri Sat" at bounding box center [693, 350] width 190 height 41
click at [392, 212] on div "[DATE] Sun Mon Tue Wed Thu Fri Sat 28 29 30 1 2 3 4 5 6 7 8 9 10 11 12 13 14 15…" at bounding box center [693, 434] width 1387 height 868
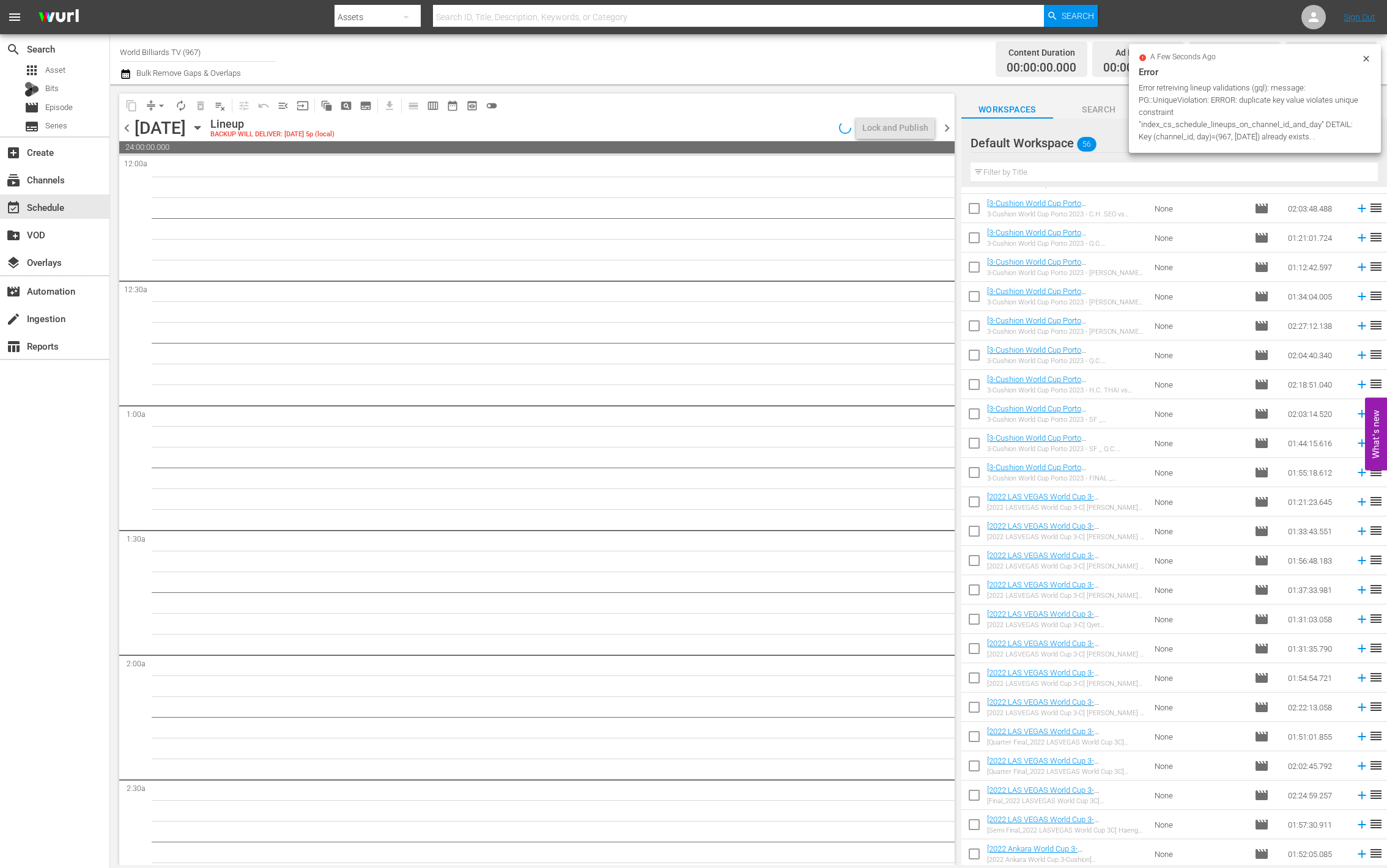
click at [204, 127] on icon "button" at bounding box center [197, 127] width 13 height 13
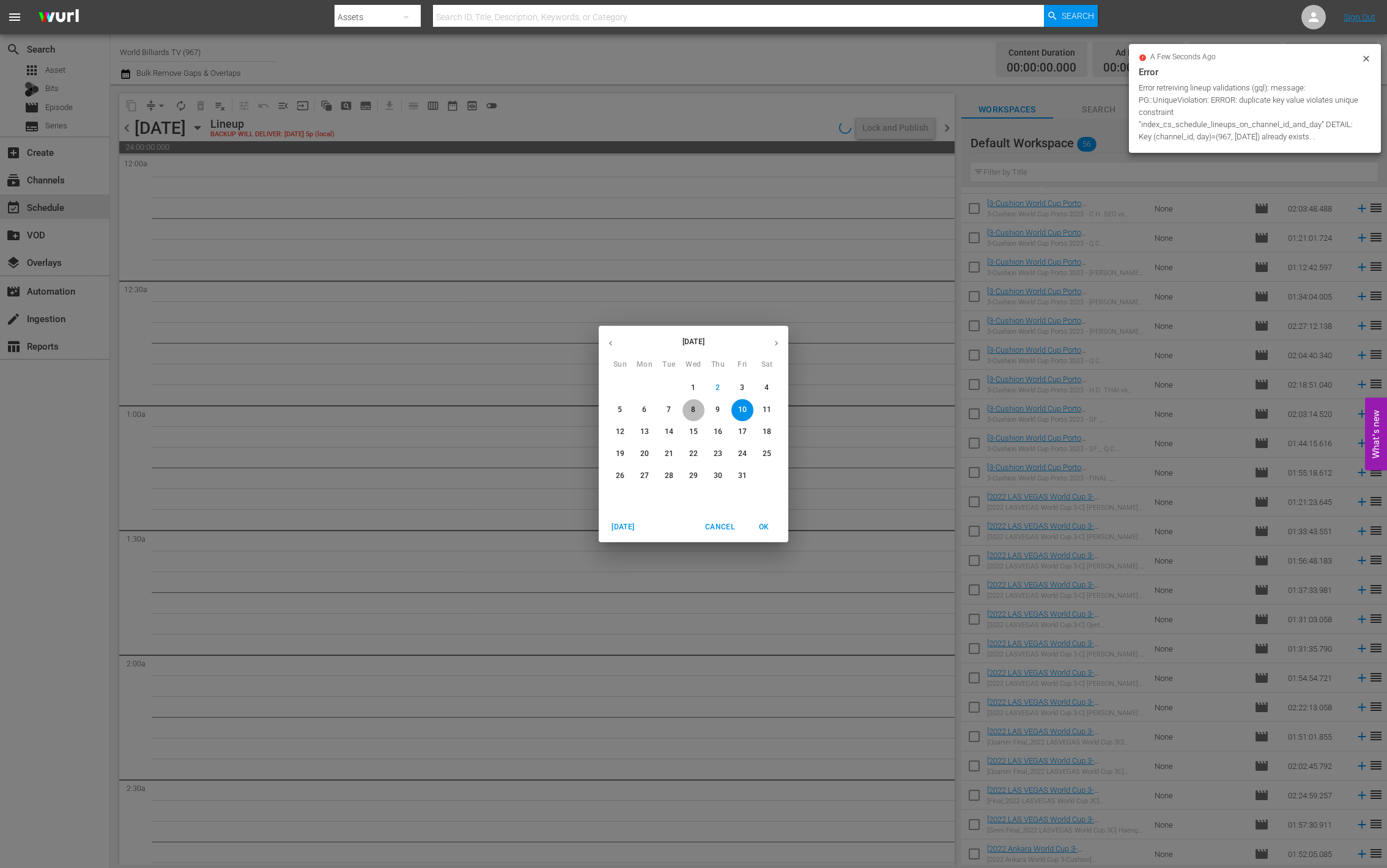
click at [690, 411] on span "8" at bounding box center [693, 410] width 22 height 11
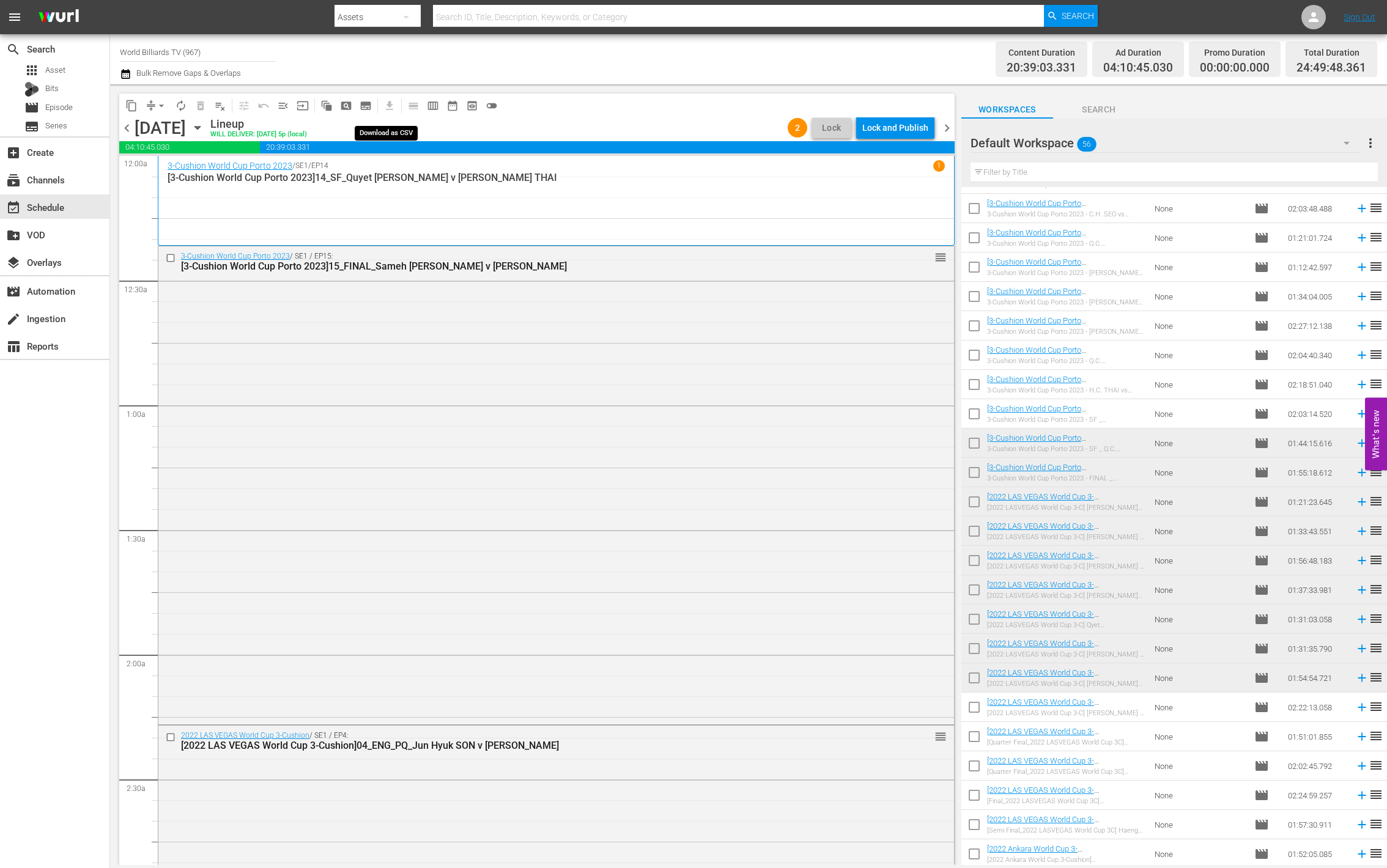
click at [389, 108] on span "get_app" at bounding box center [387, 105] width 24 height 24
click at [58, 195] on div "event_available Schedule" at bounding box center [54, 207] width 109 height 25
click at [195, 58] on input "World Billiards TV (967)" at bounding box center [198, 52] width 157 height 30
drag, startPoint x: 286, startPoint y: 54, endPoint x: 108, endPoint y: 57, distance: 178.0
click at [110, 0] on div "search Search apps Asset Bits movie Episode subtitles Series add_box Create sub…" at bounding box center [748, 0] width 1277 height 0
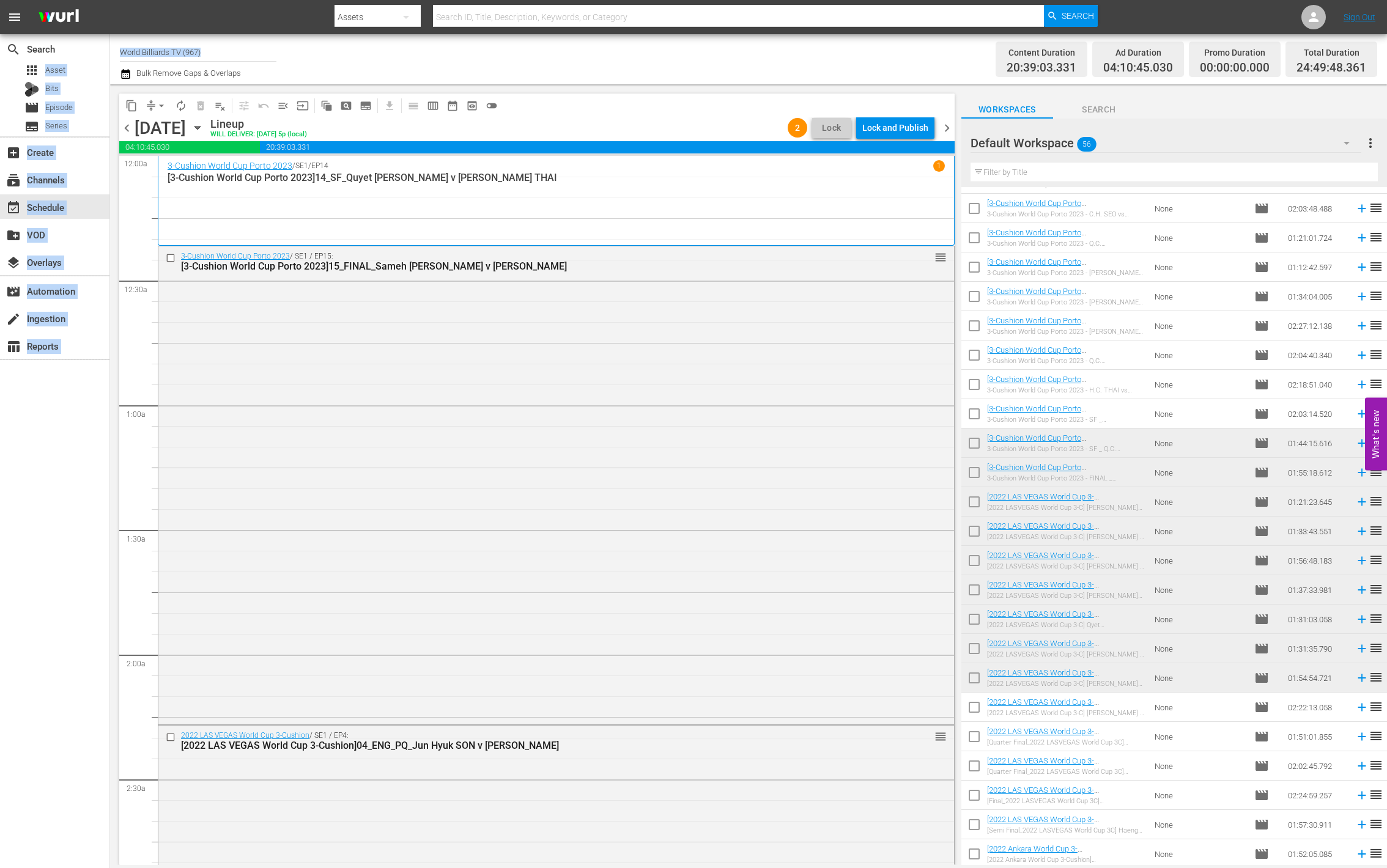
click at [211, 61] on hr at bounding box center [198, 61] width 157 height 1
drag, startPoint x: 206, startPoint y: 51, endPoint x: 124, endPoint y: 51, distance: 82.0
click at [124, 51] on input "World Billiards TV (967)" at bounding box center [198, 52] width 157 height 30
type input "W"
click at [230, 57] on input "new" at bounding box center [198, 52] width 157 height 30
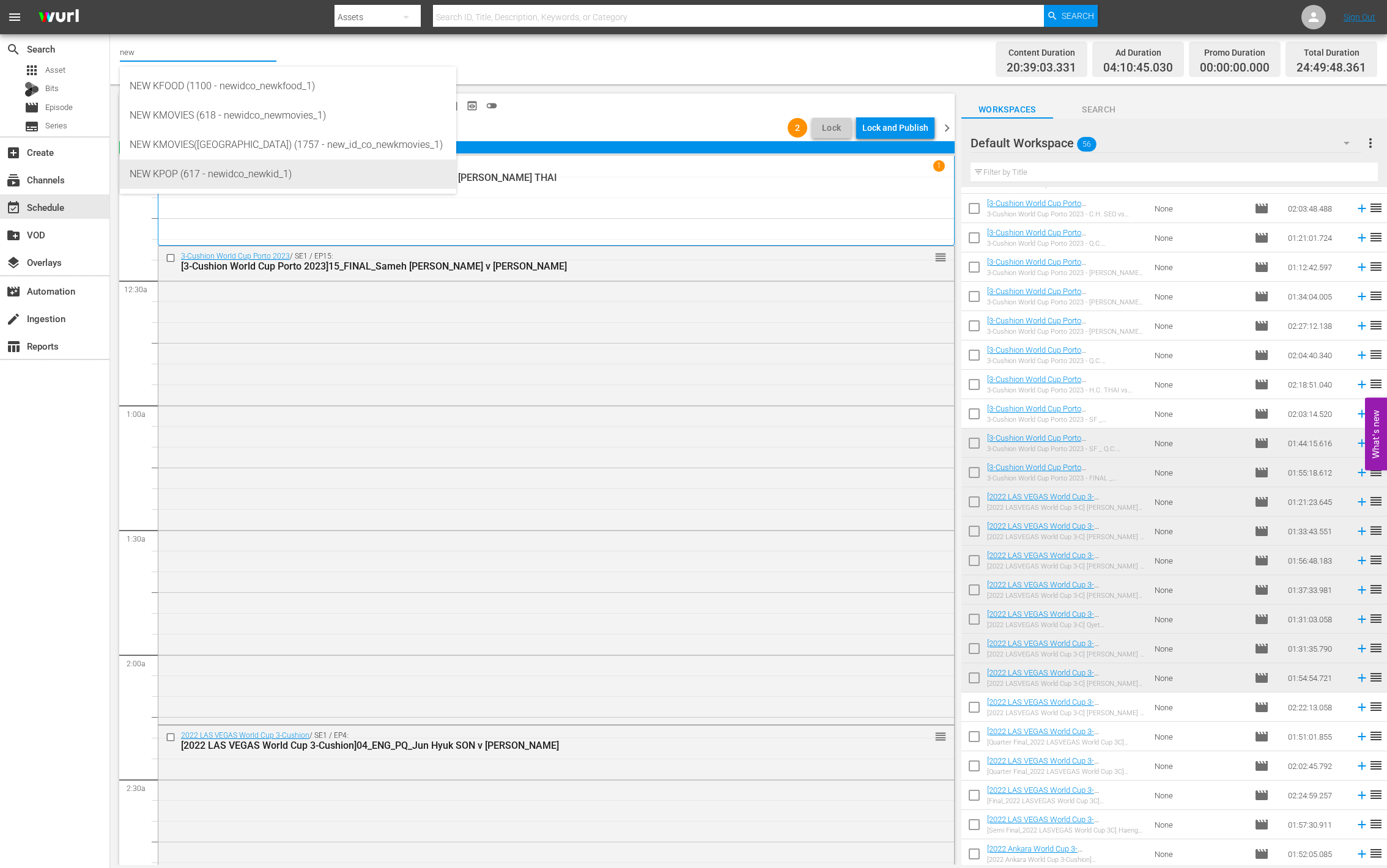
click at [212, 166] on div "NEW KPOP (617 - newidco_newkid_1)" at bounding box center [288, 174] width 317 height 30
type input "NEW KPOP (617 - newidco_newkid_1)"
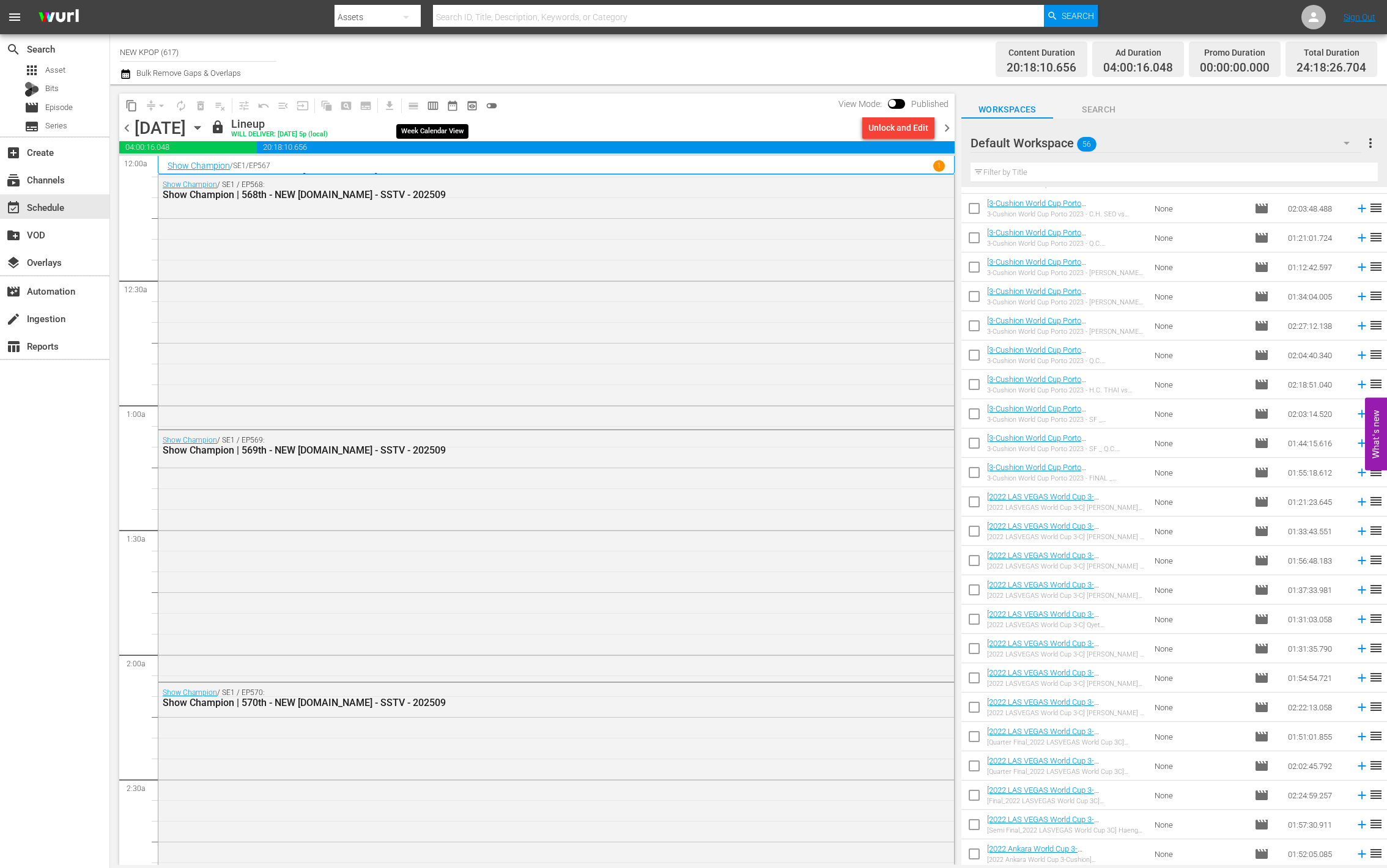
click at [432, 106] on span "calendar_view_week_outlined" at bounding box center [433, 105] width 12 height 12
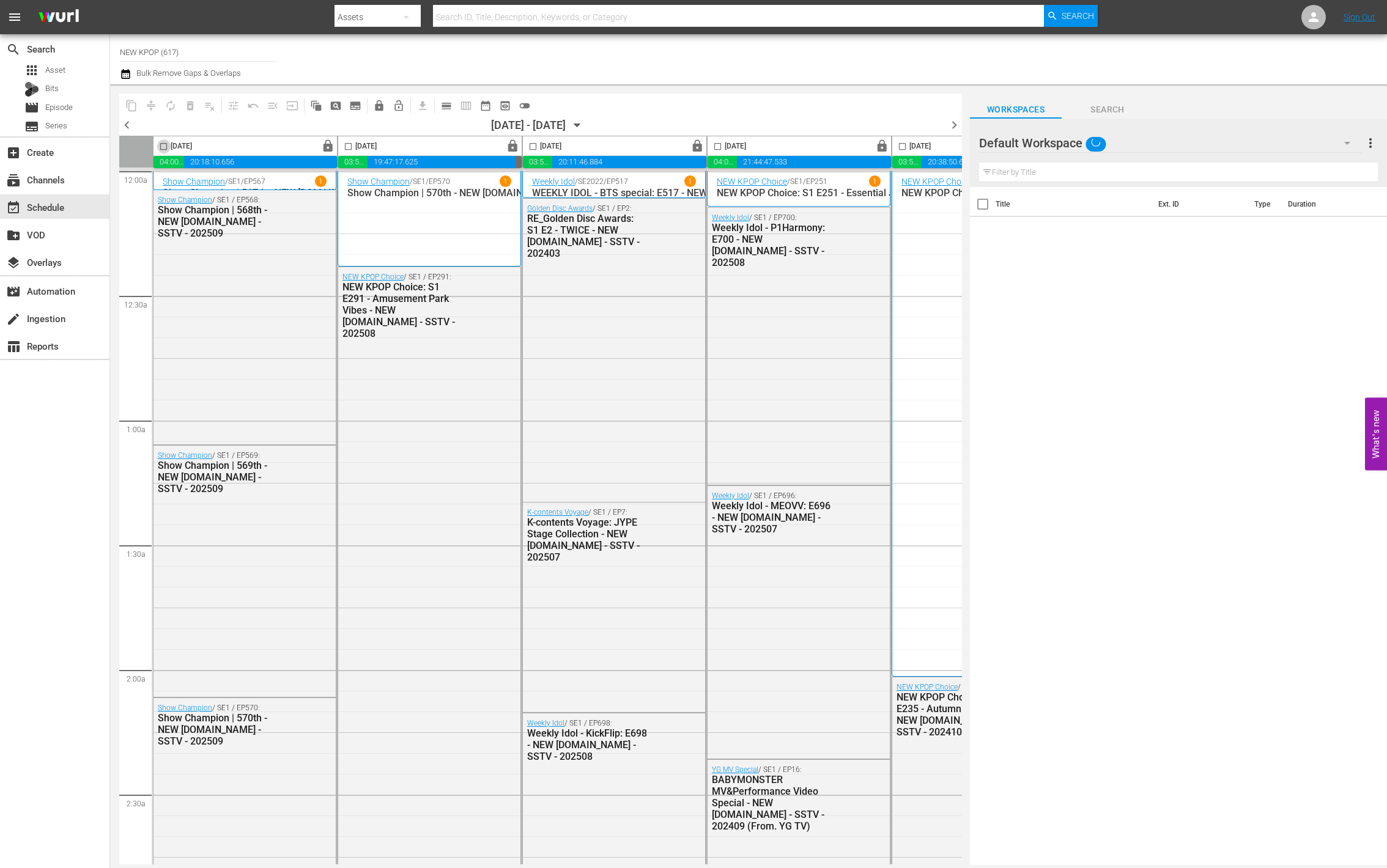
click at [163, 145] on input "checkbox" at bounding box center [163, 149] width 14 height 14
checkbox input "true"
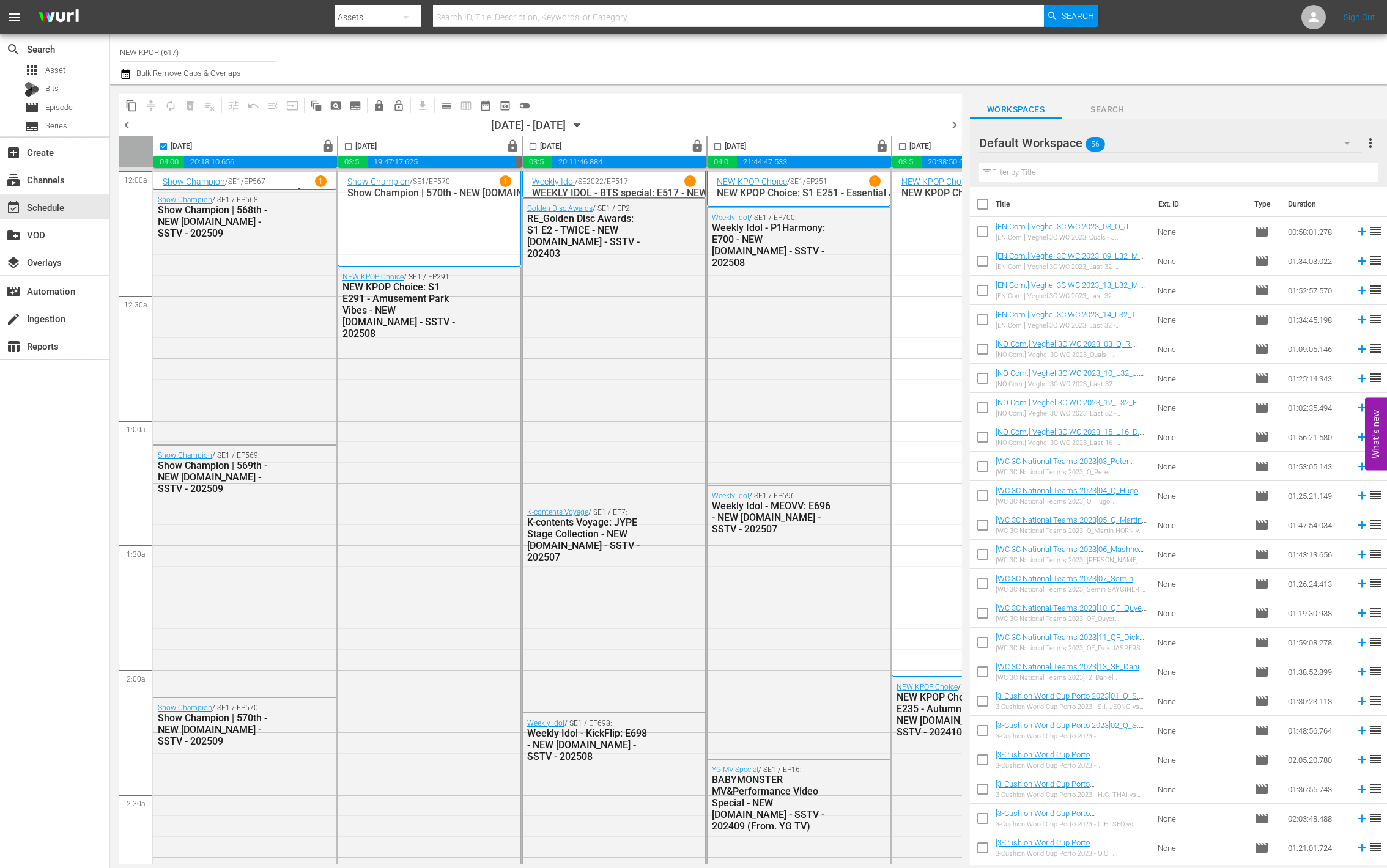
click at [347, 145] on input "checkbox" at bounding box center [348, 149] width 14 height 14
checkbox input "true"
click at [530, 146] on input "checkbox" at bounding box center [532, 149] width 14 height 14
checkbox input "true"
click at [426, 107] on span "get_app" at bounding box center [420, 105] width 24 height 24
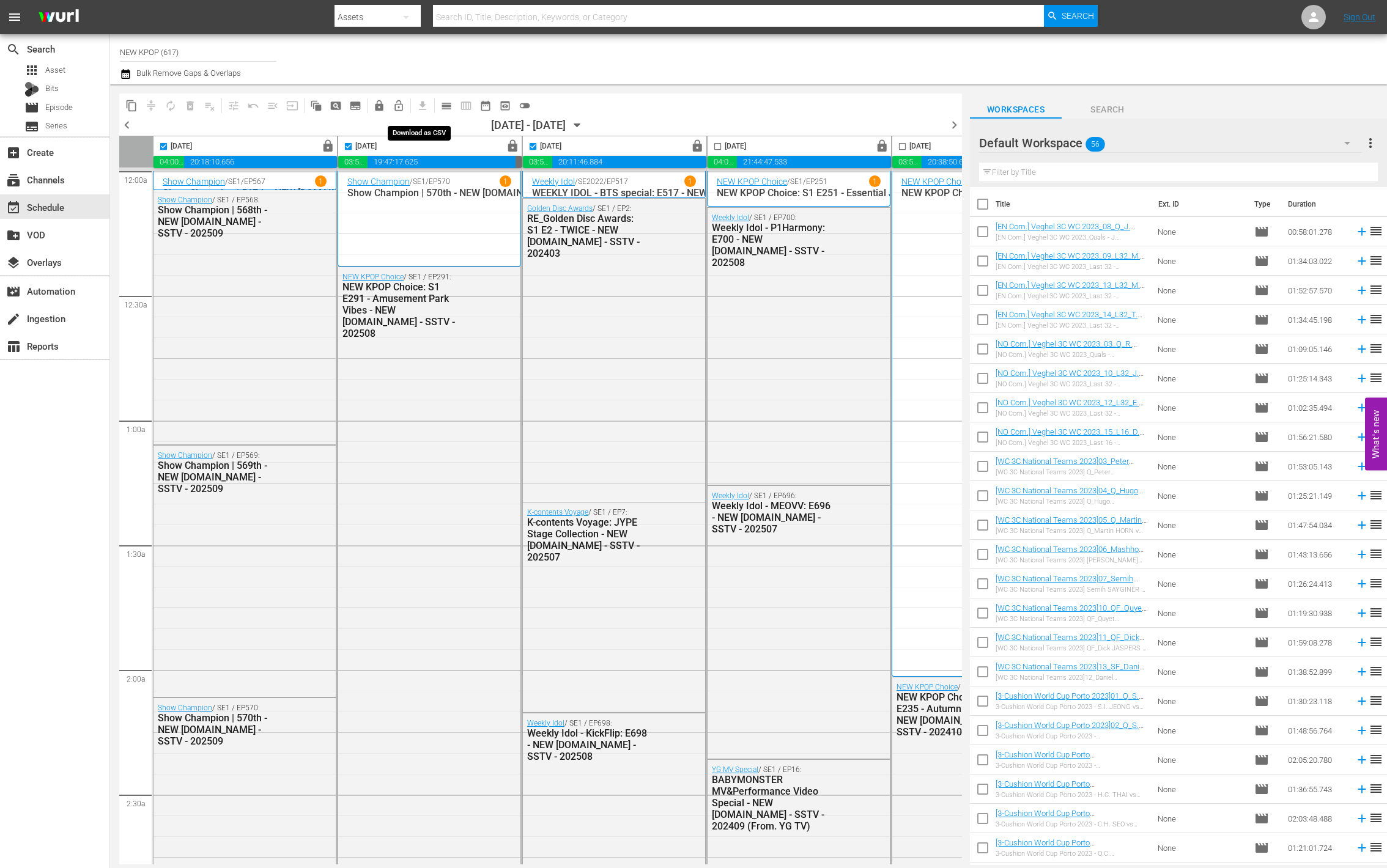
drag, startPoint x: 420, startPoint y: 106, endPoint x: 426, endPoint y: 107, distance: 6.1
click at [420, 107] on span "get_app" at bounding box center [420, 105] width 24 height 24
click at [443, 107] on span "calendar_view_day_outlined" at bounding box center [446, 105] width 12 height 12
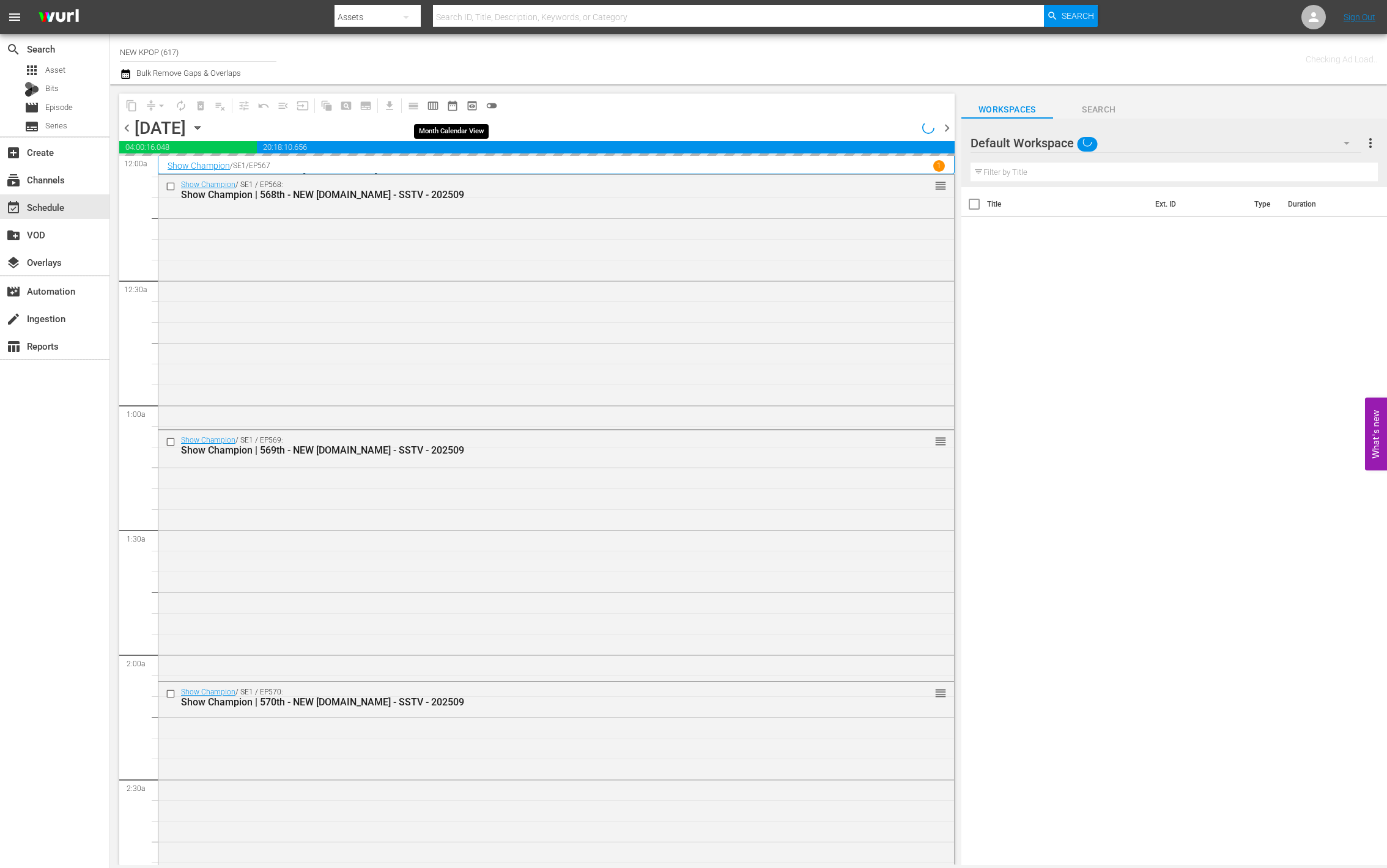
click at [443, 107] on button "date_range_outlined" at bounding box center [452, 106] width 20 height 20
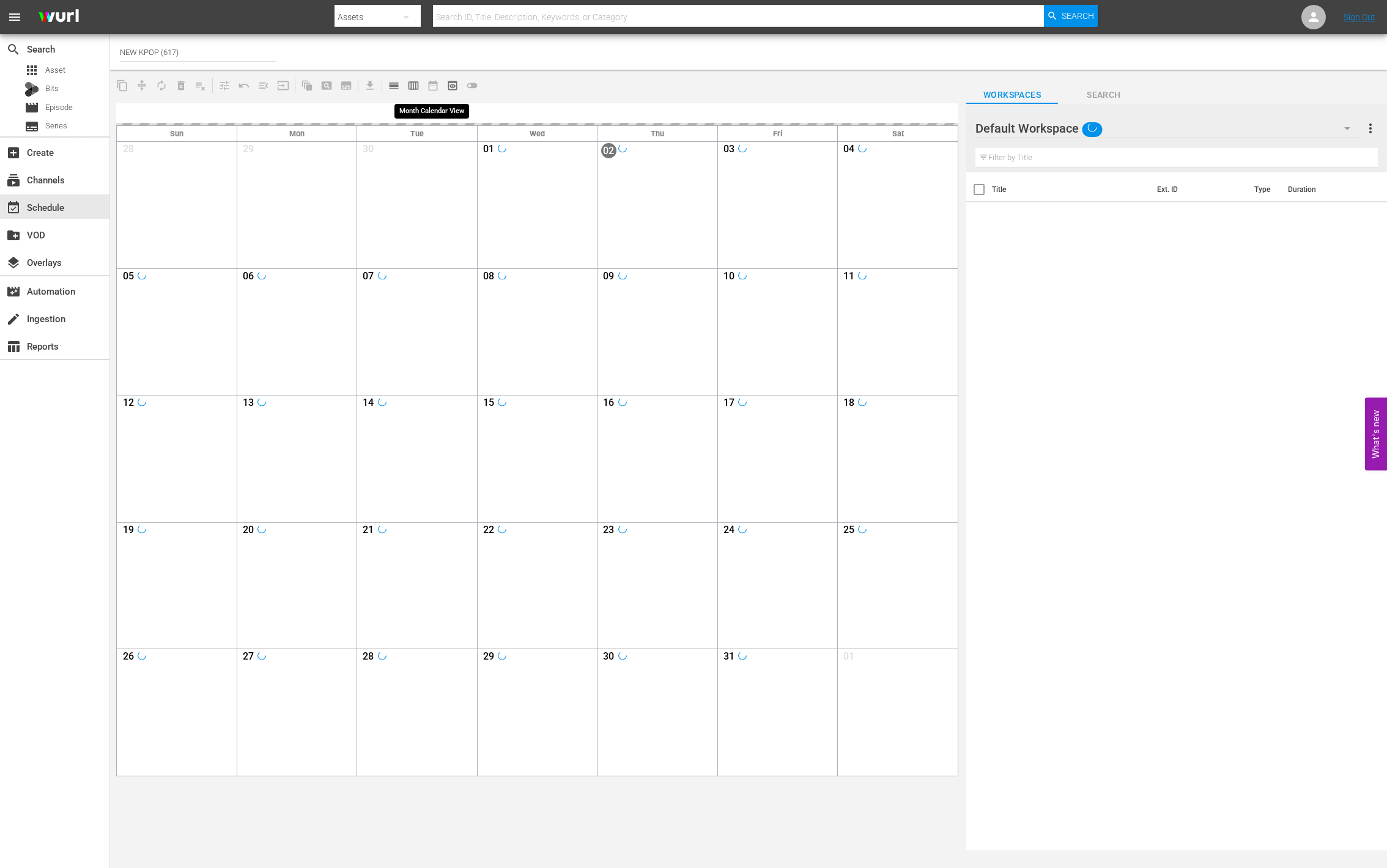
click at [434, 87] on span "date_range_outlined" at bounding box center [433, 85] width 20 height 20
click at [411, 85] on span "calendar_view_week_outlined" at bounding box center [413, 85] width 12 height 12
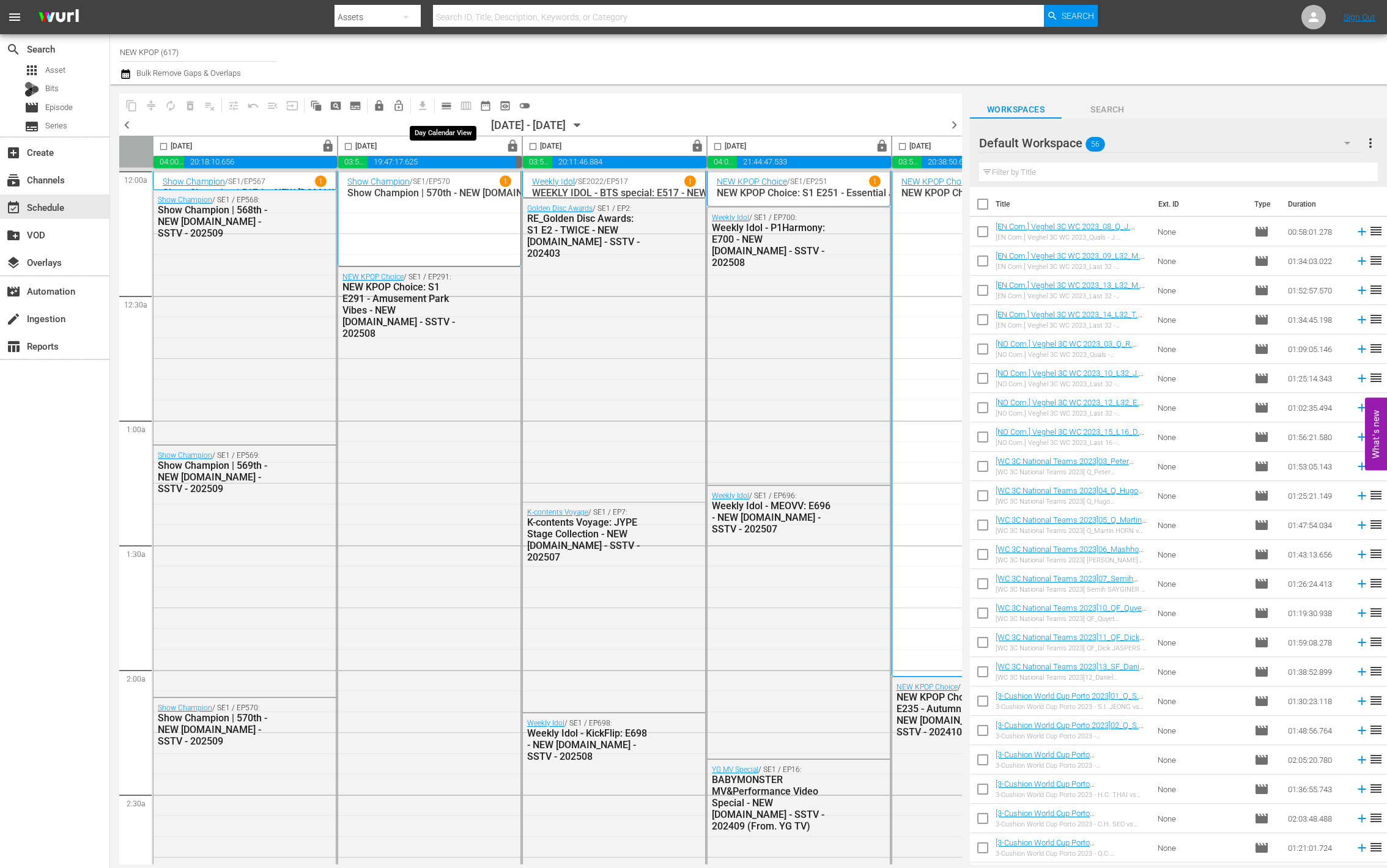
click at [449, 105] on span "calendar_view_day_outlined" at bounding box center [446, 105] width 12 height 12
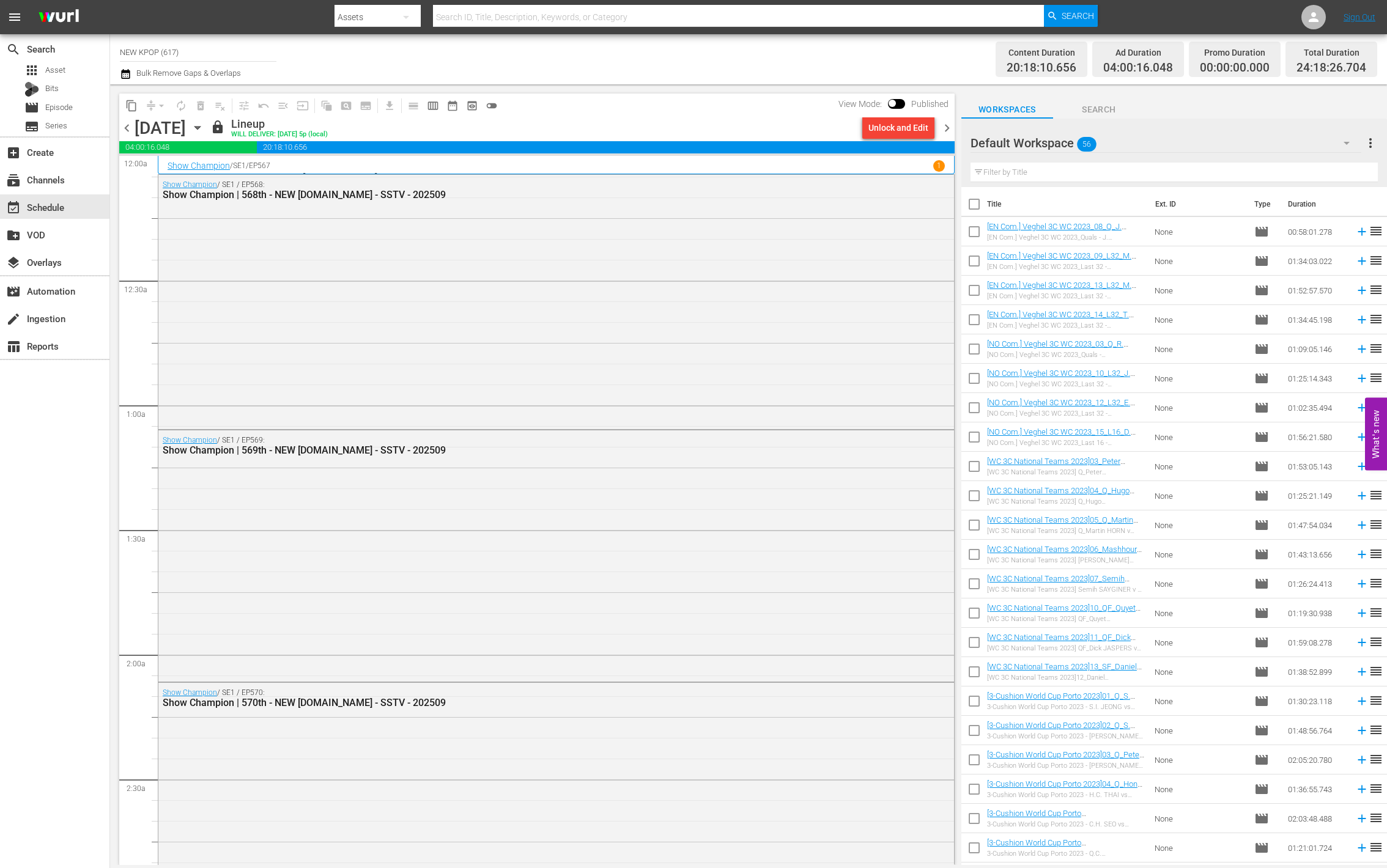
click at [207, 53] on input "NEW KPOP (617)" at bounding box center [198, 52] width 157 height 30
drag, startPoint x: 182, startPoint y: 49, endPoint x: 76, endPoint y: 38, distance: 106.6
click at [110, 0] on div "search Search apps Asset Bits movie Episode subtitles Series add_box Create sub…" at bounding box center [748, 0] width 1277 height 0
type input "ㅈ"
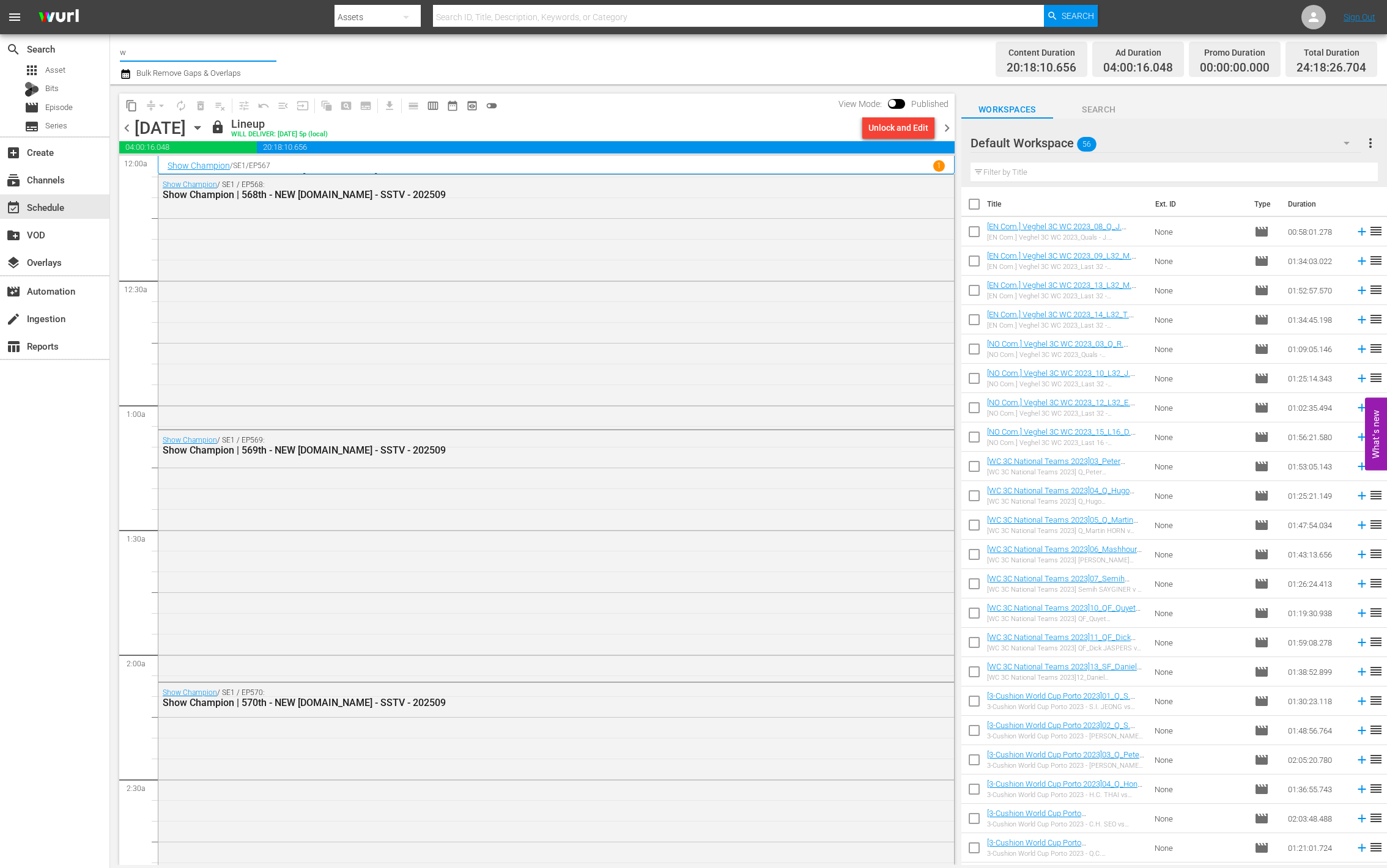
click at [186, 56] on input "w" at bounding box center [198, 52] width 157 height 30
click at [183, 83] on div "World Billiards TV (967 - newidco_billiardstv_1)" at bounding box center [288, 86] width 317 height 30
type input "World Billiards TV (967 - newidco_billiardstv_1)"
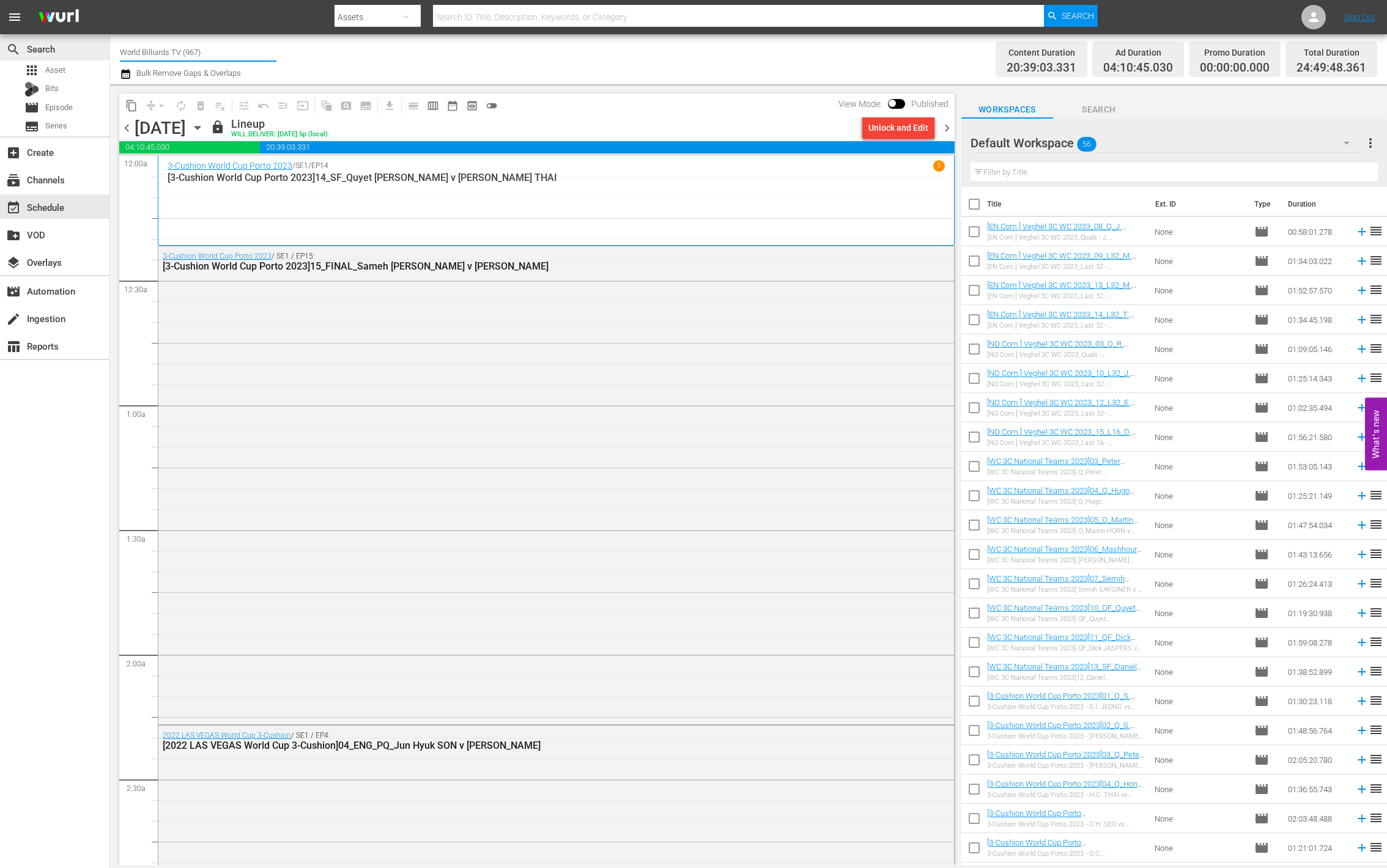
drag, startPoint x: 241, startPoint y: 49, endPoint x: 11, endPoint y: 58, distance: 230.2
click at [0, 57] on html "menu Search By Assets Search ID, Title, Description, Keywords, or Category Sear…" at bounding box center [693, 434] width 1387 height 868
drag, startPoint x: 234, startPoint y: 50, endPoint x: 46, endPoint y: 44, distance: 188.1
click at [110, 0] on div "search Search apps Asset Bits movie Episode subtitles Series add_box Create sub…" at bounding box center [748, 0] width 1277 height 0
paste input "newidco_newkid_1"
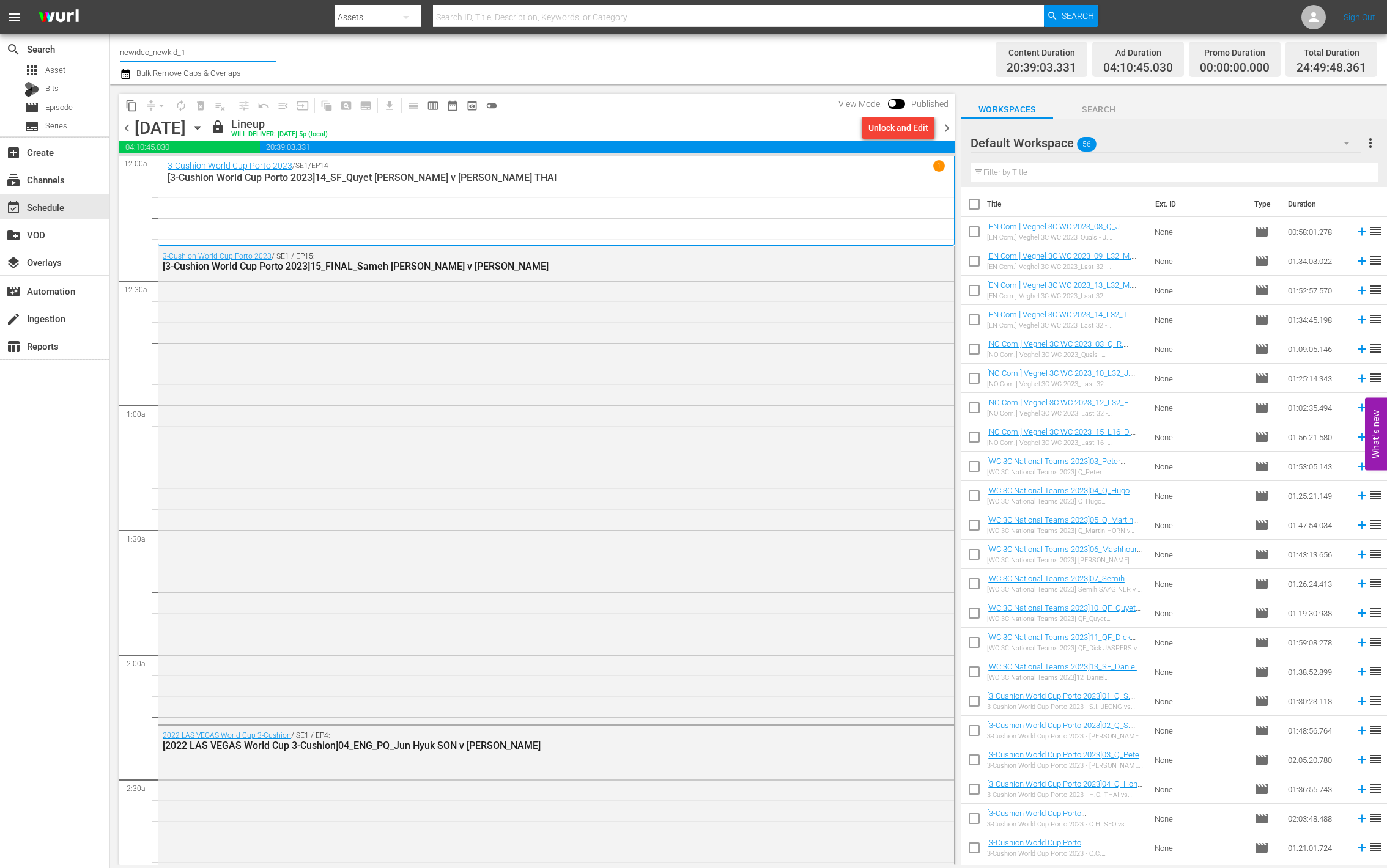
click at [137, 55] on input "newidco_newkid_1" at bounding box center [198, 52] width 157 height 30
drag, startPoint x: 149, startPoint y: 57, endPoint x: 239, endPoint y: 60, distance: 90.0
click at [239, 60] on div "Channel Title newidco_newkid_1" at bounding box center [198, 52] width 157 height 30
click at [139, 54] on input "new kpop" at bounding box center [198, 52] width 157 height 30
click at [160, 56] on input "new kpop" at bounding box center [198, 52] width 157 height 30
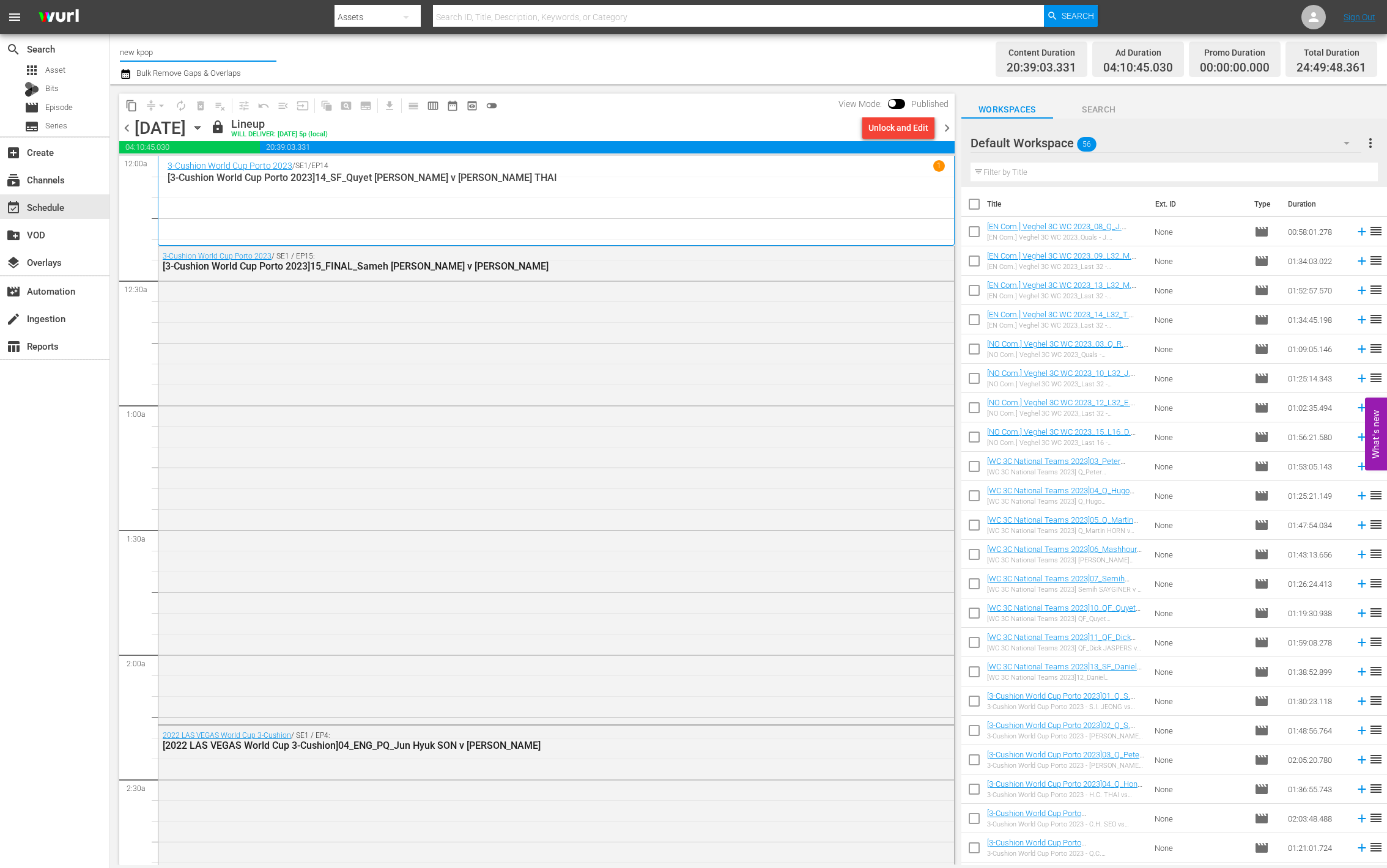
click at [160, 56] on input "new kpop" at bounding box center [198, 52] width 157 height 30
click at [157, 56] on input "new kpop" at bounding box center [198, 52] width 157 height 30
type input "new"
drag, startPoint x: 159, startPoint y: 55, endPoint x: 44, endPoint y: 52, distance: 115.0
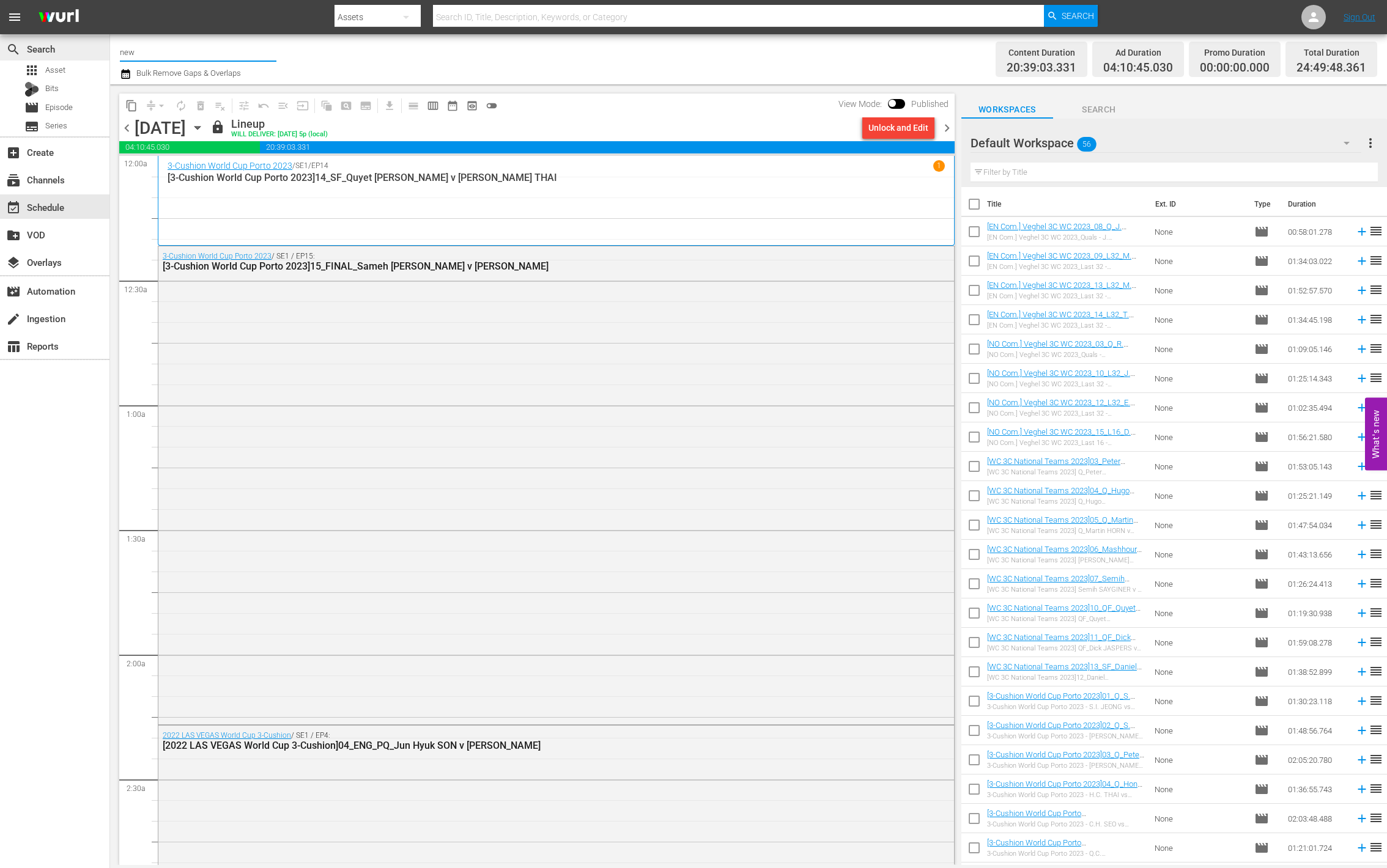
click at [110, 0] on div "search Search apps Asset Bits movie Episode subtitles Series add_box Create sub…" at bounding box center [748, 0] width 1277 height 0
type input "w"
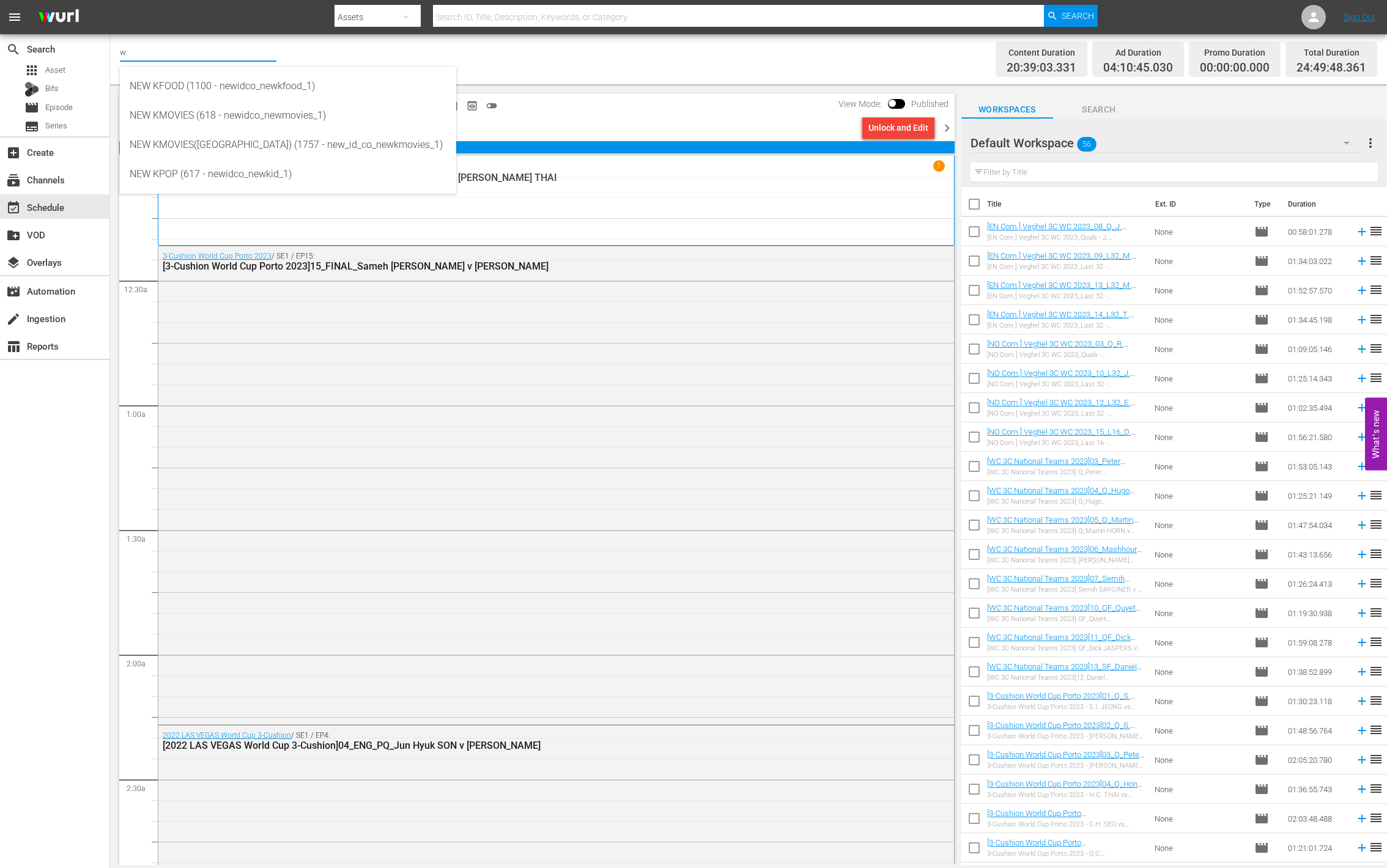
click at [643, 30] on div at bounding box center [715, 30] width 763 height 5
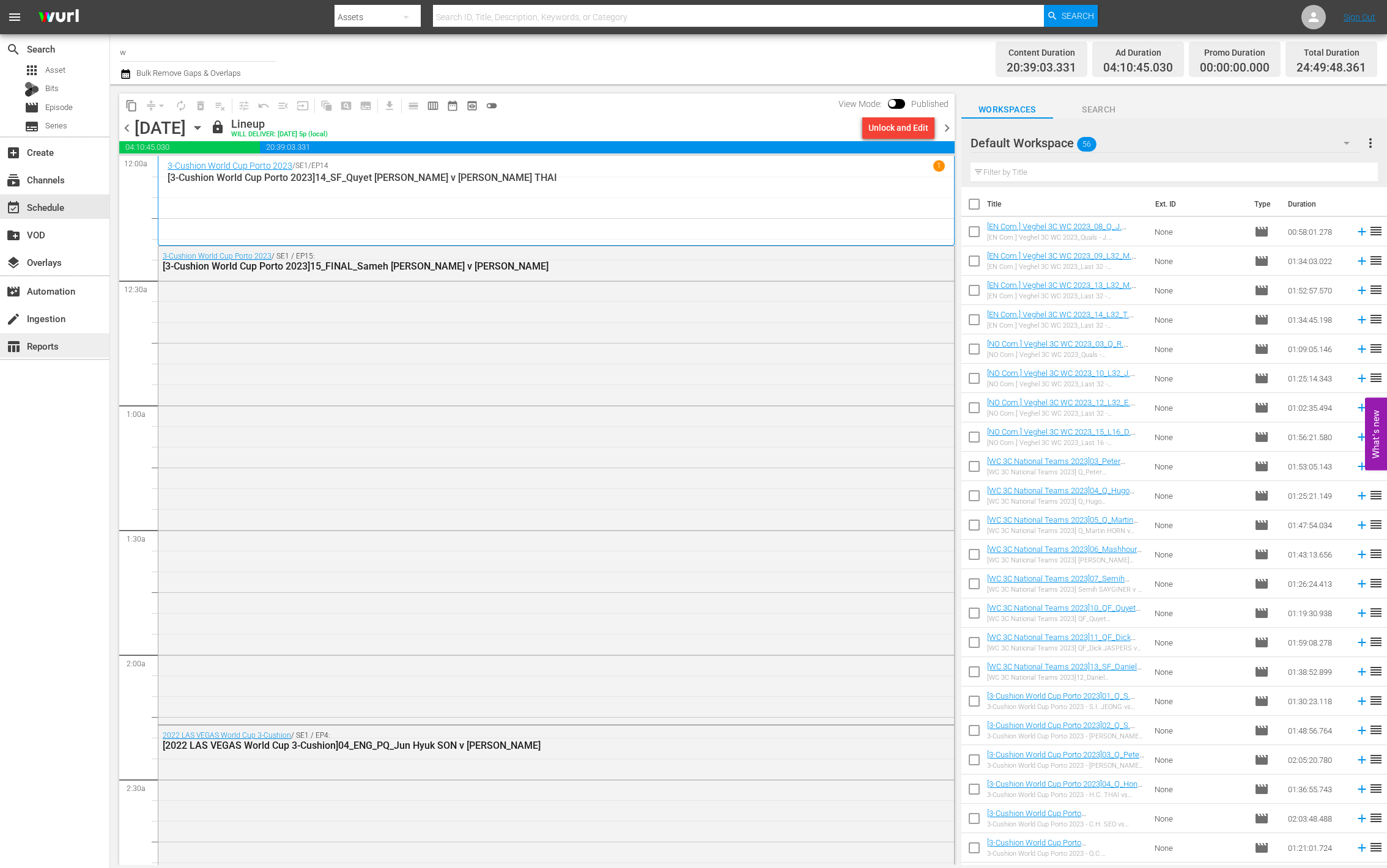
click at [59, 344] on div "table_chart Reports" at bounding box center [34, 344] width 68 height 11
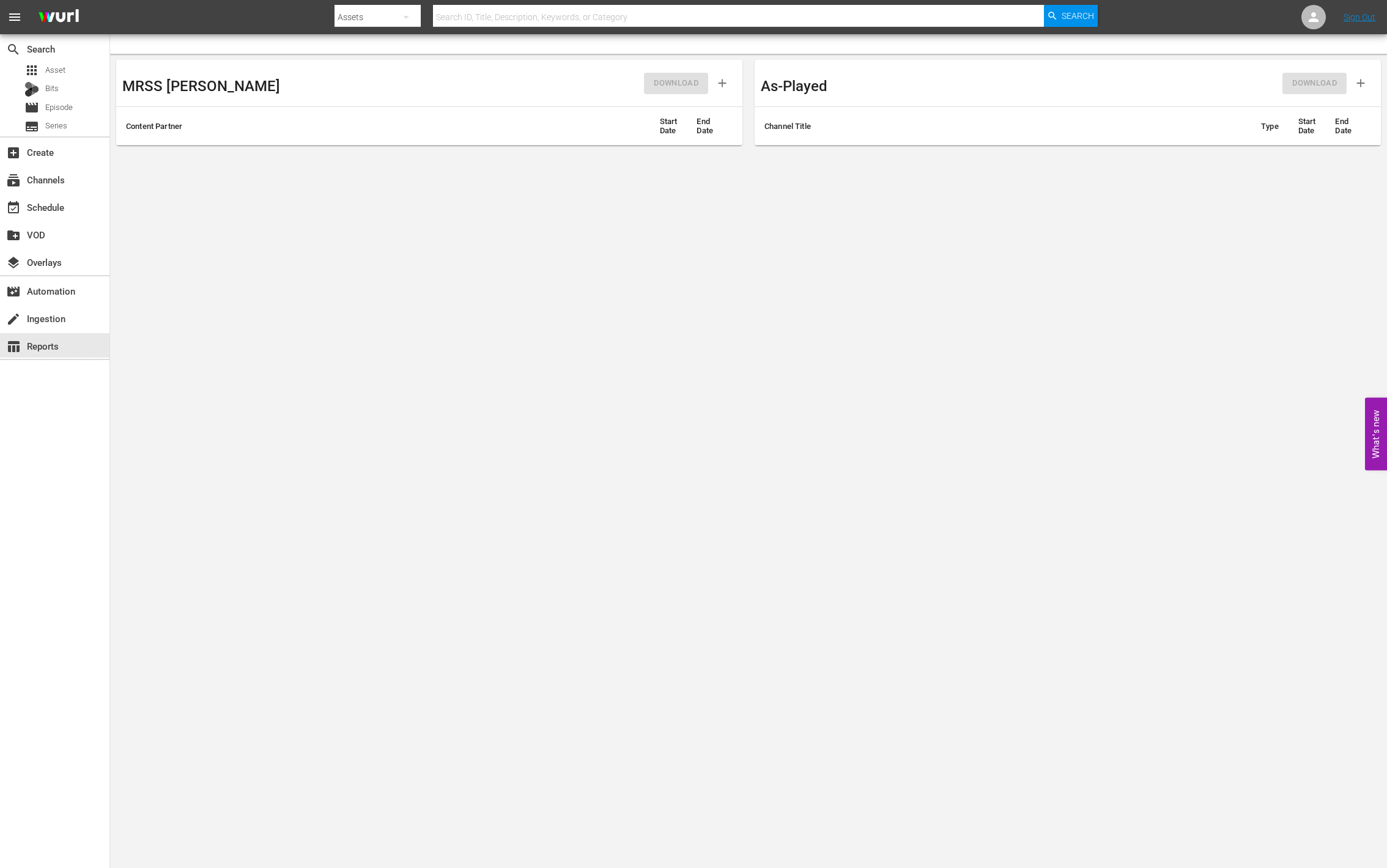
click at [420, 131] on th "Content Partner" at bounding box center [383, 126] width 534 height 39
click at [176, 125] on th "Content Partner" at bounding box center [383, 126] width 534 height 39
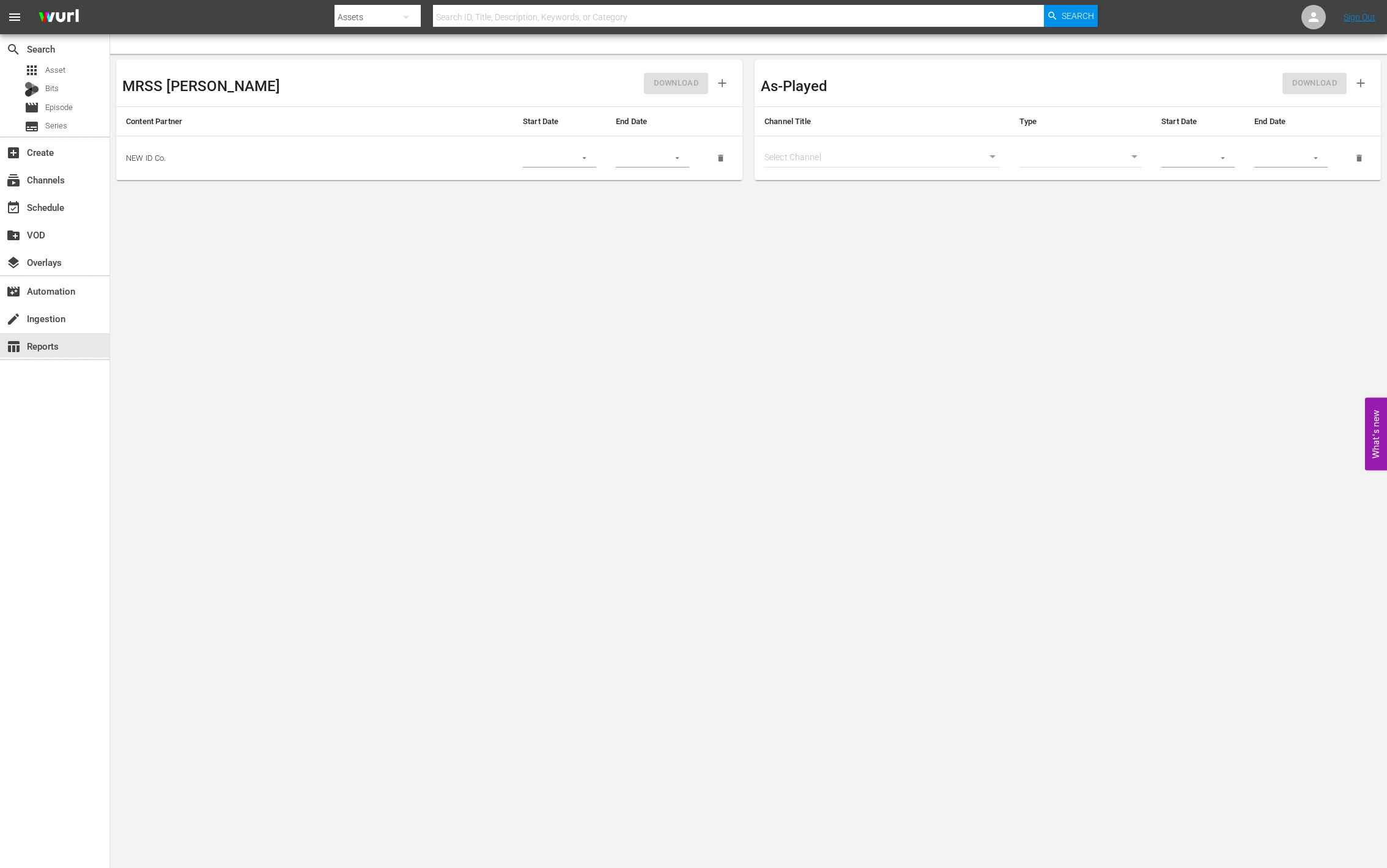
click at [562, 159] on input "text" at bounding box center [545, 158] width 44 height 18
click at [433, 91] on div "DOWNLOAD" at bounding box center [583, 83] width 307 height 34
click at [936, 90] on div "As-Played" at bounding box center [914, 83] width 307 height 34
click at [1343, 84] on div "DOWNLOAD" at bounding box center [1221, 83] width 307 height 34
drag, startPoint x: 176, startPoint y: 163, endPoint x: 134, endPoint y: 163, distance: 42.0
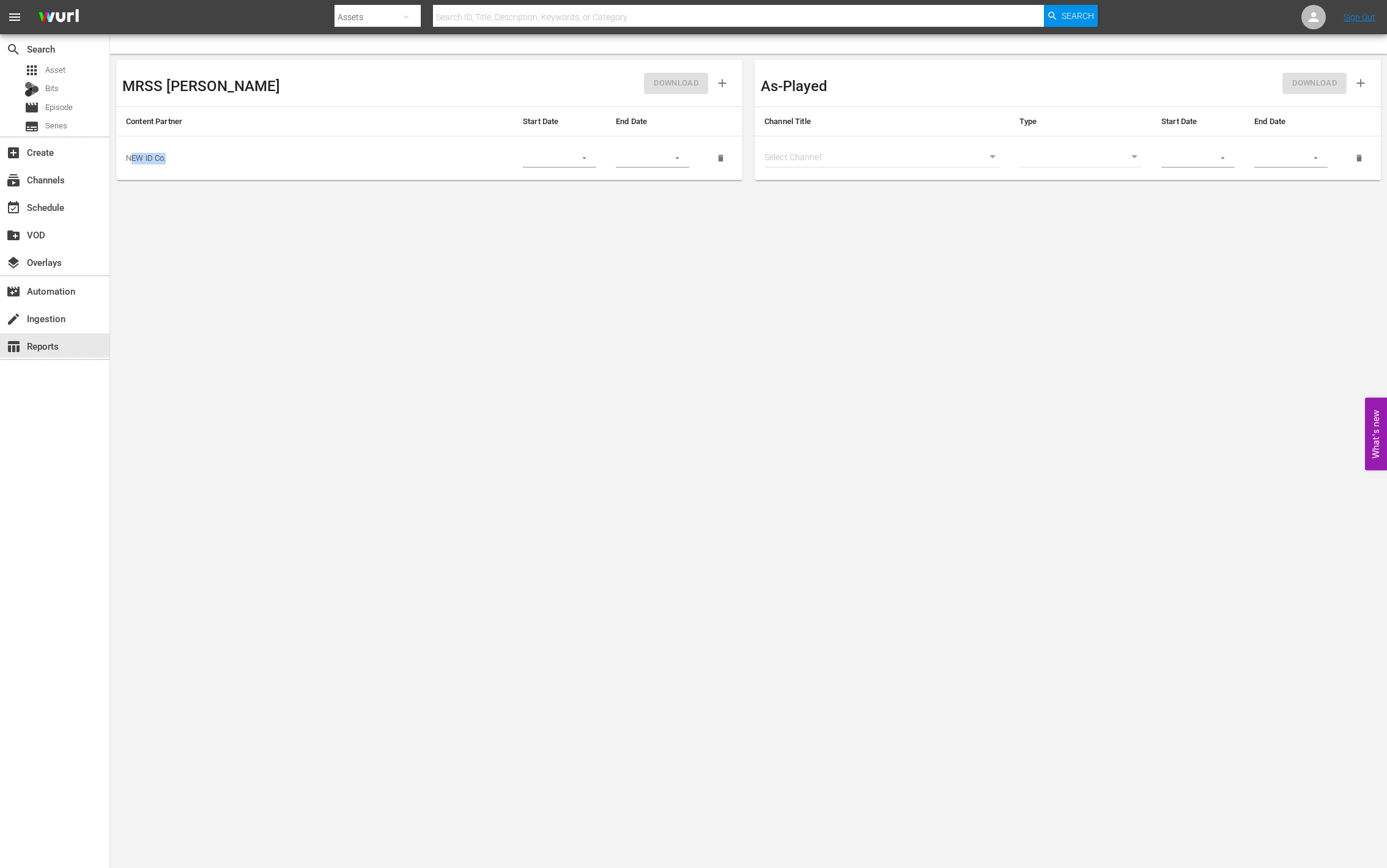
click at [131, 163] on td "NEW ID Co." at bounding box center [314, 158] width 397 height 44
click at [344, 172] on td "NEW ID Co." at bounding box center [314, 158] width 397 height 44
click at [549, 157] on input "text" at bounding box center [545, 158] width 44 height 18
click at [55, 205] on div "event_available Schedule" at bounding box center [34, 205] width 68 height 11
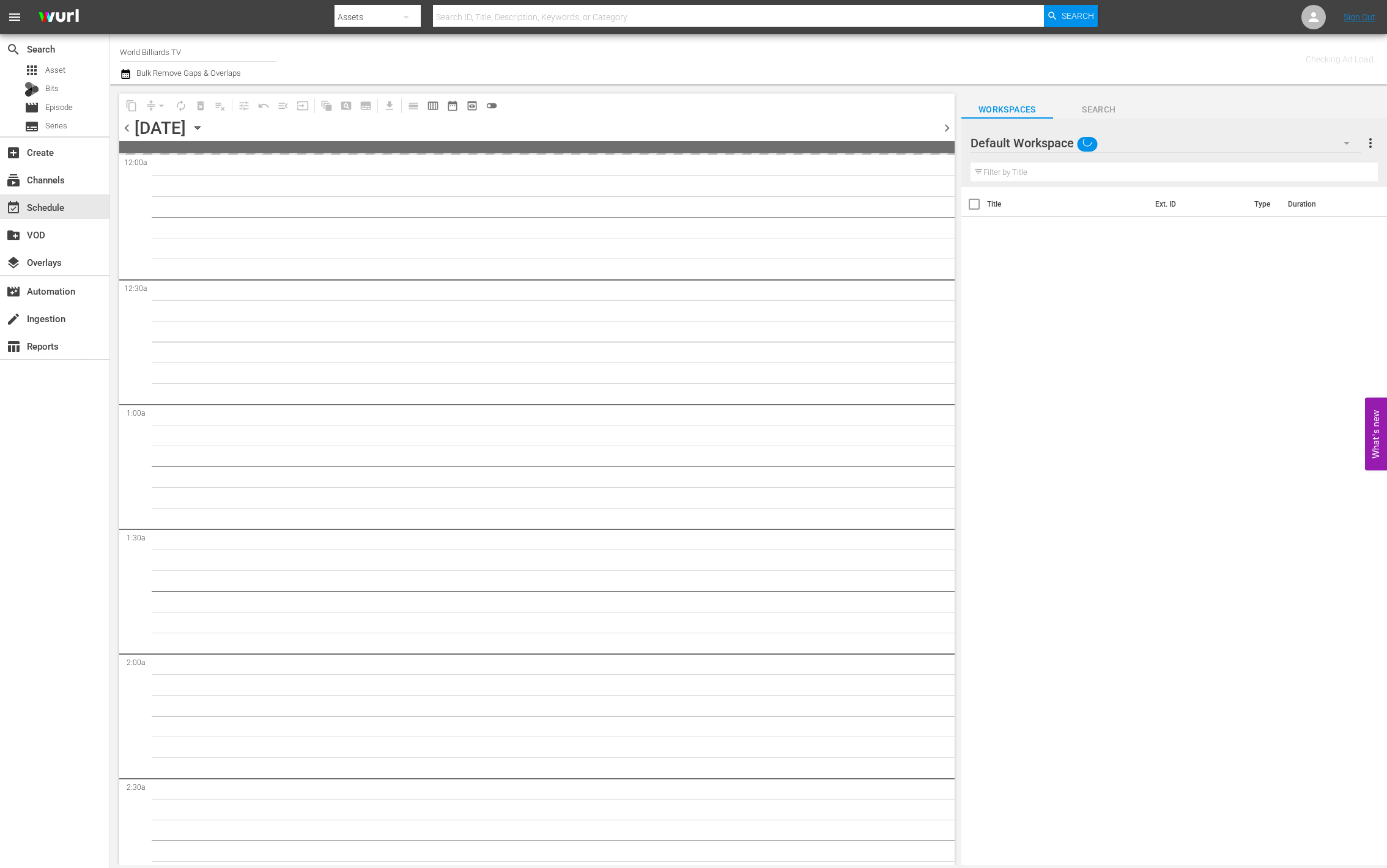
click at [229, 53] on input "World Billiards TV" at bounding box center [198, 52] width 157 height 30
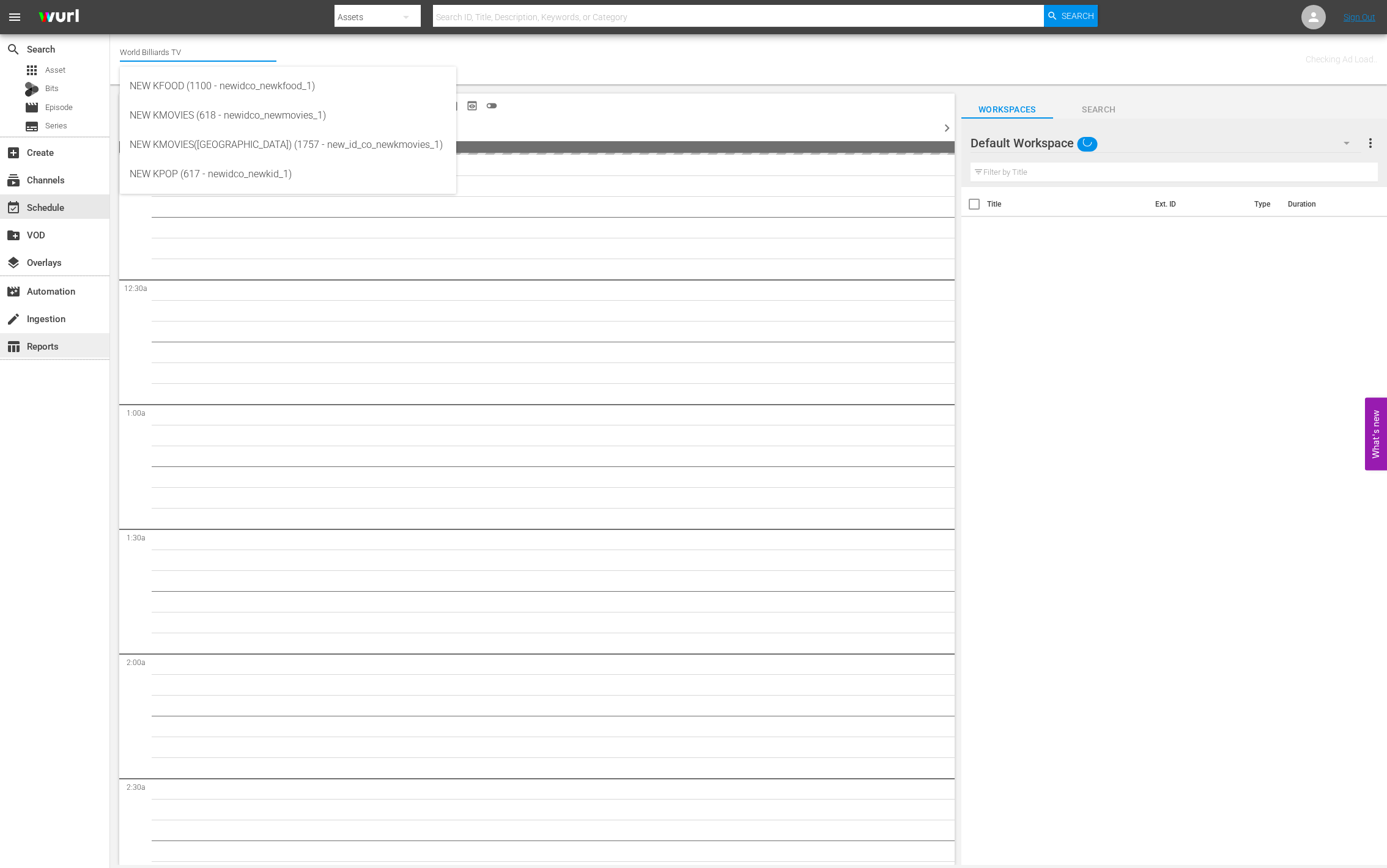
click at [52, 343] on div "table_chart Reports" at bounding box center [34, 344] width 68 height 11
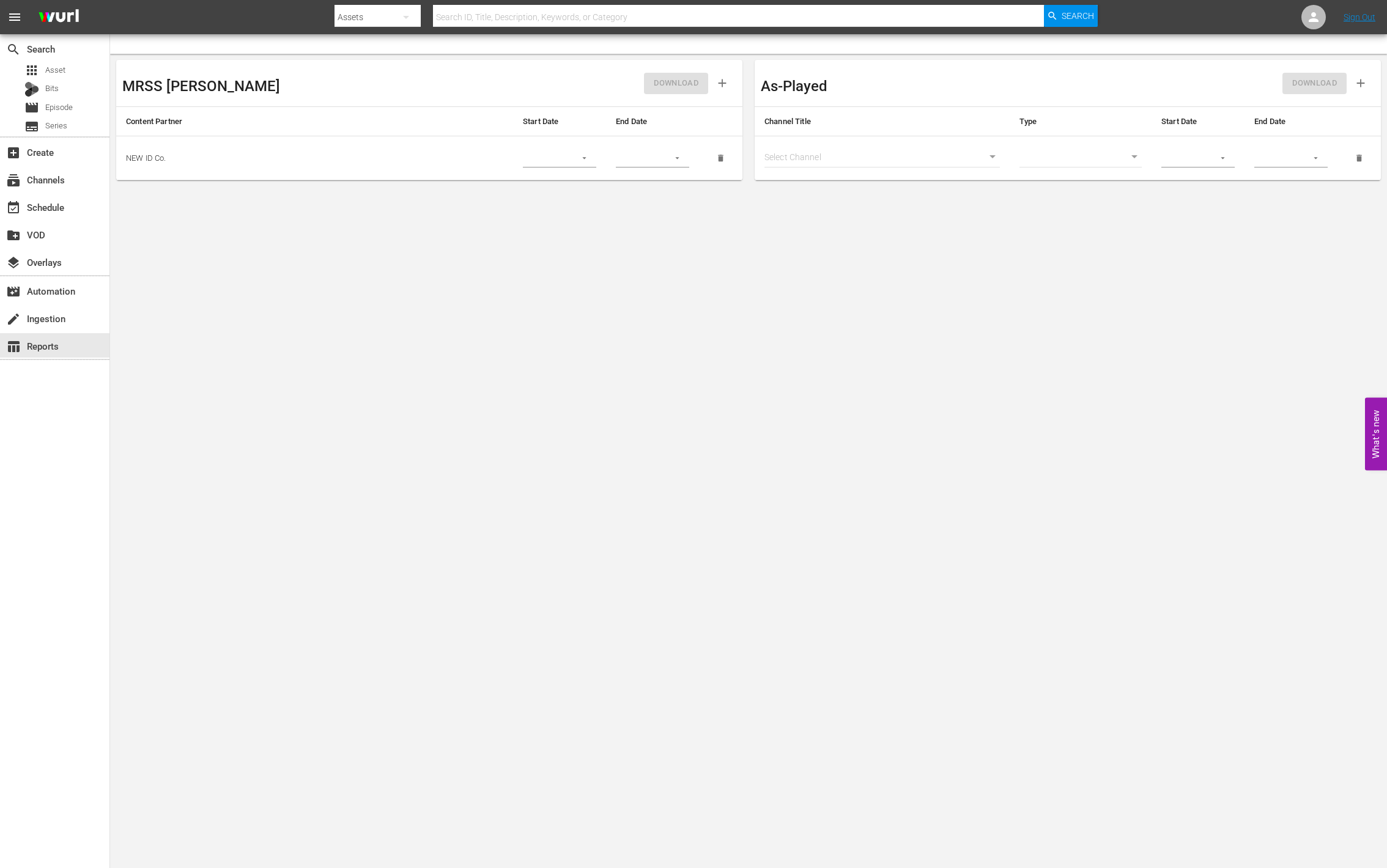
click at [878, 159] on body "menu Search By Assets Search ID, Title, Description, Keywords, or Category Sear…" at bounding box center [693, 434] width 1387 height 868
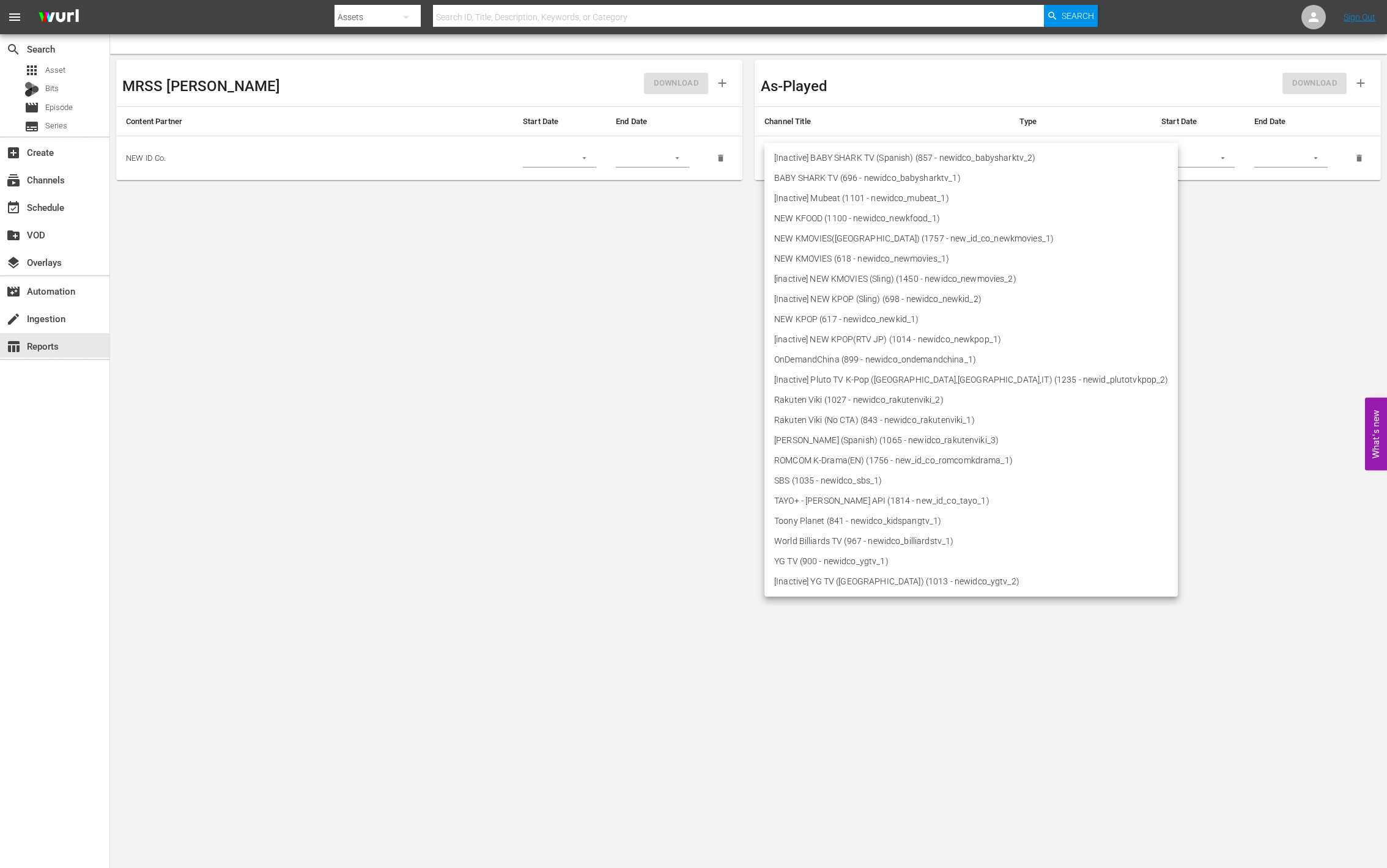
click at [880, 323] on li "NEW KPOP (617 - newidco_newkid_1)" at bounding box center [971, 319] width 413 height 21
type input "617"
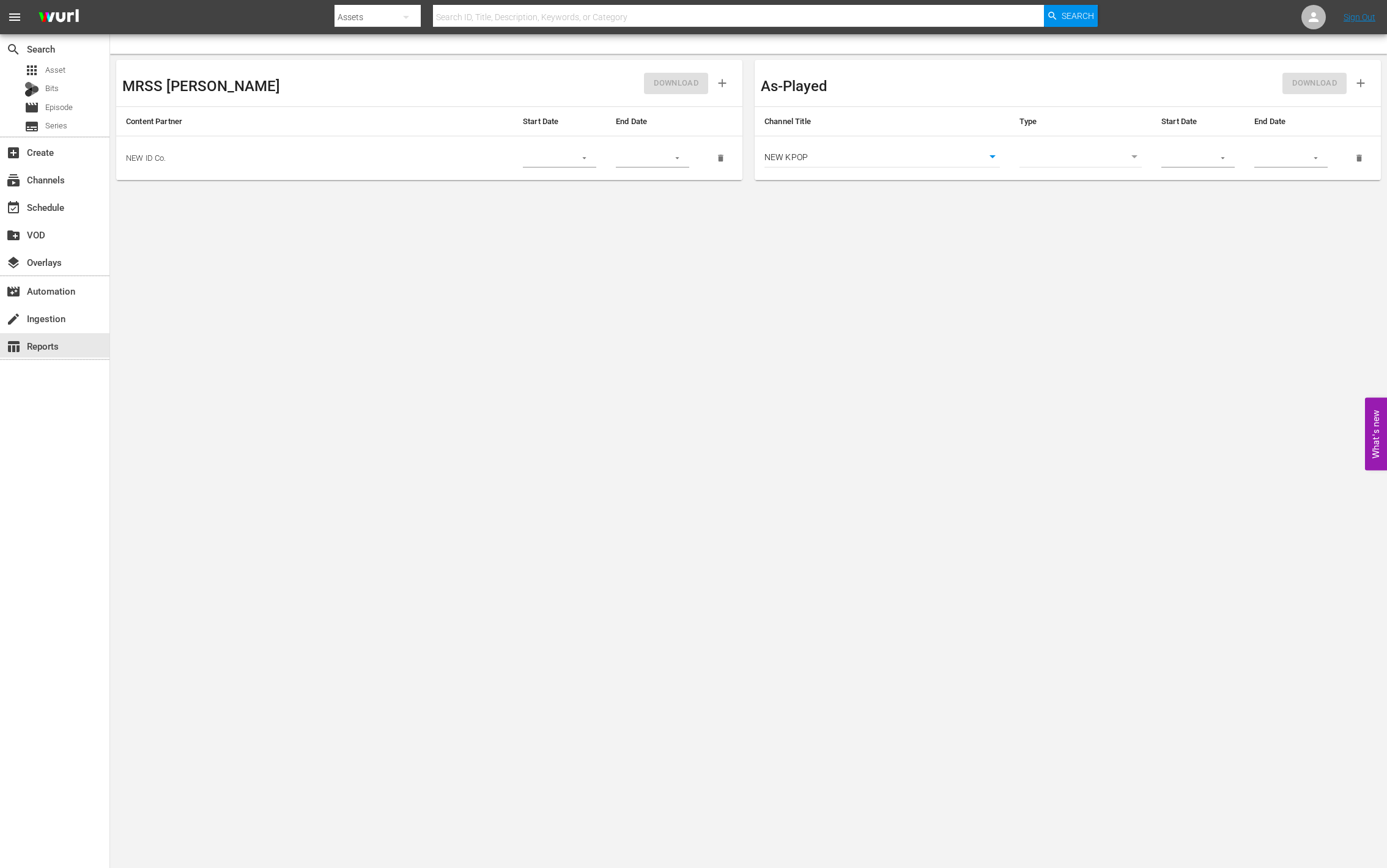
click at [1054, 155] on body "menu Search By Assets Search ID, Title, Description, Keywords, or Category Sear…" at bounding box center [693, 434] width 1387 height 868
click at [1058, 157] on li "Asset" at bounding box center [1080, 158] width 122 height 21
type input "asset"
click at [1194, 154] on input "text" at bounding box center [1183, 158] width 44 height 18
click at [1219, 154] on icon "button" at bounding box center [1222, 158] width 9 height 9
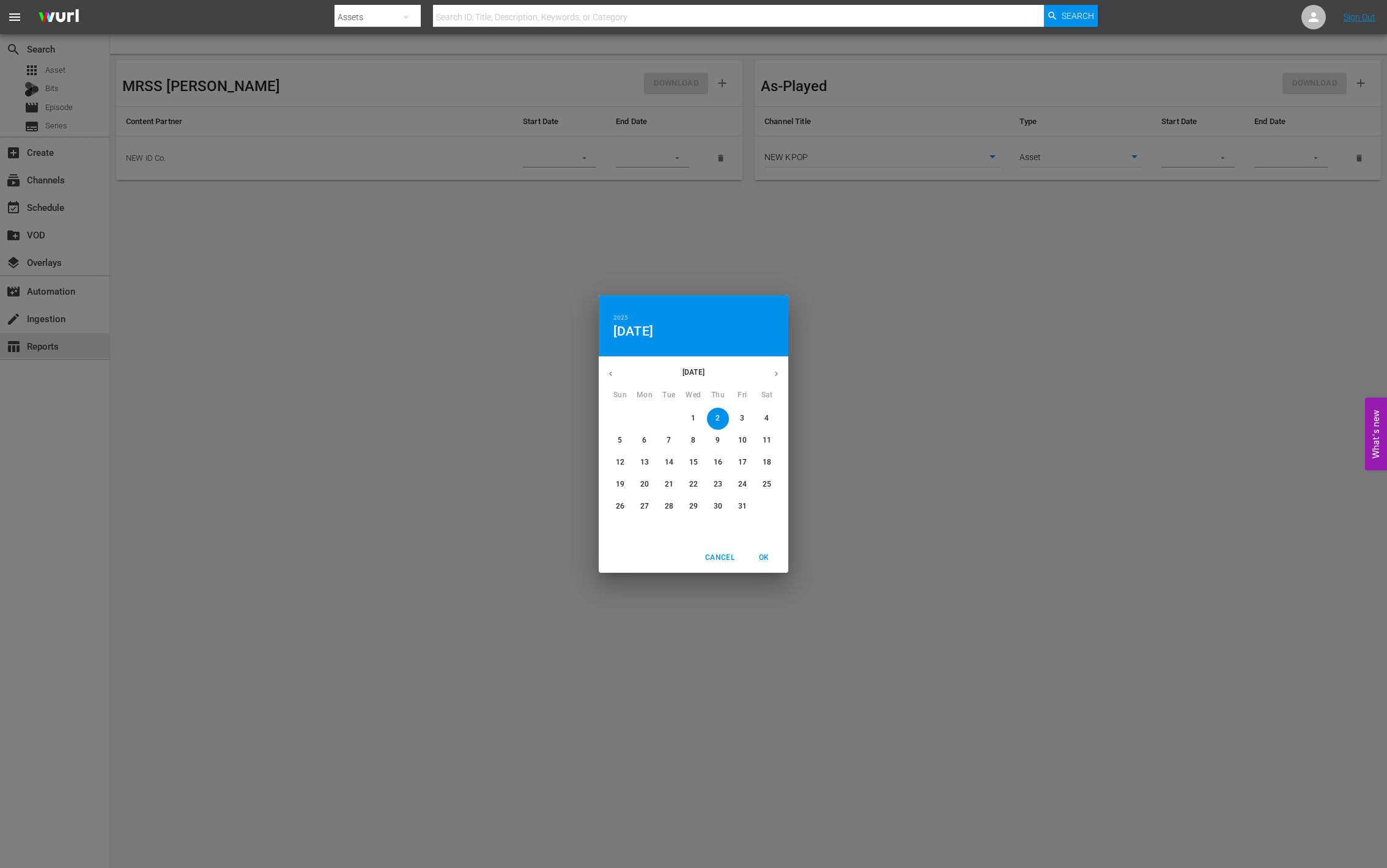
click at [606, 374] on icon "button" at bounding box center [610, 374] width 9 height 9
click at [637, 482] on span "22" at bounding box center [645, 485] width 22 height 11
click at [760, 558] on span "OK" at bounding box center [764, 558] width 30 height 13
type input "[DATE]"
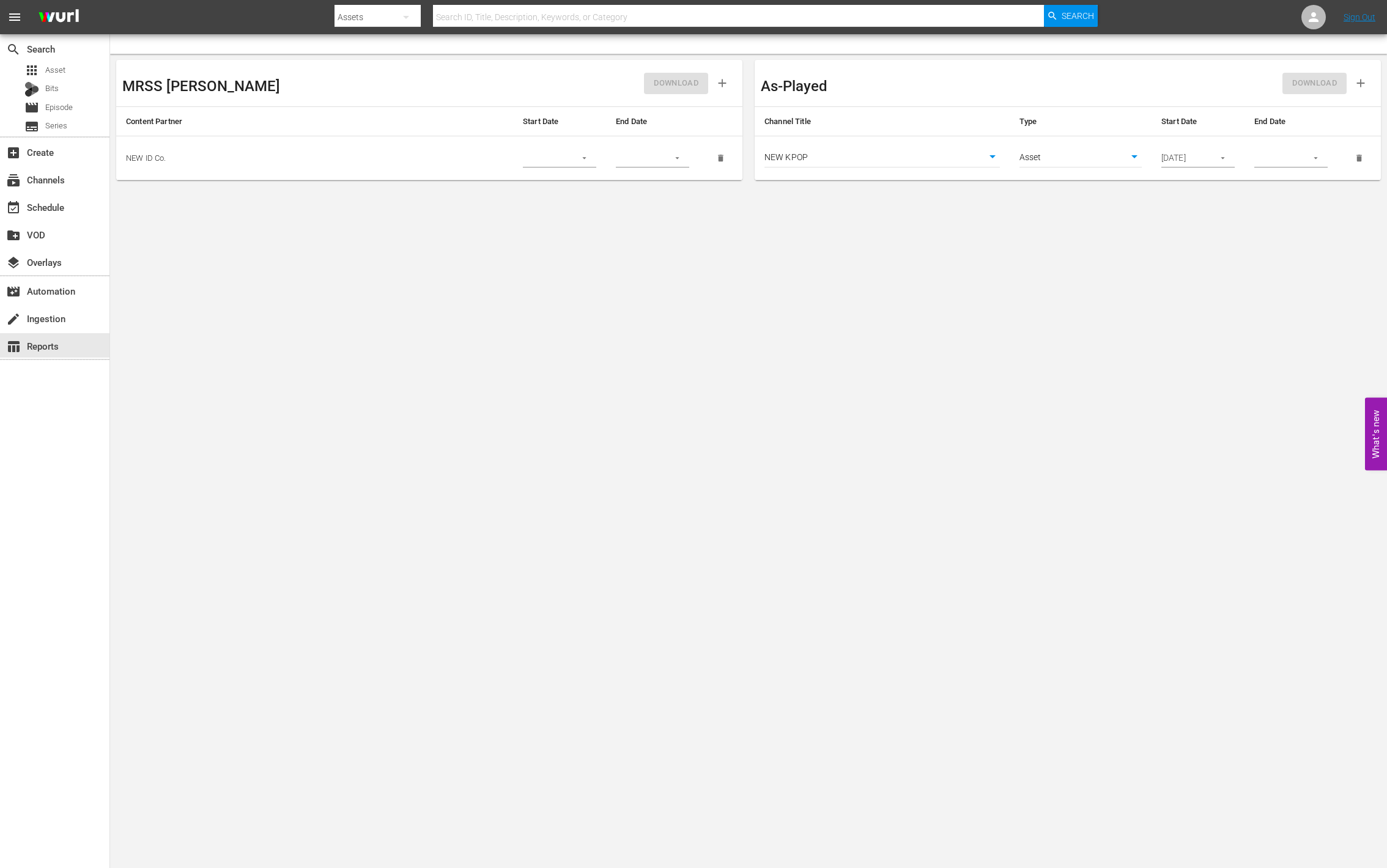
click at [1279, 158] on input "text" at bounding box center [1276, 158] width 44 height 18
click at [1312, 155] on icon "button" at bounding box center [1316, 158] width 9 height 9
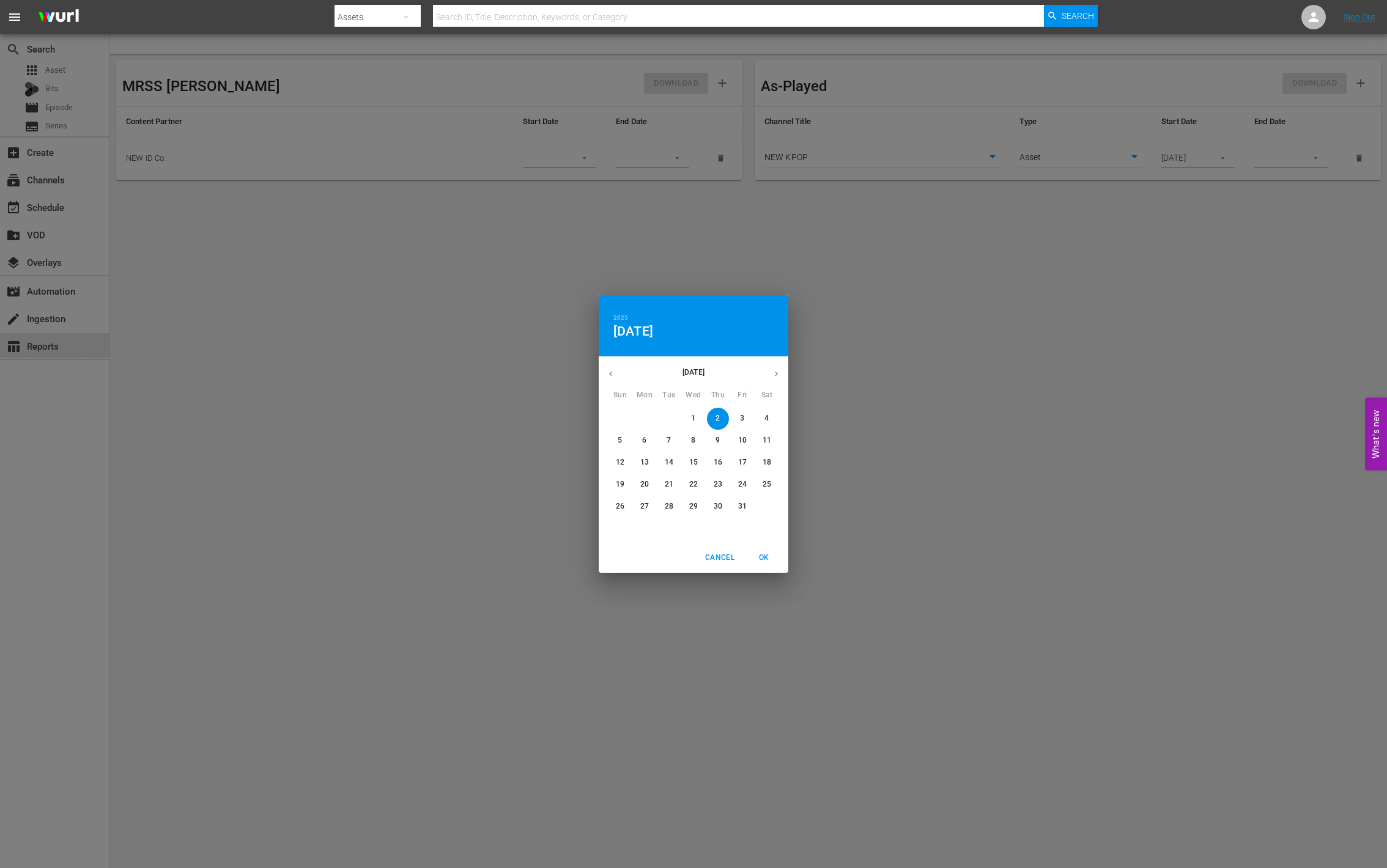
click at [738, 506] on p "31" at bounding box center [742, 507] width 8 height 11
click at [758, 557] on span "OK" at bounding box center [764, 558] width 30 height 13
type input "[DATE]"
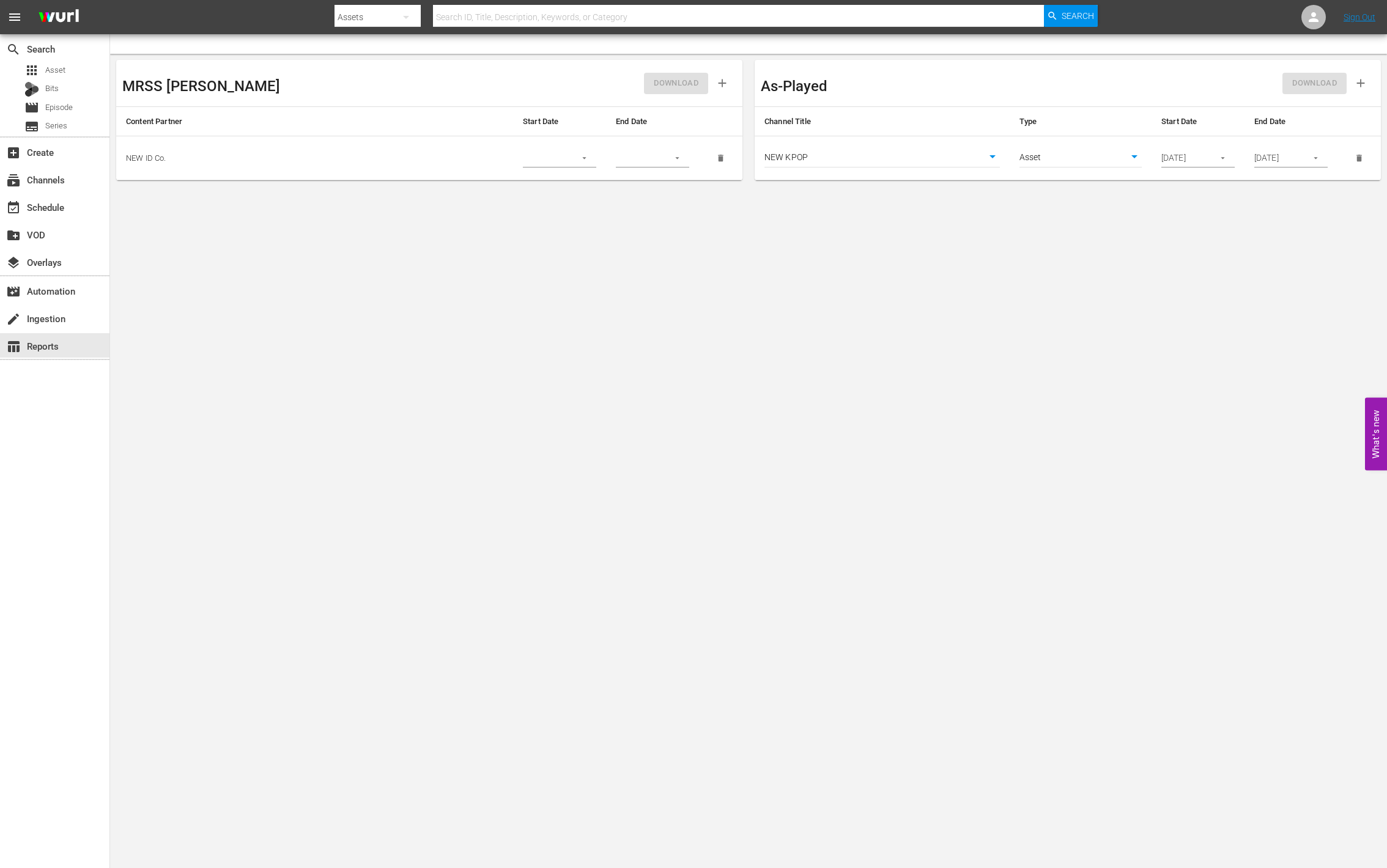
click at [1238, 90] on div "DOWNLOAD" at bounding box center [1221, 83] width 307 height 34
click at [1055, 159] on body "menu Search By Assets Search ID, Title, Description, Keywords, or Category Sear…" at bounding box center [693, 434] width 1387 height 868
click at [1048, 176] on li "Episode" at bounding box center [1080, 178] width 122 height 21
click at [1310, 85] on span "DOWNLOAD" at bounding box center [1315, 83] width 44 height 14
drag, startPoint x: 769, startPoint y: 83, endPoint x: 860, endPoint y: 83, distance: 91.0
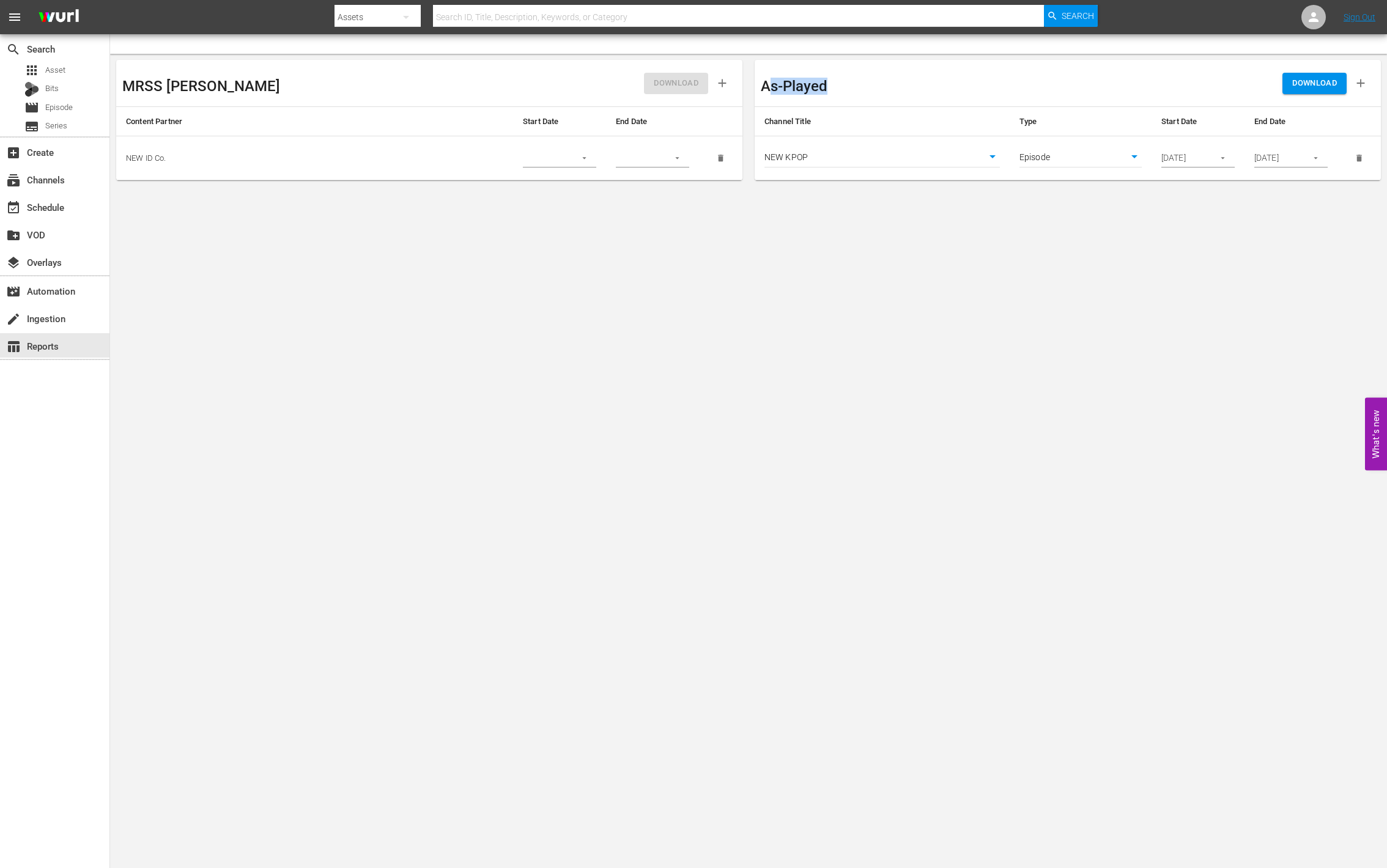
click at [860, 83] on div "As-Played" at bounding box center [914, 83] width 307 height 34
click at [861, 97] on div "As-Played" at bounding box center [914, 83] width 307 height 34
click at [1095, 162] on body "menu Search By Assets Search ID, Title, Description, Keywords, or Category Sear…" at bounding box center [693, 434] width 1387 height 868
click at [1074, 139] on li "Asset" at bounding box center [1080, 138] width 122 height 21
type input "asset"
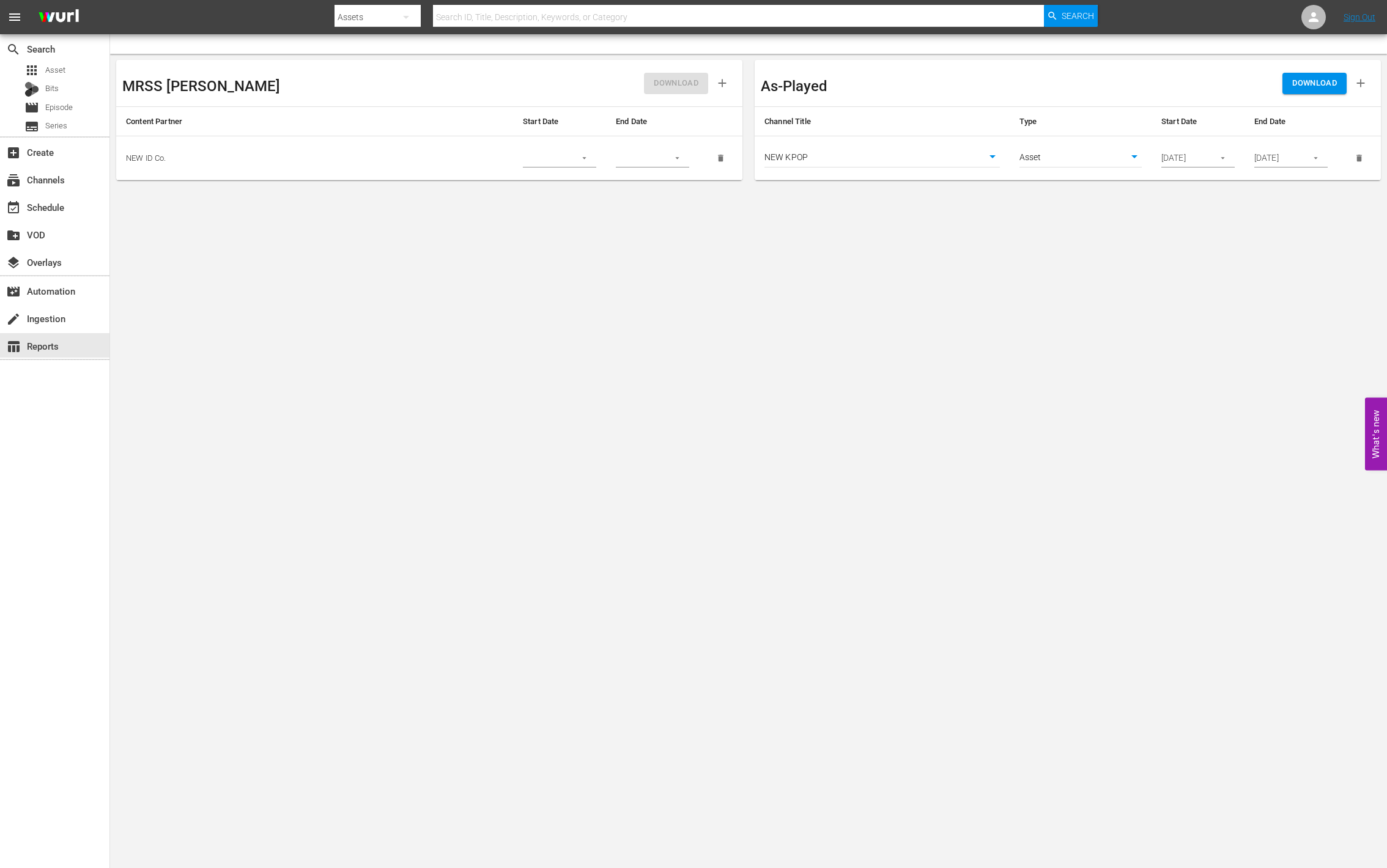
click at [1183, 161] on input "[DATE]" at bounding box center [1183, 158] width 44 height 18
click at [1288, 159] on input "[DATE]" at bounding box center [1276, 158] width 44 height 18
click at [63, 122] on span "Series" at bounding box center [56, 126] width 22 height 12
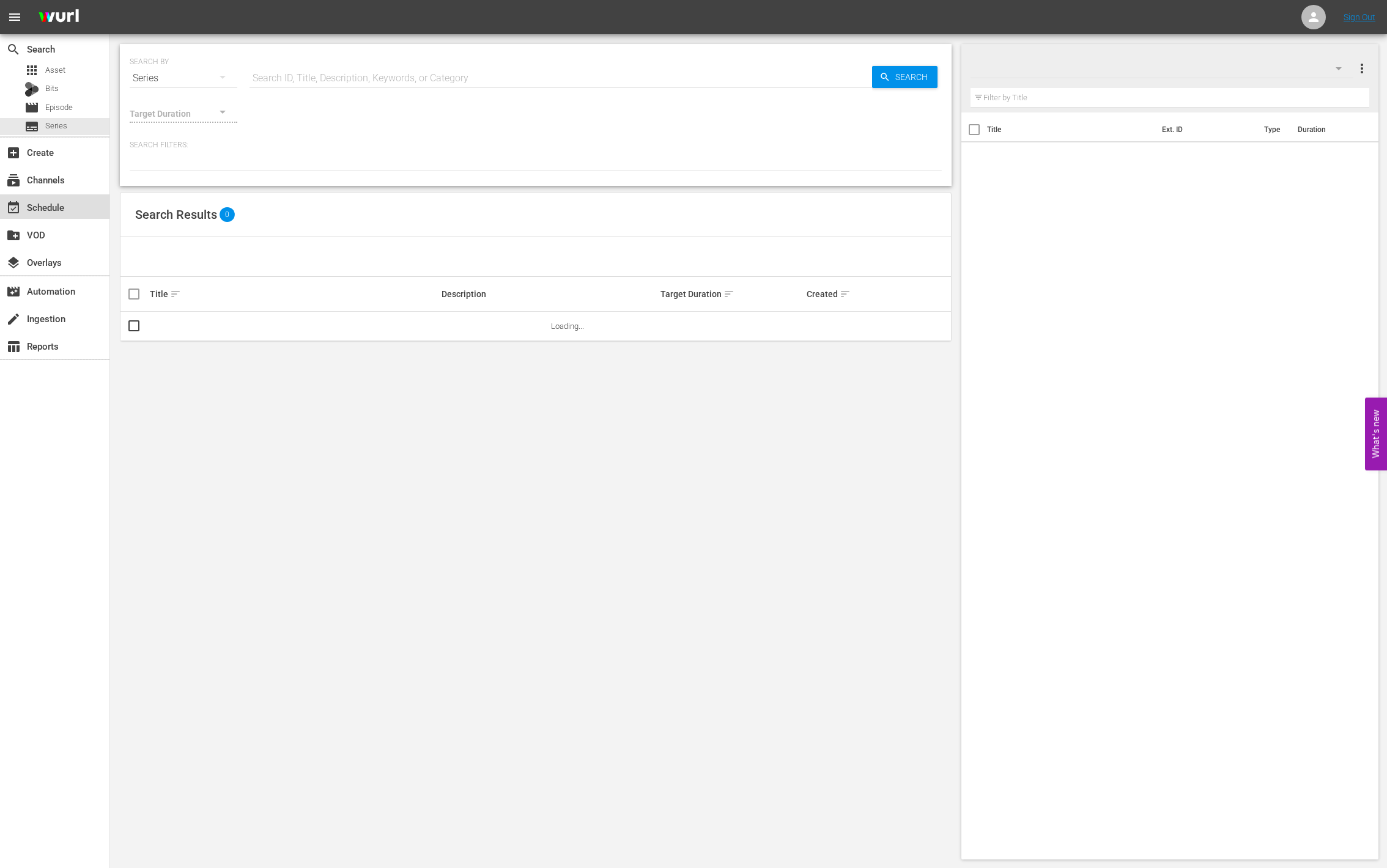
click at [68, 200] on div "event_available Schedule" at bounding box center [34, 205] width 68 height 11
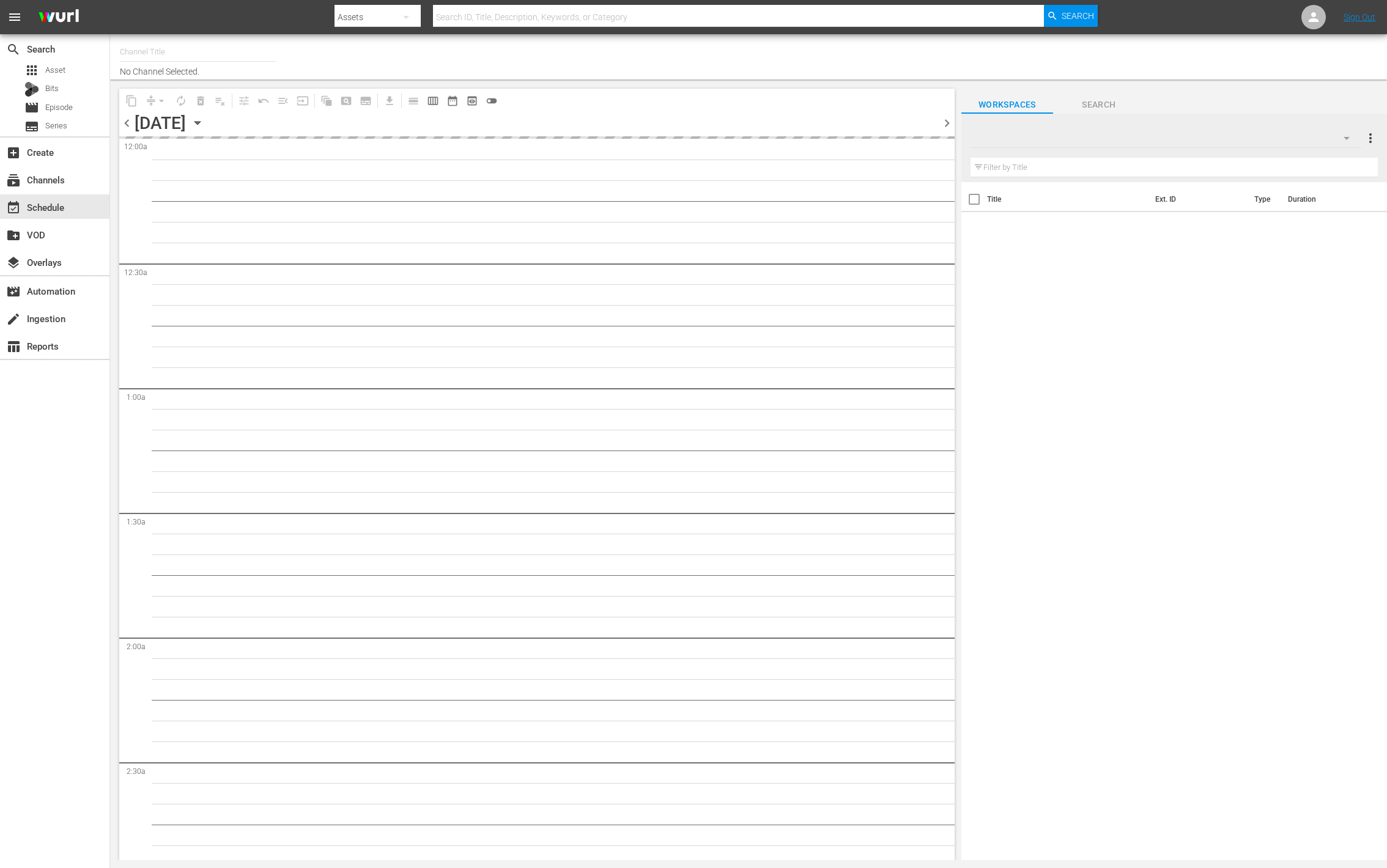
type input "World Billiards TV (967)"
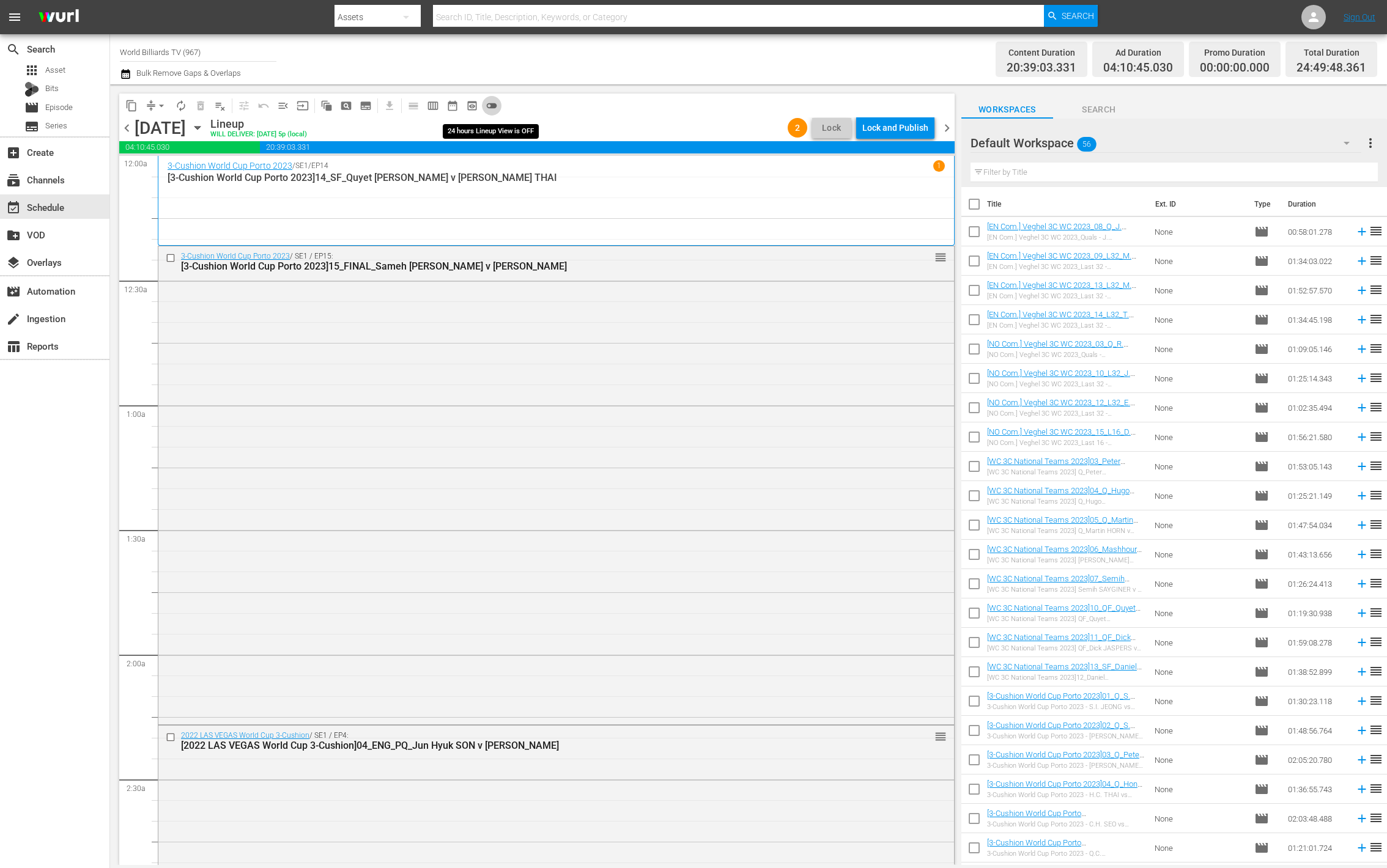
click at [492, 107] on span "toggle_off" at bounding box center [491, 105] width 12 height 12
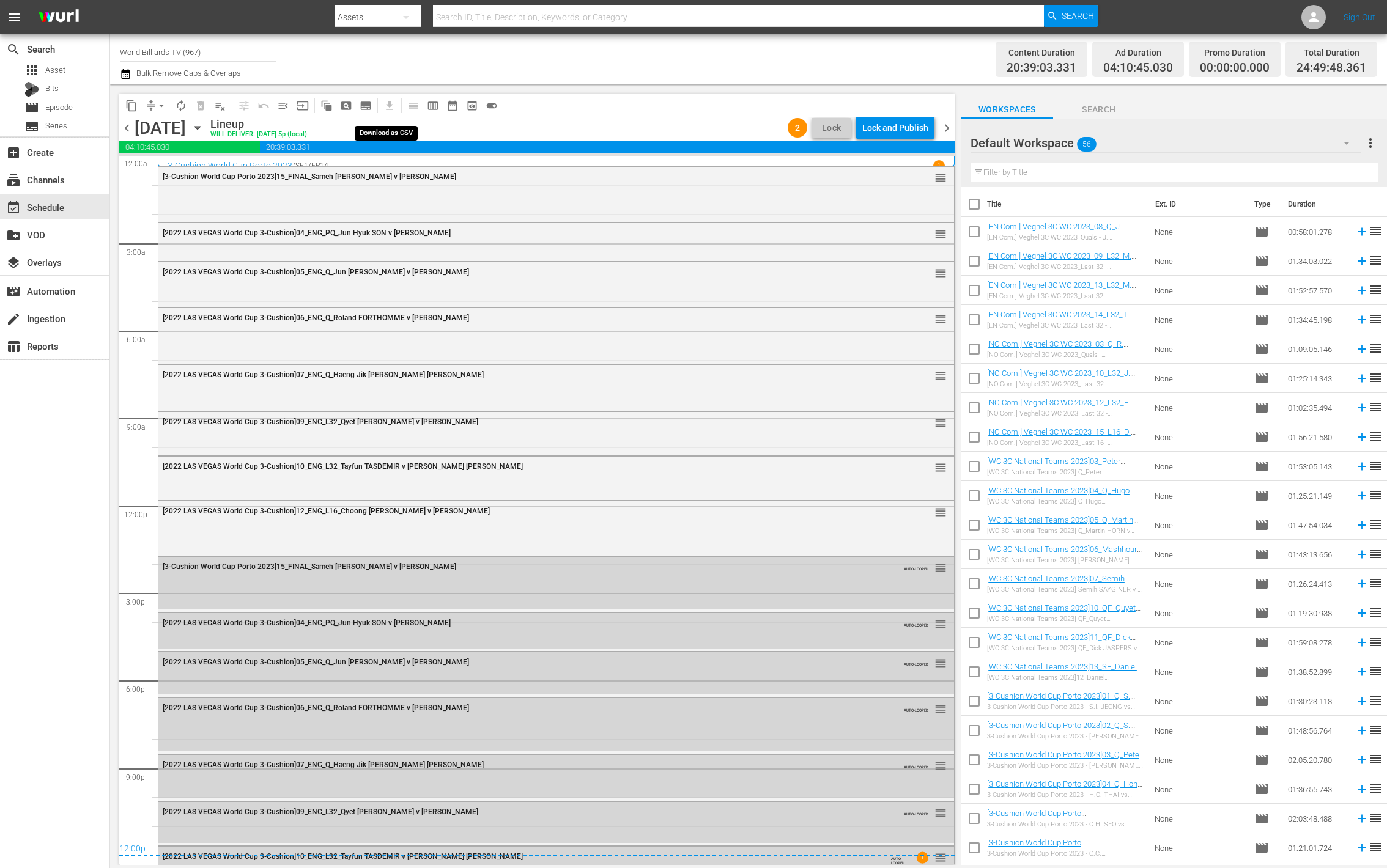
click at [388, 104] on span "get_app" at bounding box center [387, 105] width 24 height 24
click at [902, 130] on div "Lock and Publish" at bounding box center [895, 127] width 66 height 22
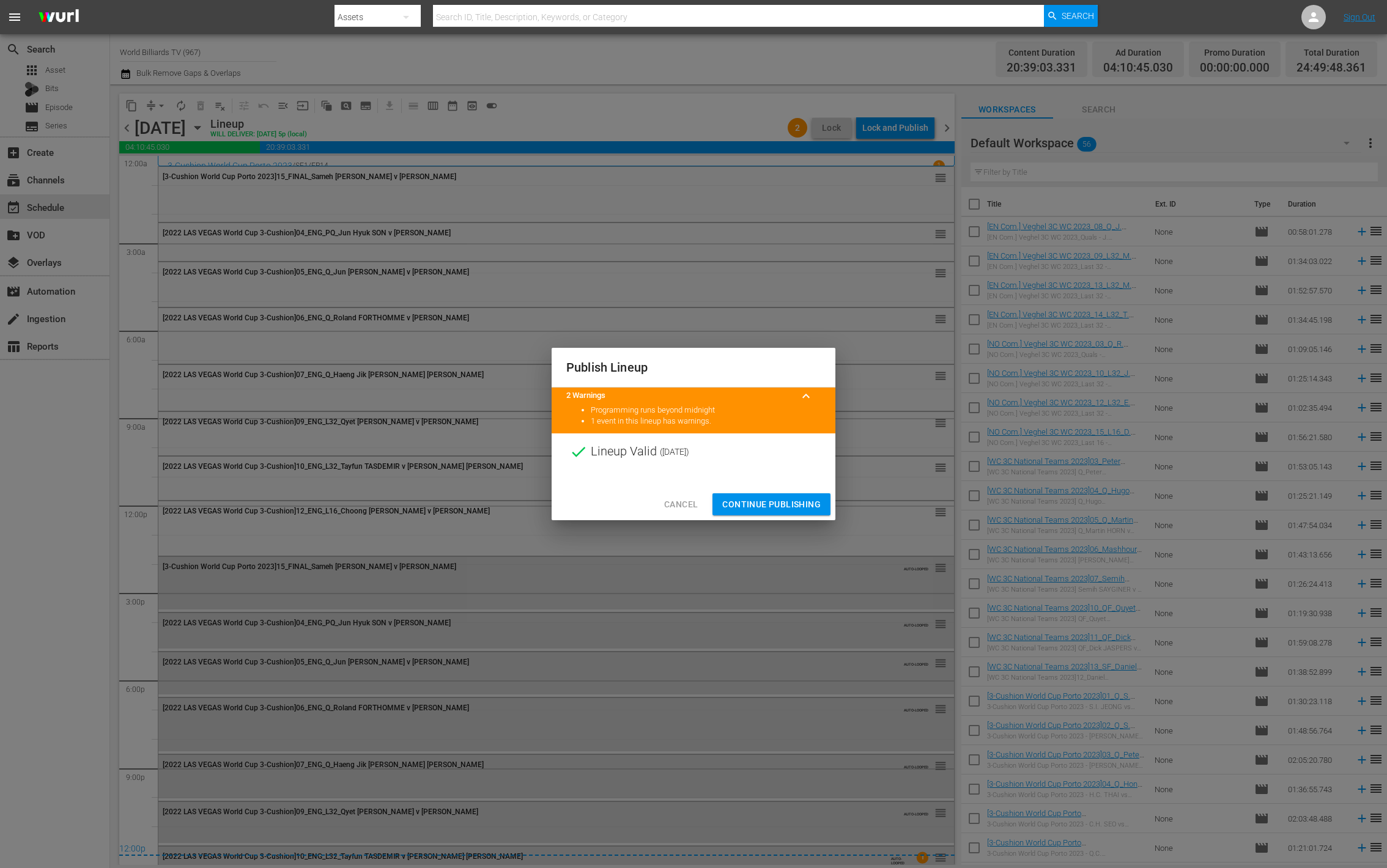
click at [755, 506] on span "Continue Publishing" at bounding box center [771, 504] width 99 height 16
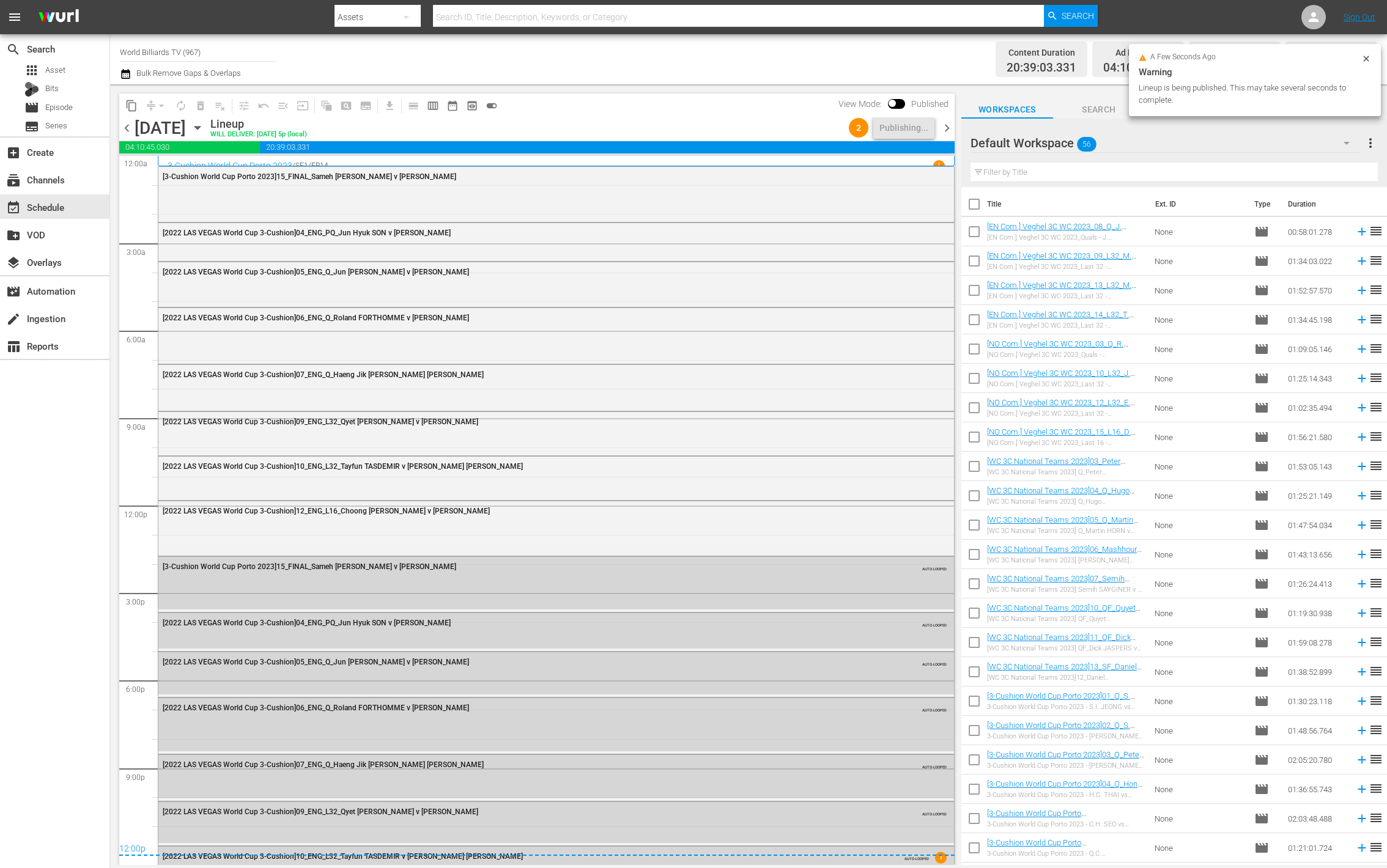
click at [1375, 141] on span "more_vert" at bounding box center [1371, 143] width 15 height 15
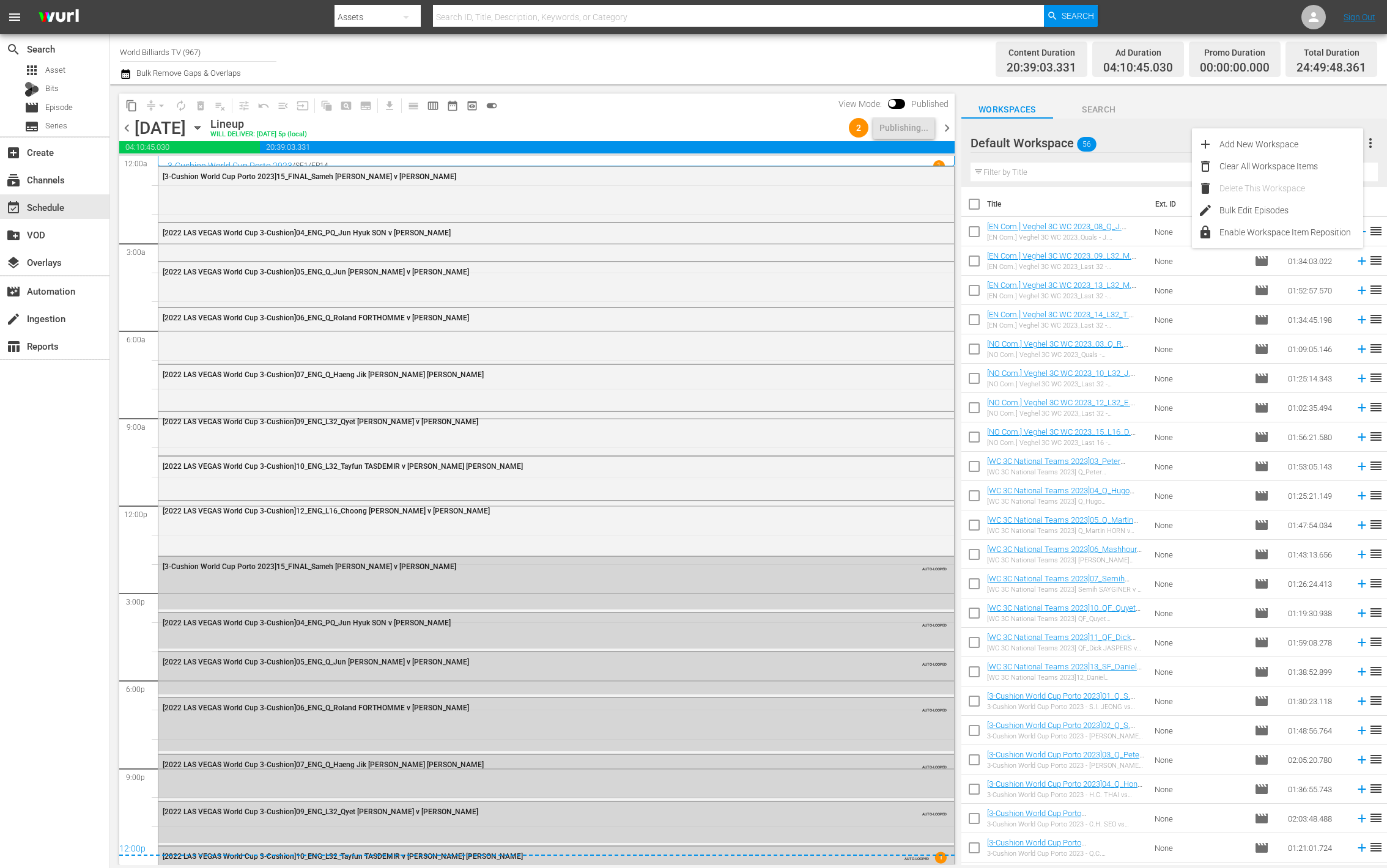
click at [1181, 109] on div "Workspaces Search" at bounding box center [1174, 107] width 425 height 25
click at [471, 106] on span "preview_outlined" at bounding box center [471, 105] width 12 height 12
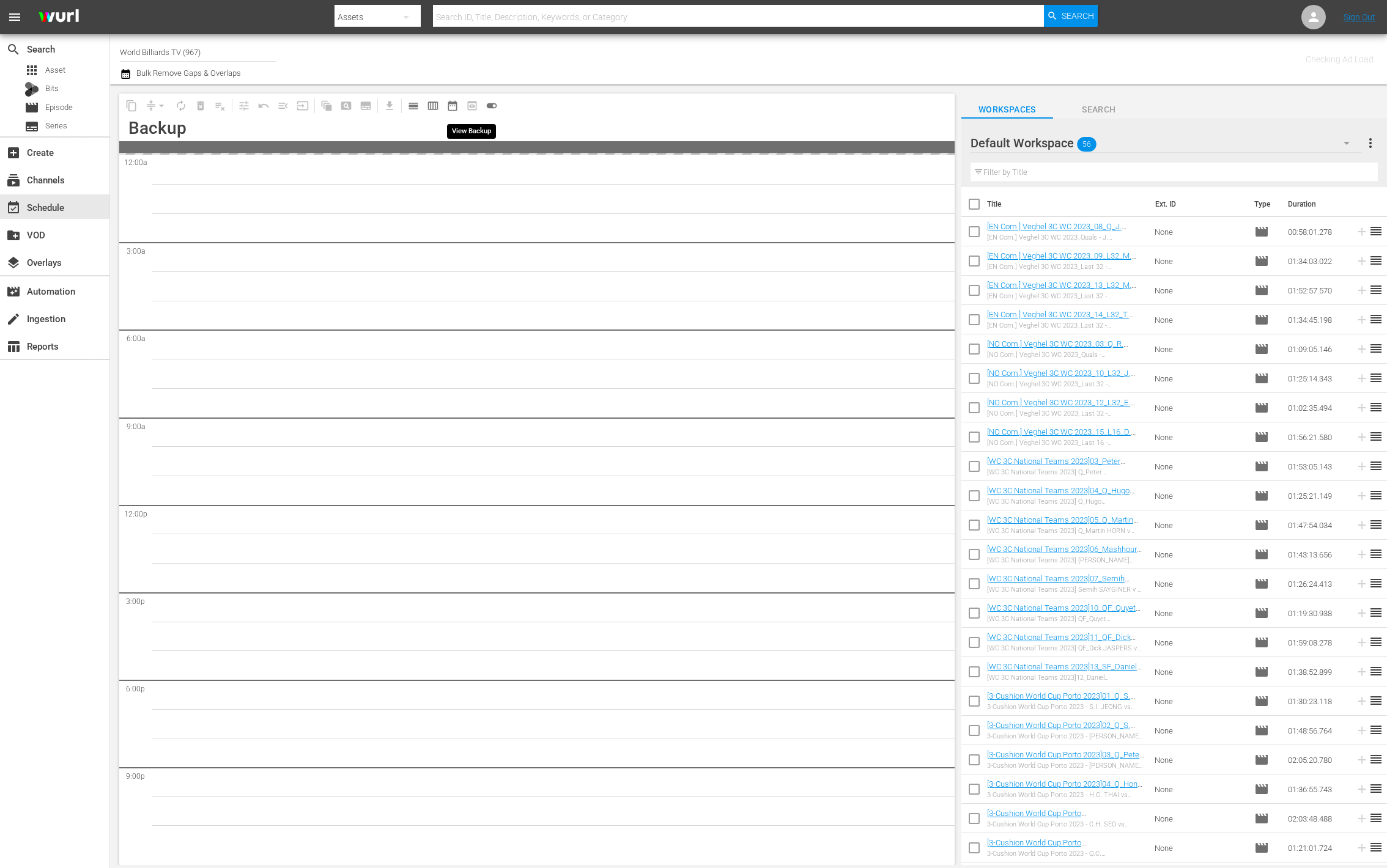
click at [471, 107] on span "preview_outlined" at bounding box center [472, 106] width 20 height 20
click at [451, 107] on span "date_range_outlined" at bounding box center [452, 105] width 12 height 12
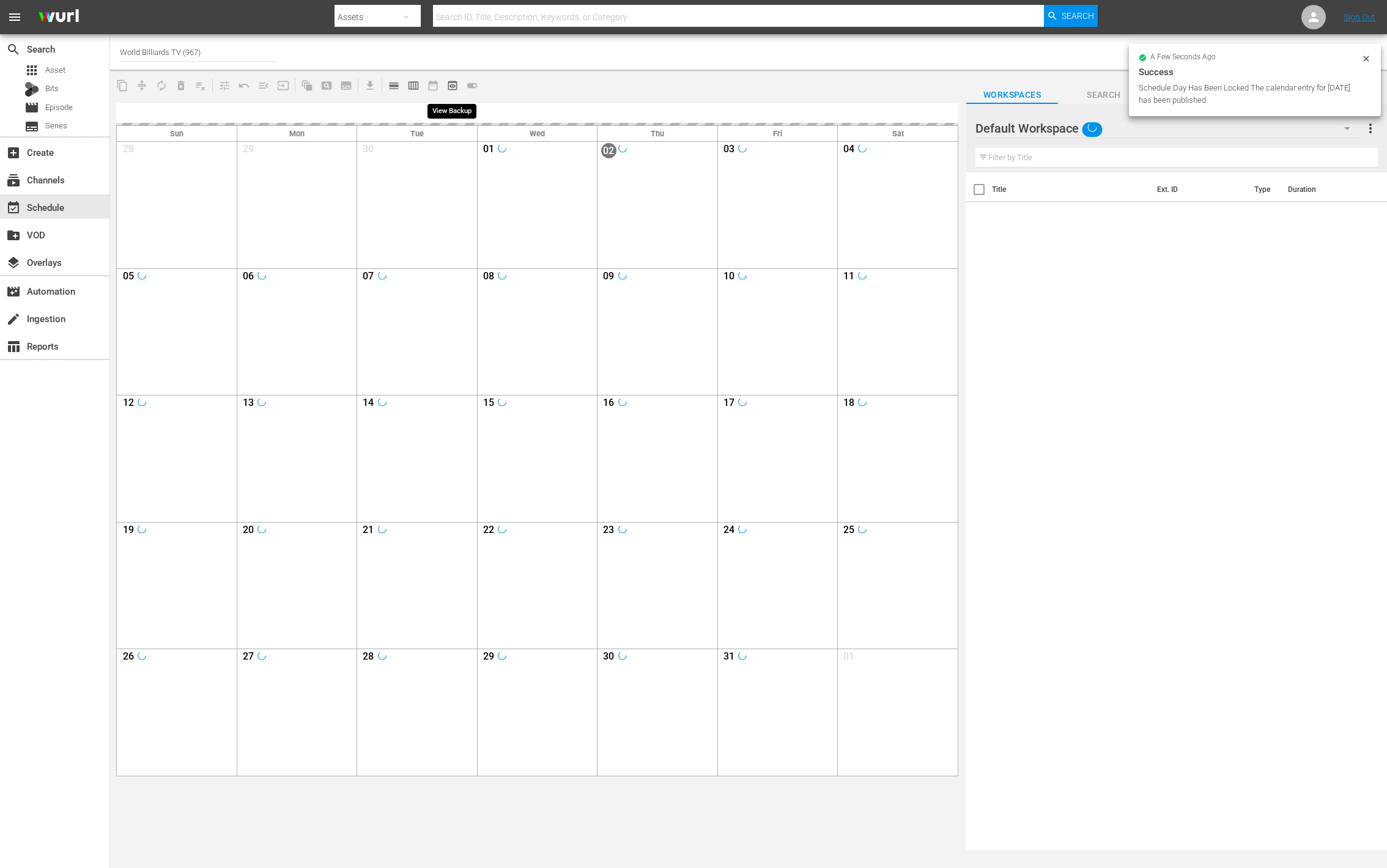
click at [454, 88] on span "preview_outlined" at bounding box center [452, 85] width 12 height 12
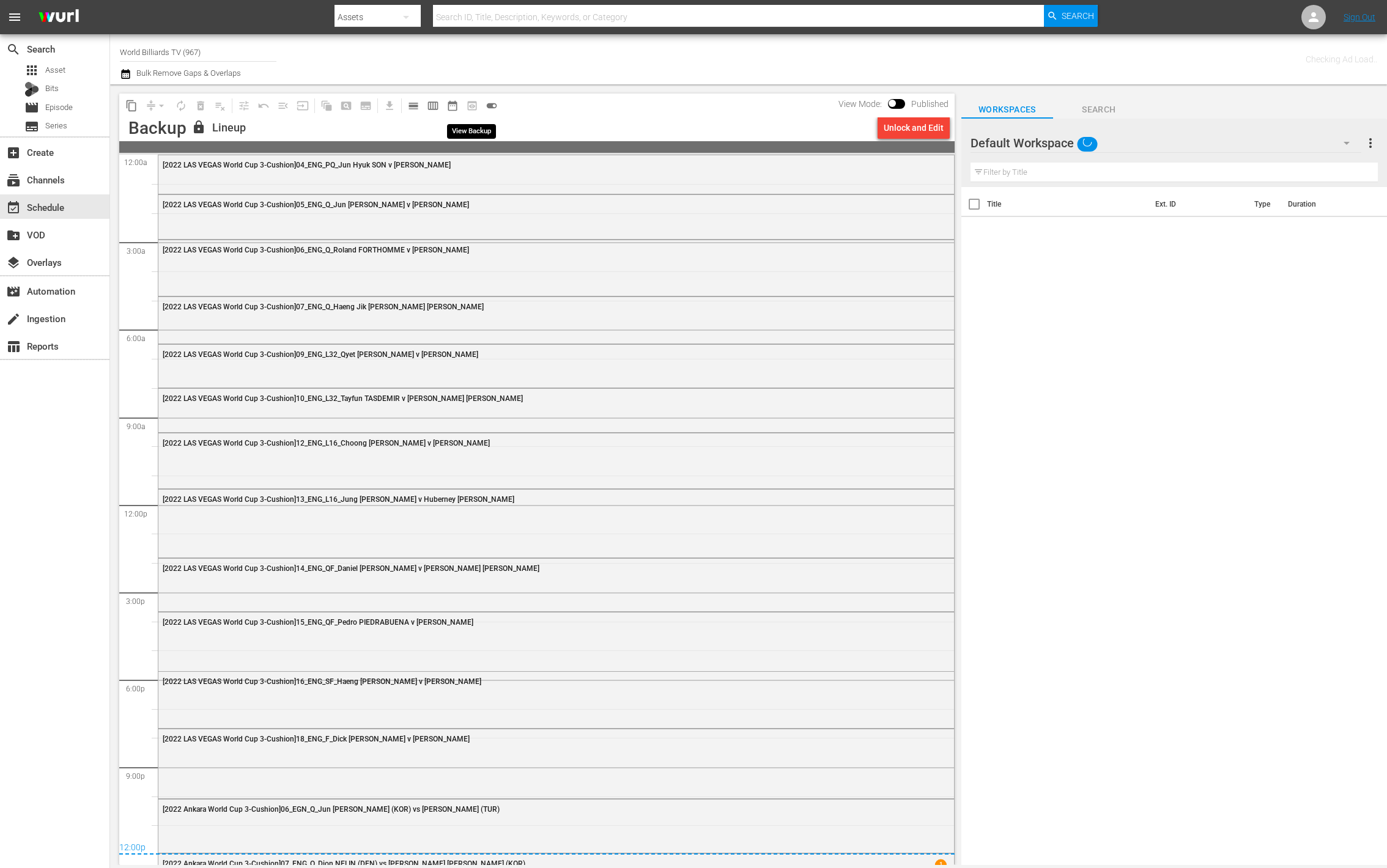
click at [471, 107] on span "preview_outlined" at bounding box center [472, 106] width 20 height 20
click at [494, 104] on span "toggle_on" at bounding box center [491, 105] width 12 height 12
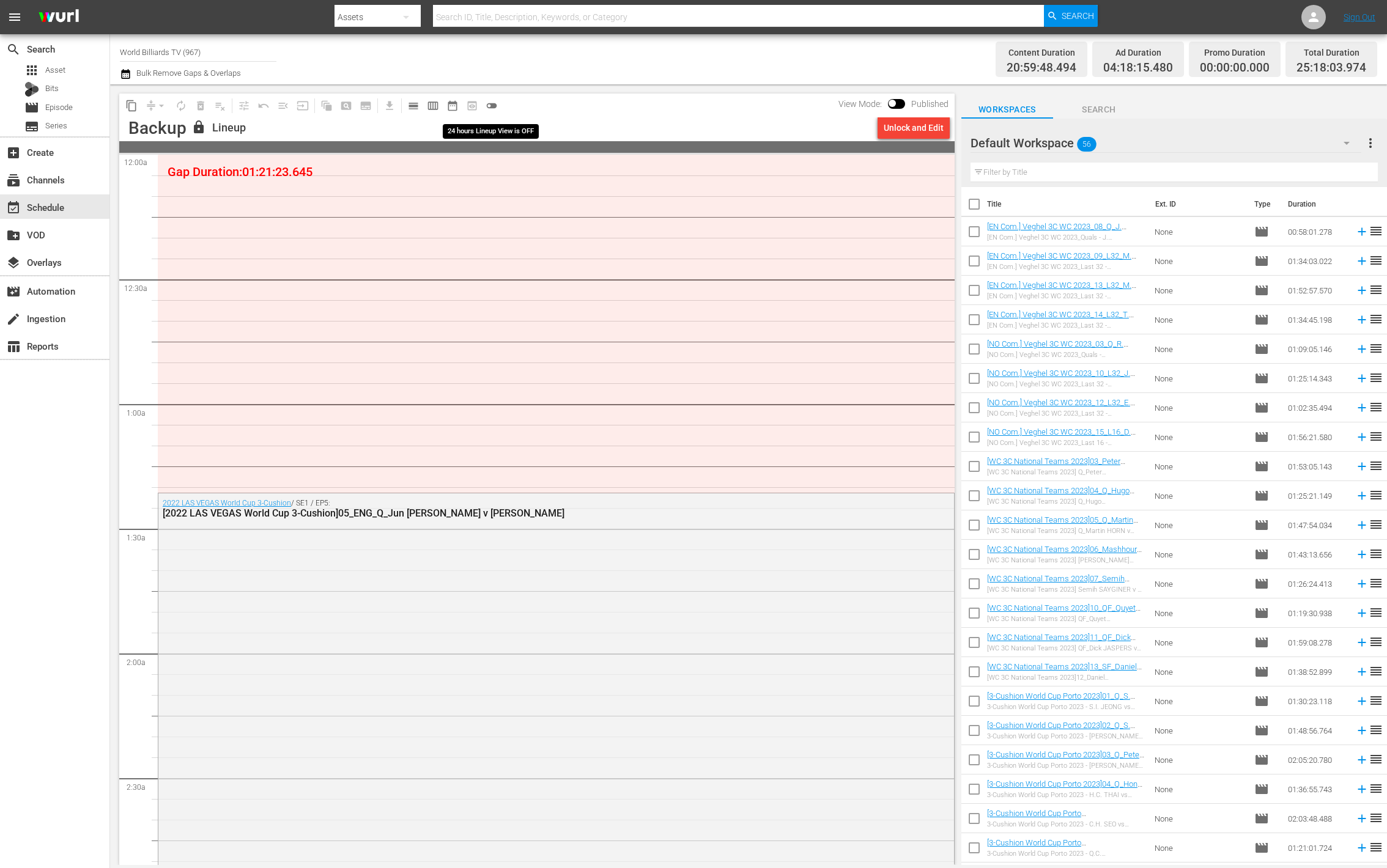
click at [494, 104] on span "toggle_off" at bounding box center [491, 105] width 12 height 12
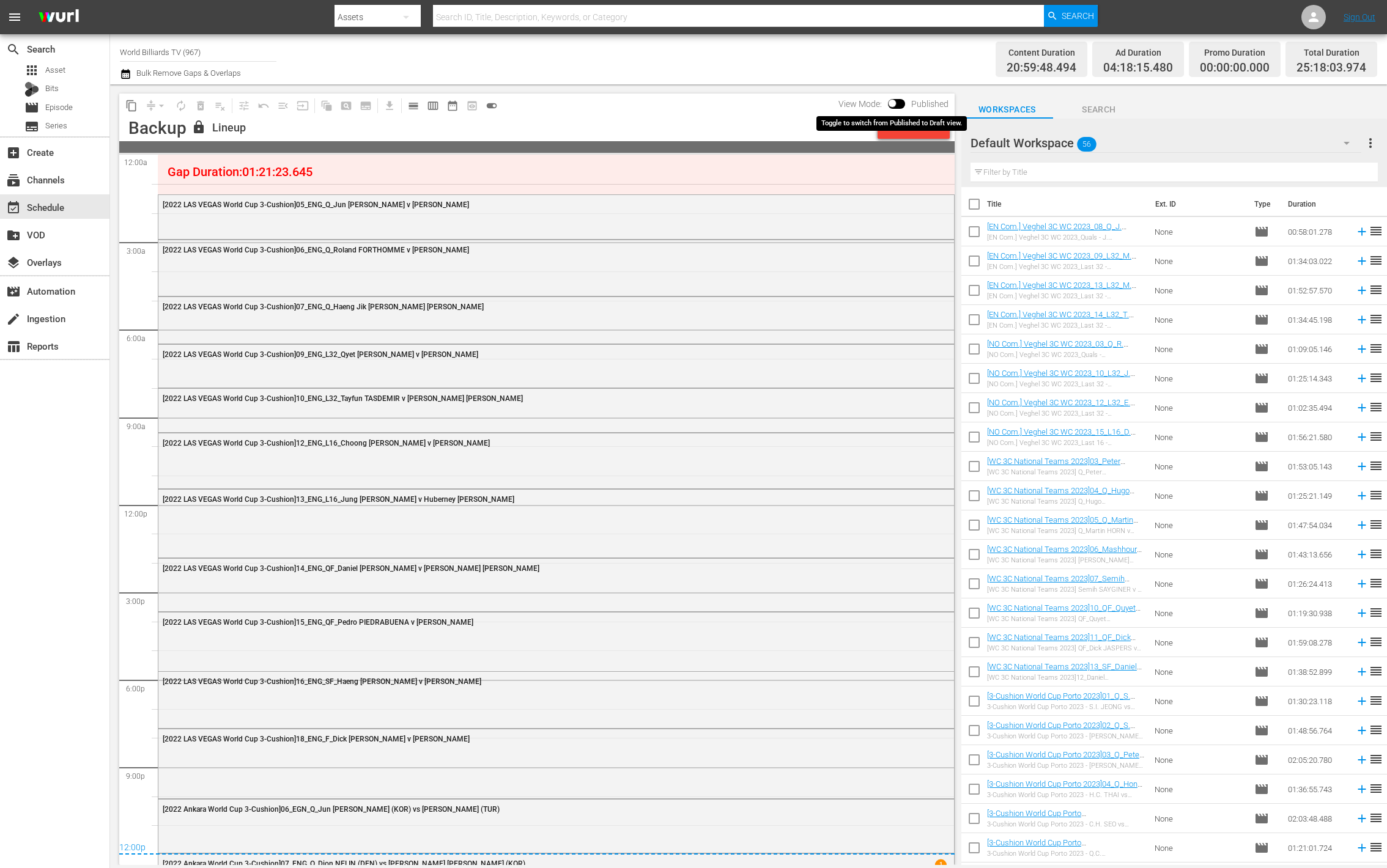
click at [892, 103] on input "checkbox" at bounding box center [892, 106] width 25 height 8
checkbox input "true"
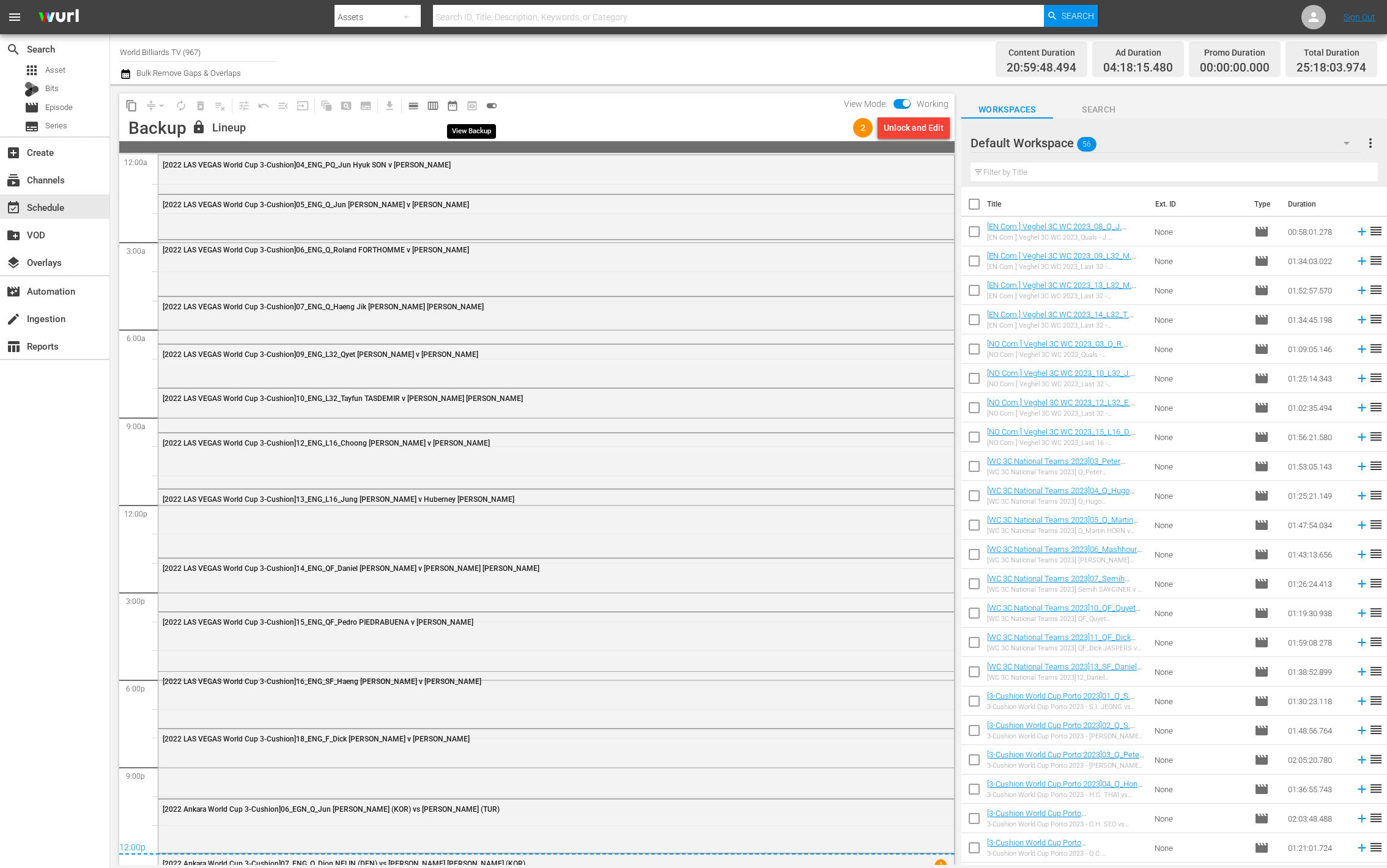
click at [472, 104] on span "preview_outlined" at bounding box center [472, 106] width 20 height 20
click at [452, 106] on span "date_range_outlined" at bounding box center [452, 105] width 12 height 12
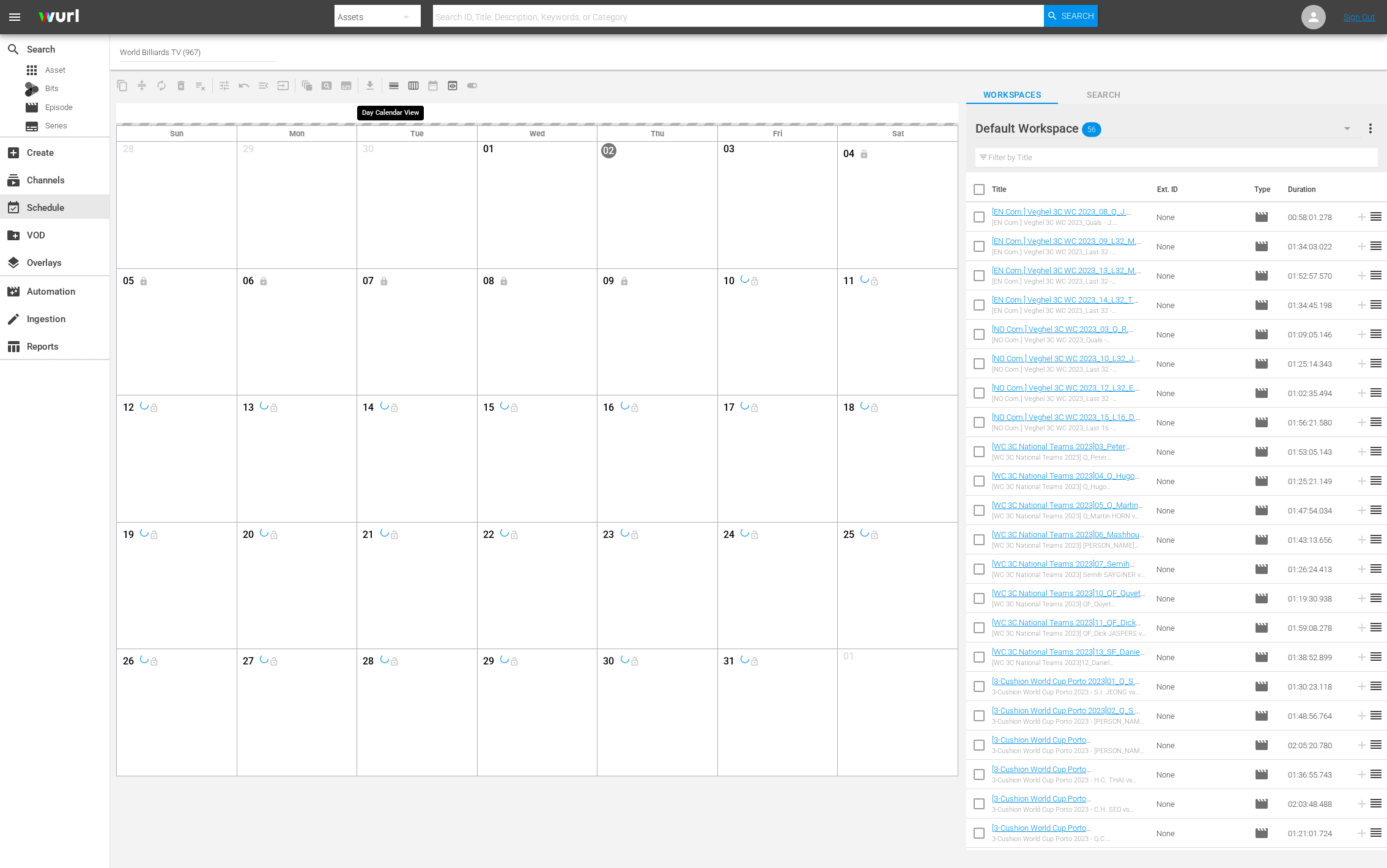
click at [393, 85] on span "calendar_view_day_outlined" at bounding box center [393, 85] width 12 height 12
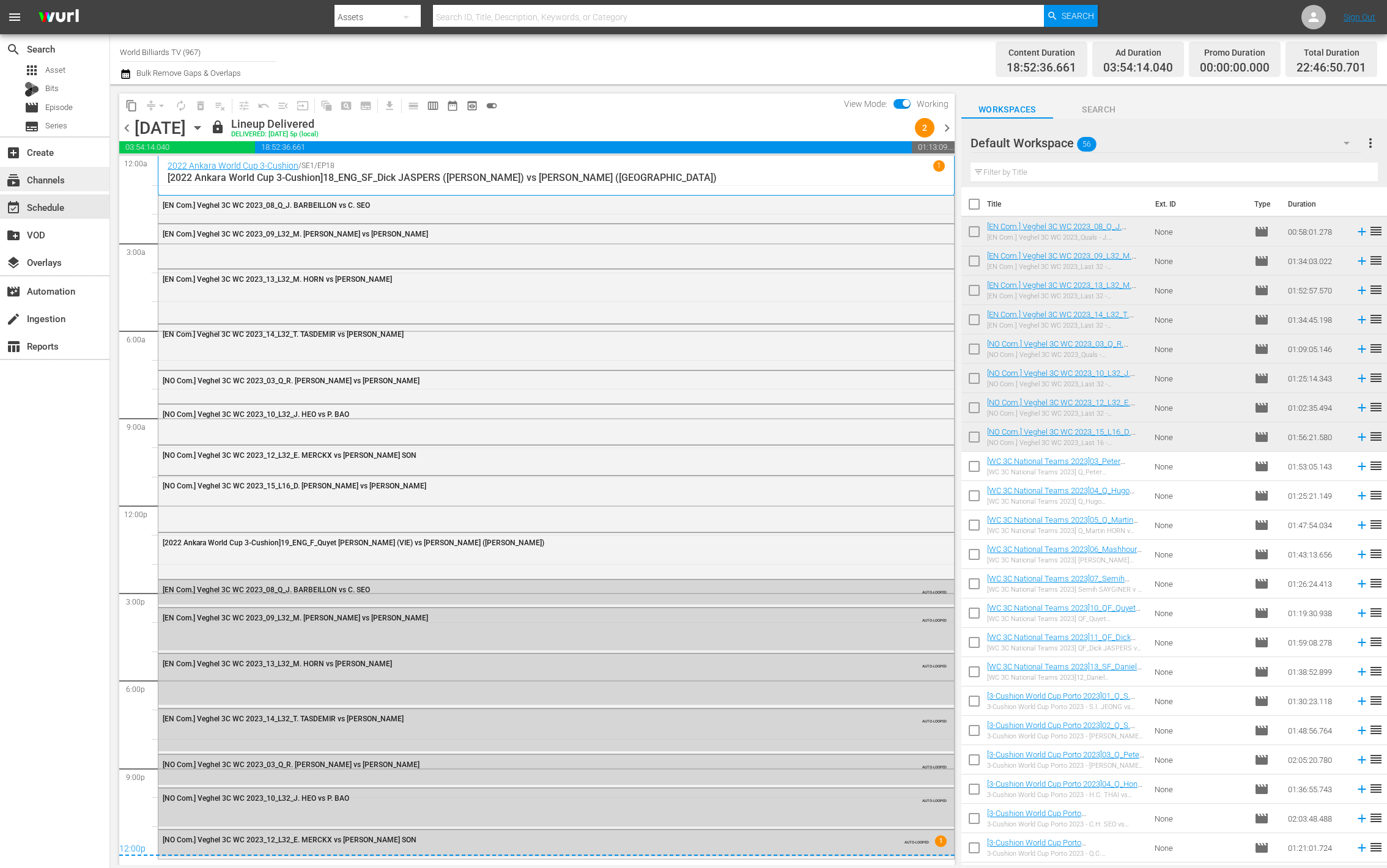
click at [65, 176] on div "subscriptions Channels" at bounding box center [34, 177] width 68 height 11
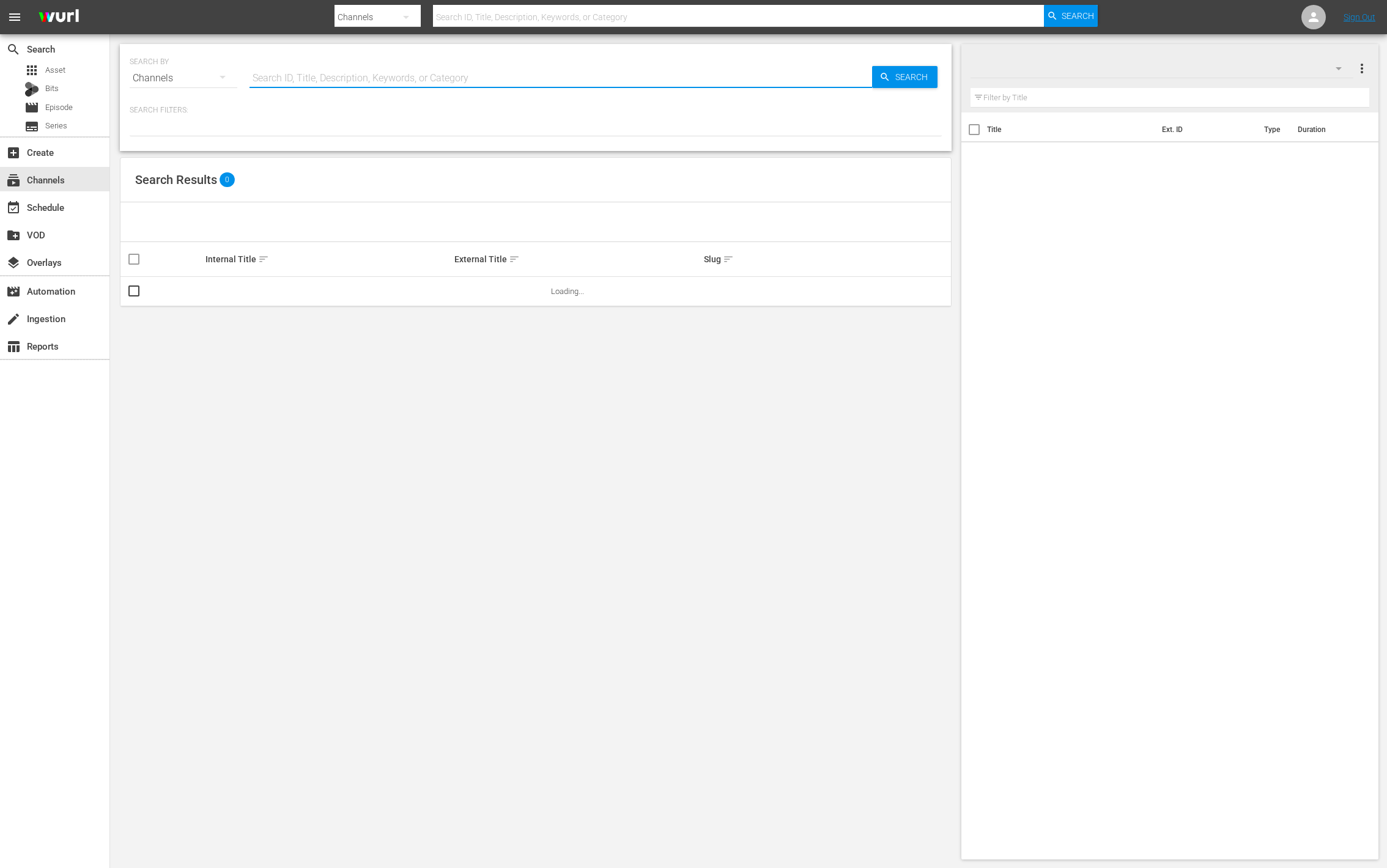
click at [452, 90] on input "text" at bounding box center [561, 78] width 622 height 30
type input "ㅜ"
type input "new"
type input "newkpop"
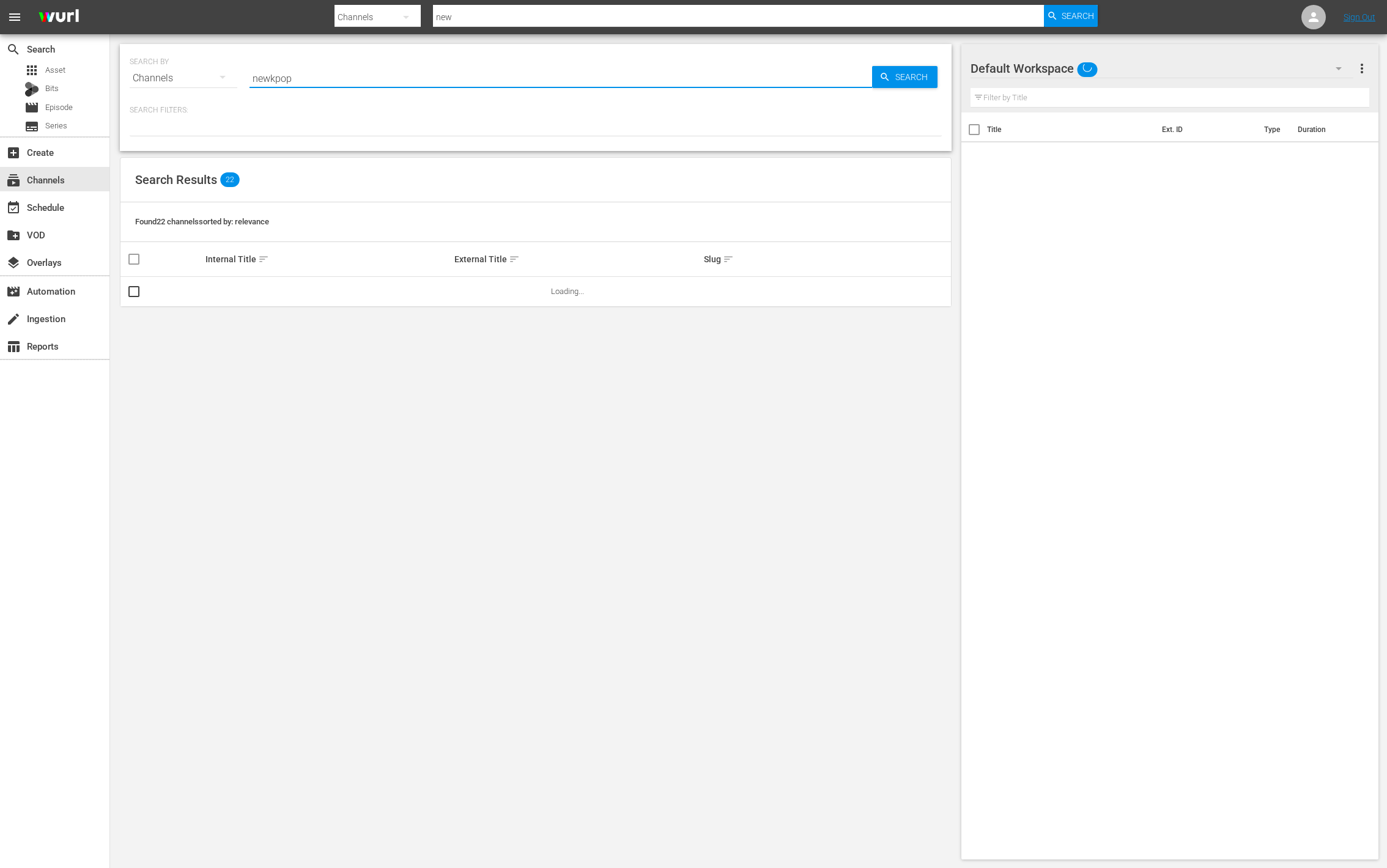
type input "newkpop"
click at [273, 76] on input "newkpop" at bounding box center [561, 78] width 622 height 30
type input "new kpop"
click at [920, 71] on span "Search" at bounding box center [913, 76] width 47 height 22
type input "new kpop"
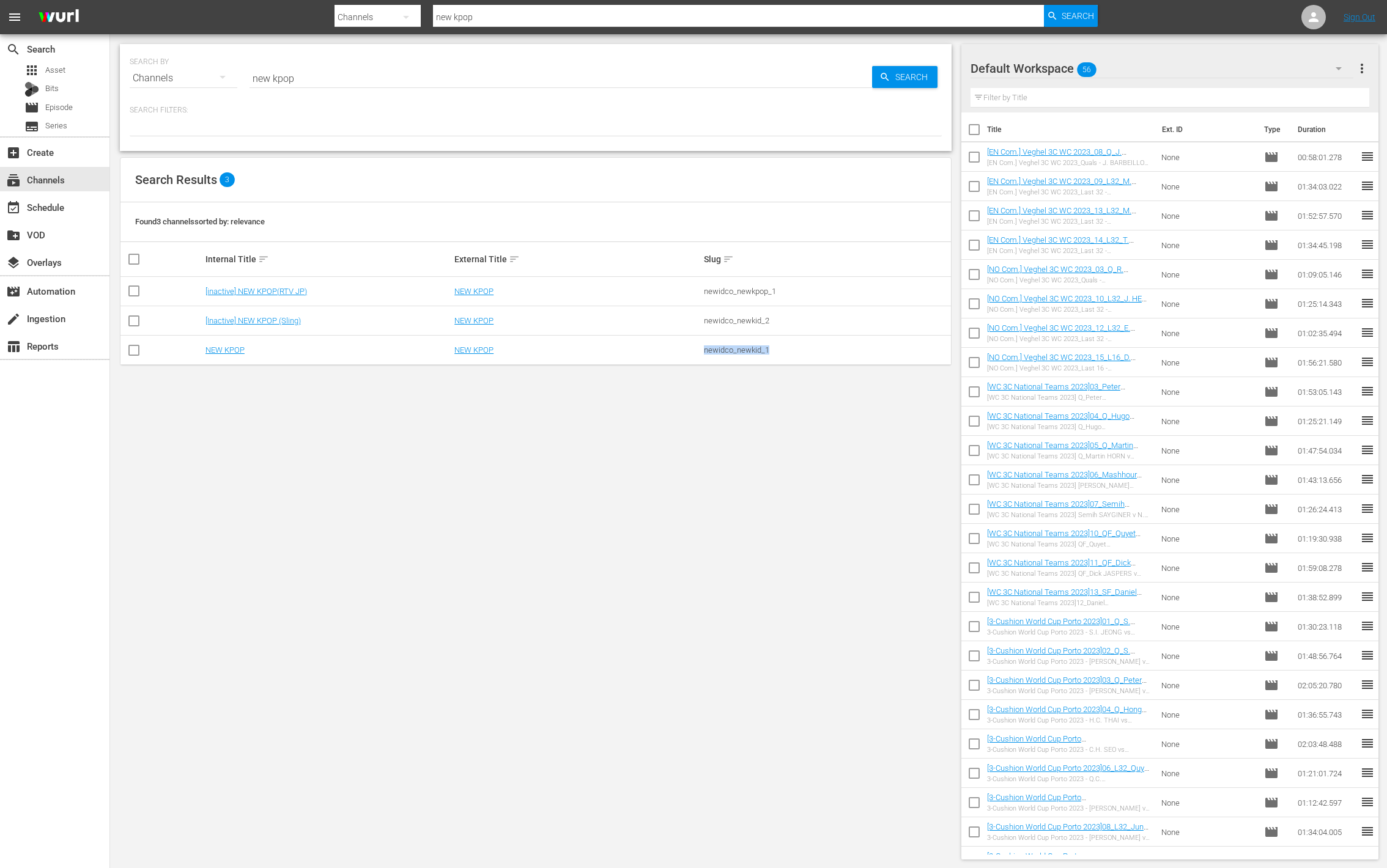
drag, startPoint x: 788, startPoint y: 351, endPoint x: 689, endPoint y: 353, distance: 99.0
click at [689, 353] on tr "NEW KPOP NEW KPOP newidco_newkid_1" at bounding box center [535, 351] width 830 height 30
copy tr "newidco_newkid_1"
drag, startPoint x: 513, startPoint y: 353, endPoint x: 450, endPoint y: 353, distance: 63.0
click at [450, 353] on tr "NEW KPOP NEW KPOP newidco_newkid_1" at bounding box center [535, 351] width 830 height 30
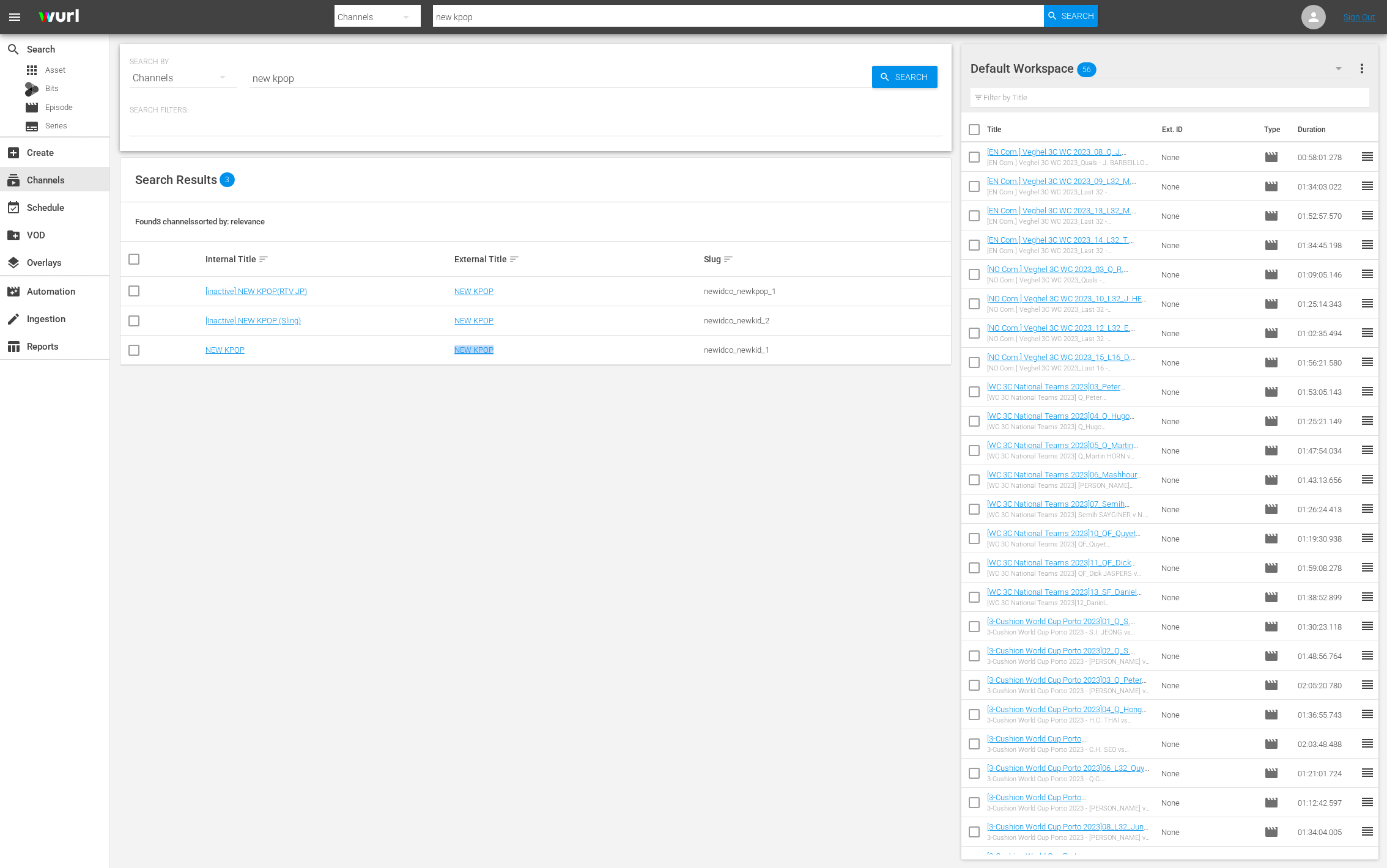
copy tr "NEW KPOP"
click at [538, 349] on div "NEW KPOP" at bounding box center [576, 350] width 246 height 9
drag, startPoint x: 794, startPoint y: 346, endPoint x: 668, endPoint y: 351, distance: 126.1
click at [668, 351] on tr "NEW KPOP NEW KPOP newidco_newkid_1" at bounding box center [535, 351] width 830 height 30
copy tr "newidco_newkid_1"
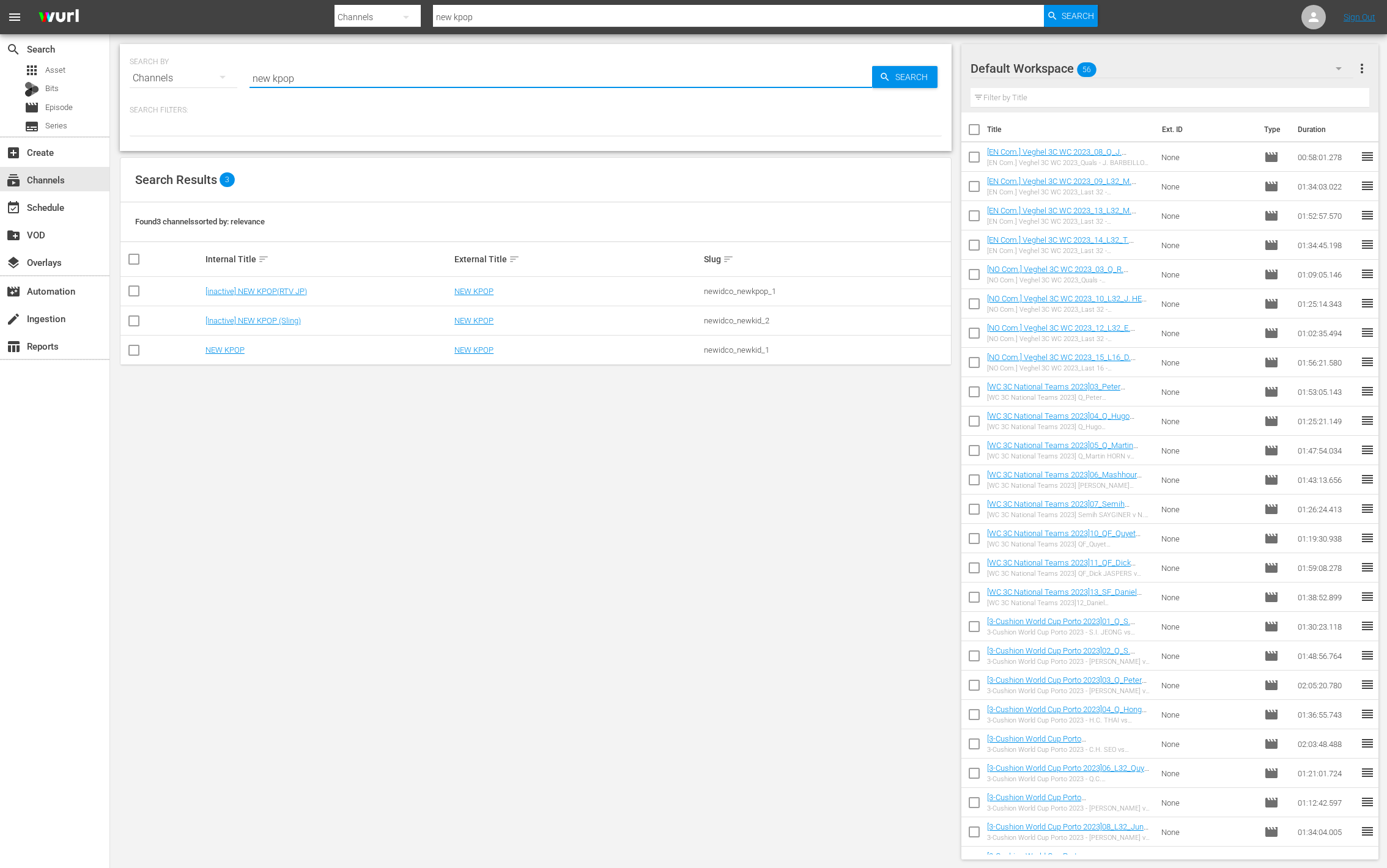
click at [326, 77] on input "new kpop" at bounding box center [561, 78] width 622 height 30
click at [240, 353] on link "NEW KPOP" at bounding box center [225, 350] width 39 height 9
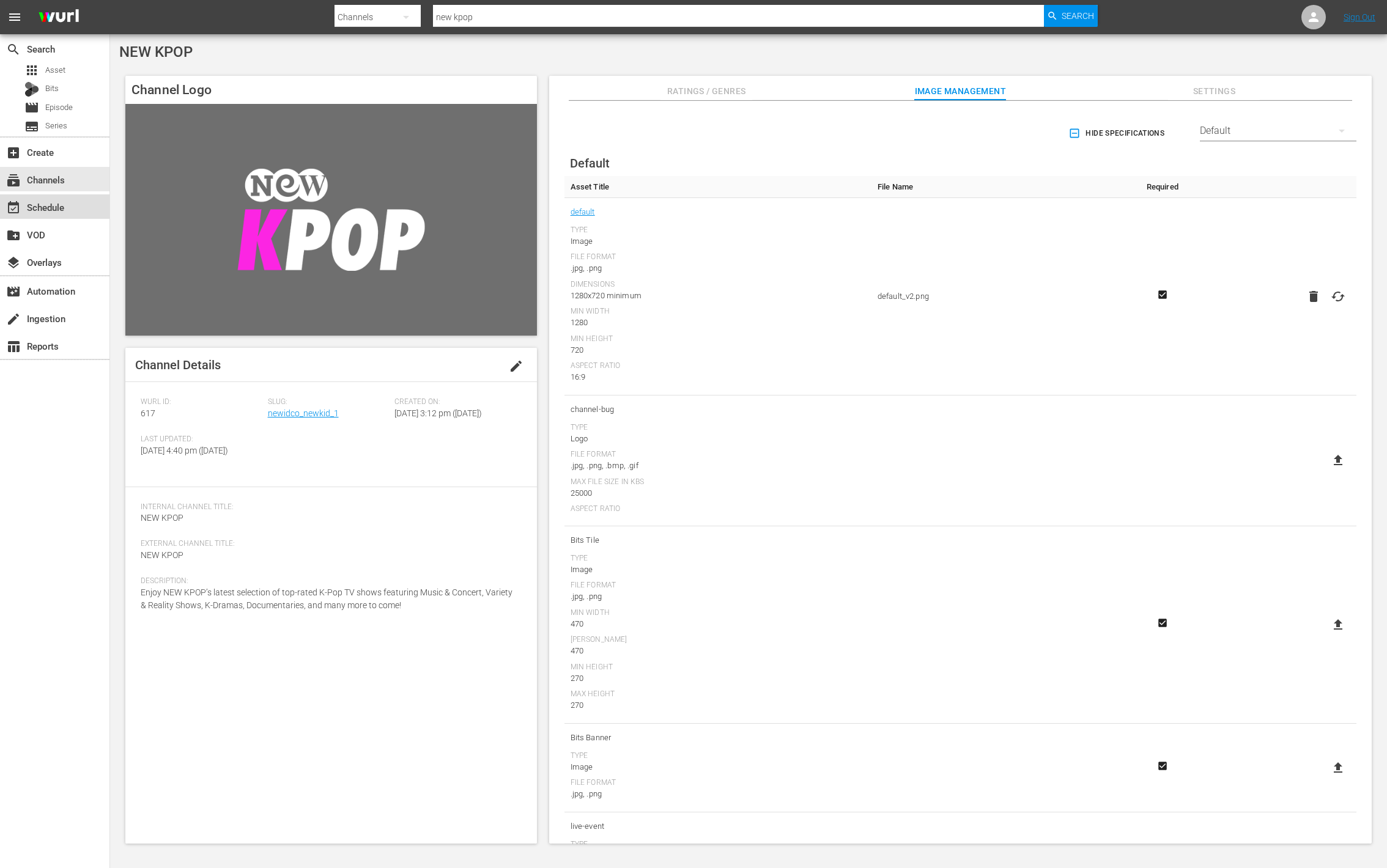
click at [66, 209] on div "event_available Schedule" at bounding box center [34, 205] width 68 height 11
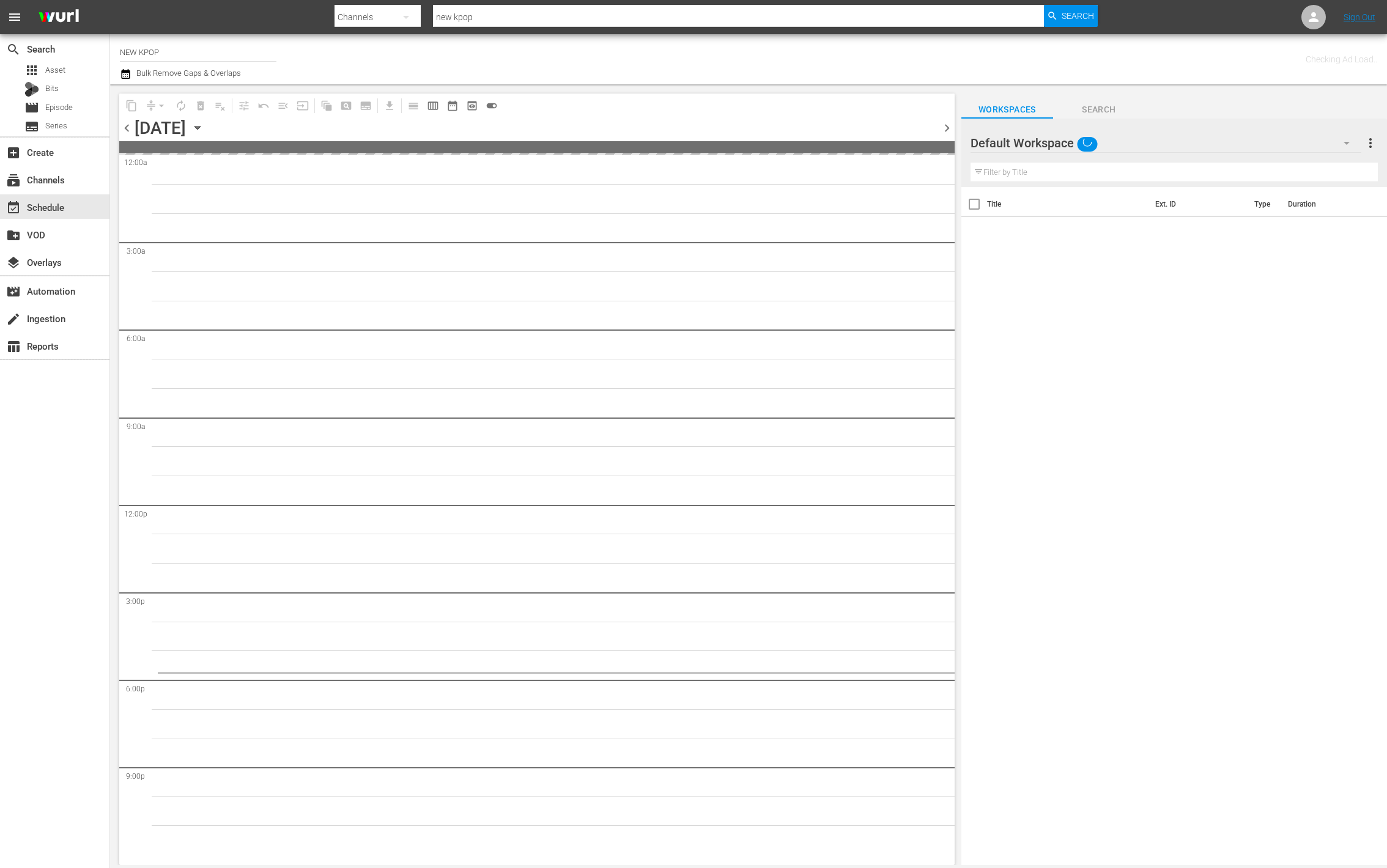
click at [227, 58] on input "NEW KPOP" at bounding box center [198, 52] width 157 height 30
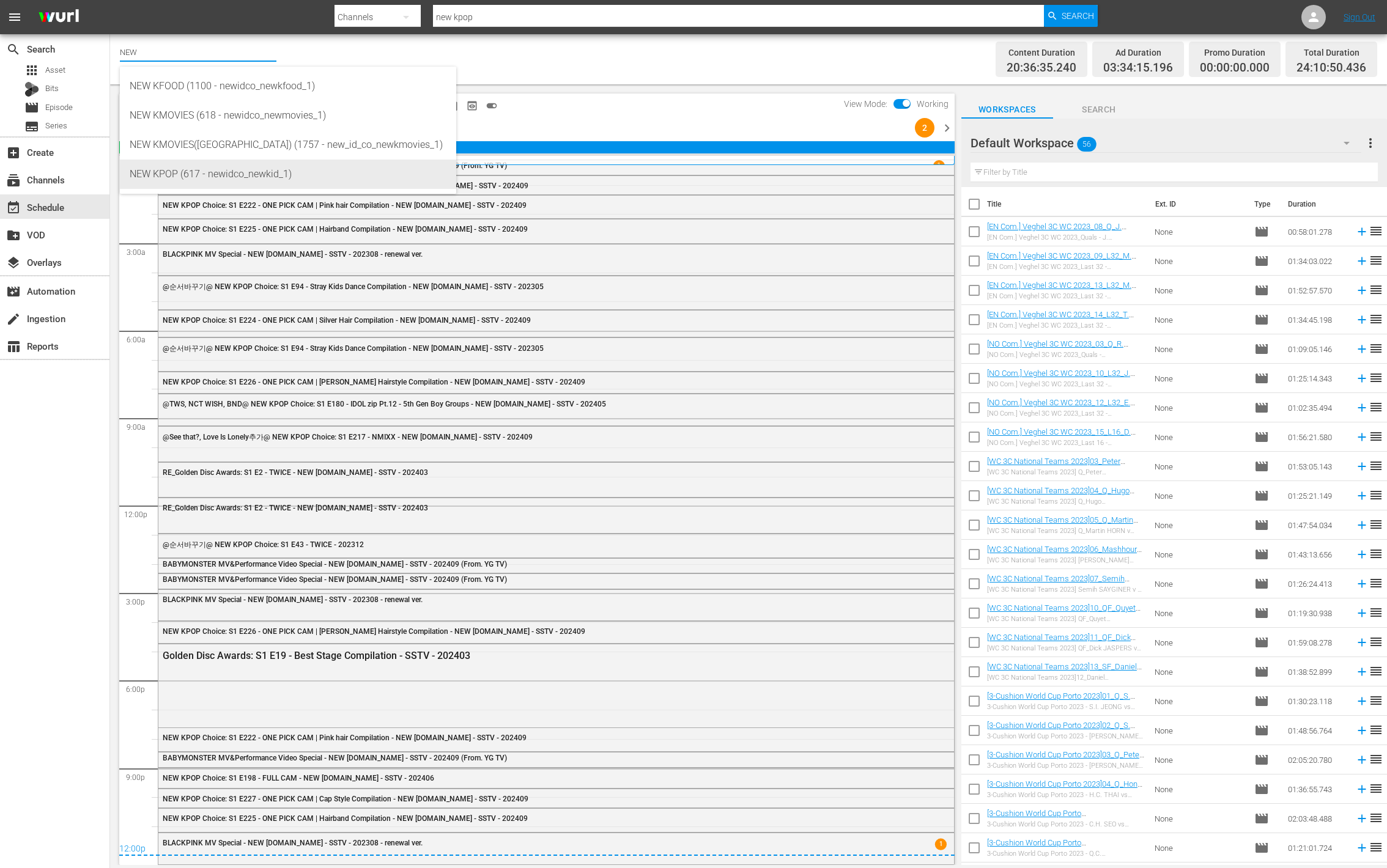
click at [282, 176] on div "NEW KPOP (617 - newidco_newkid_1)" at bounding box center [288, 174] width 317 height 30
type input "NEW KPOP (617 - newidco_newkid_1)"
drag, startPoint x: 162, startPoint y: 54, endPoint x: 278, endPoint y: 59, distance: 116.1
click at [278, 59] on div "Channel Title NEW KPOP (617 - newidco_newkid_1) Bulk Remove Gaps & Overlaps" at bounding box center [462, 59] width 686 height 44
